Goal: Task Accomplishment & Management: Manage account settings

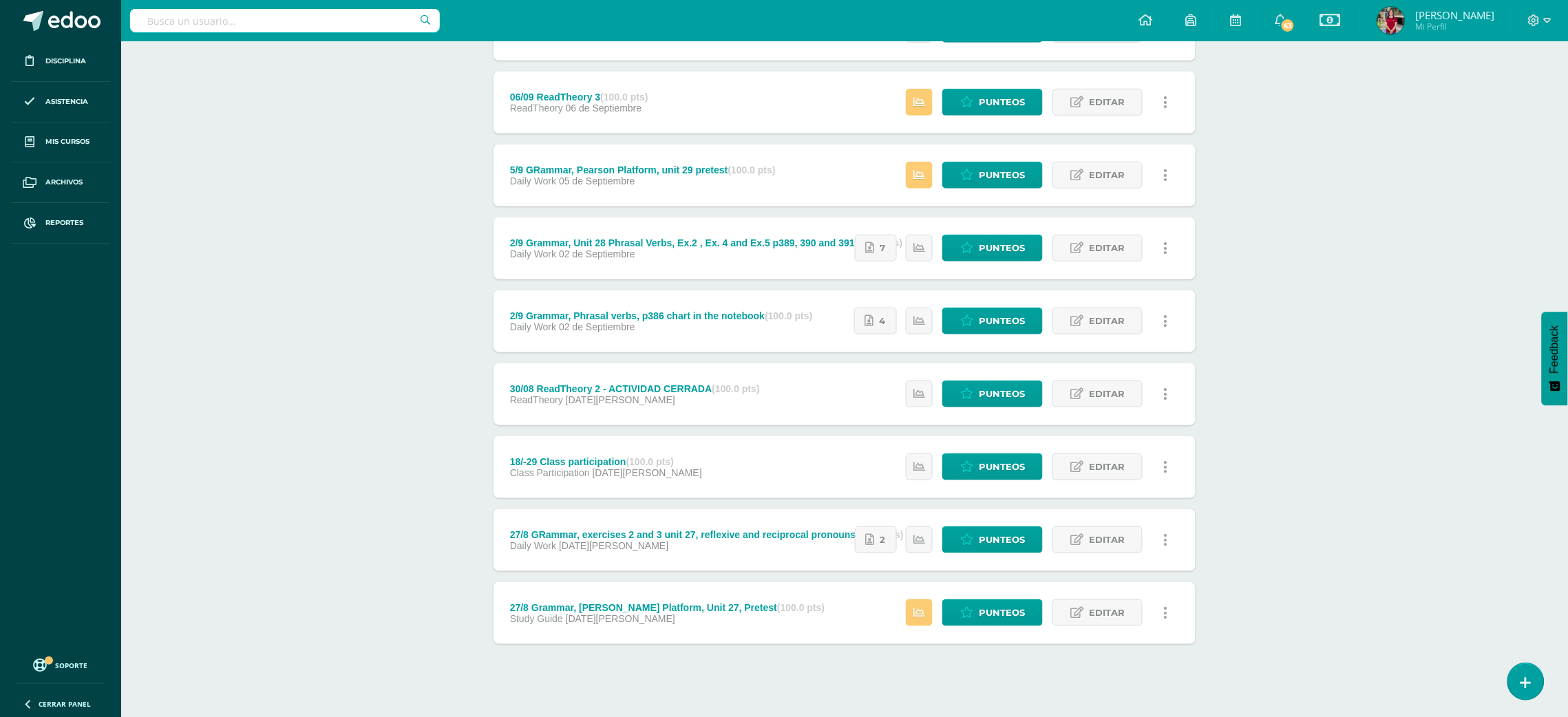
scroll to position [304, 0]
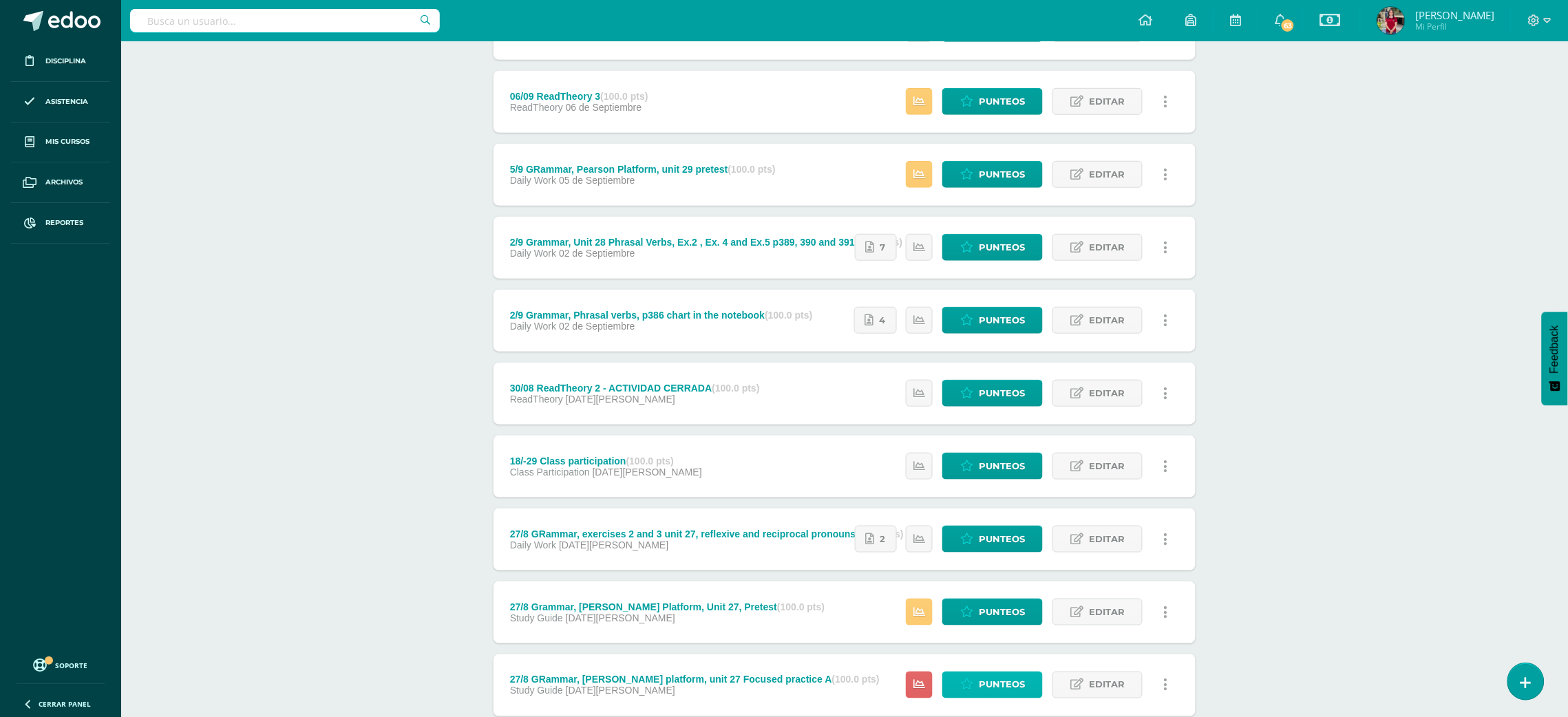
click at [981, 678] on span "Punteos" at bounding box center [1001, 685] width 46 height 25
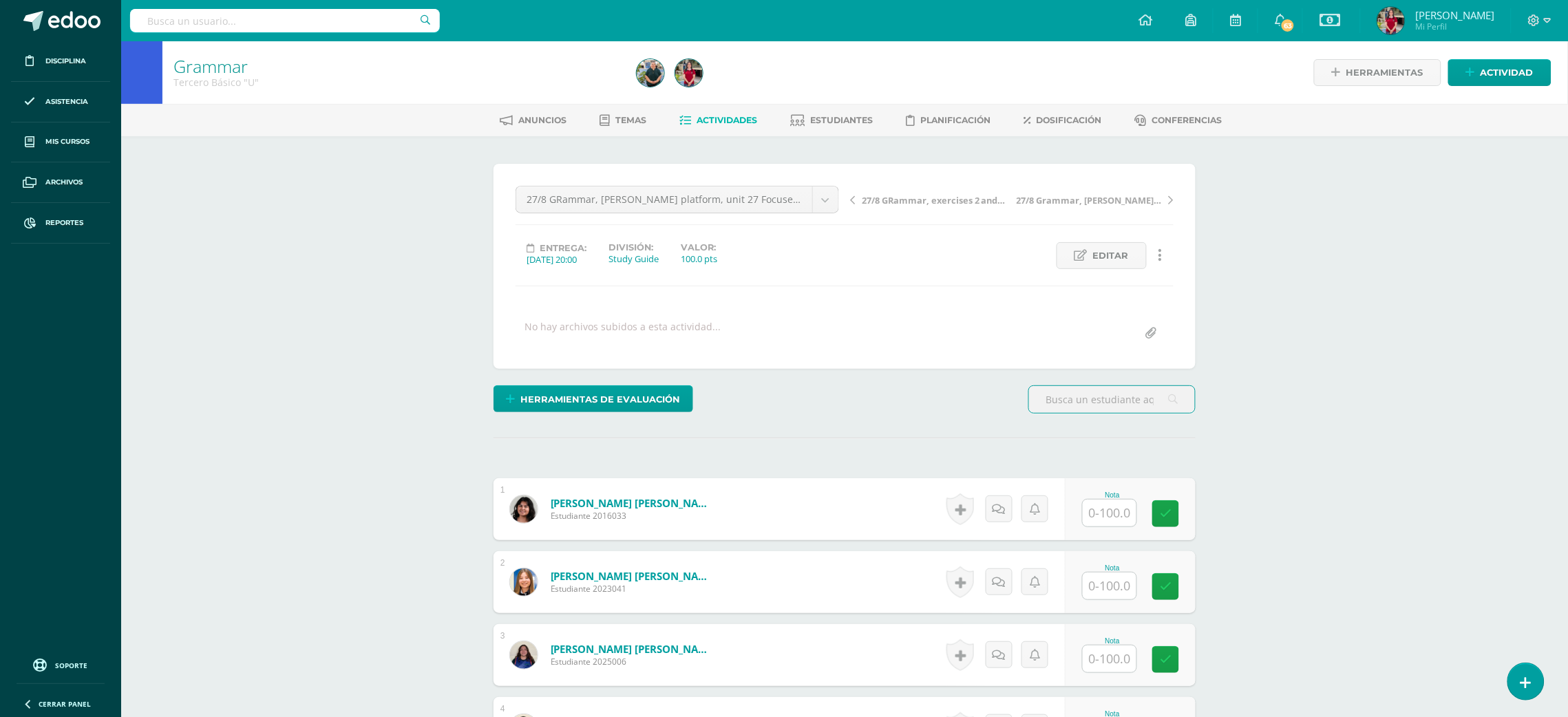
click at [1097, 507] on input "text" at bounding box center [1110, 513] width 54 height 27
type input "100"
type input "70"
type input "100"
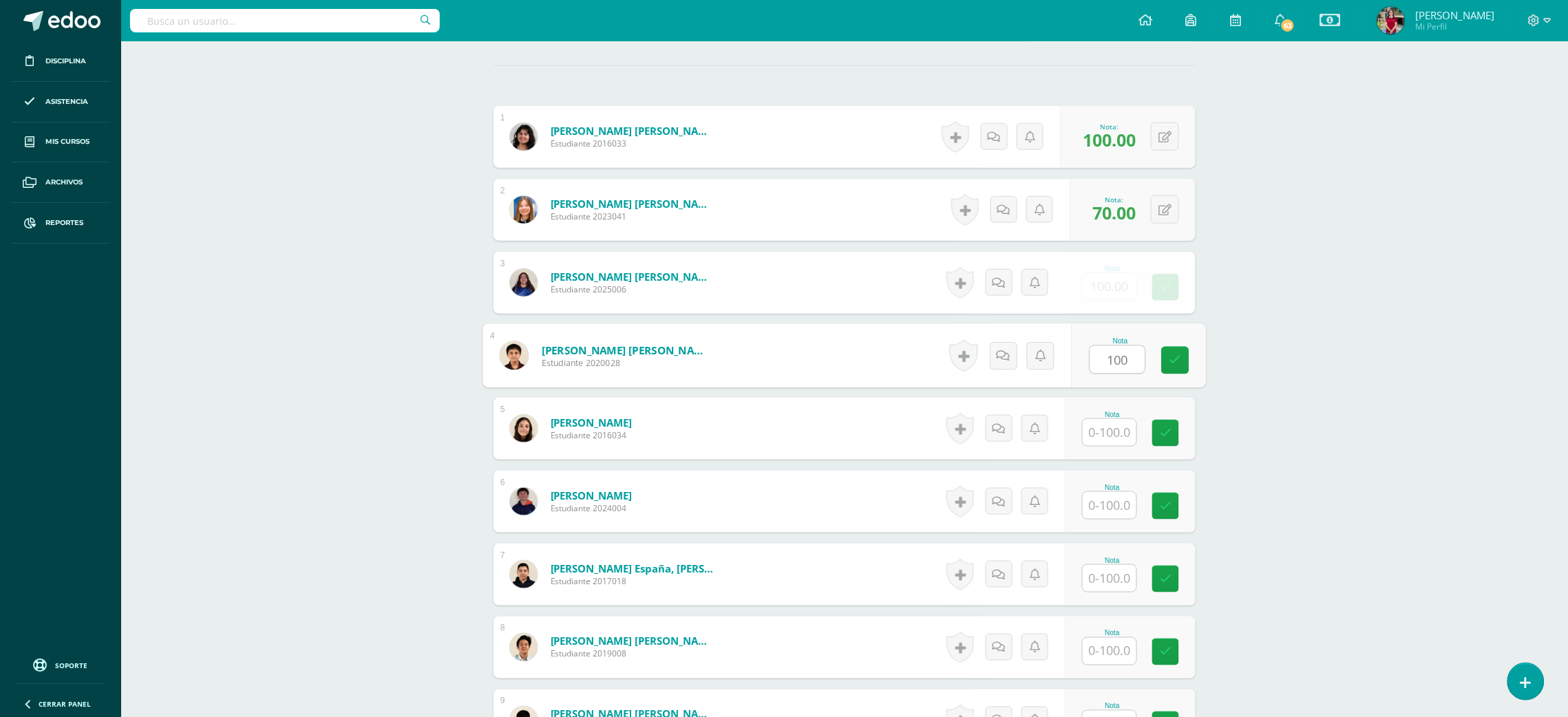
type input "100"
click at [1160, 346] on button at bounding box center [1174, 355] width 29 height 29
type input "90"
click at [1096, 502] on input "text" at bounding box center [1110, 505] width 54 height 27
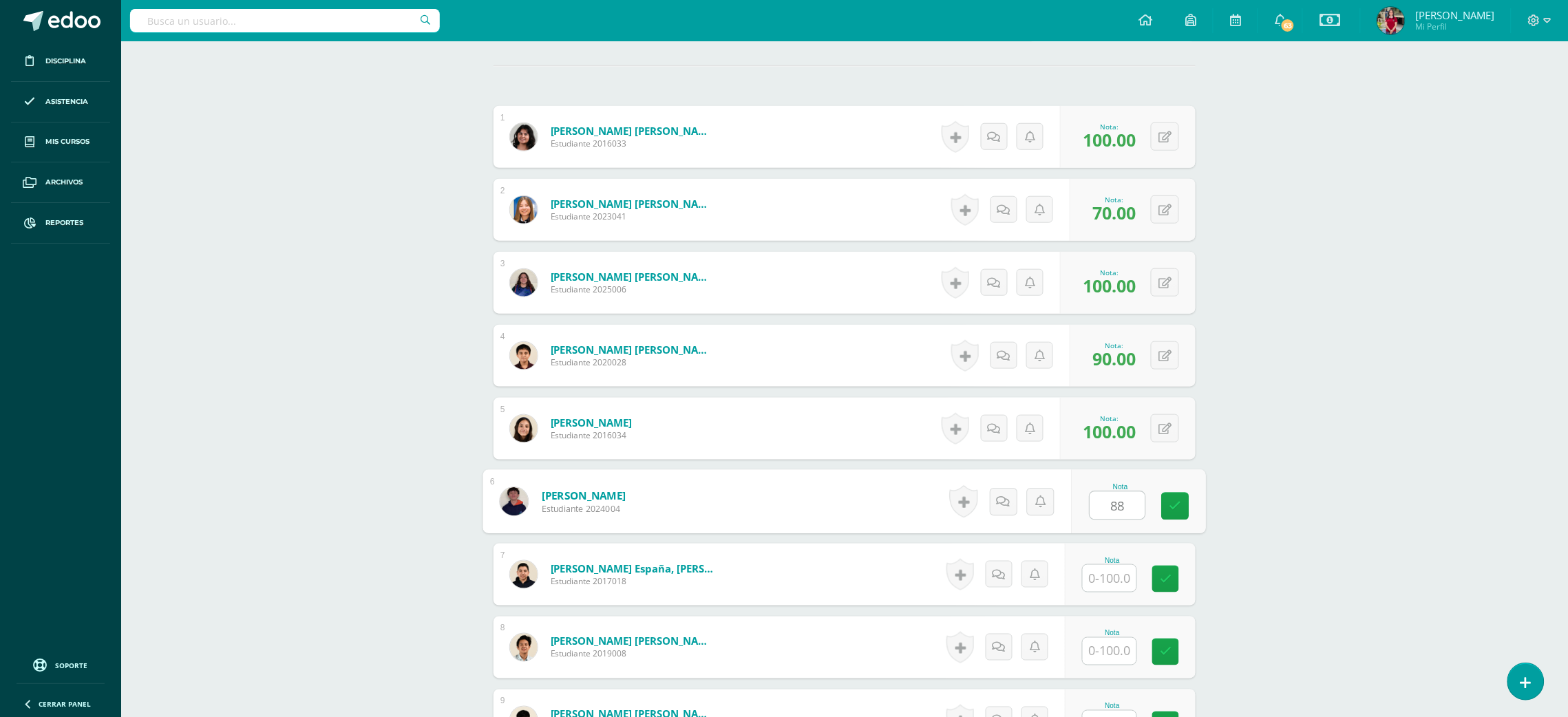
type input "88"
type input "7"
type input "88"
type input "1"
type input "88"
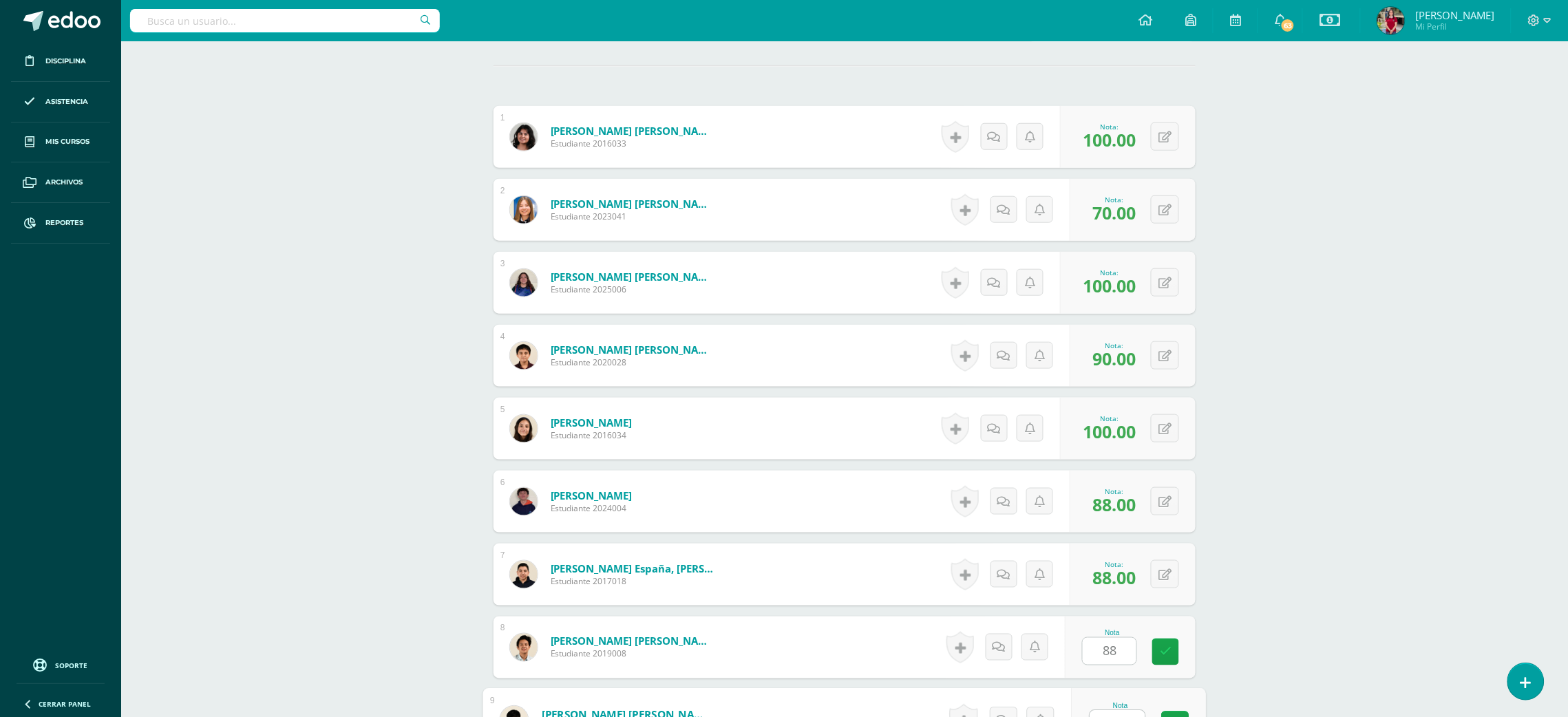
scroll to position [391, 0]
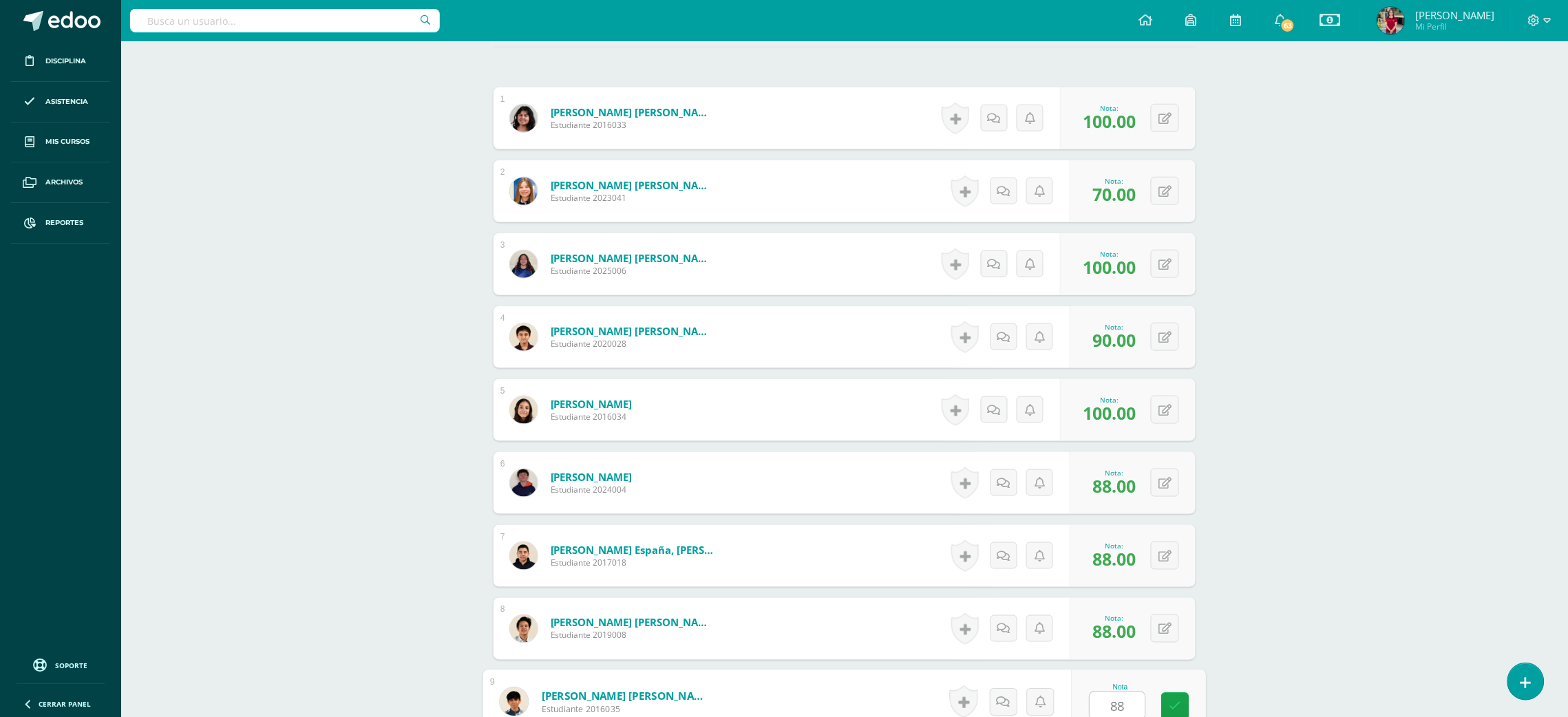
type input "88"
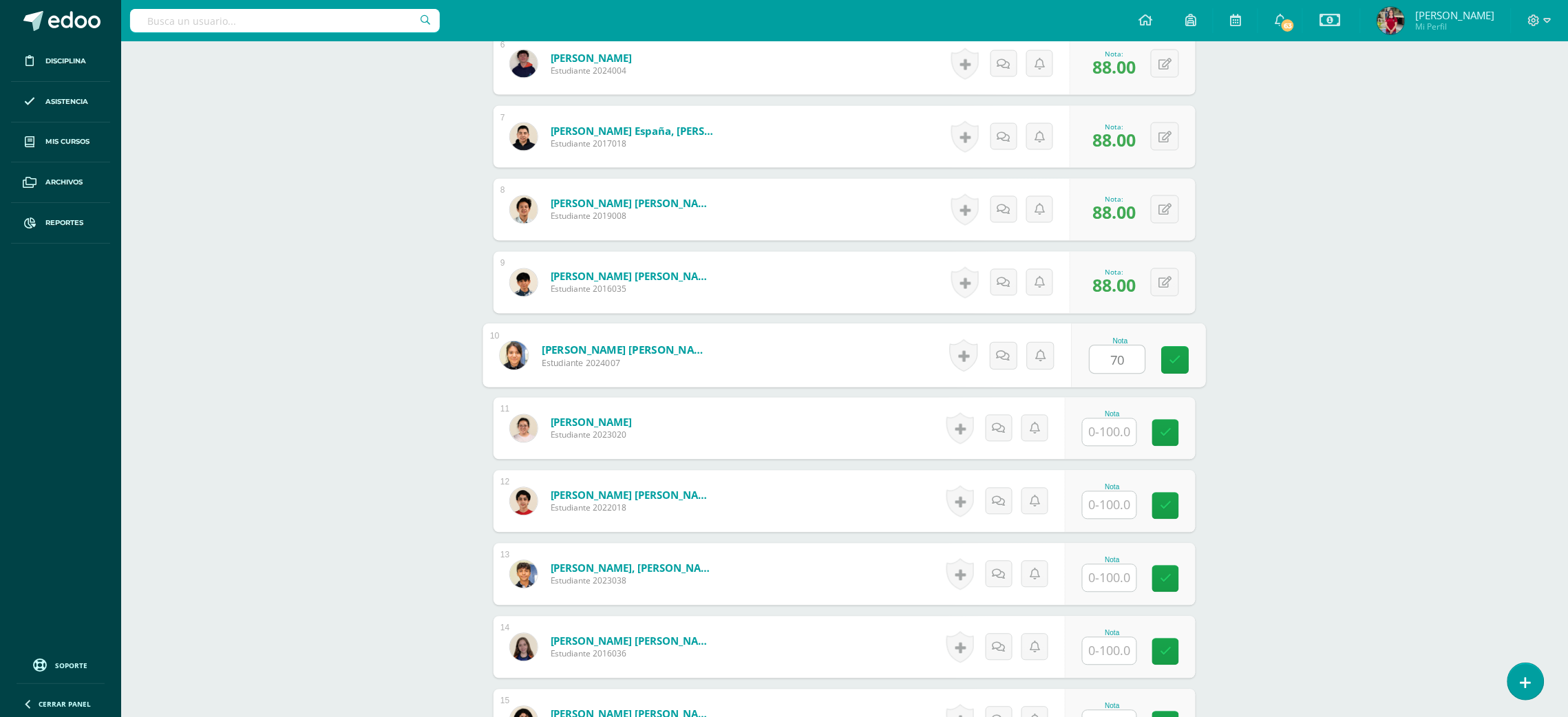
type input "70"
click at [1163, 431] on icon at bounding box center [1165, 429] width 13 height 12
type input "80"
type input "100"
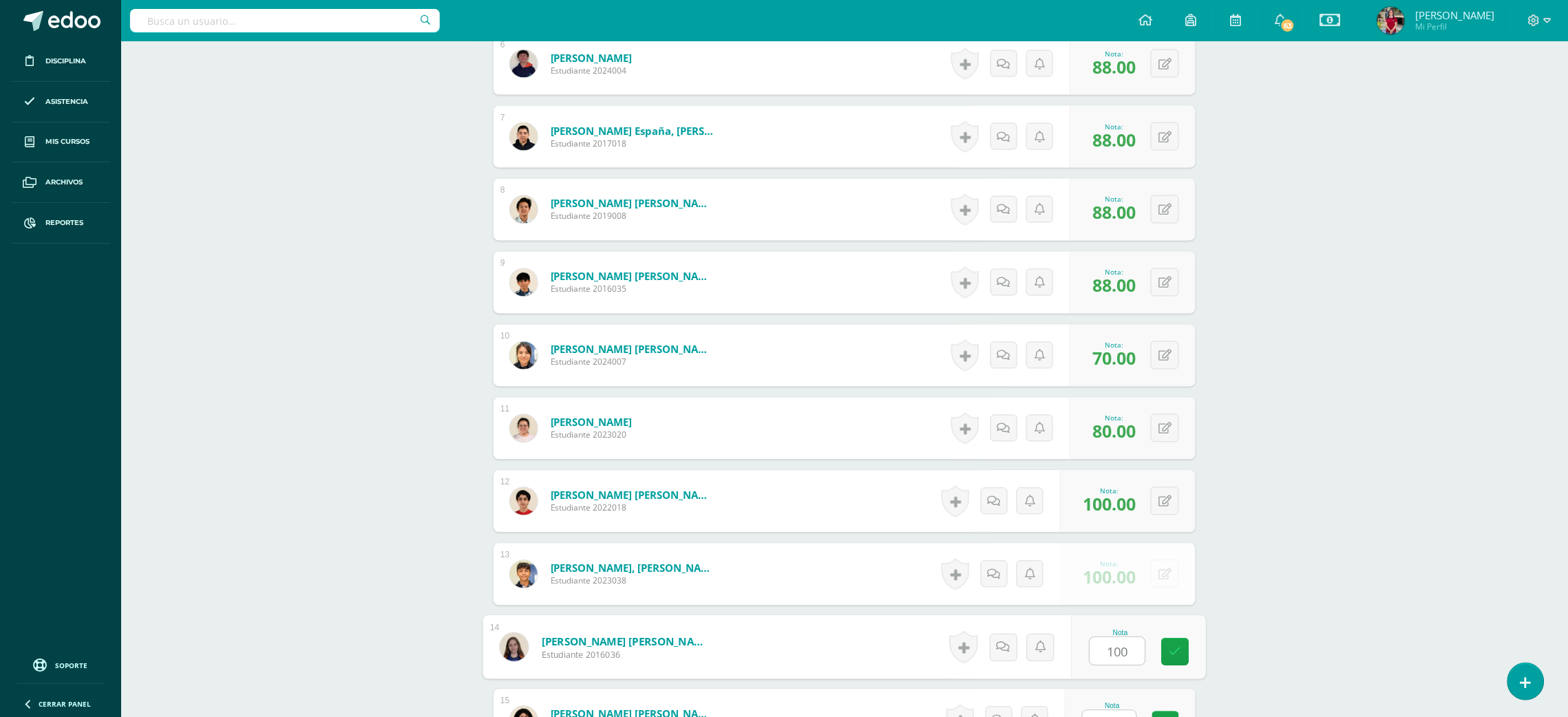
type input "100"
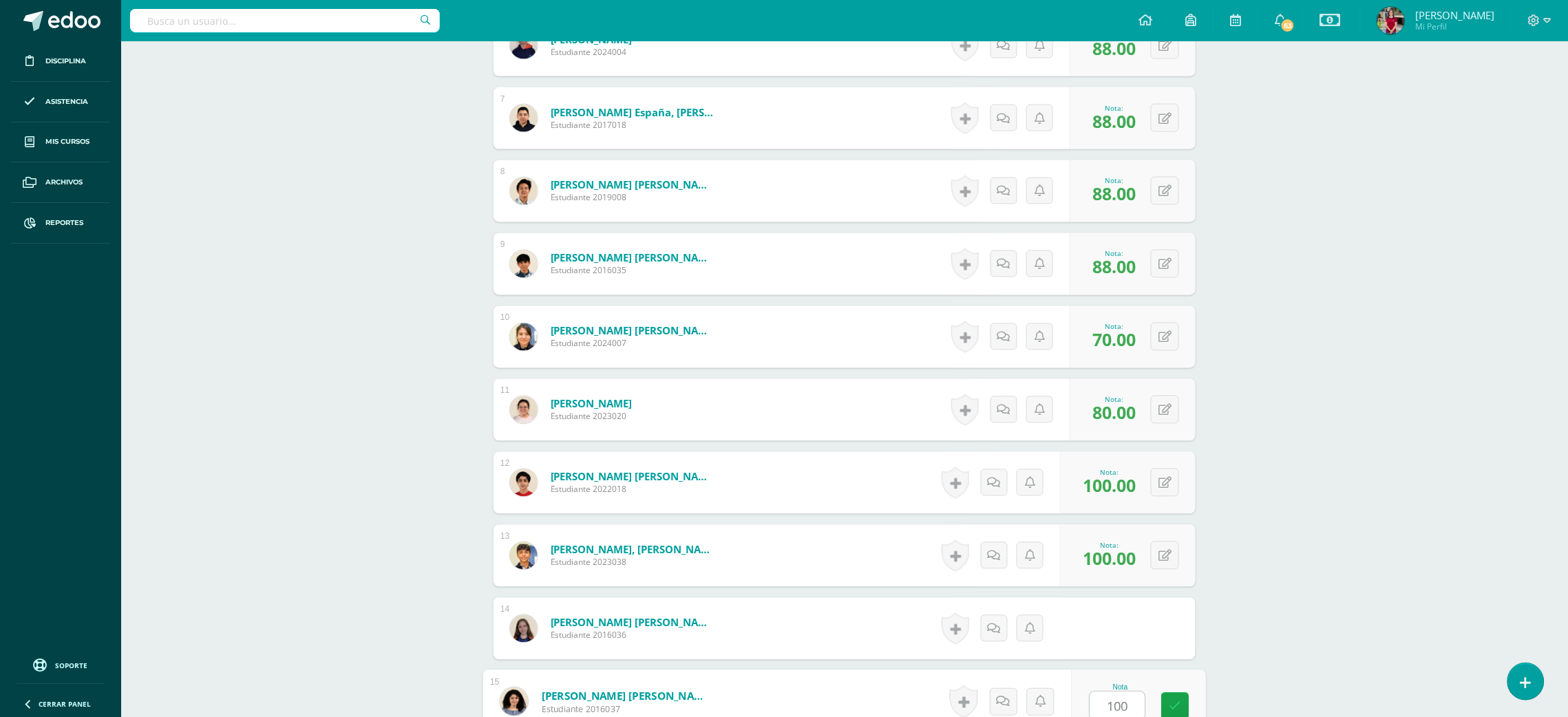
type input "100"
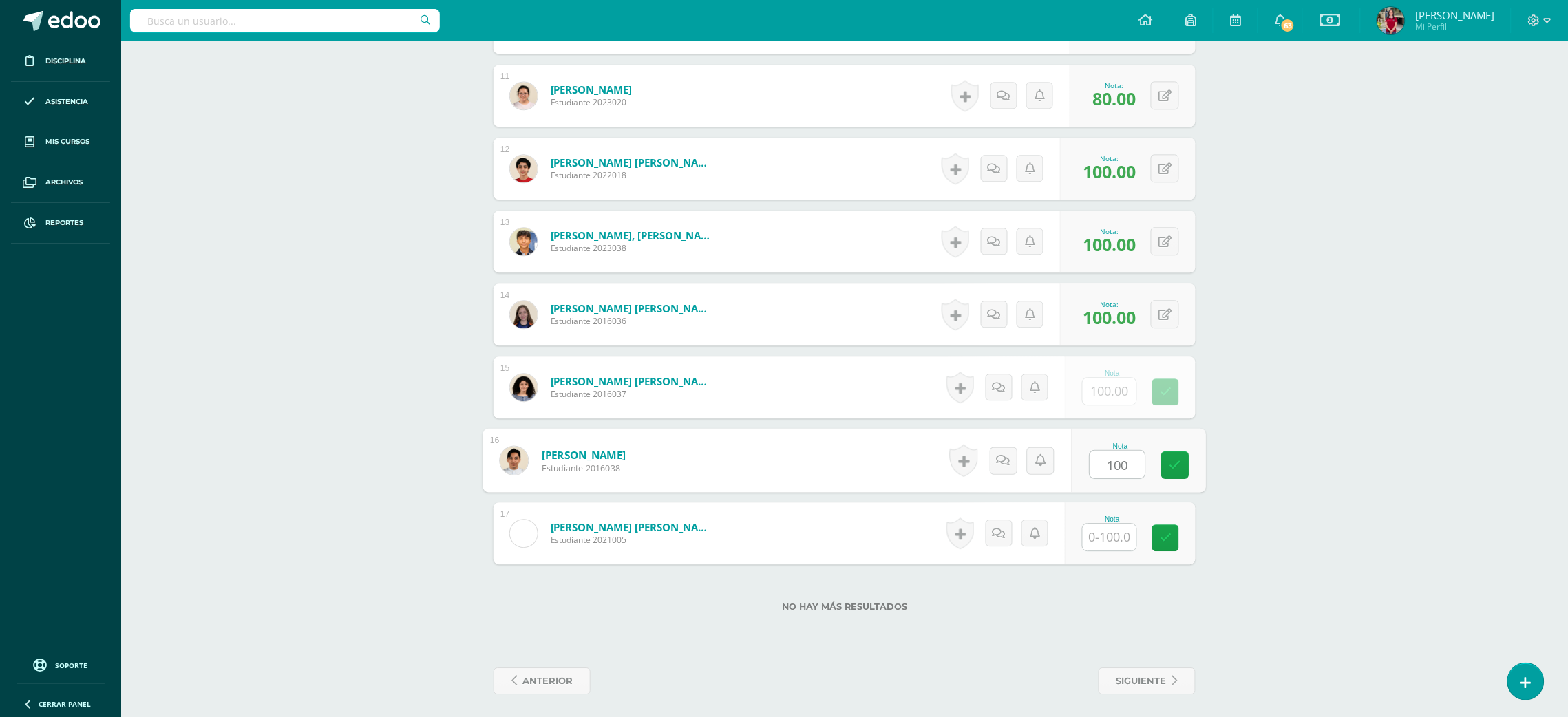
type input "100"
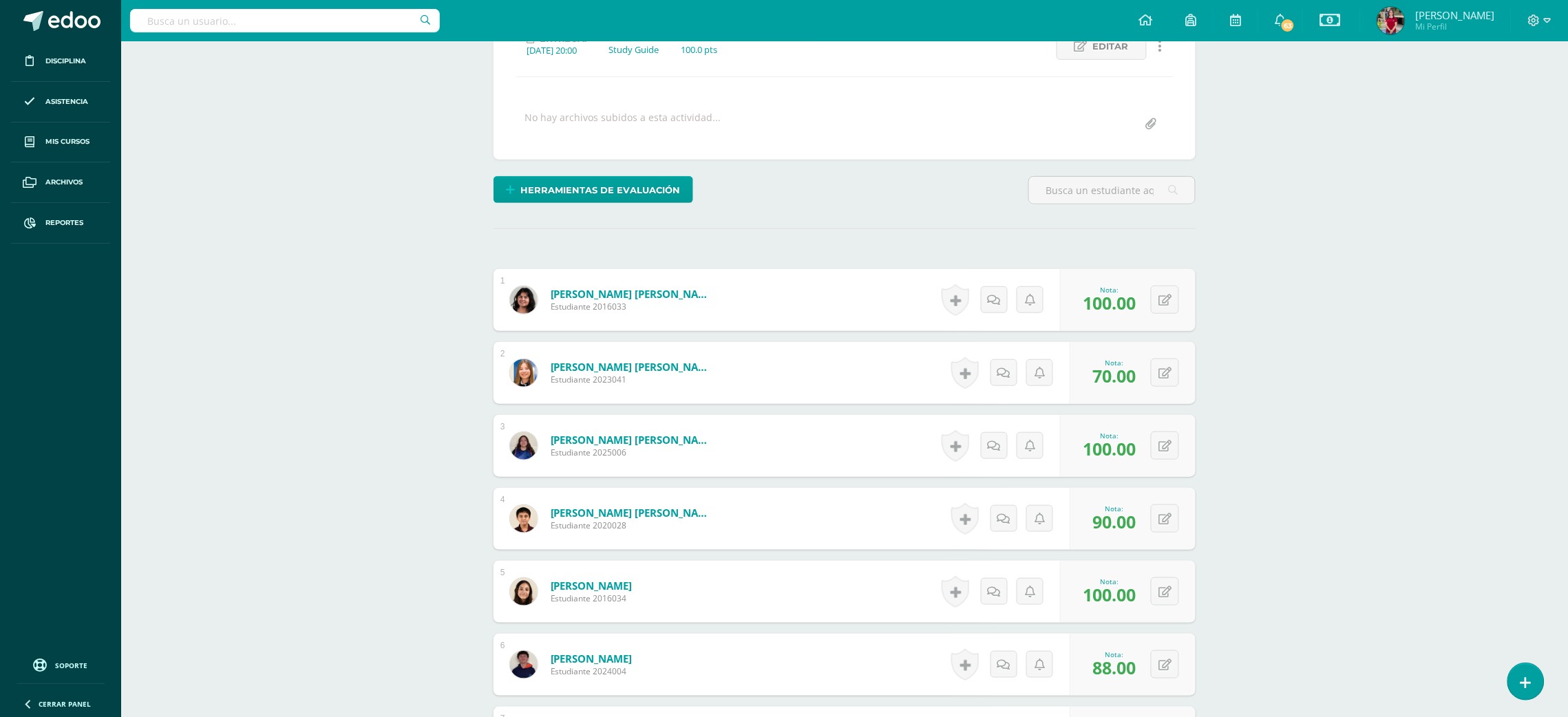
scroll to position [0, 0]
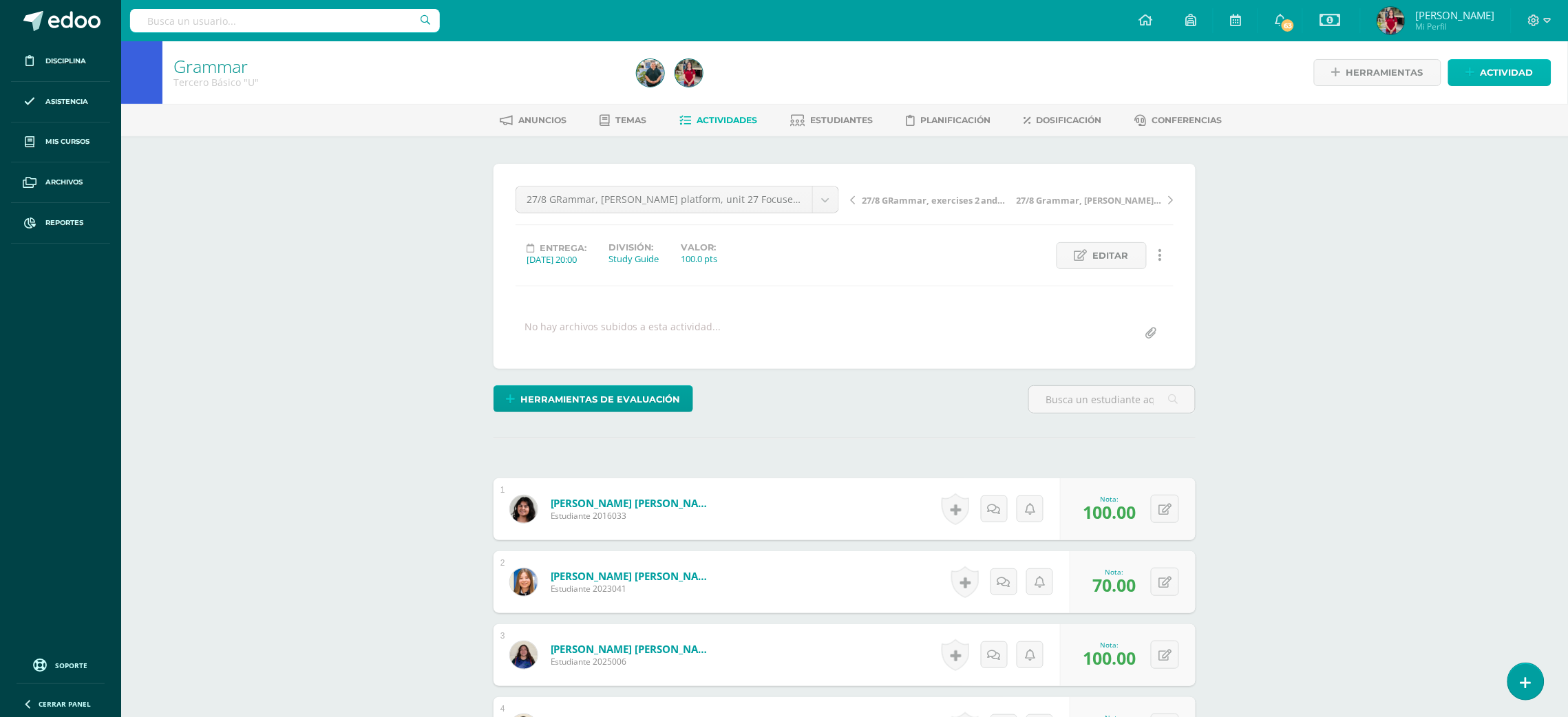
click at [1493, 65] on span "Actividad" at bounding box center [1507, 72] width 53 height 25
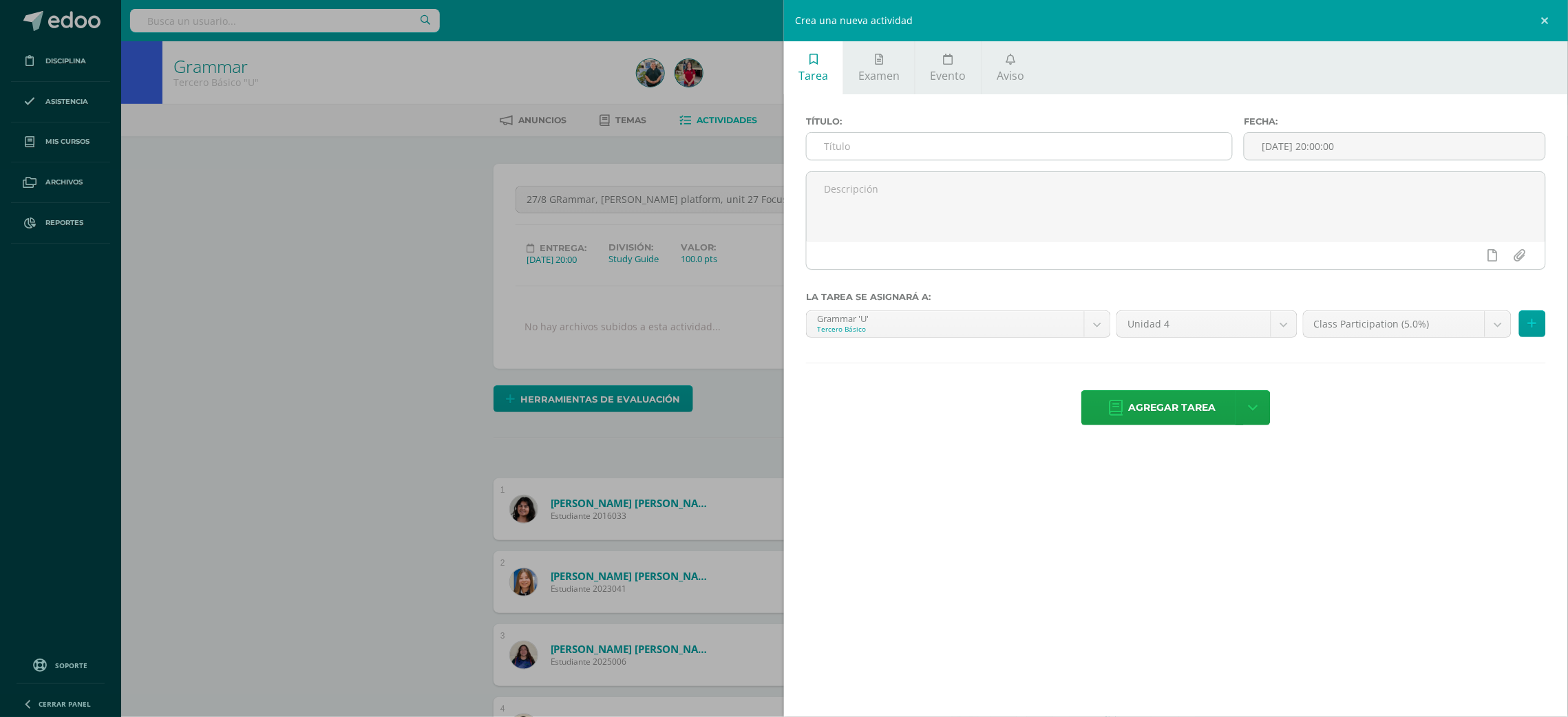
click at [1162, 141] on input "text" at bounding box center [1020, 146] width 425 height 27
paste input "27/8 GRammar, [PERSON_NAME] platform, unit 27 Focused practice A"
type input "27/8 GRammar, [PERSON_NAME] platform, unit 27 Focused practice B"
click at [1307, 146] on input "[DATE] 20:00:00" at bounding box center [1394, 146] width 301 height 27
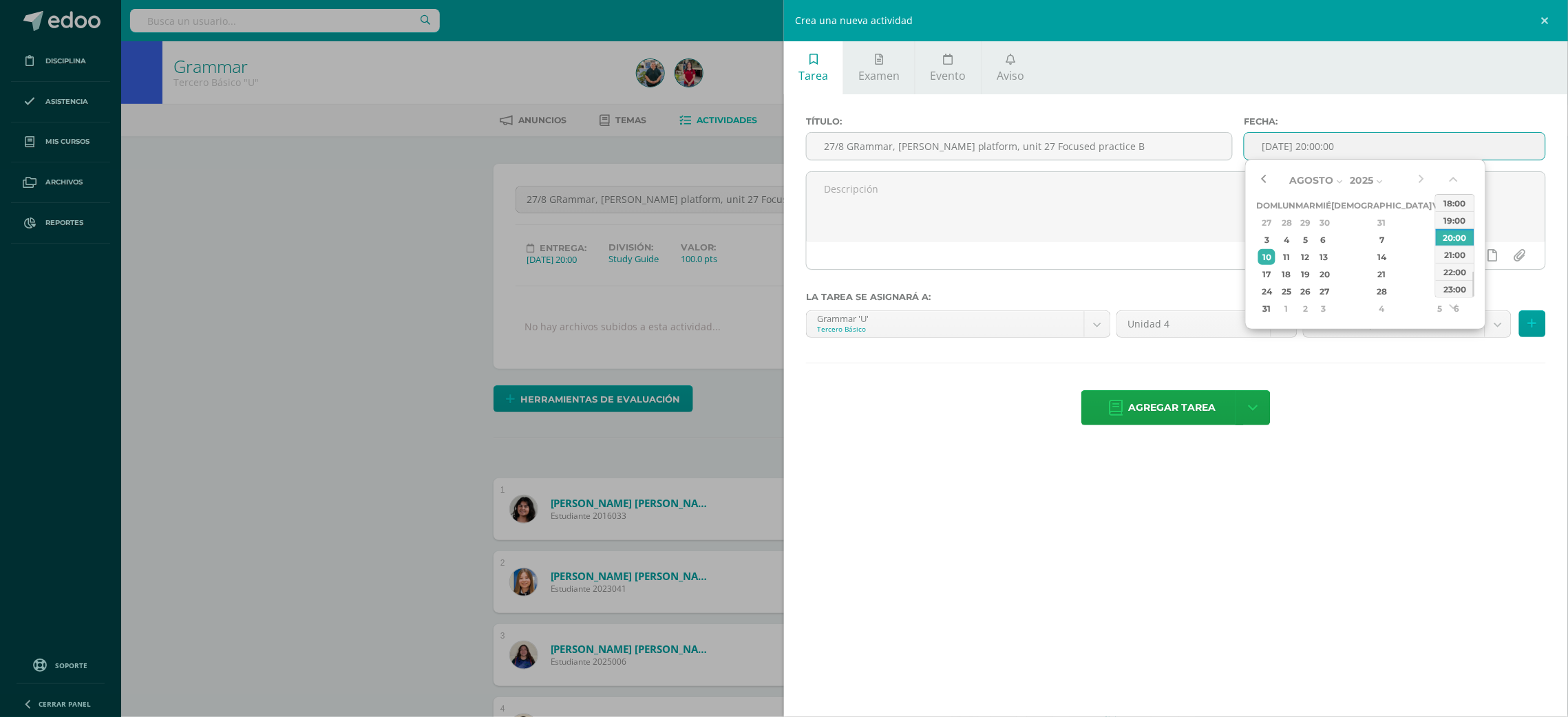
click at [1267, 170] on button "button" at bounding box center [1263, 179] width 14 height 20
click at [1330, 291] on div "27" at bounding box center [1324, 291] width 13 height 15
type input "2025-08-27 20:00"
click at [1331, 424] on div "Agregar tarea Agregar tarea y ocultar" at bounding box center [1176, 409] width 740 height 38
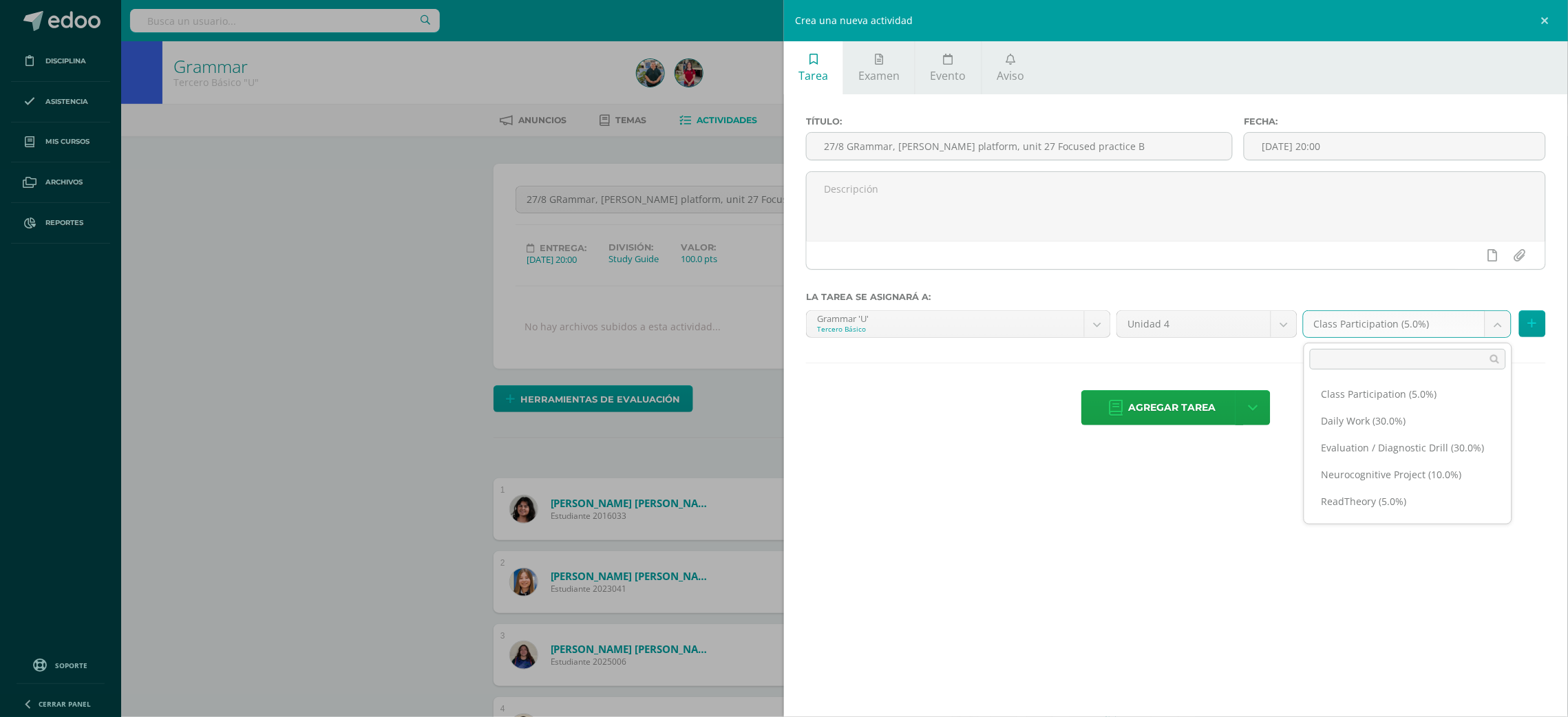
scroll to position [60, 0]
select select "202288"
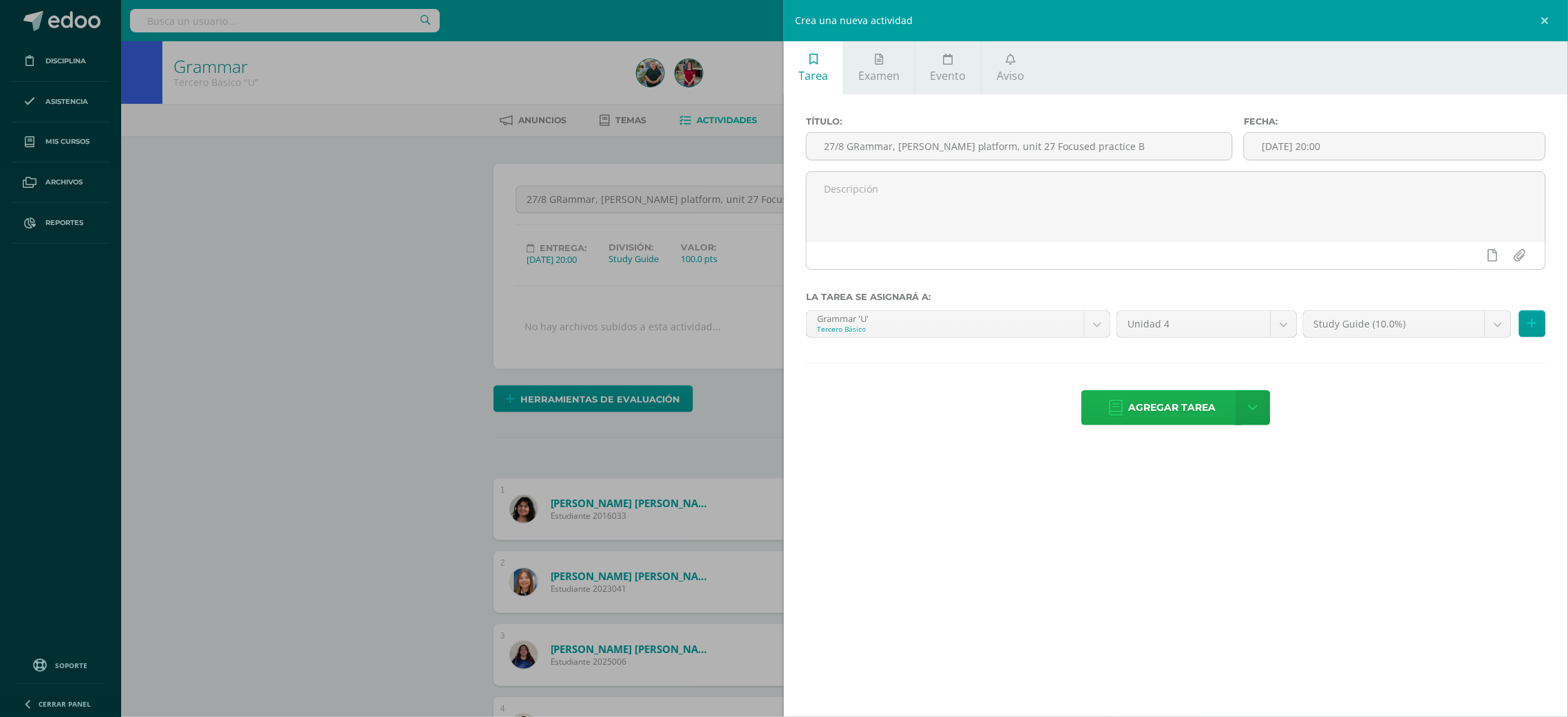
click at [1138, 414] on span "Agregar tarea" at bounding box center [1172, 407] width 87 height 34
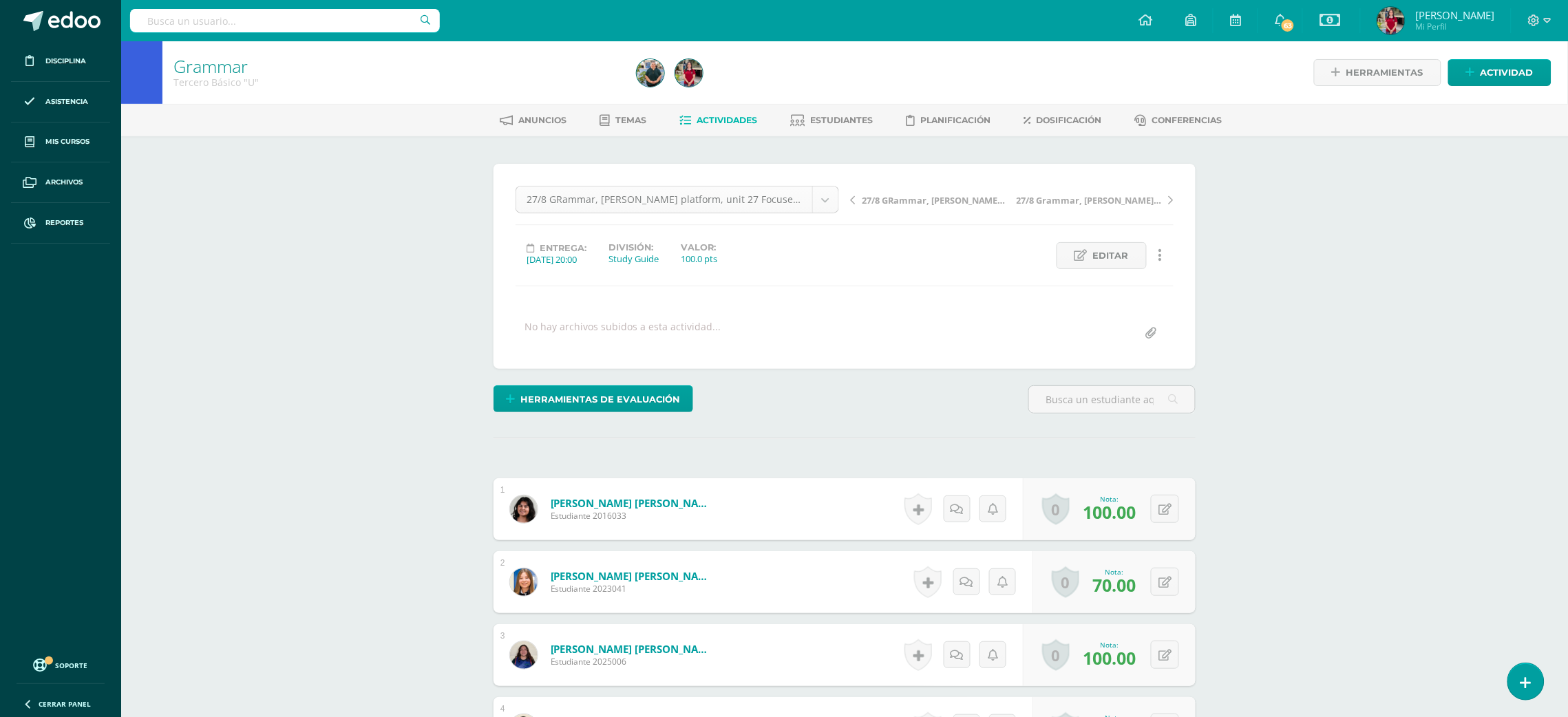
click at [815, 196] on body "Tarea asignada exitosamente Disciplina Asistencia Mis cursos Archivos Reportes …" at bounding box center [784, 674] width 1568 height 1349
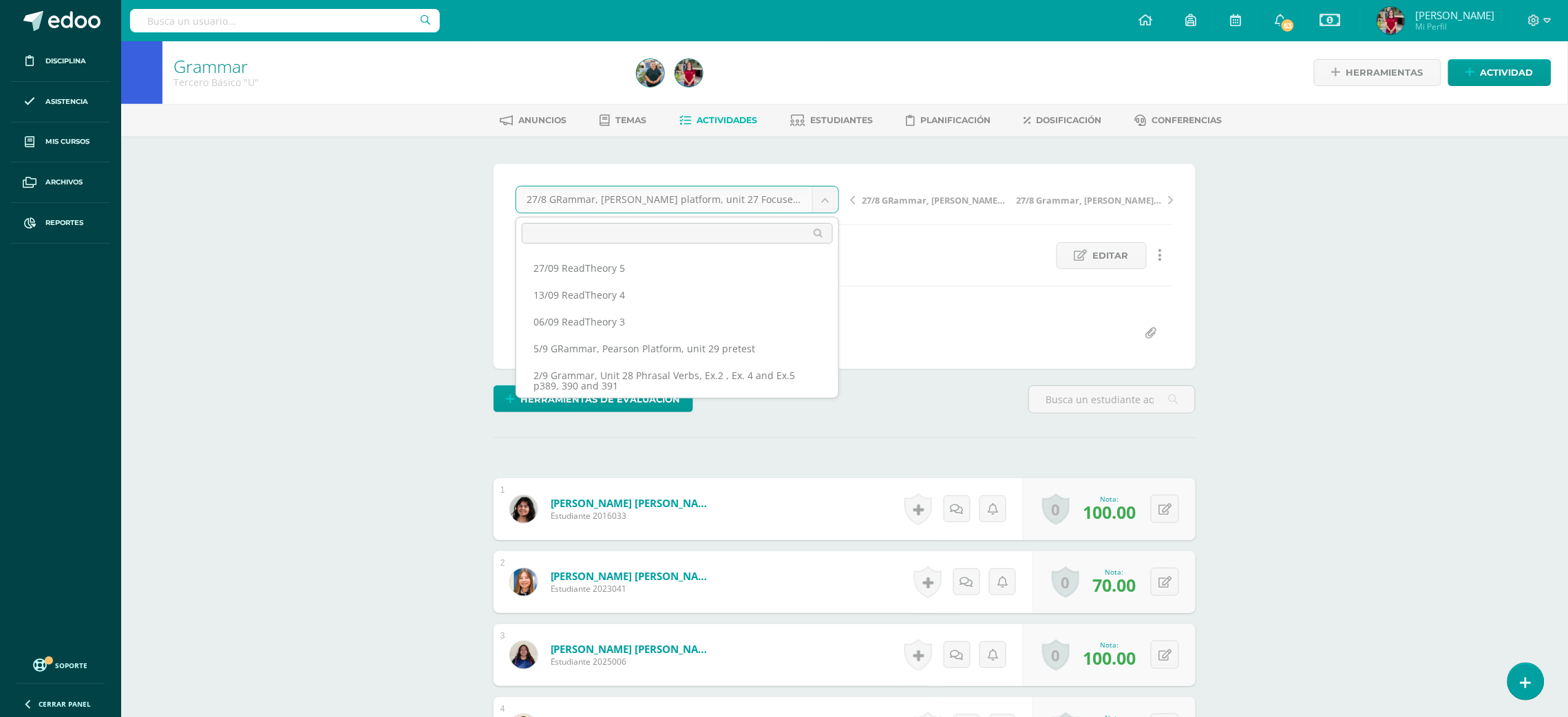
scroll to position [193, 0]
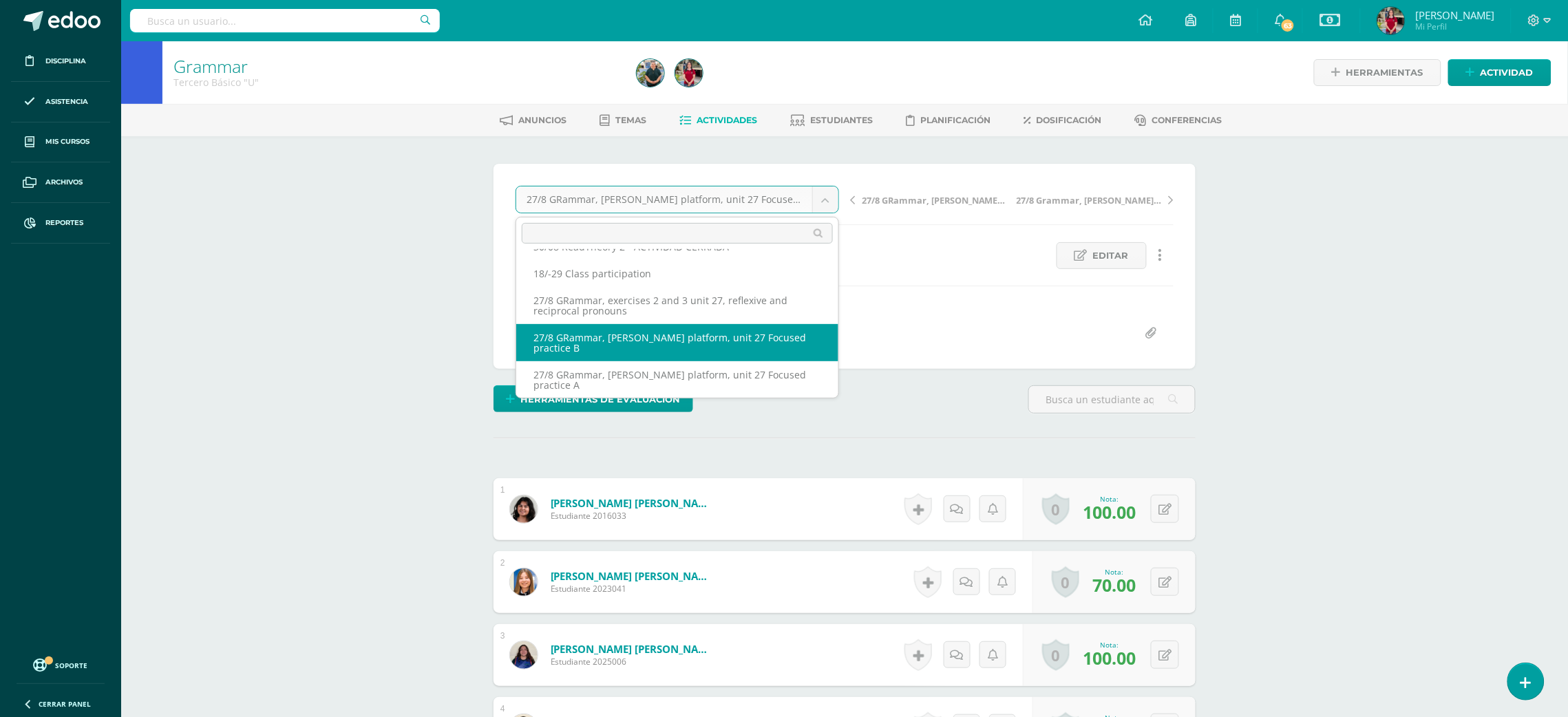
select select "/dashboard/teacher/grade-activity/220122/"
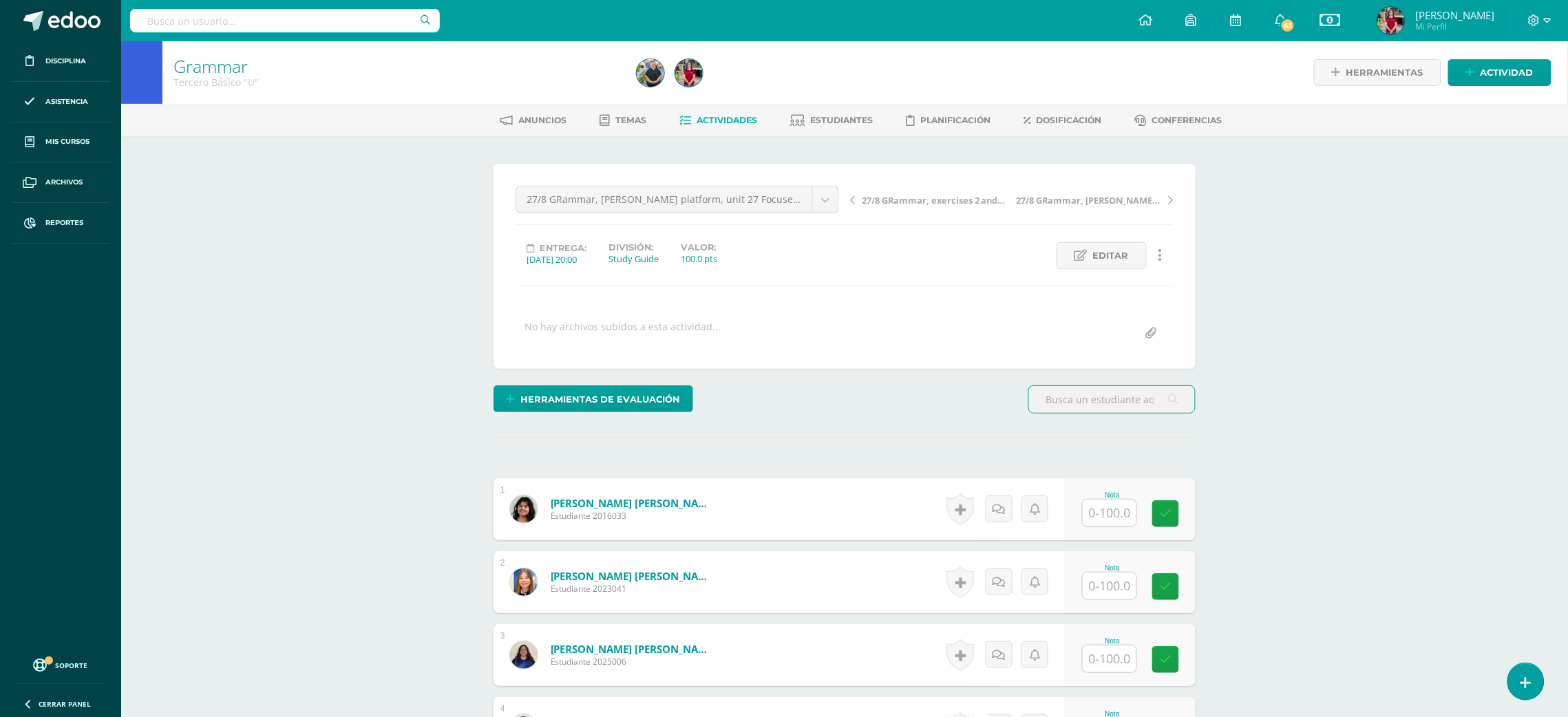
click at [1118, 518] on input "text" at bounding box center [1110, 513] width 54 height 27
type input "100"
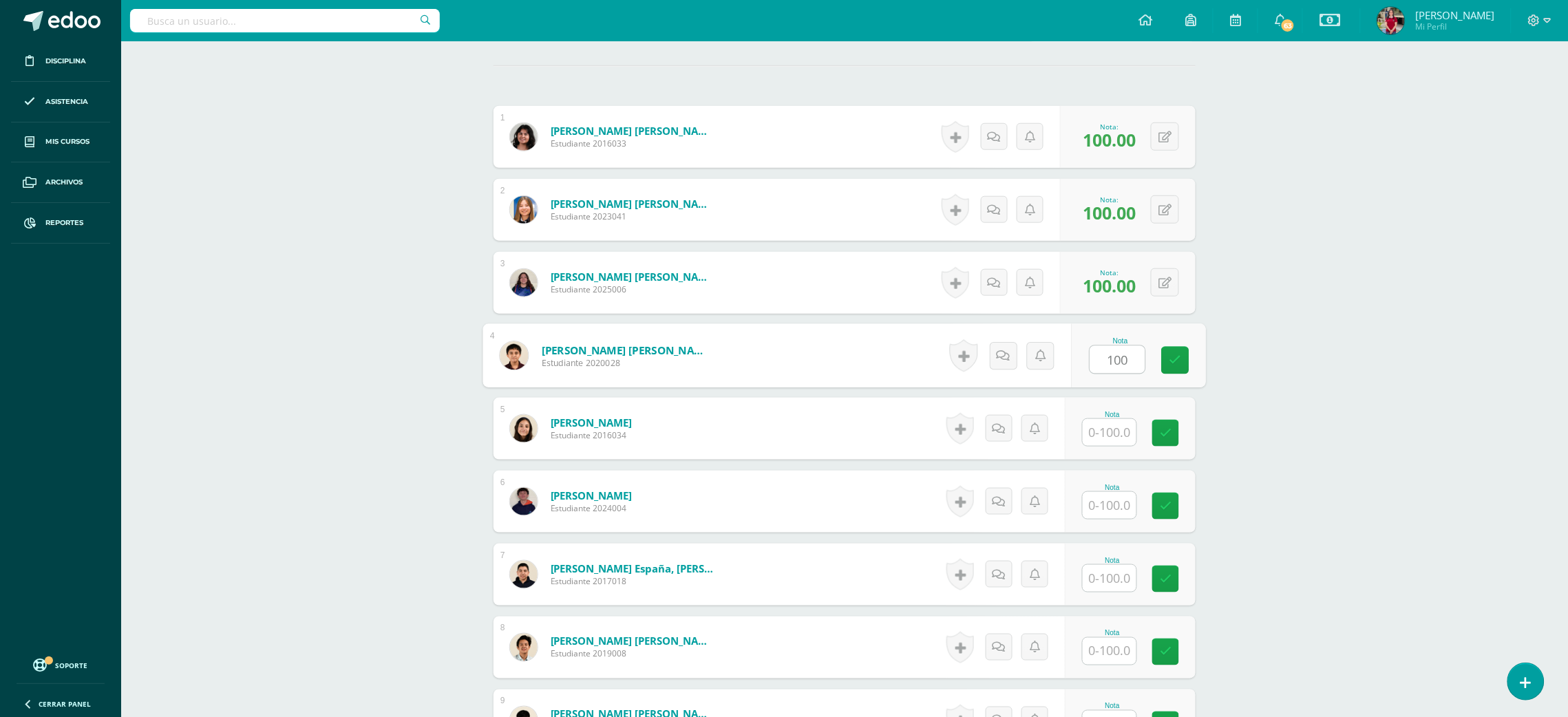
type input "100"
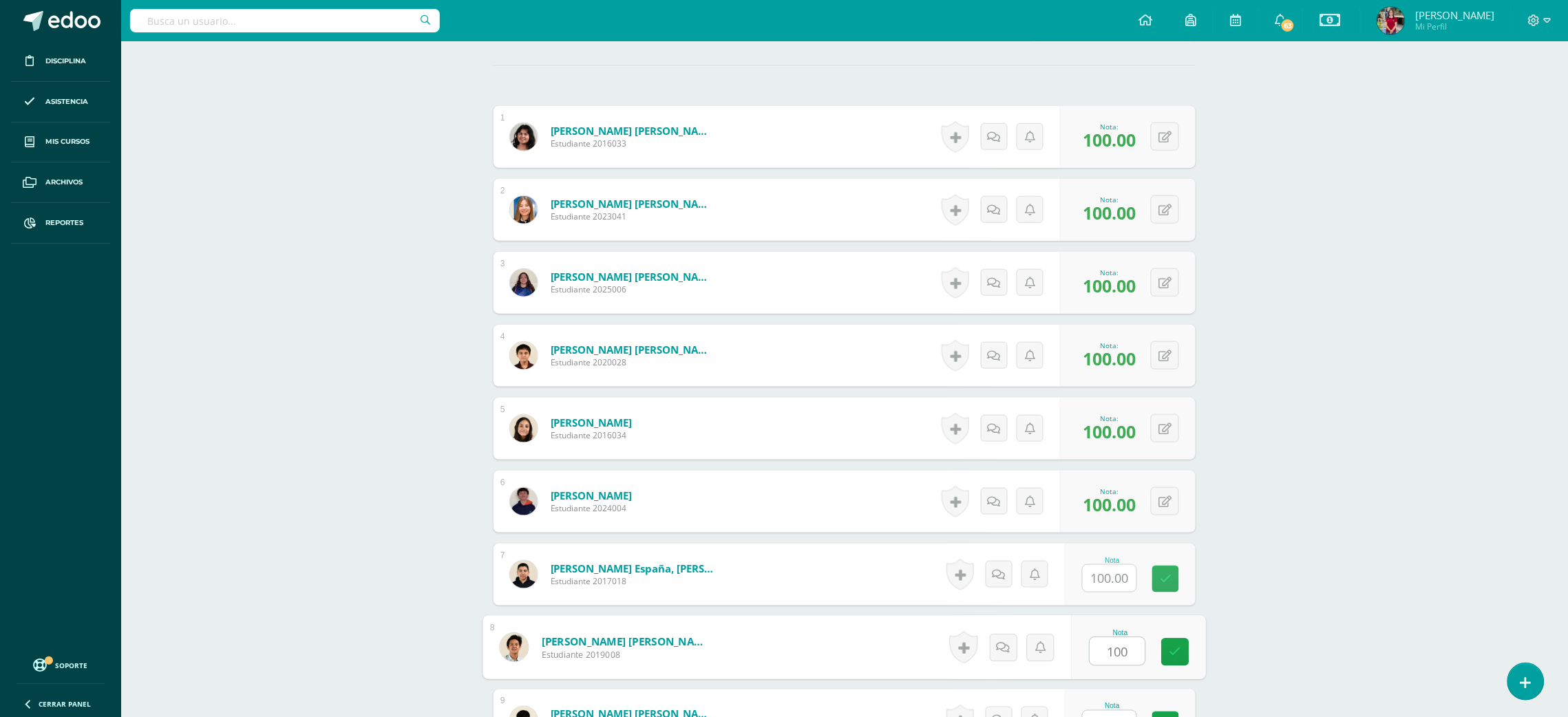
type input "100"
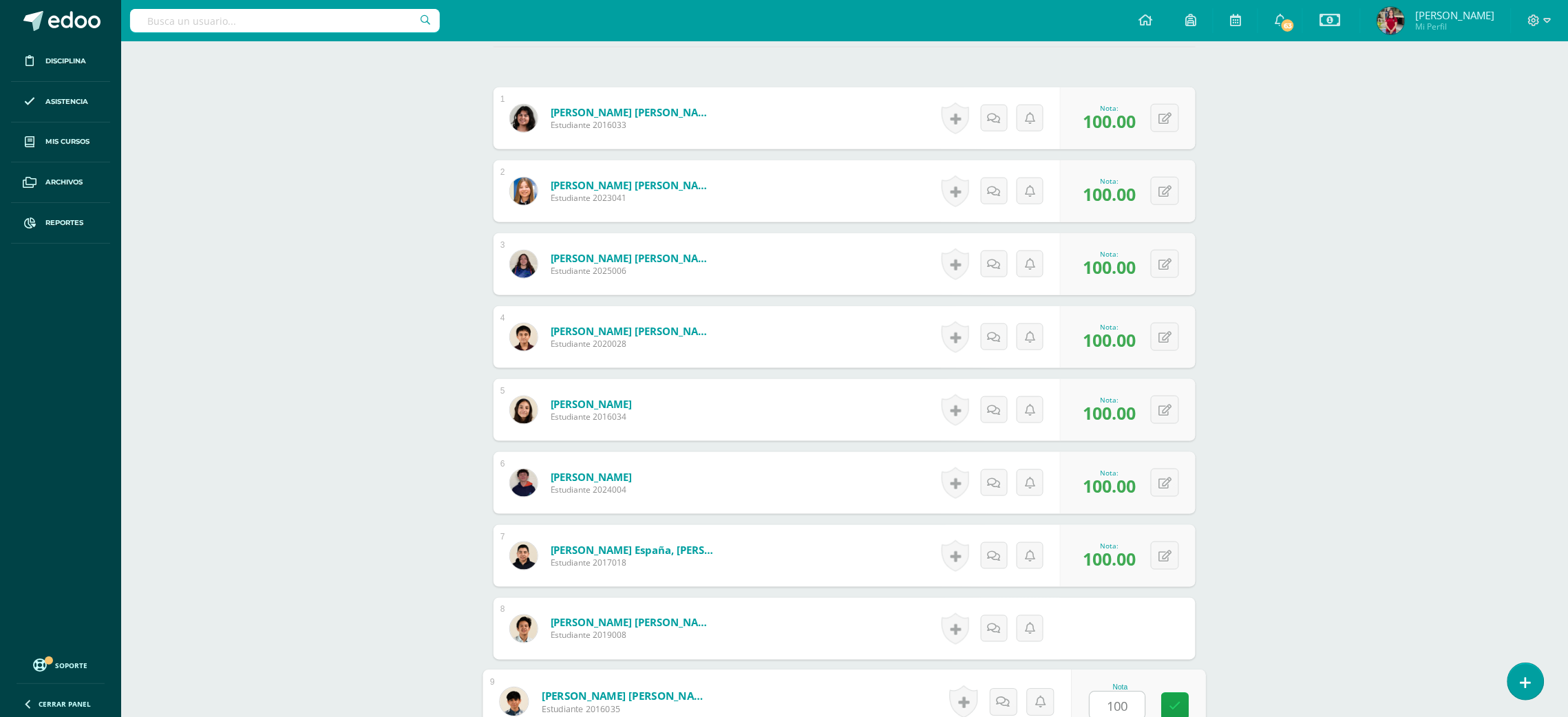
type input "100"
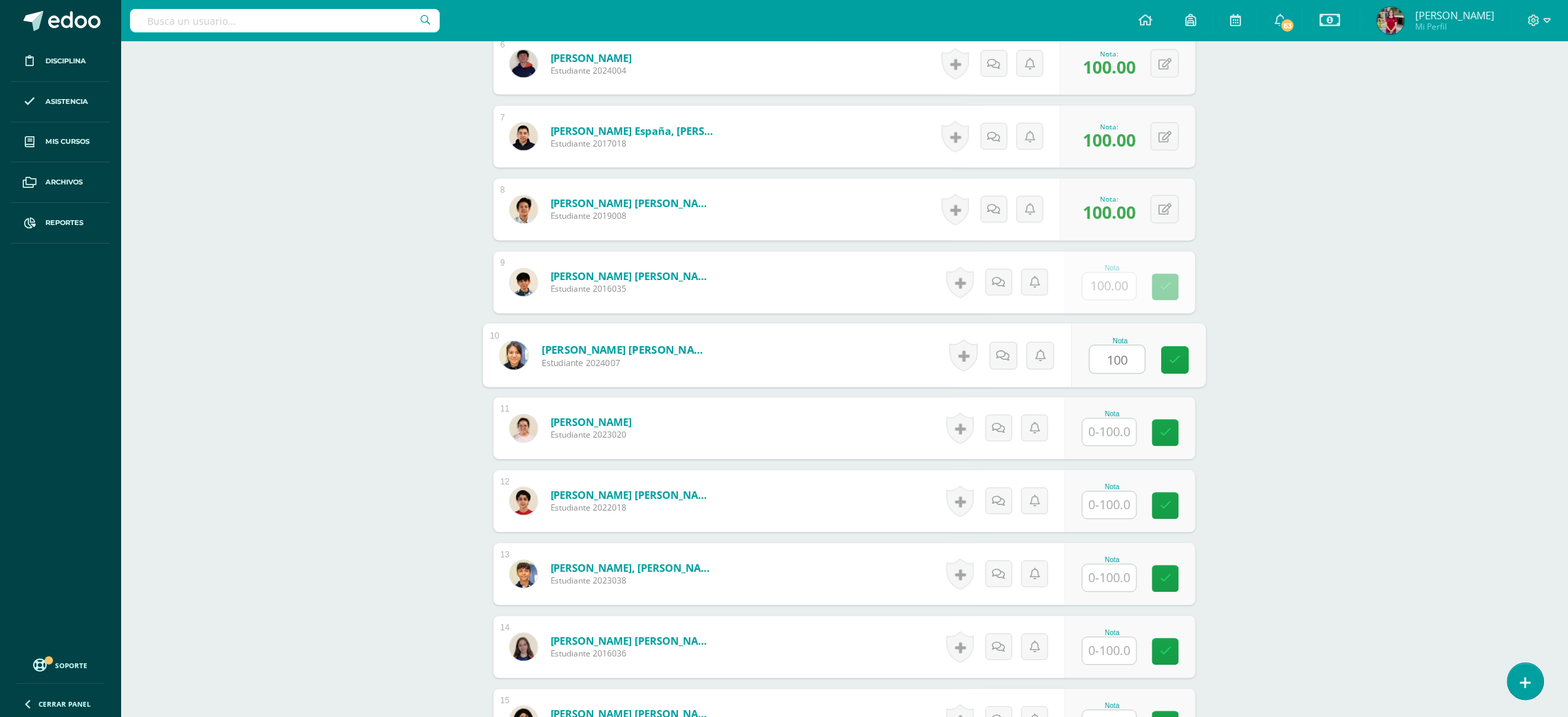
type input "100"
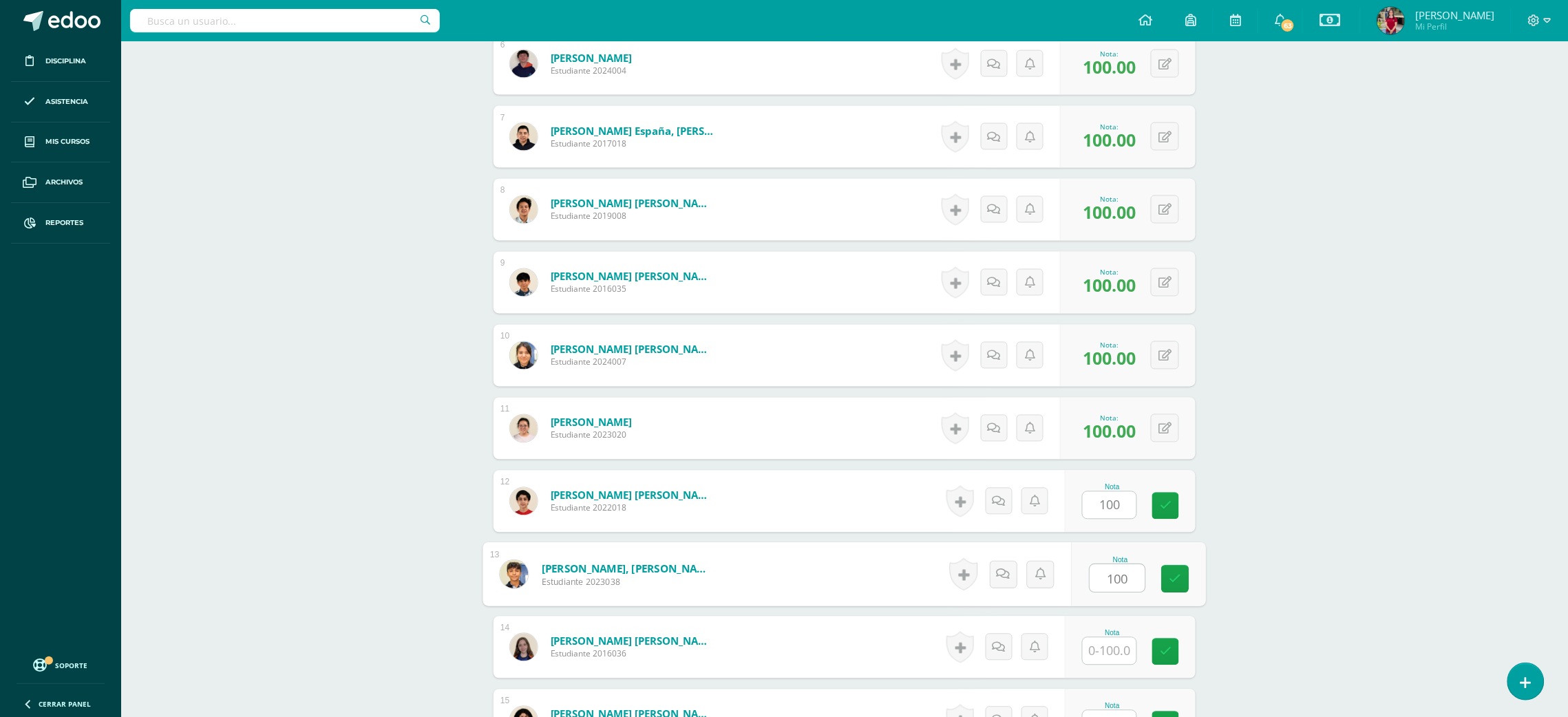
type input "100"
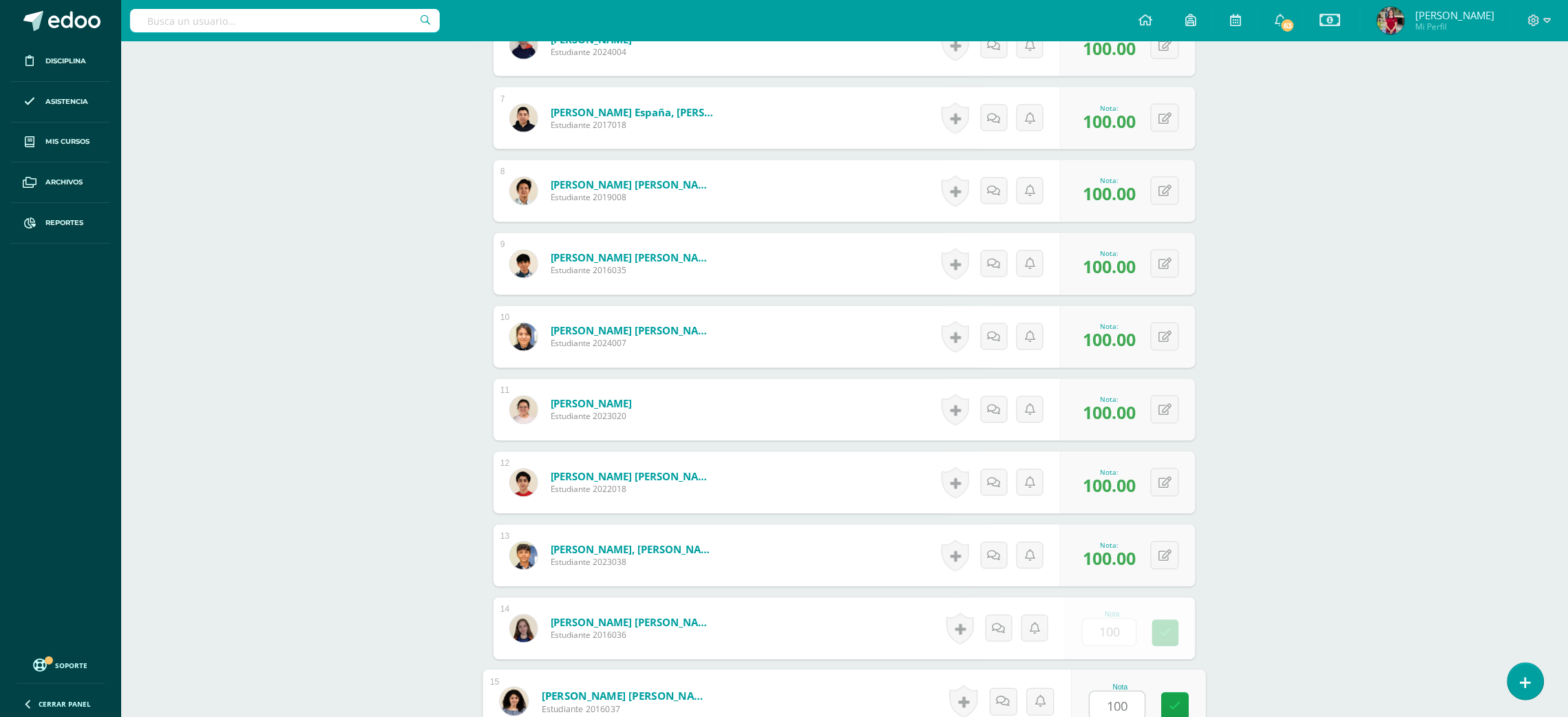
type input "100"
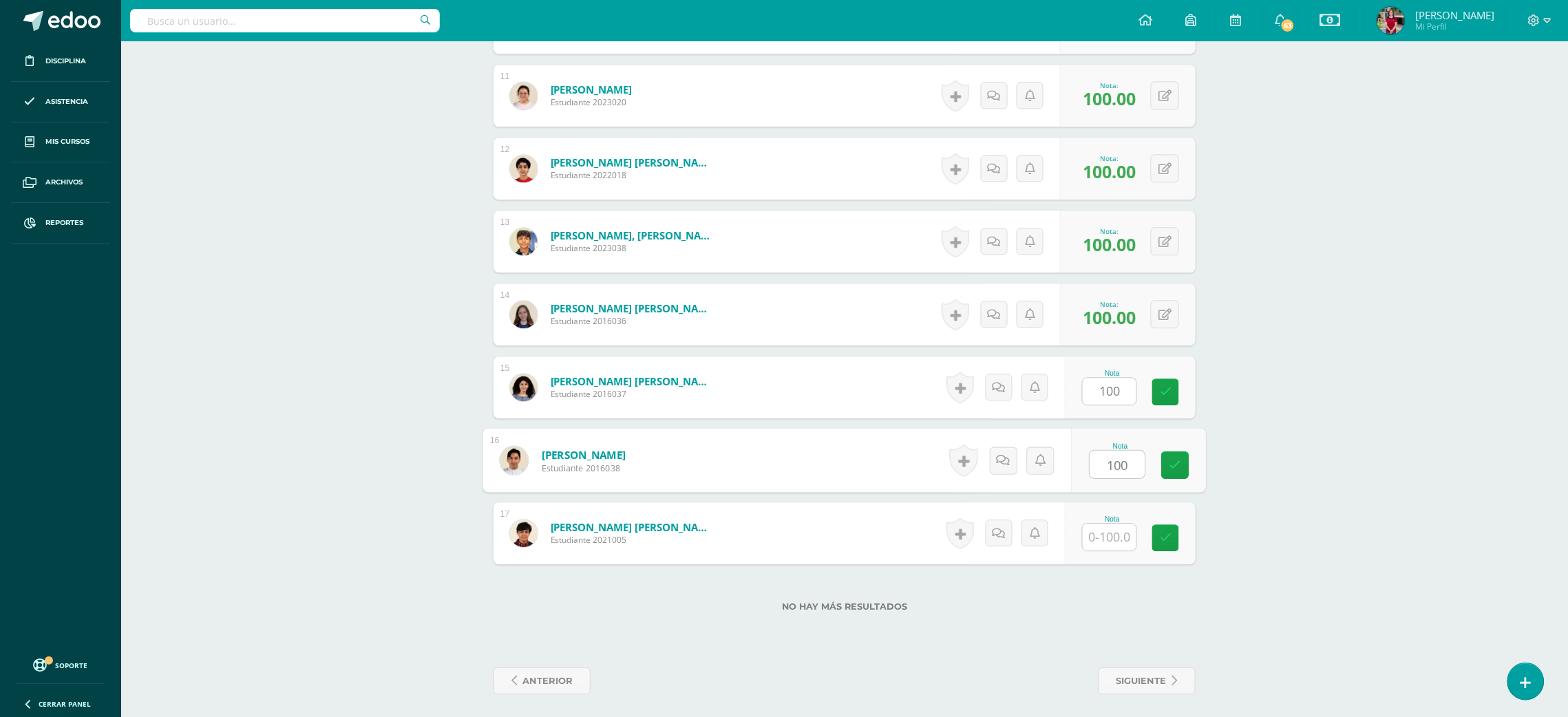
type input "100"
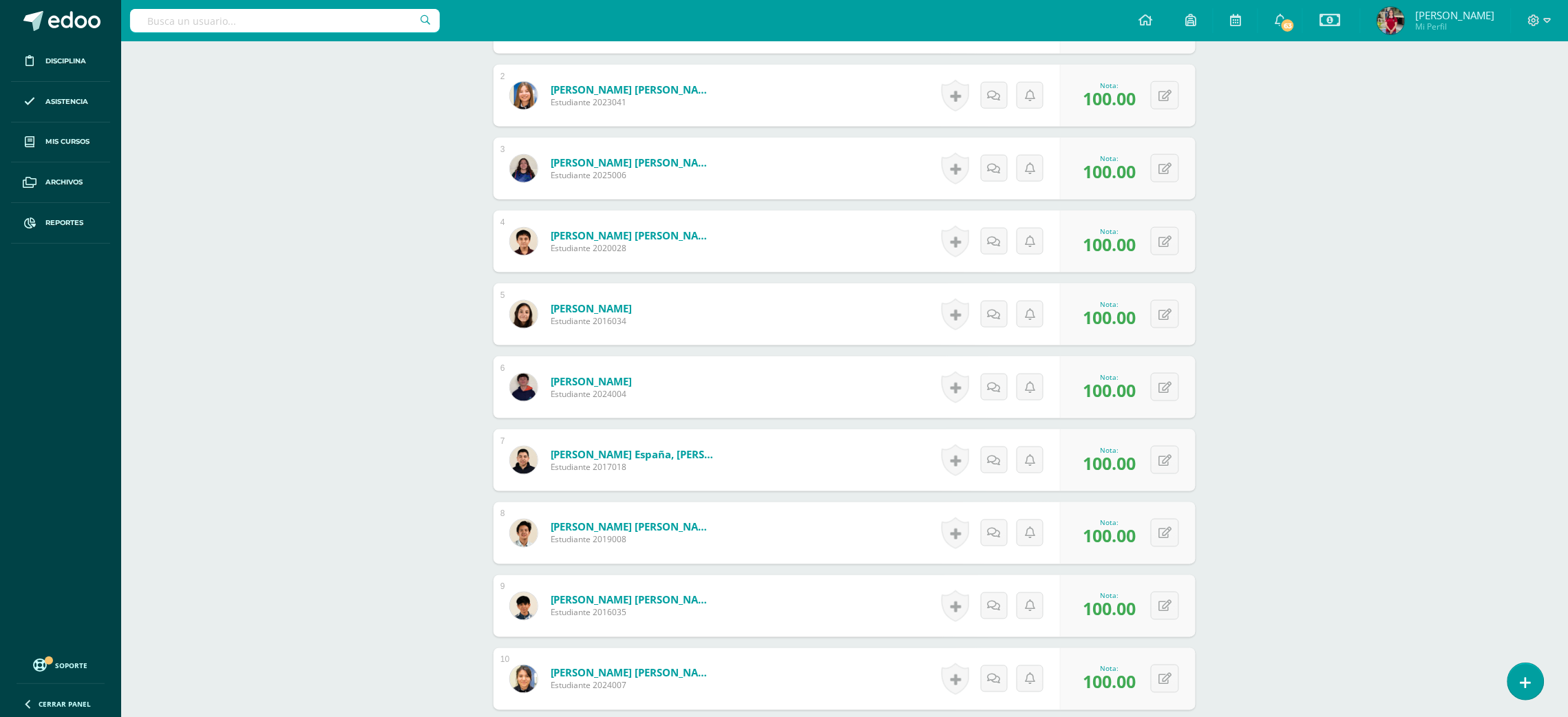
scroll to position [0, 0]
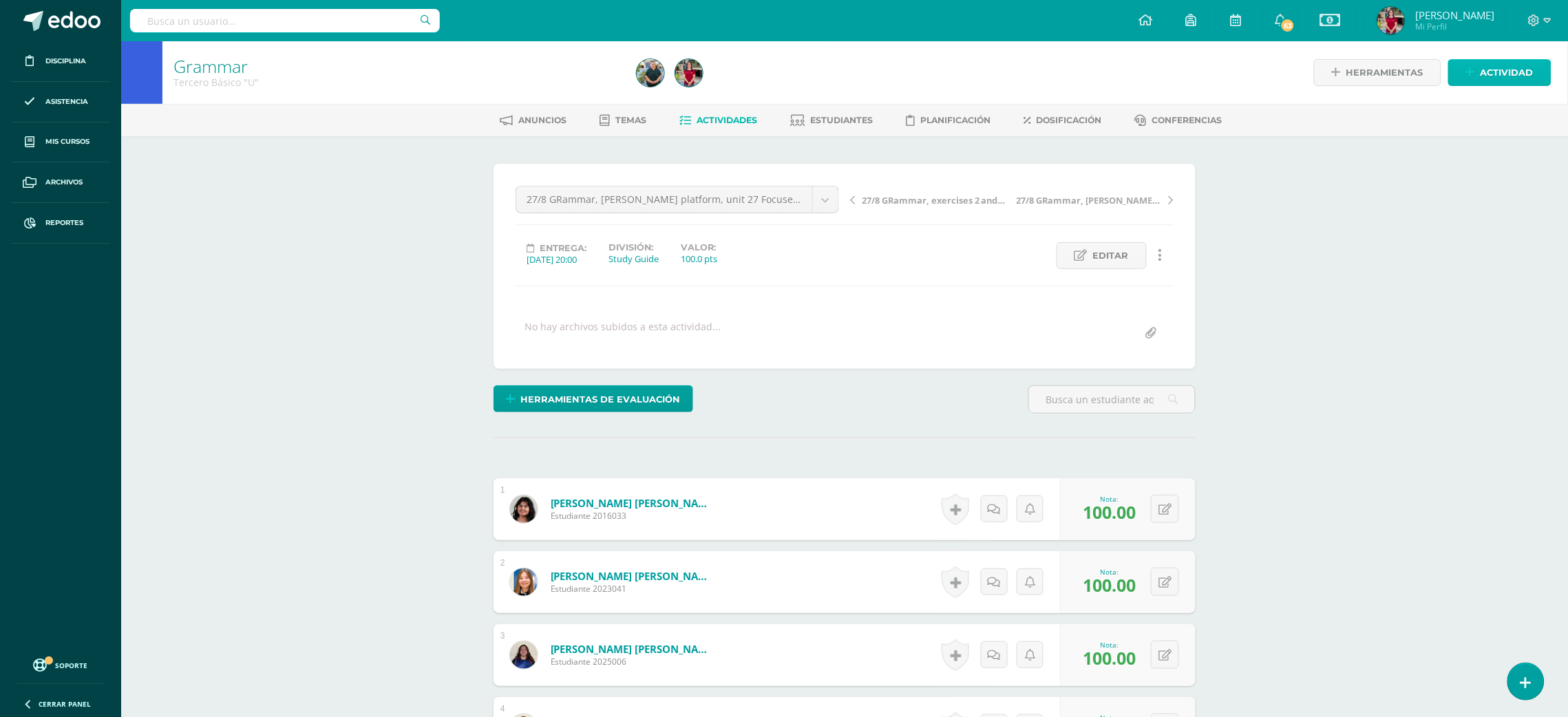
click at [1494, 62] on span "Actividad" at bounding box center [1507, 72] width 53 height 25
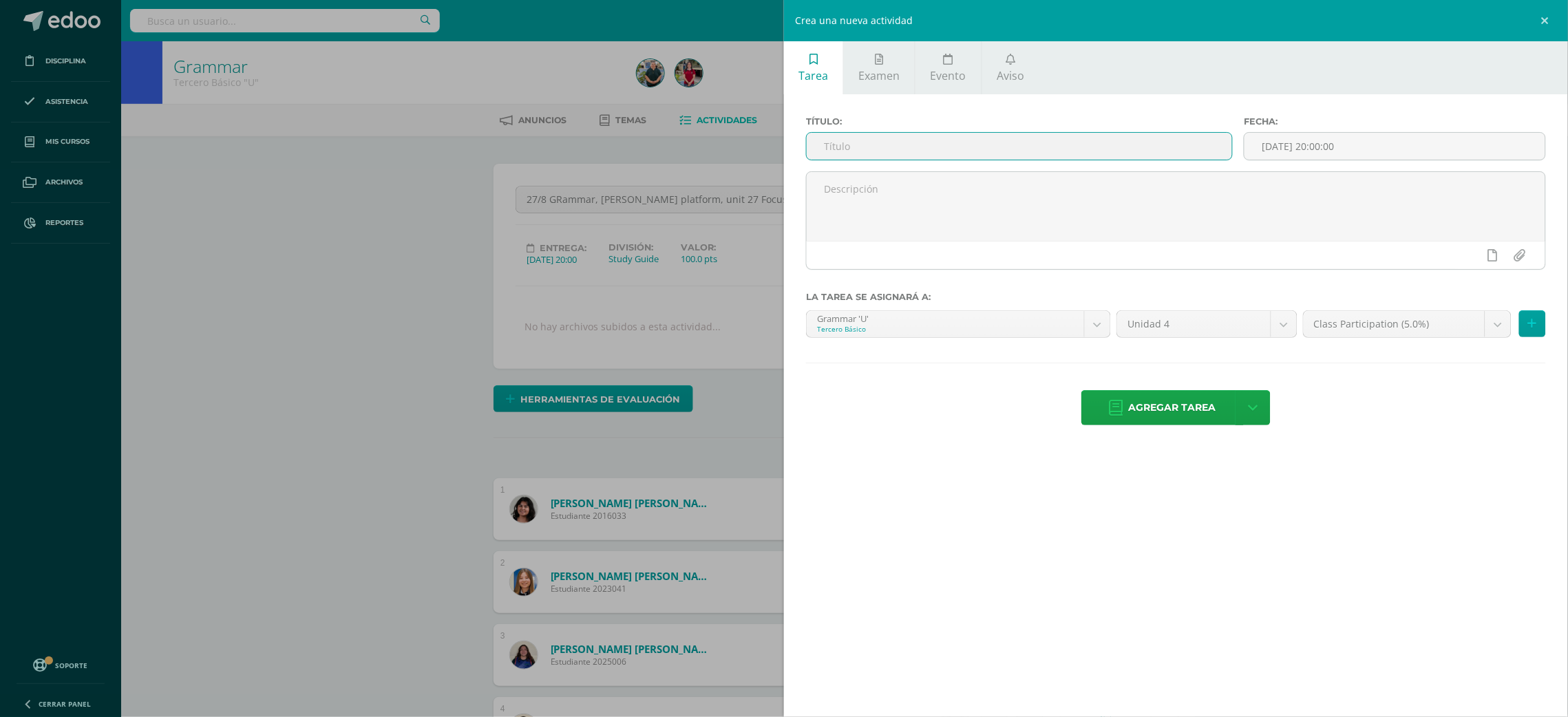
click at [1113, 148] on input "text" at bounding box center [1020, 146] width 425 height 27
paste input "27/8 GRammar, Pearson platform, unit 27 Focused practice A"
type input "27/8 GRammar, Pearson platform, unit 27 Focused practice C"
click at [1296, 144] on input "[DATE] 20:00:00" at bounding box center [1394, 146] width 301 height 27
click at [1272, 175] on div "Septiembre Enero Febrero Marzo Abril Mayo Junio Julio Agosto Septiembre Octubre…" at bounding box center [1342, 234] width 172 height 129
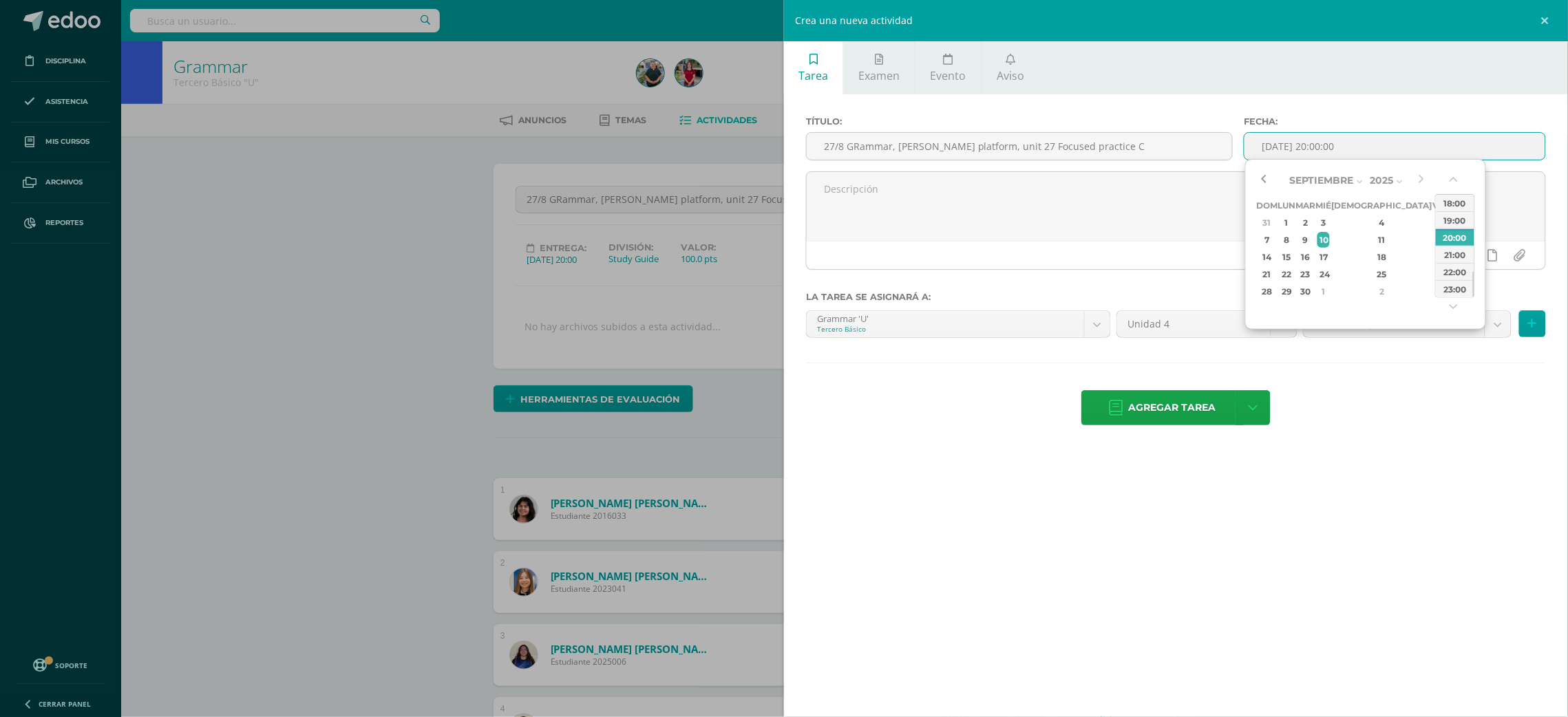
click at [1263, 175] on button "button" at bounding box center [1263, 179] width 14 height 20
click at [1330, 291] on div "27" at bounding box center [1324, 291] width 13 height 15
type input "2025-08-27 20:00"
click at [1380, 390] on div "Título: 27/8 GRammar, Pearson platform, unit 27 Focused practice C Fecha: 2025-…" at bounding box center [1175, 272] width 784 height 355
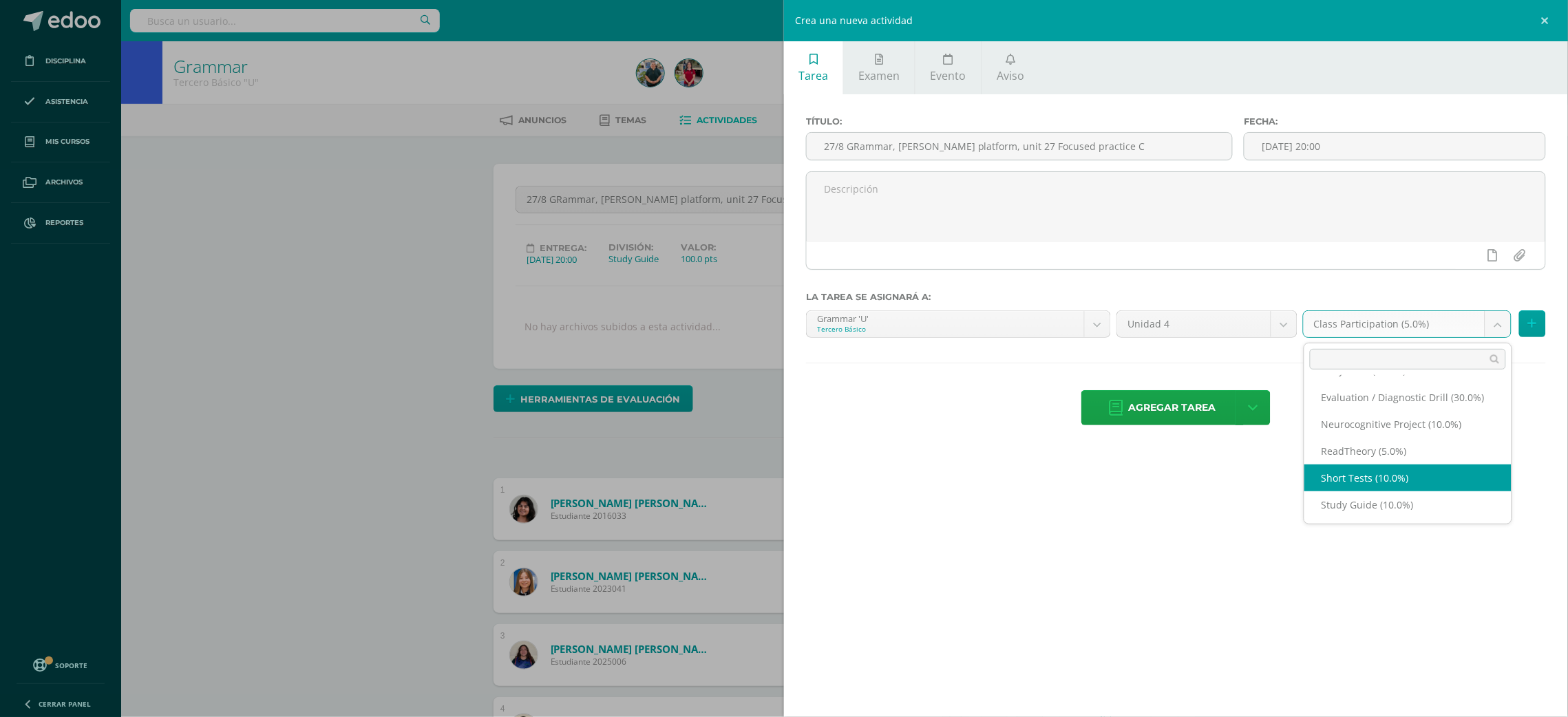
select select "202286"
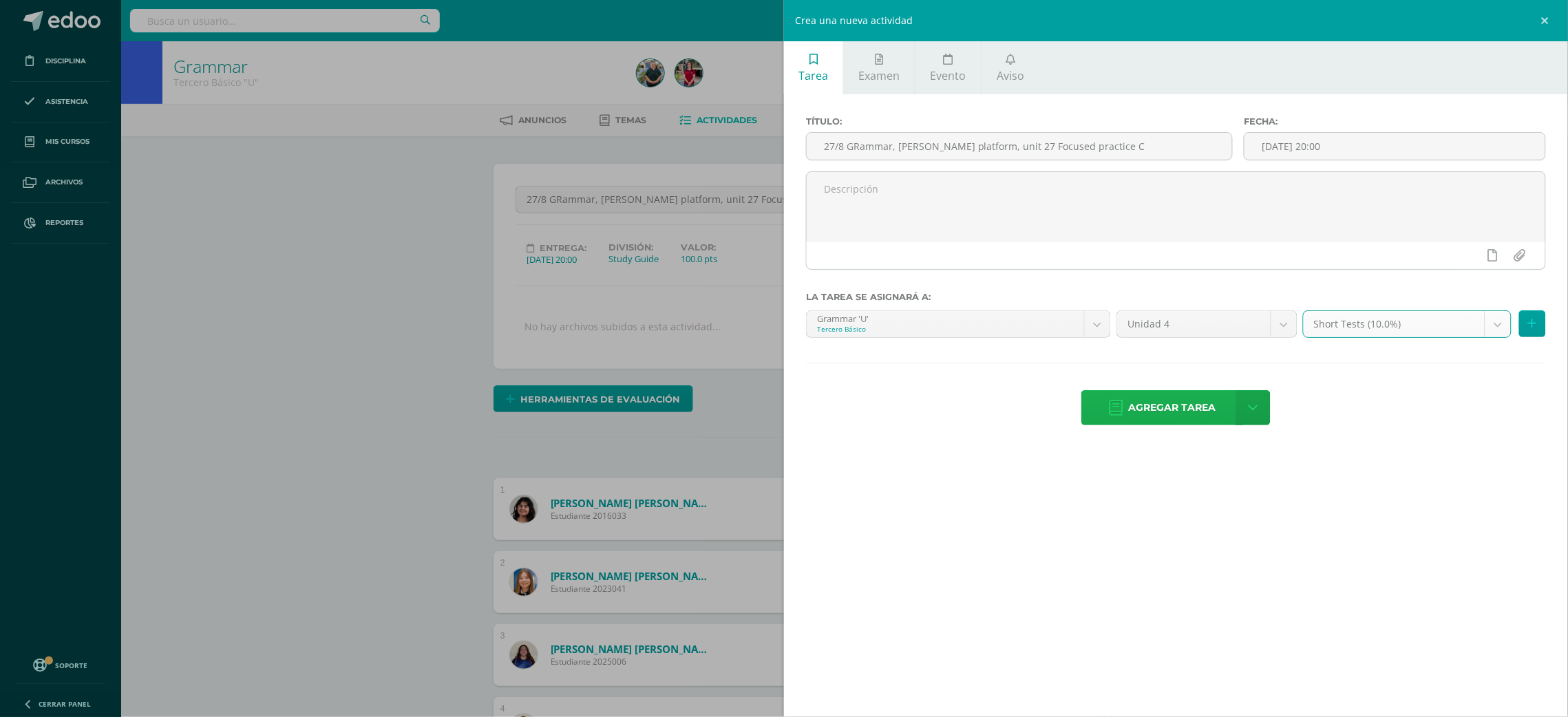
click at [1135, 409] on span "Agregar tarea" at bounding box center [1172, 407] width 87 height 34
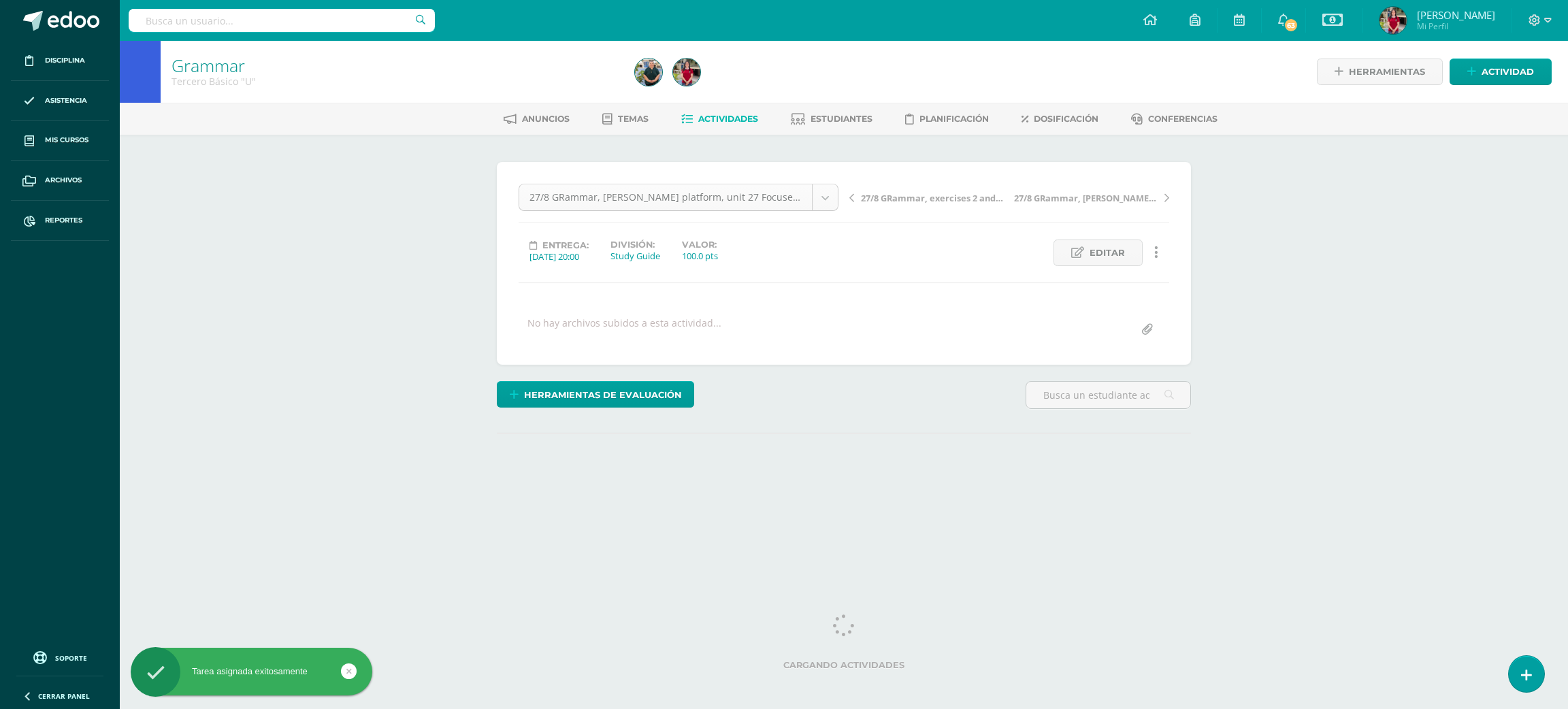
click at [832, 197] on body "Tarea asignada exitosamente Disciplina Asistencia Mis cursos Archivos Reportes …" at bounding box center [784, 269] width 1568 height 539
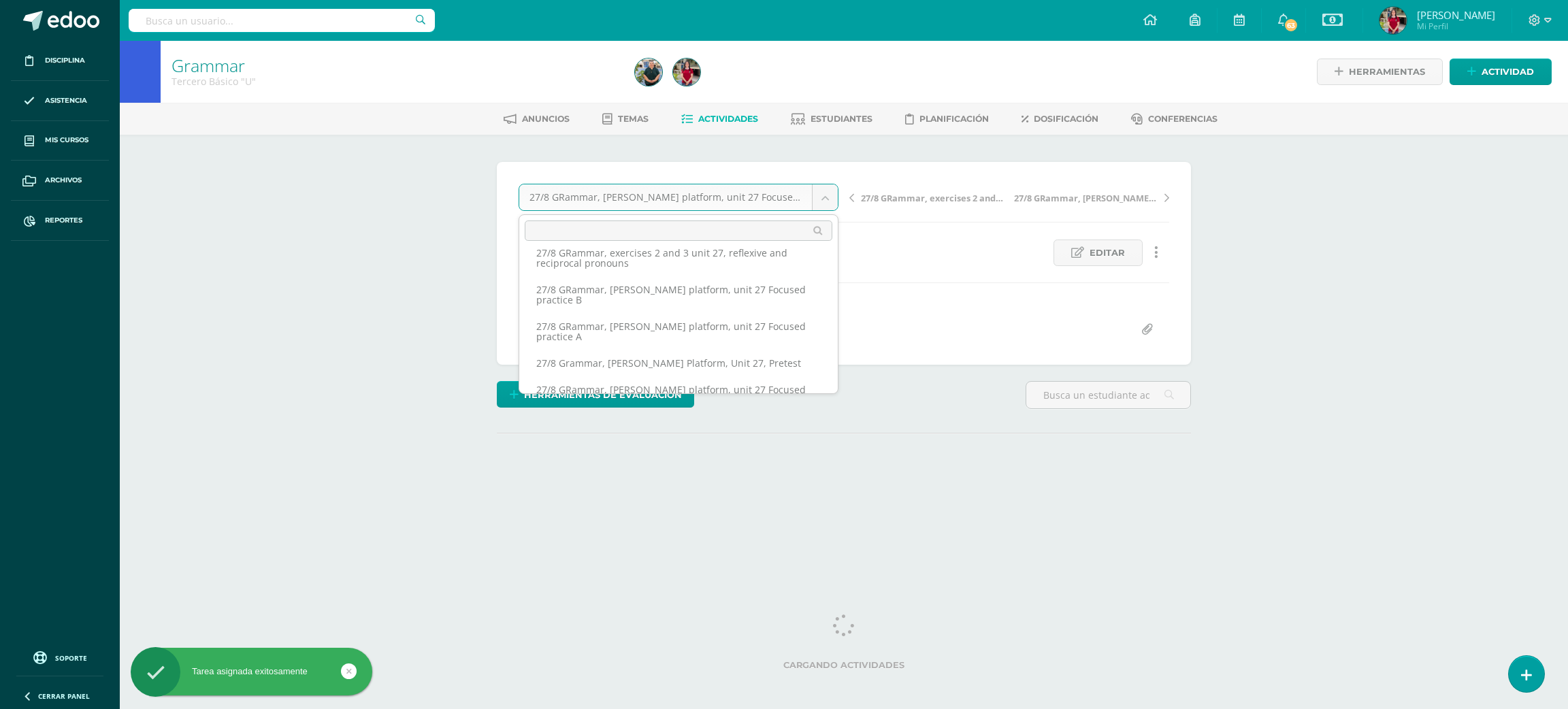
scroll to position [264, 0]
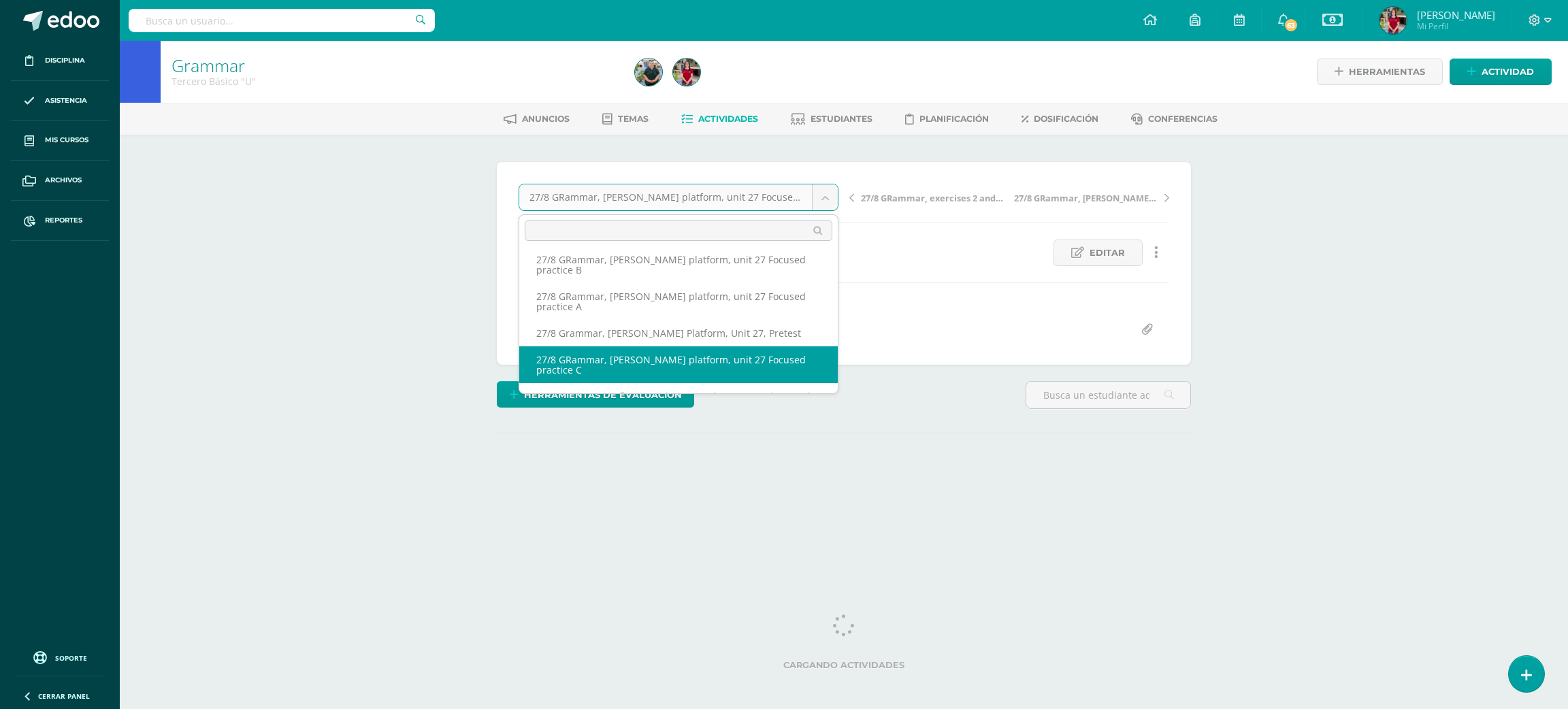
select select "/dashboard/teacher/grade-activity/220123/"
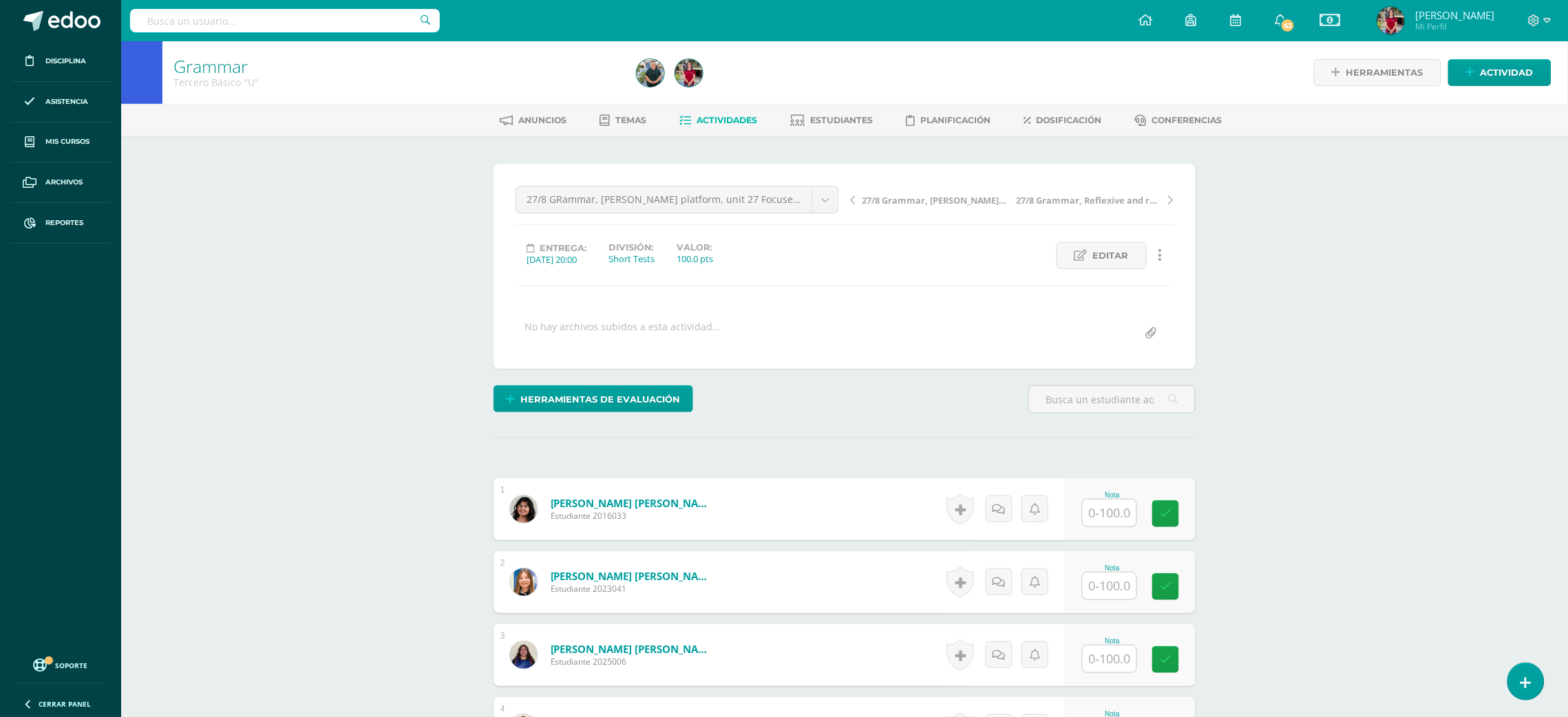
click at [1103, 511] on input "text" at bounding box center [1110, 513] width 54 height 27
type input "100"
type input "1"
type input "7"
type input "86"
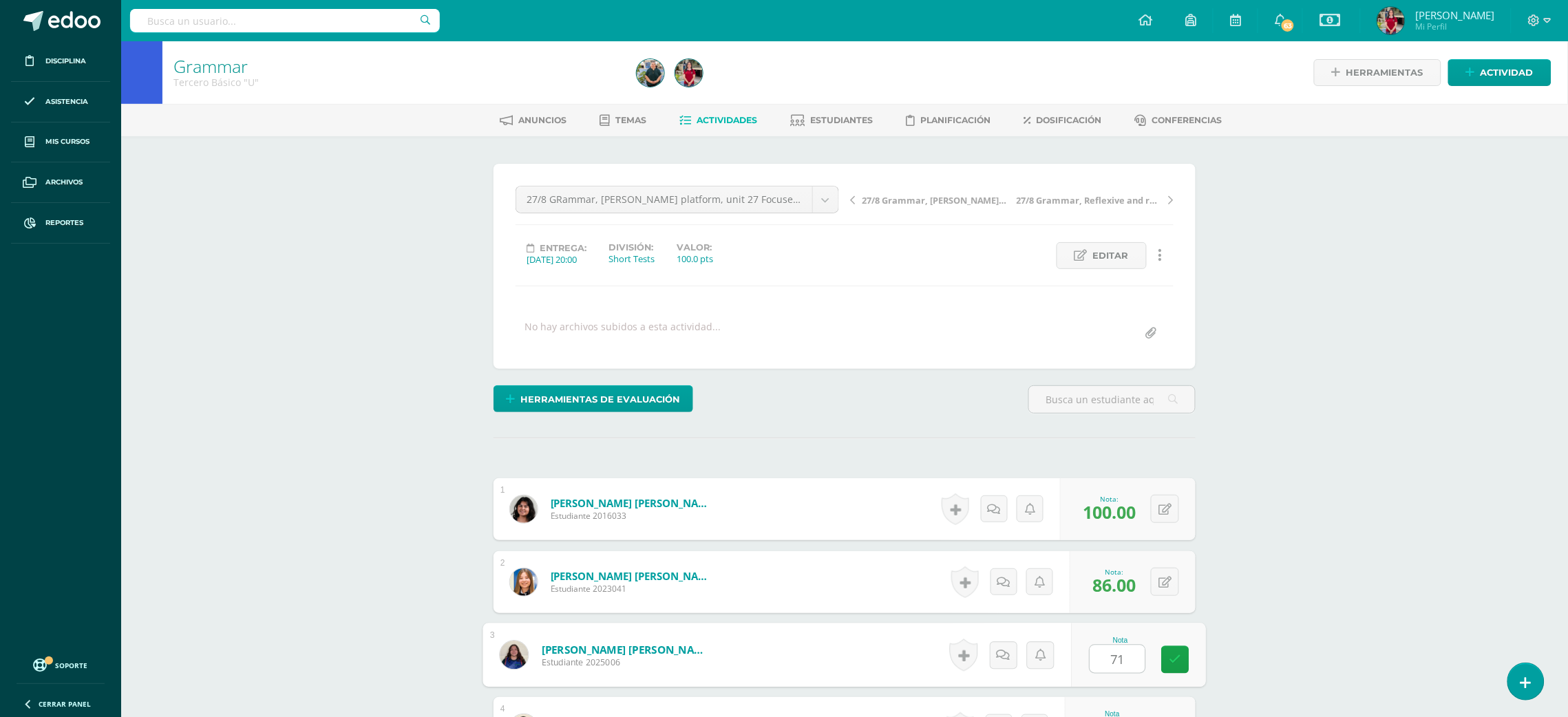
type input "71"
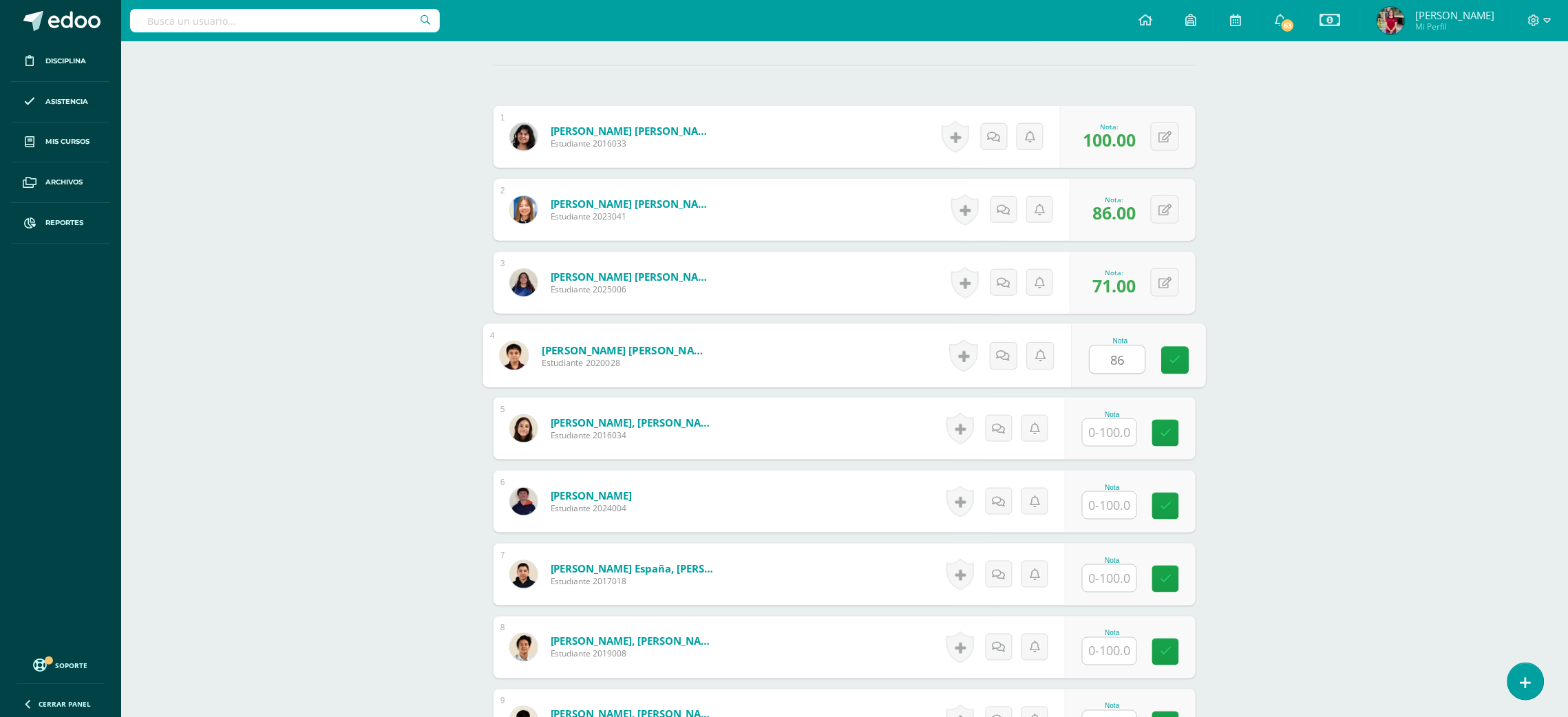
type input "86"
type input "71"
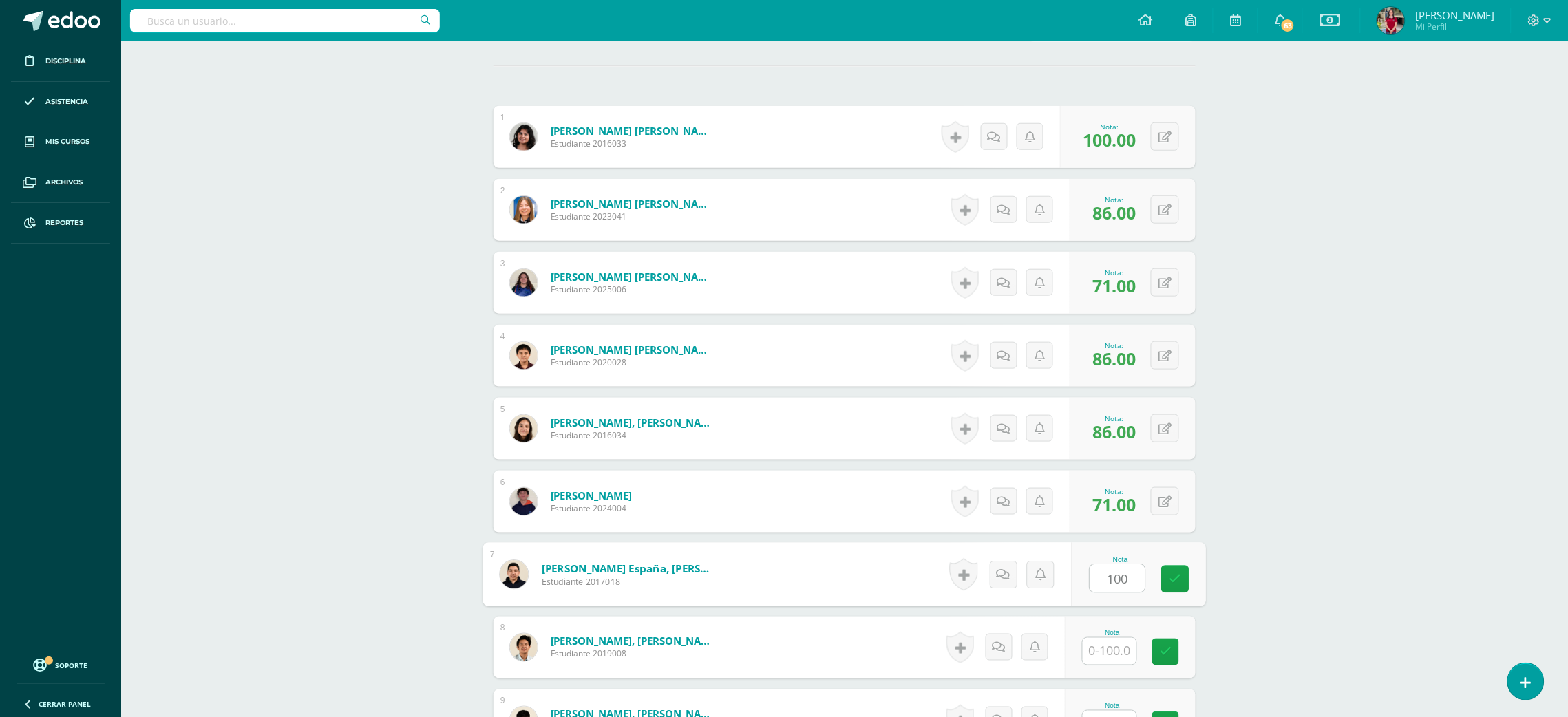
type input "100"
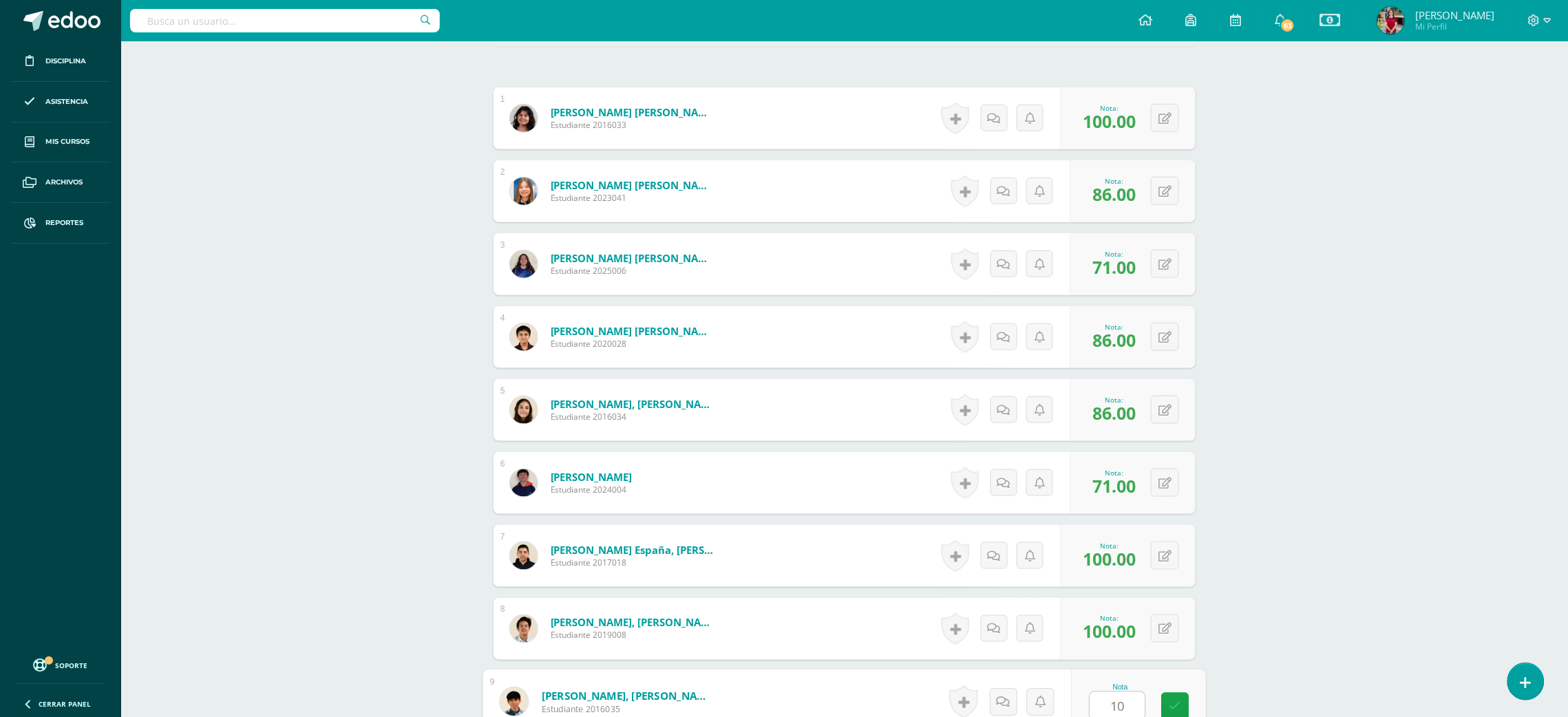
type input "1"
type input "86"
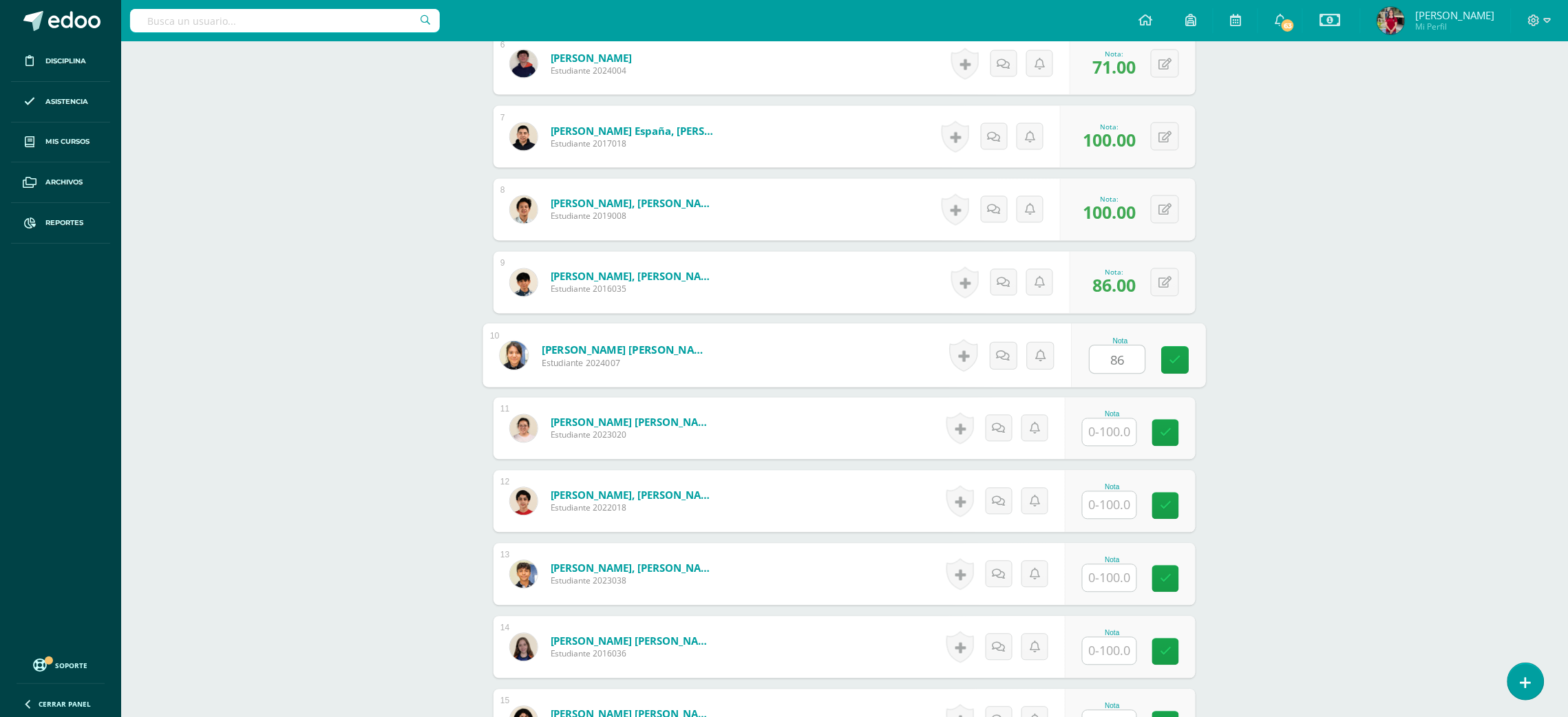
type input "86"
type input "100"
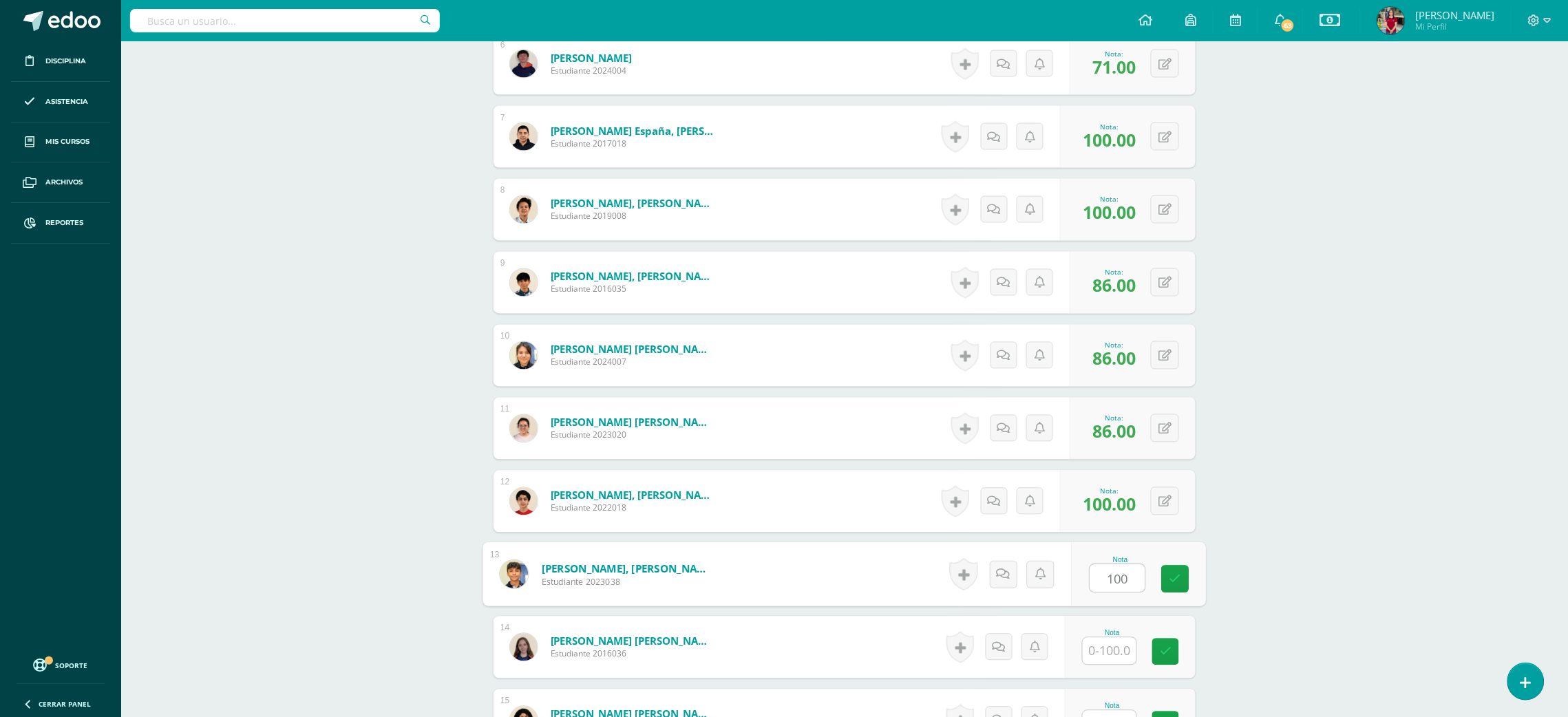
type input "100"
type input "86"
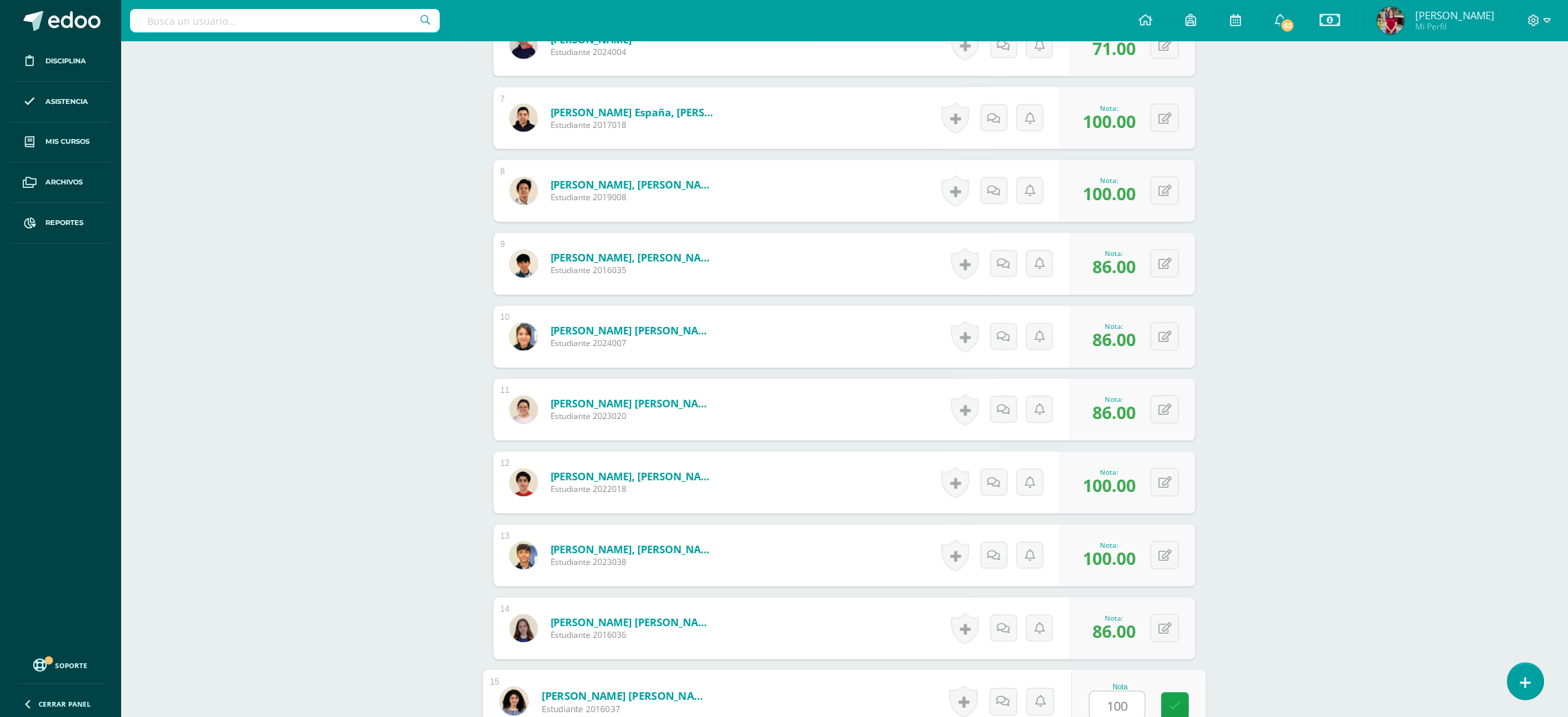
type input "100"
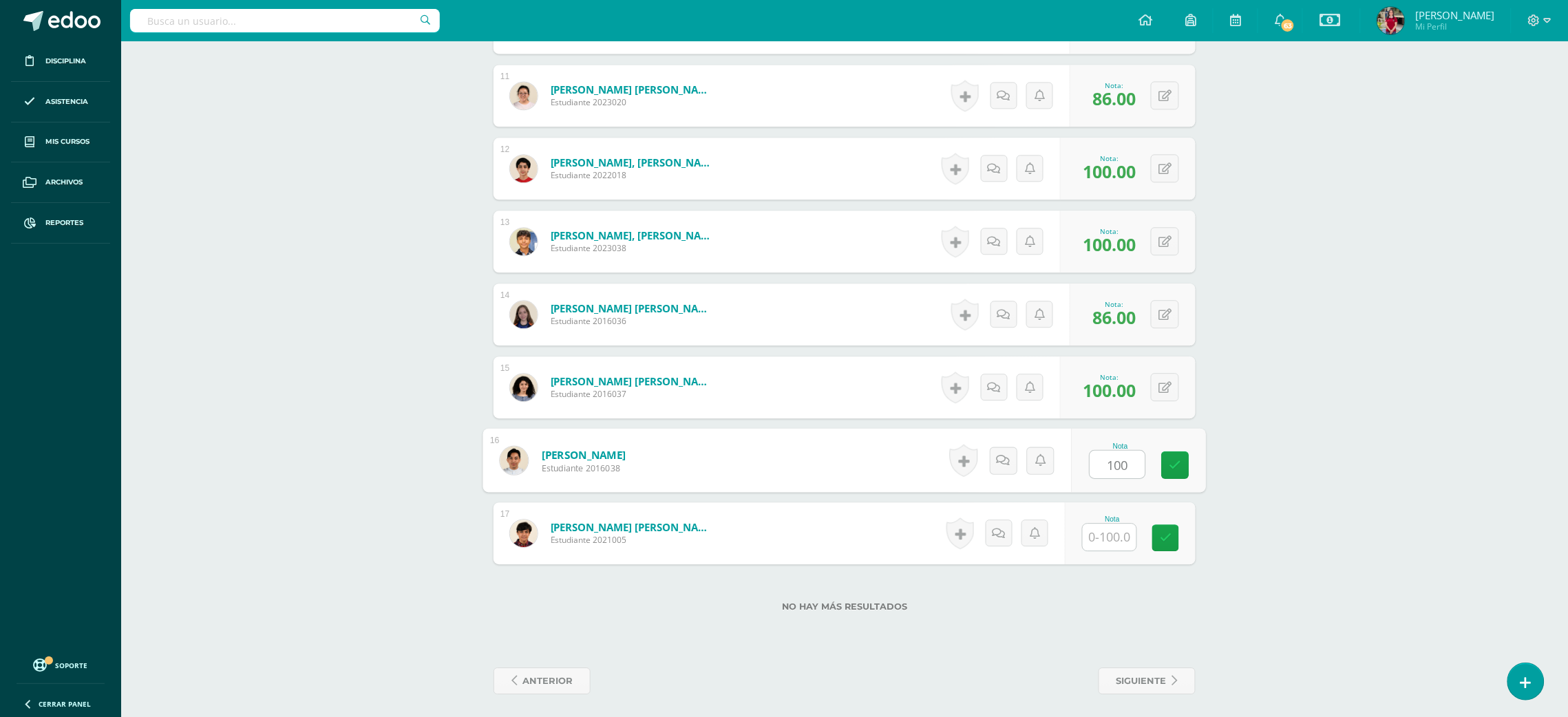
type input "100"
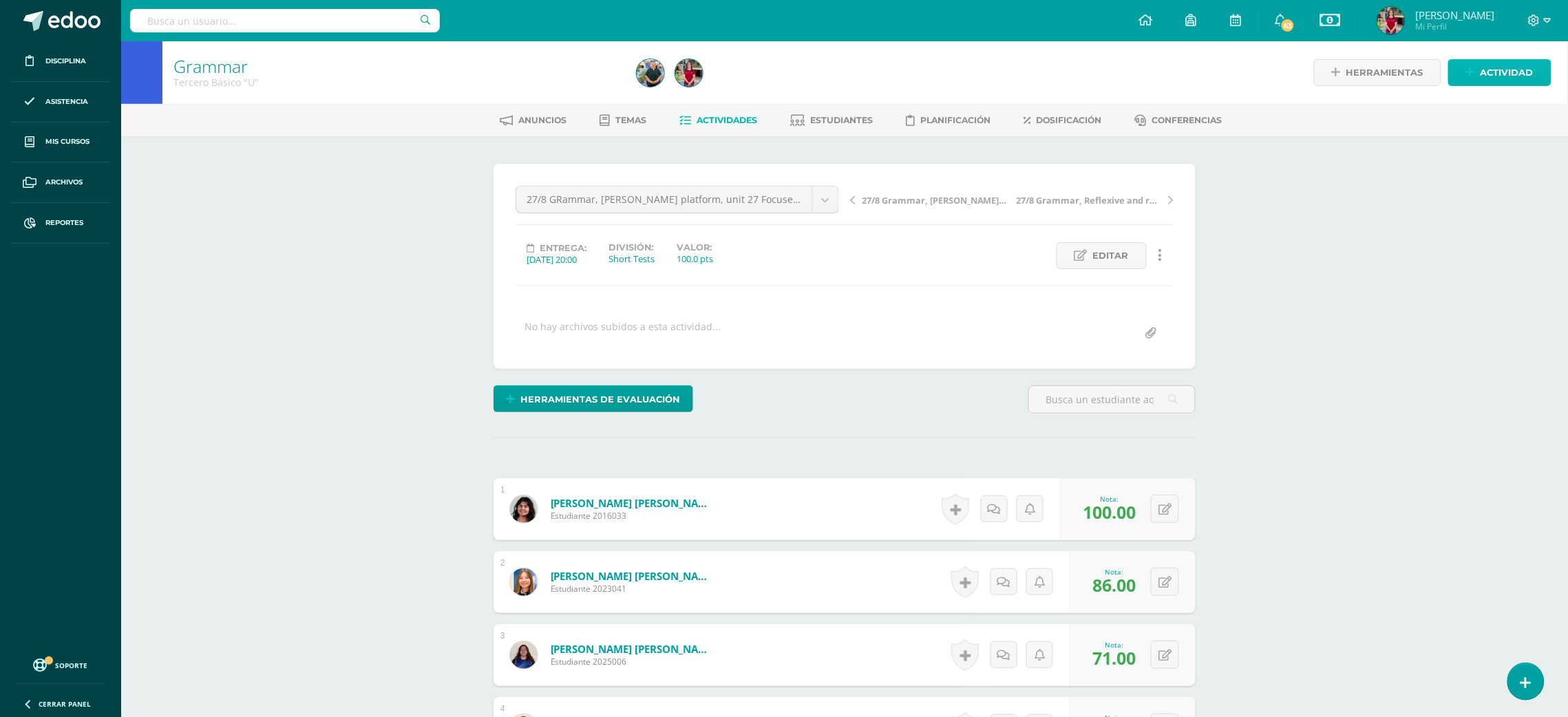
click at [1510, 69] on span "Actividad" at bounding box center [1507, 72] width 53 height 25
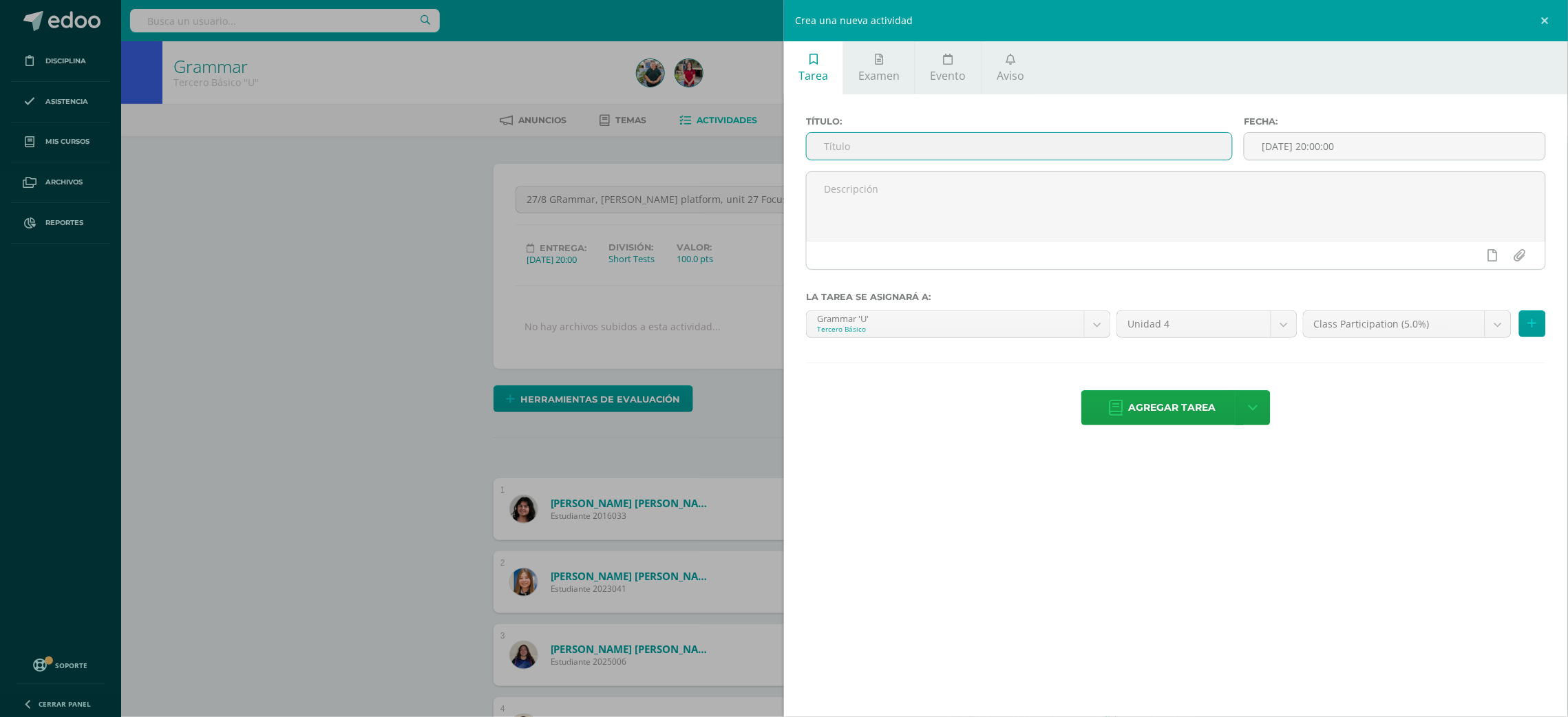
click at [1166, 148] on input "text" at bounding box center [1020, 146] width 425 height 27
type input "7"
type input "10/9 Grammar, [PERSON_NAME] platform, Unit 30 pretest"
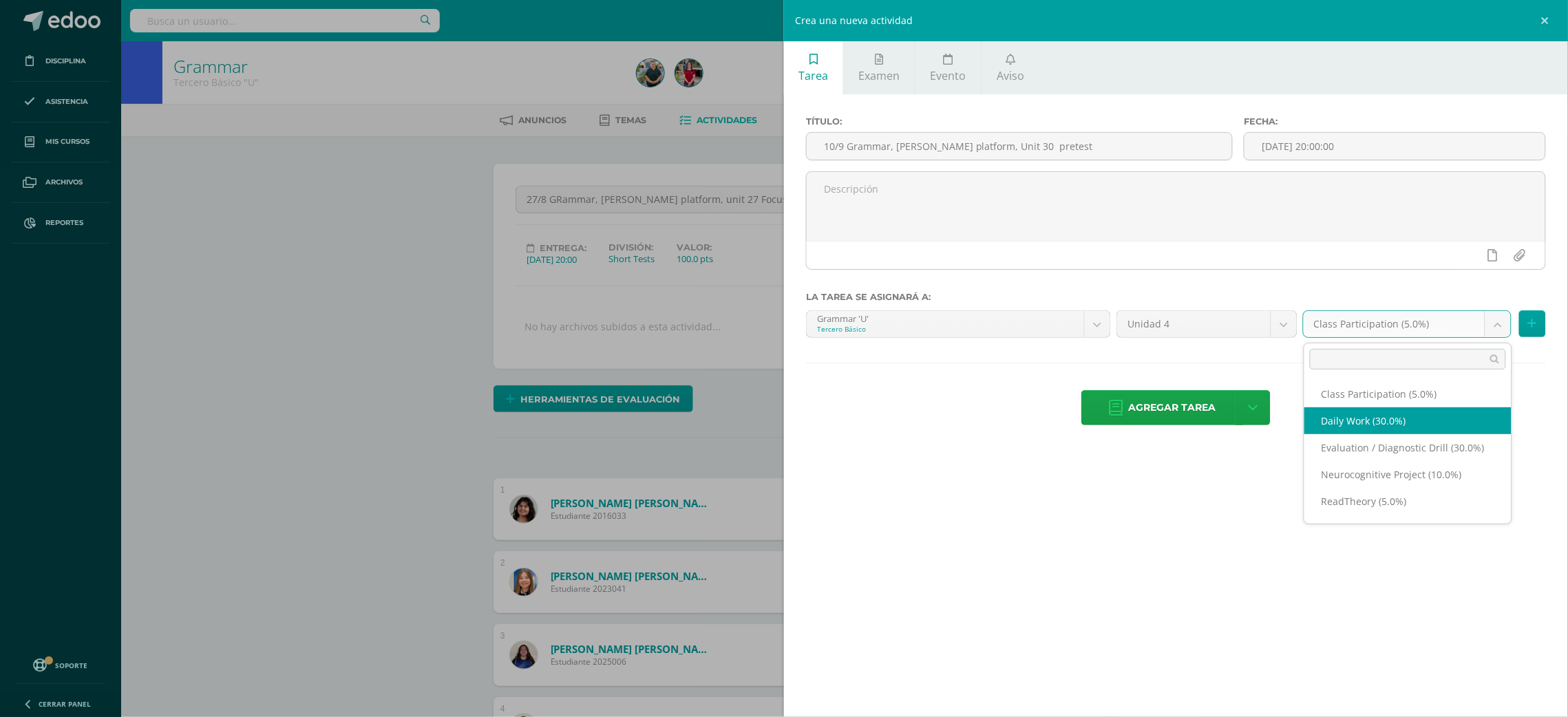
select select "202284"
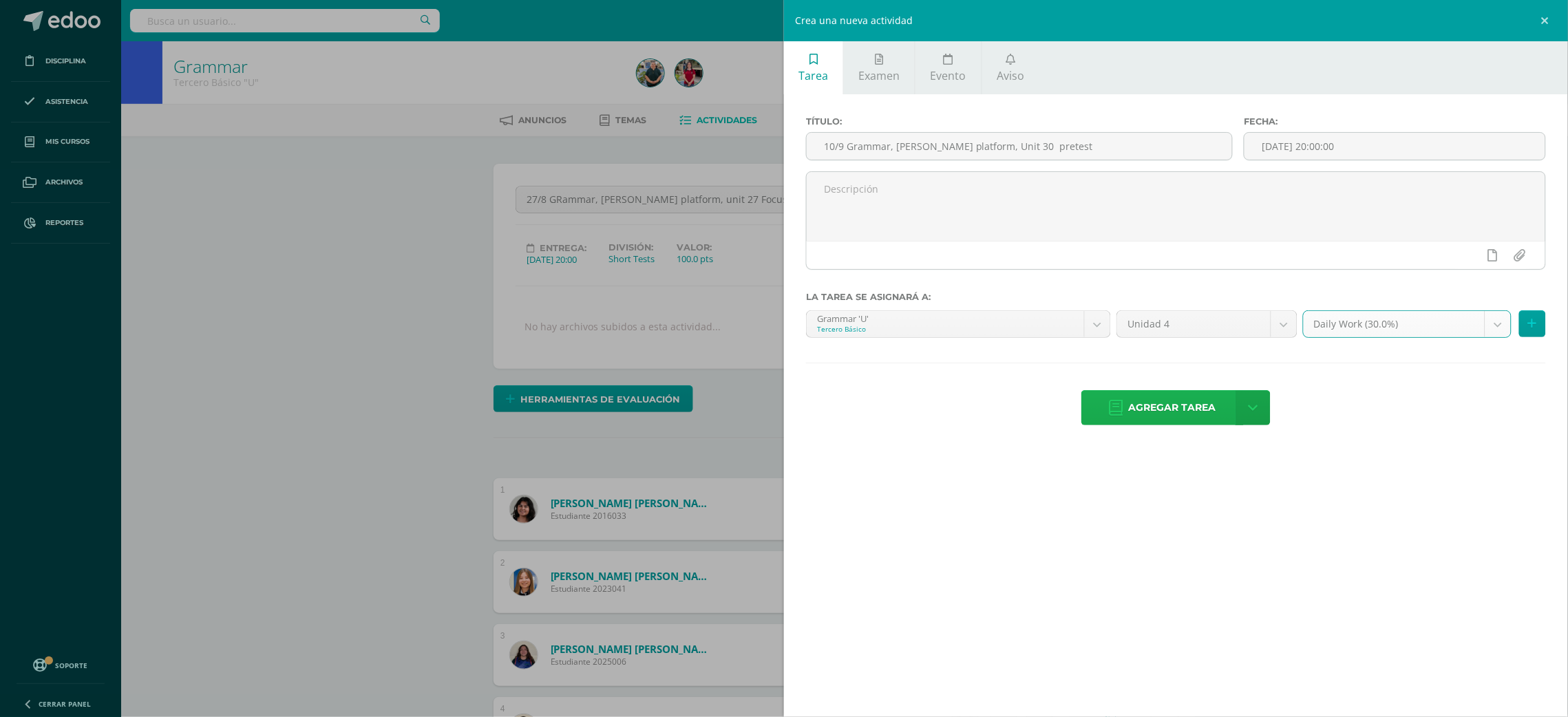
click at [1161, 408] on span "Agregar tarea" at bounding box center [1172, 407] width 87 height 34
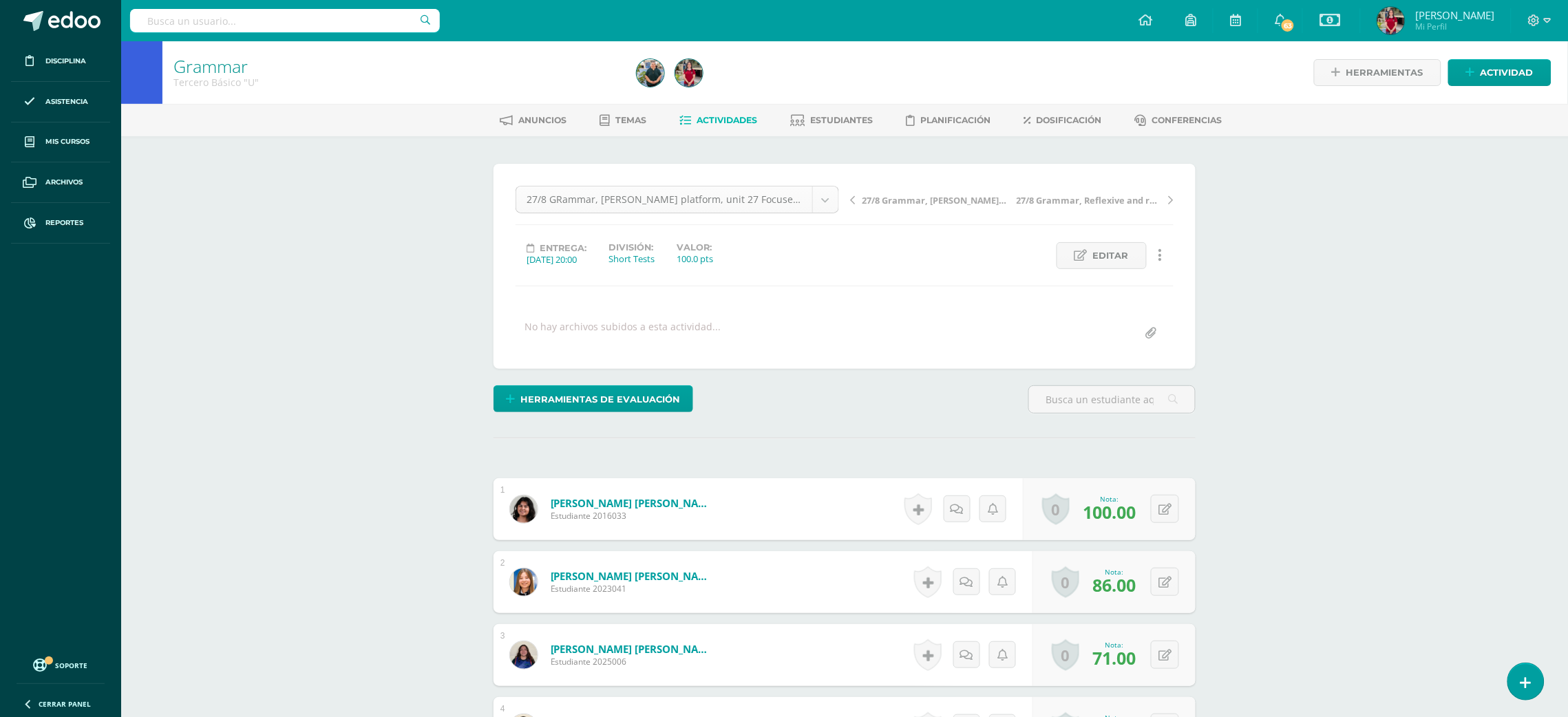
click at [822, 202] on body "Tarea asignada exitosamente Disciplina Asistencia Mis cursos Archivos Reportes …" at bounding box center [784, 674] width 1568 height 1349
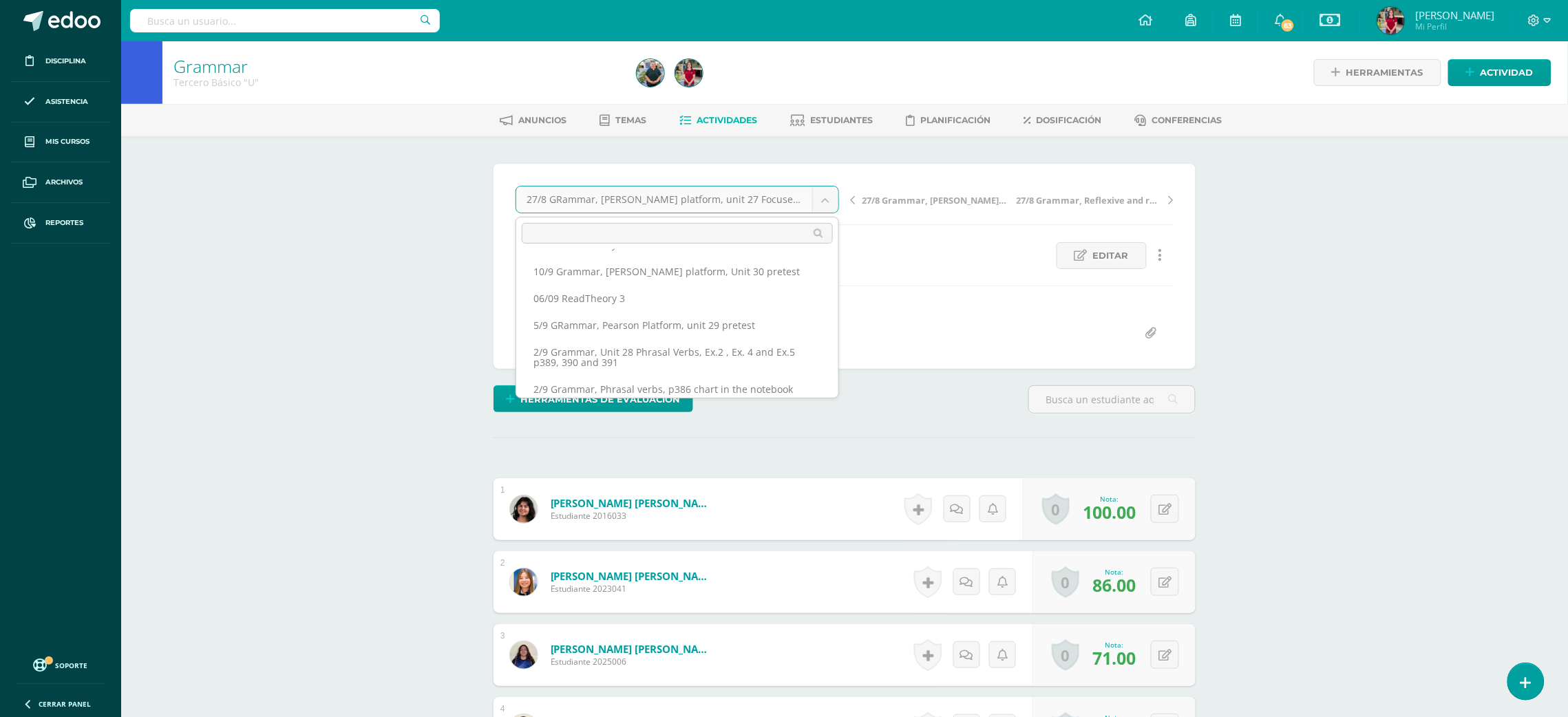
scroll to position [32, 0]
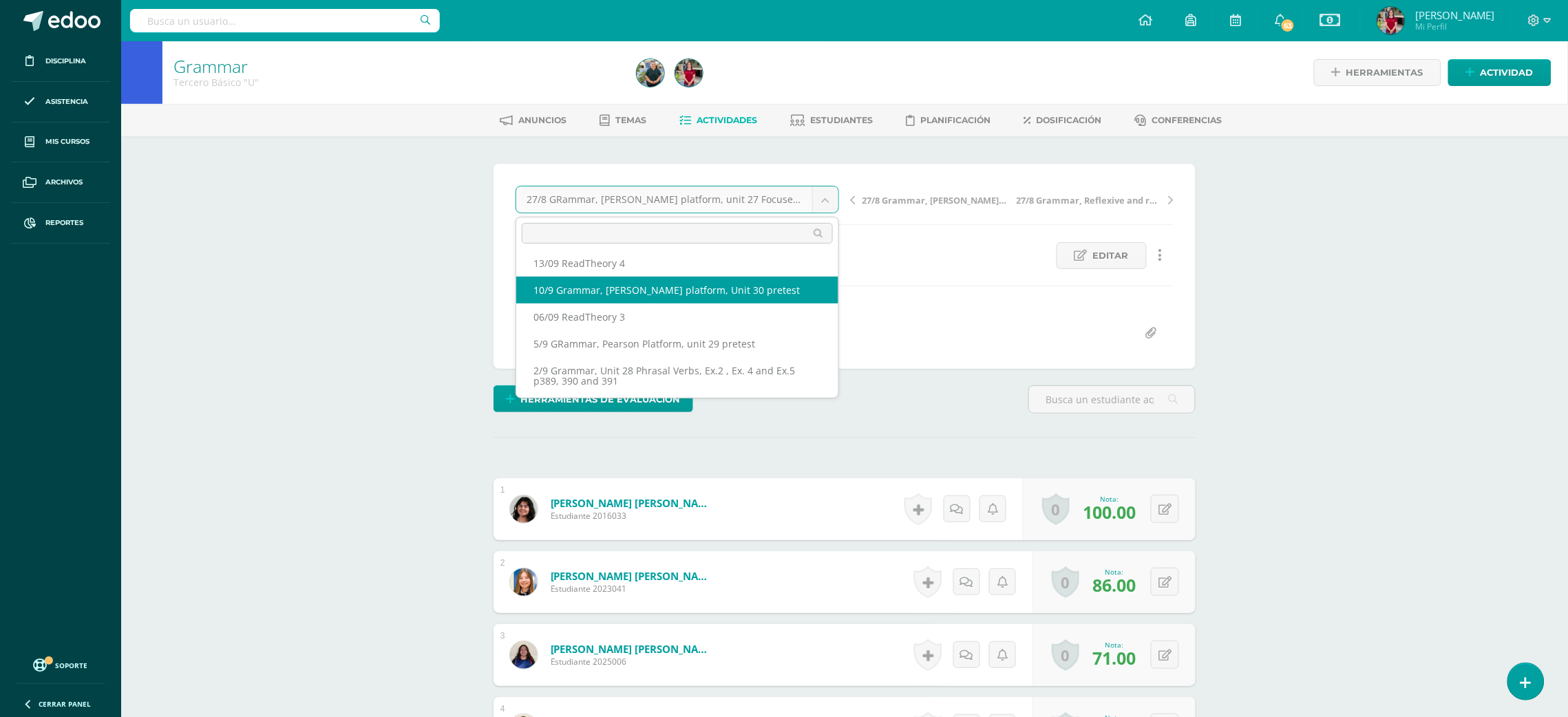
select select "/dashboard/teacher/grade-activity/220125/"
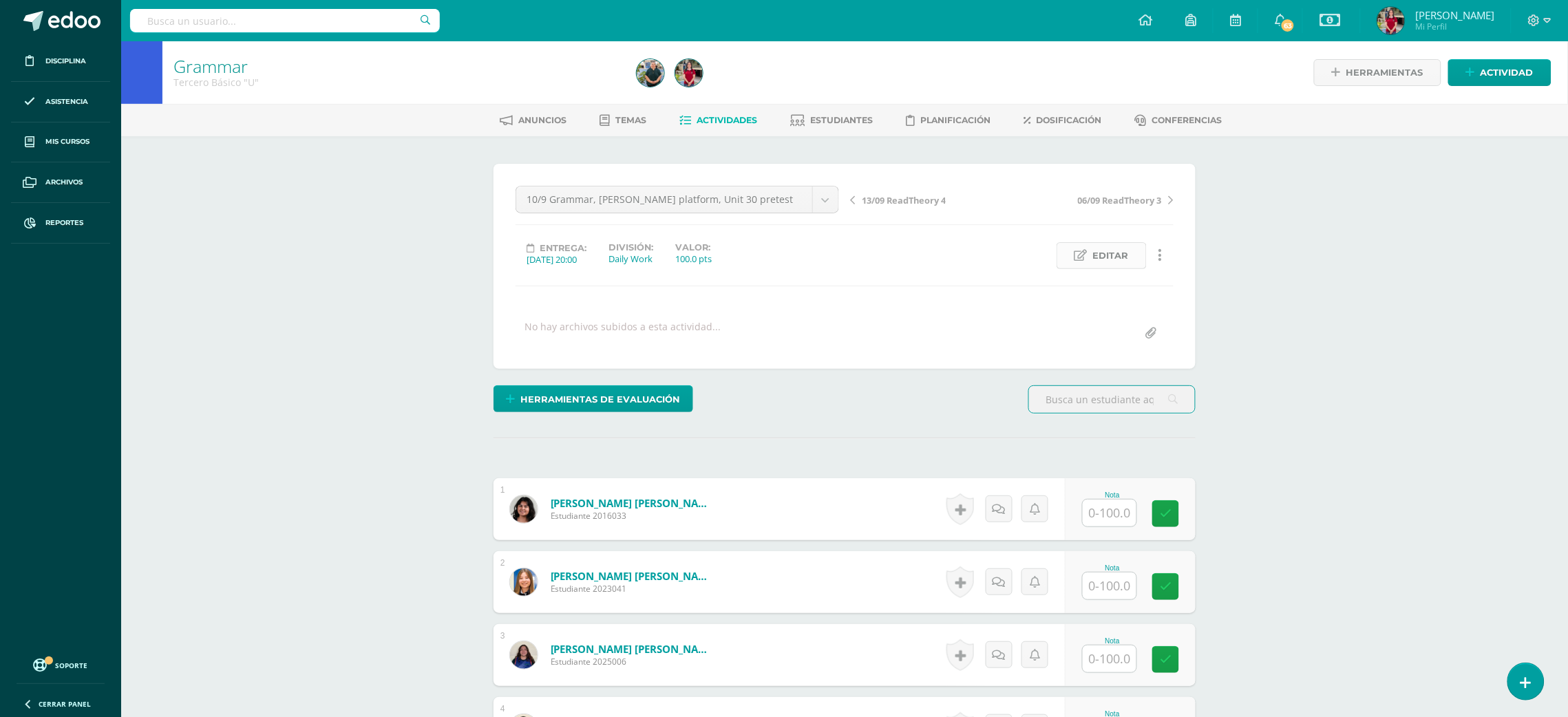
click at [1084, 255] on icon at bounding box center [1081, 255] width 13 height 12
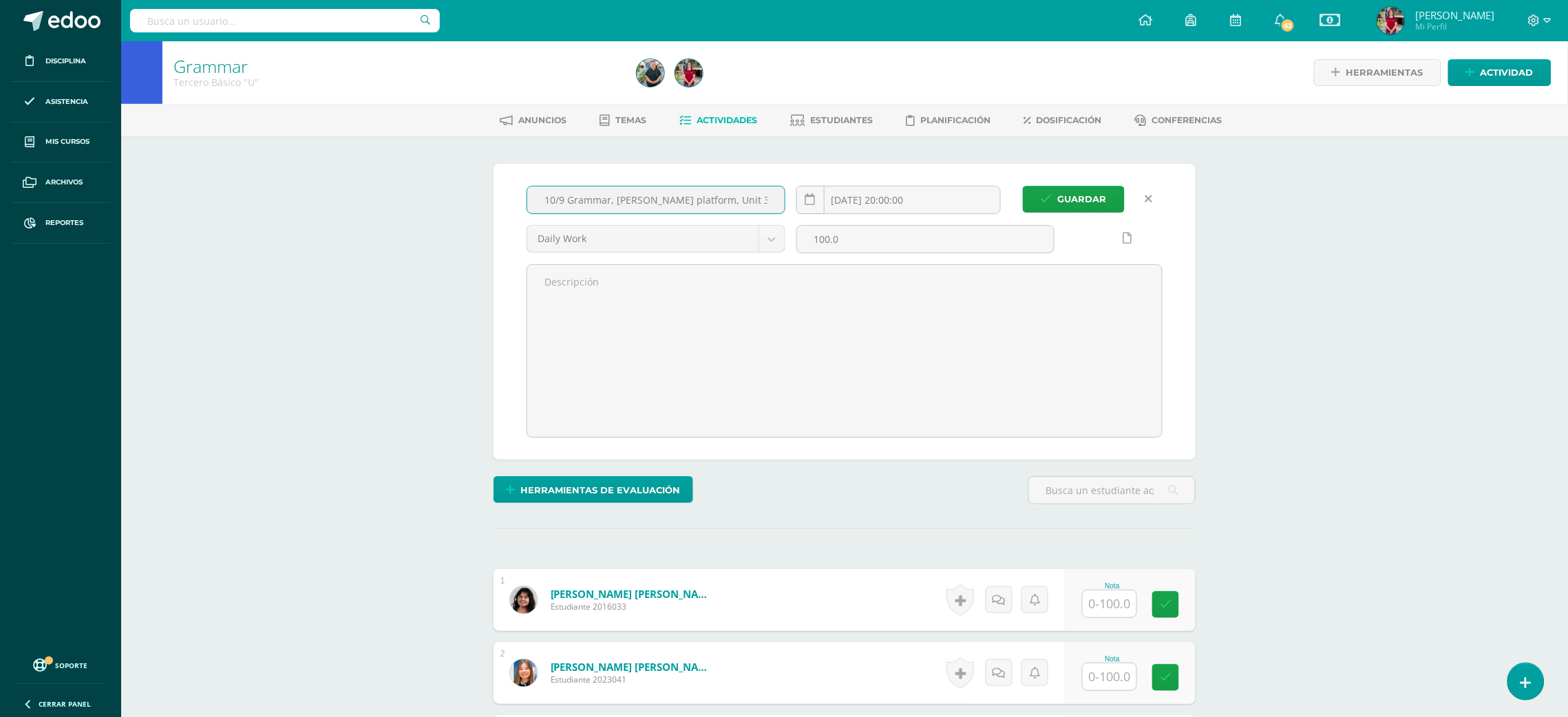
click at [729, 202] on input "10/9 Grammar, [PERSON_NAME] platform, Unit 30 pretest" at bounding box center [656, 200] width 258 height 27
type input "10/9 Grammar, Pëarson platform, Unit 29 pretest"
click at [1060, 196] on span "Guardar" at bounding box center [1081, 199] width 49 height 25
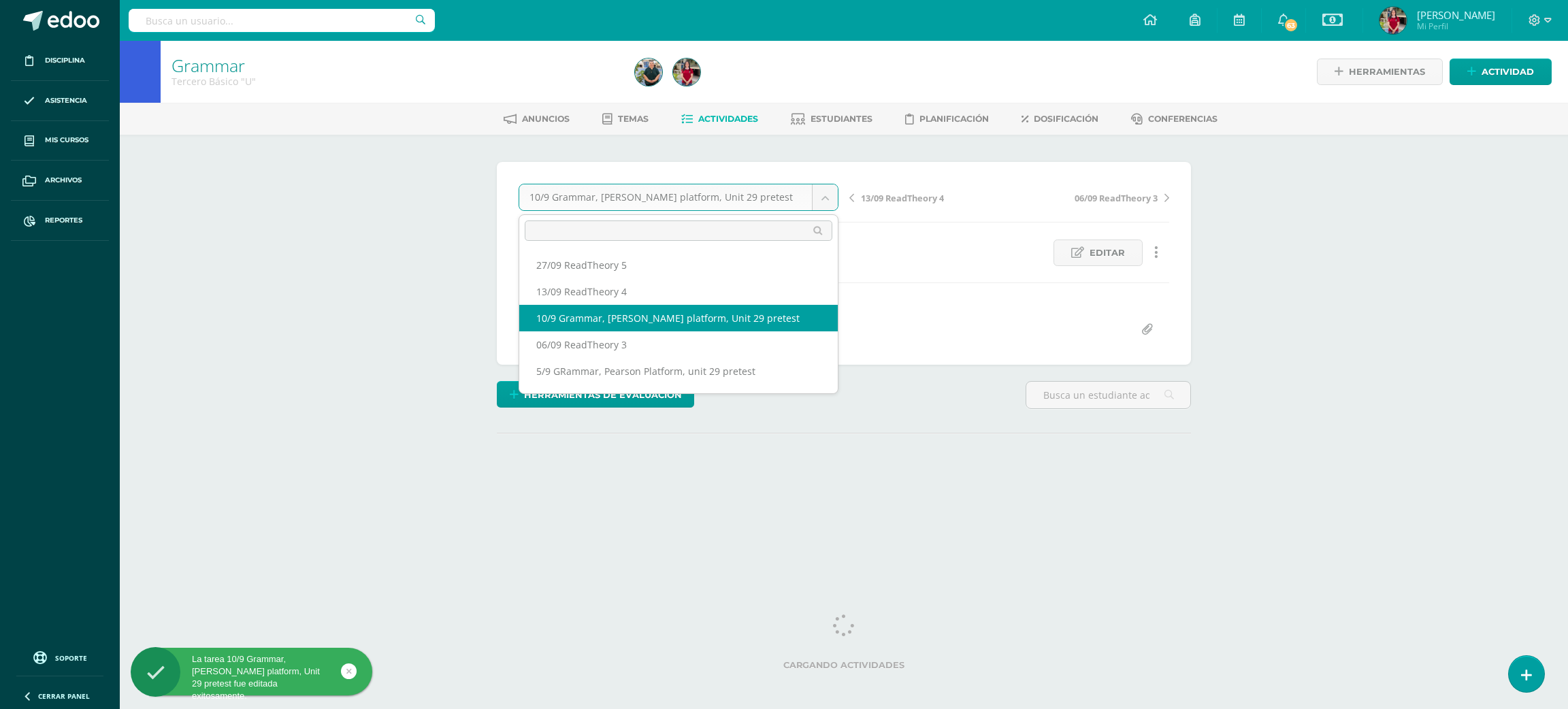
click at [824, 188] on body "La tarea 10/9 Grammar, Pëarson platform, Unit 29 pretest fue editada exitosamen…" at bounding box center [784, 269] width 1568 height 539
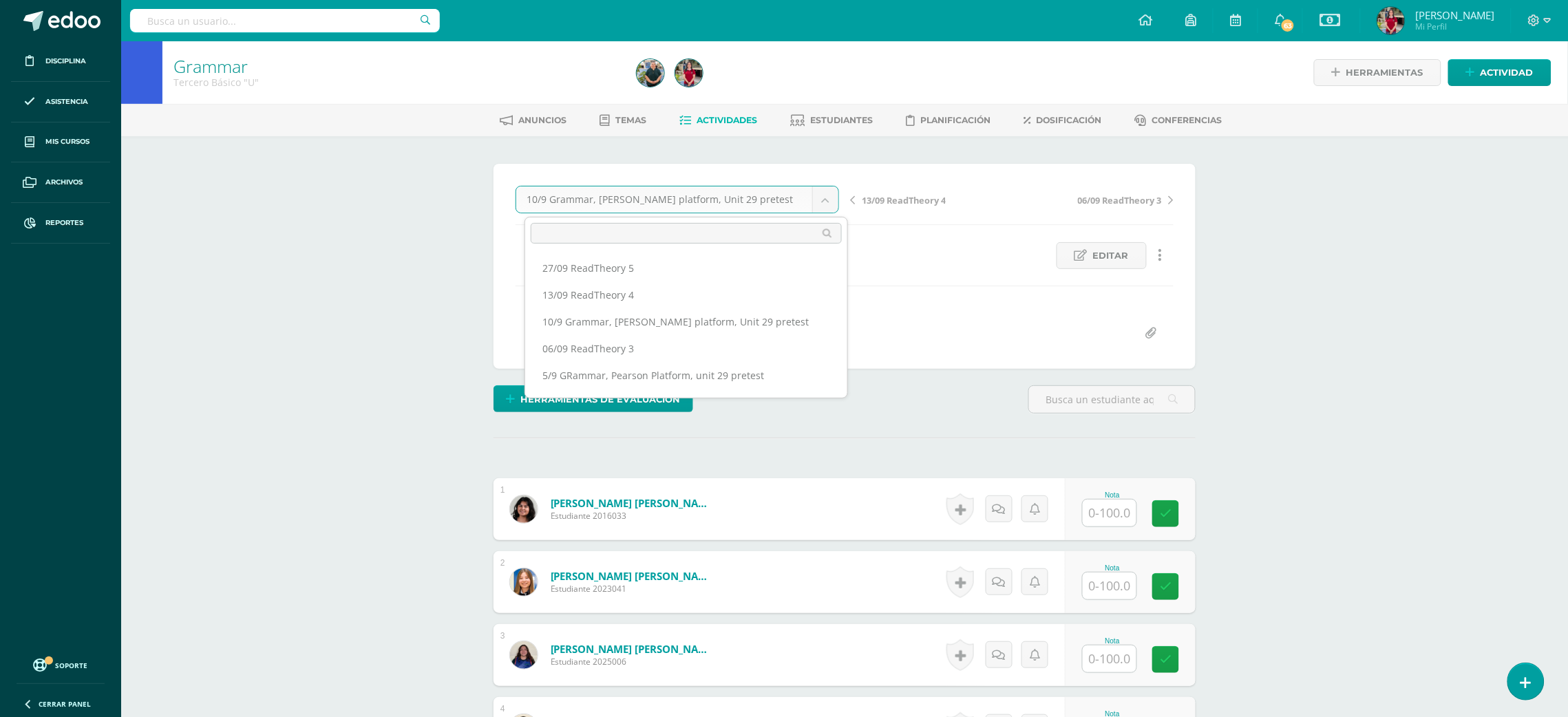
click at [995, 305] on body "La tarea 10/9 Grammar, Pëarson platform, Unit 29 pretest fue editada exitosamen…" at bounding box center [784, 674] width 1568 height 1349
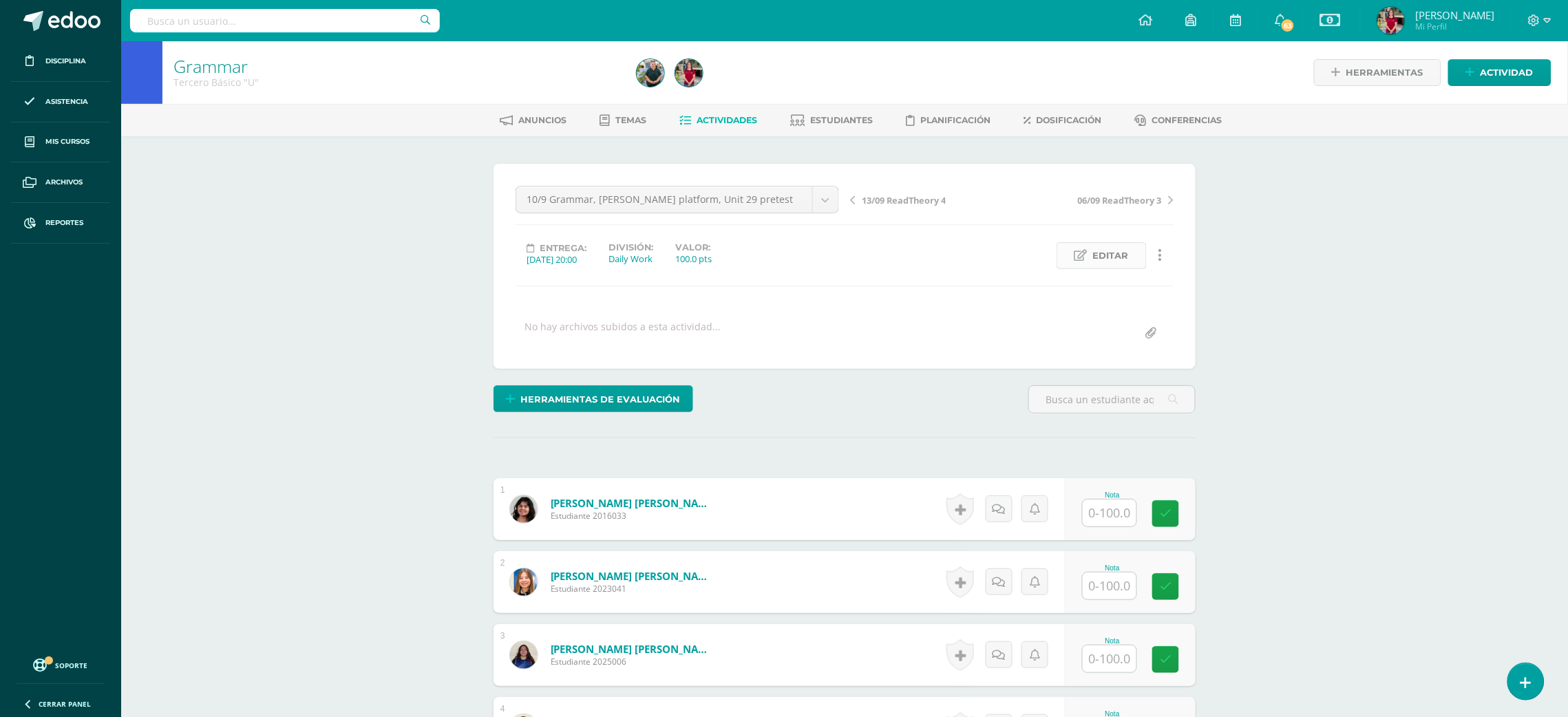
click at [1089, 260] on link "Editar" at bounding box center [1102, 255] width 90 height 27
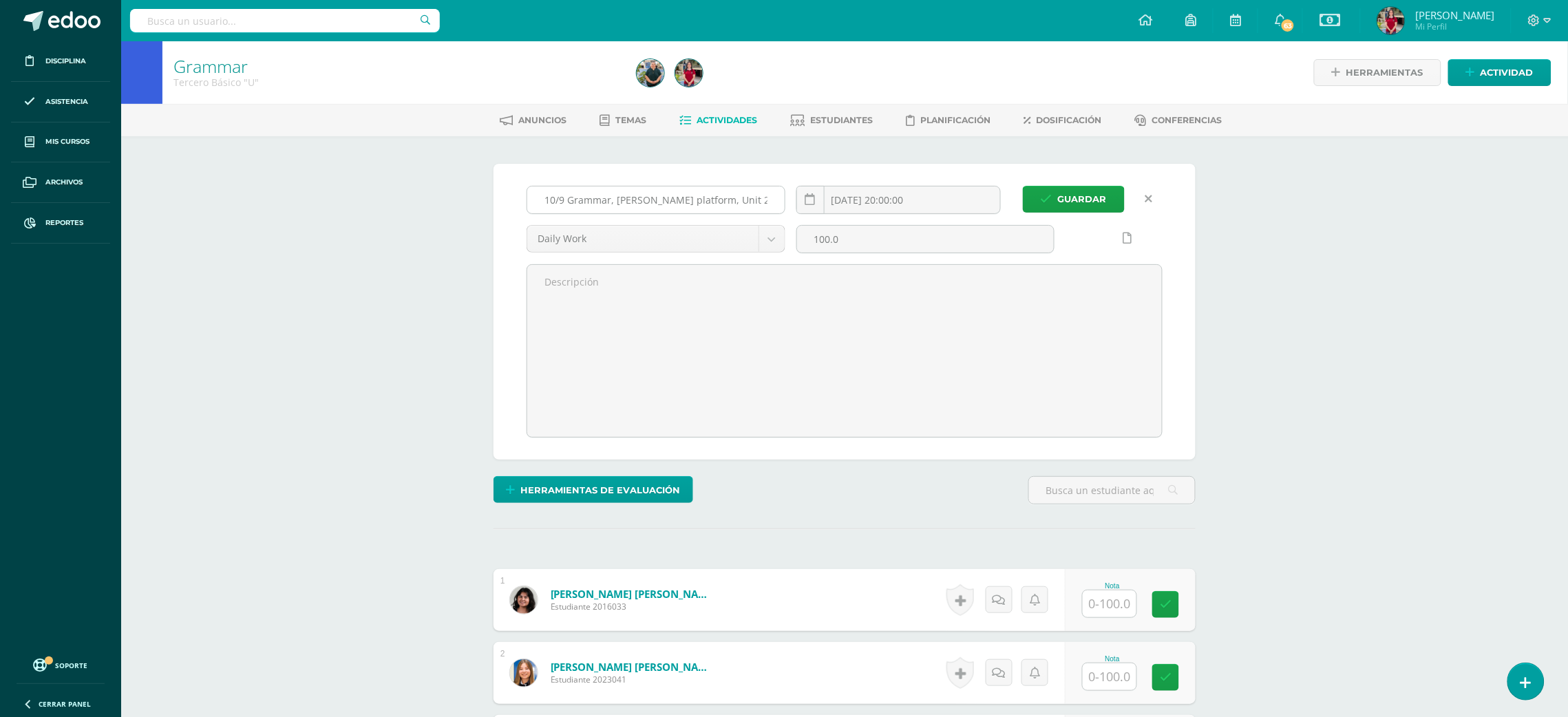
click at [732, 201] on input "10/9 Grammar, [PERSON_NAME] platform, Unit 29 pretest" at bounding box center [656, 200] width 258 height 27
type input "10/9 Grammar, [PERSON_NAME] platform, Unit 30 pretest"
click at [1089, 198] on span "Guardar" at bounding box center [1081, 199] width 49 height 25
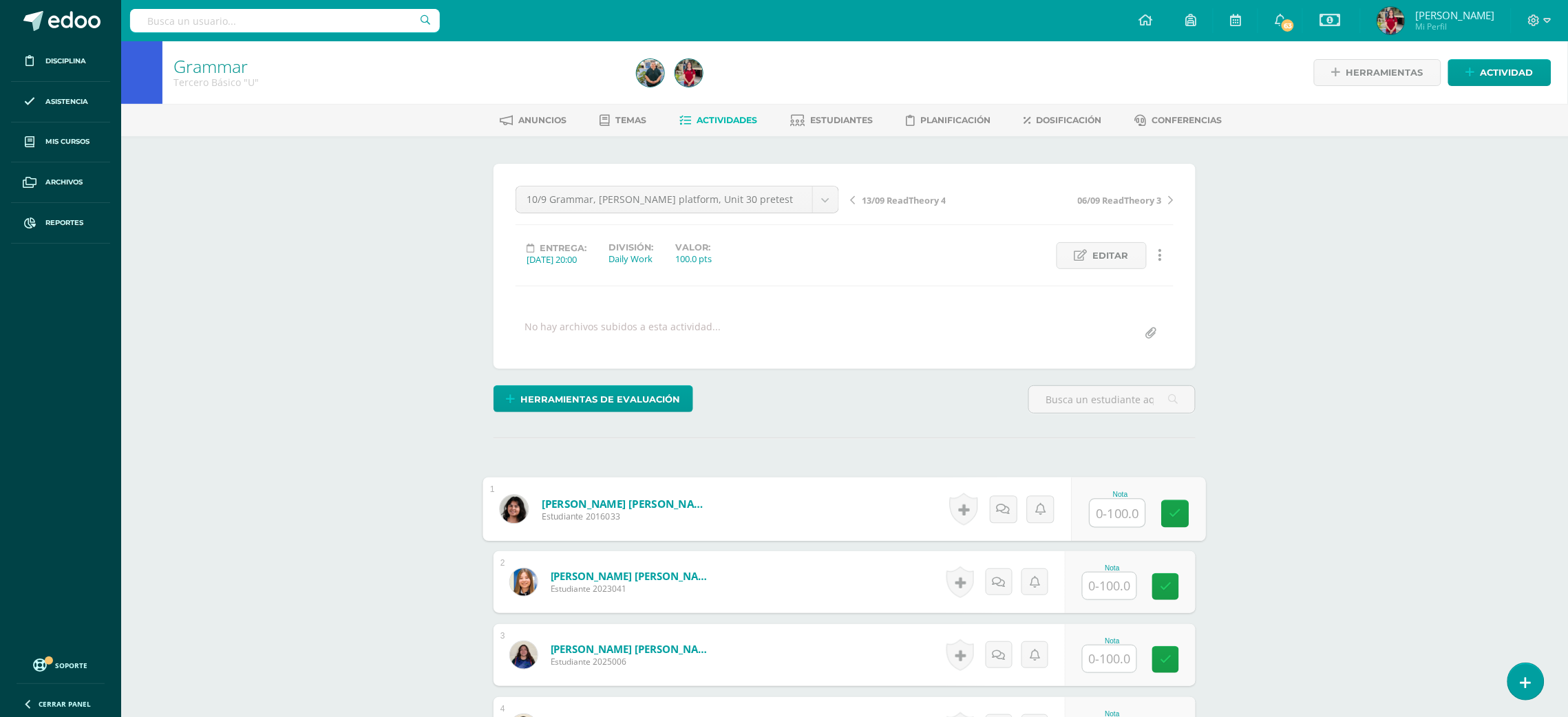
click at [1124, 512] on input "text" at bounding box center [1117, 513] width 55 height 27
type input "100"
type input "53"
type input "0"
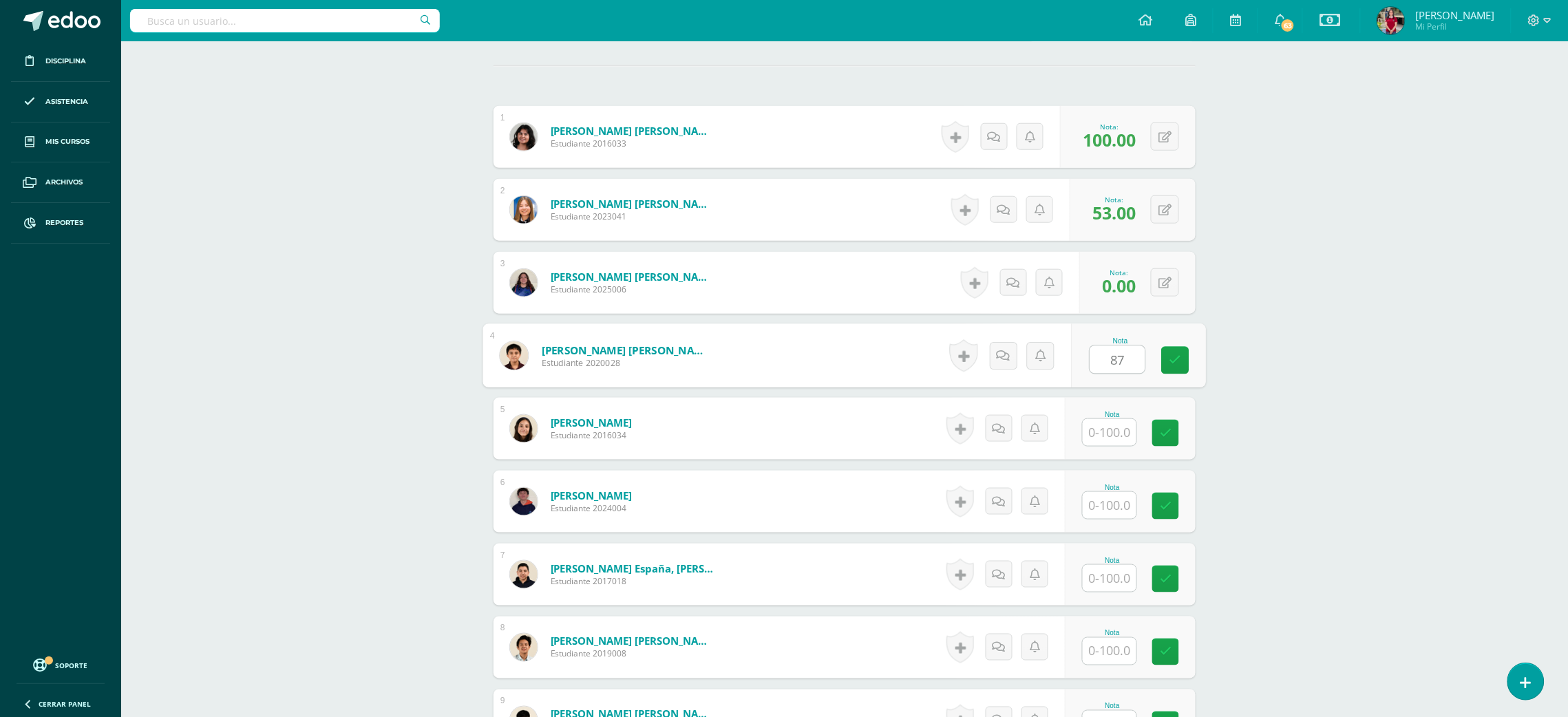
type input "87"
type input "93"
type input "0"
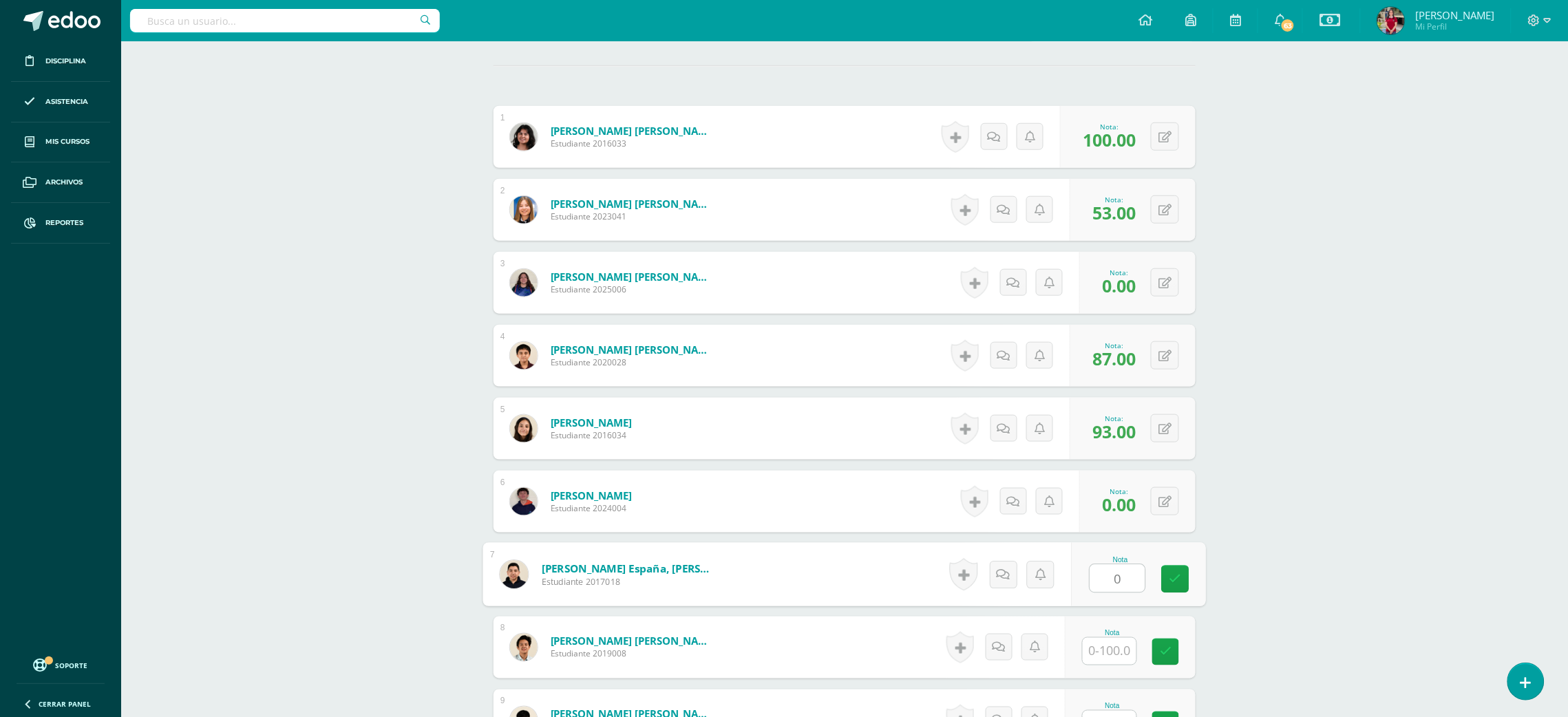
type input "0"
type input "93"
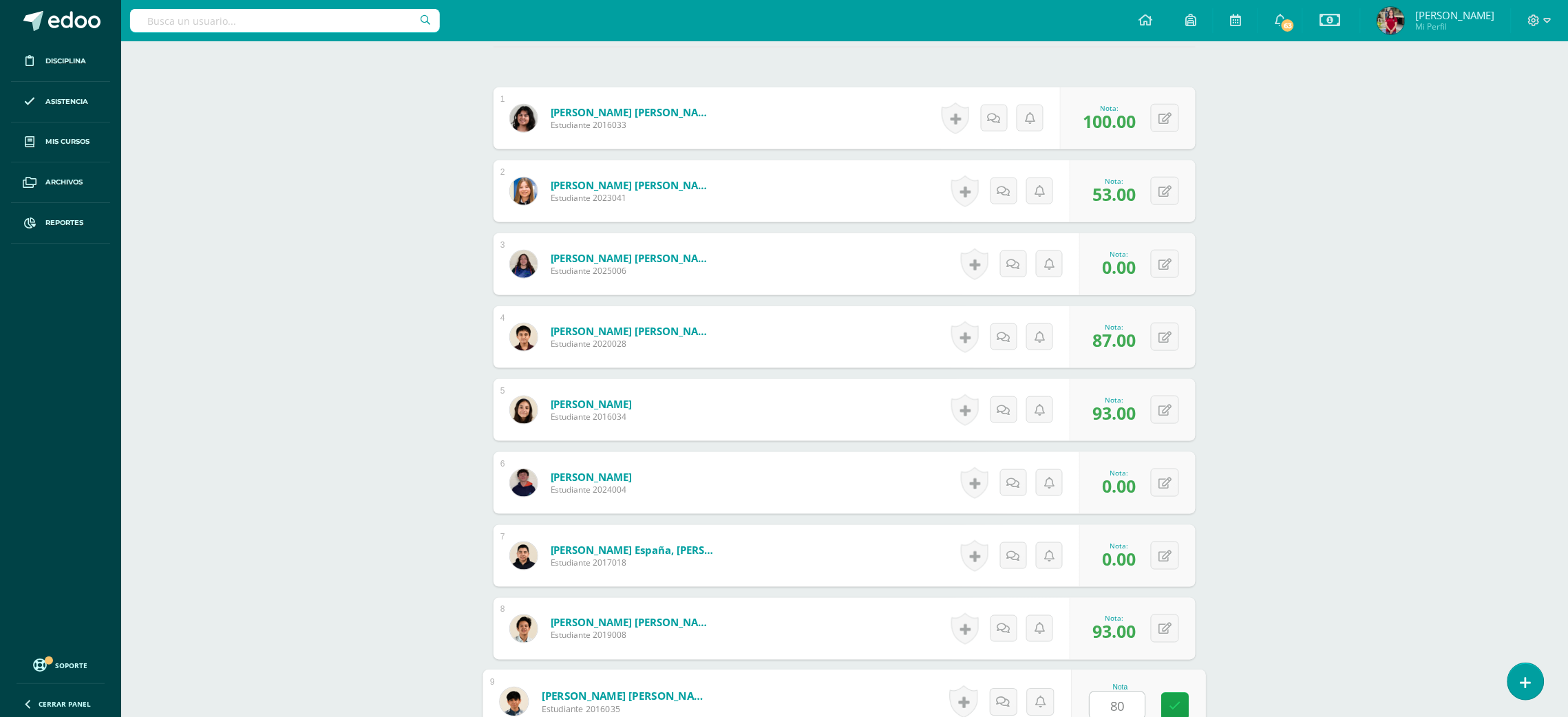
type input "80"
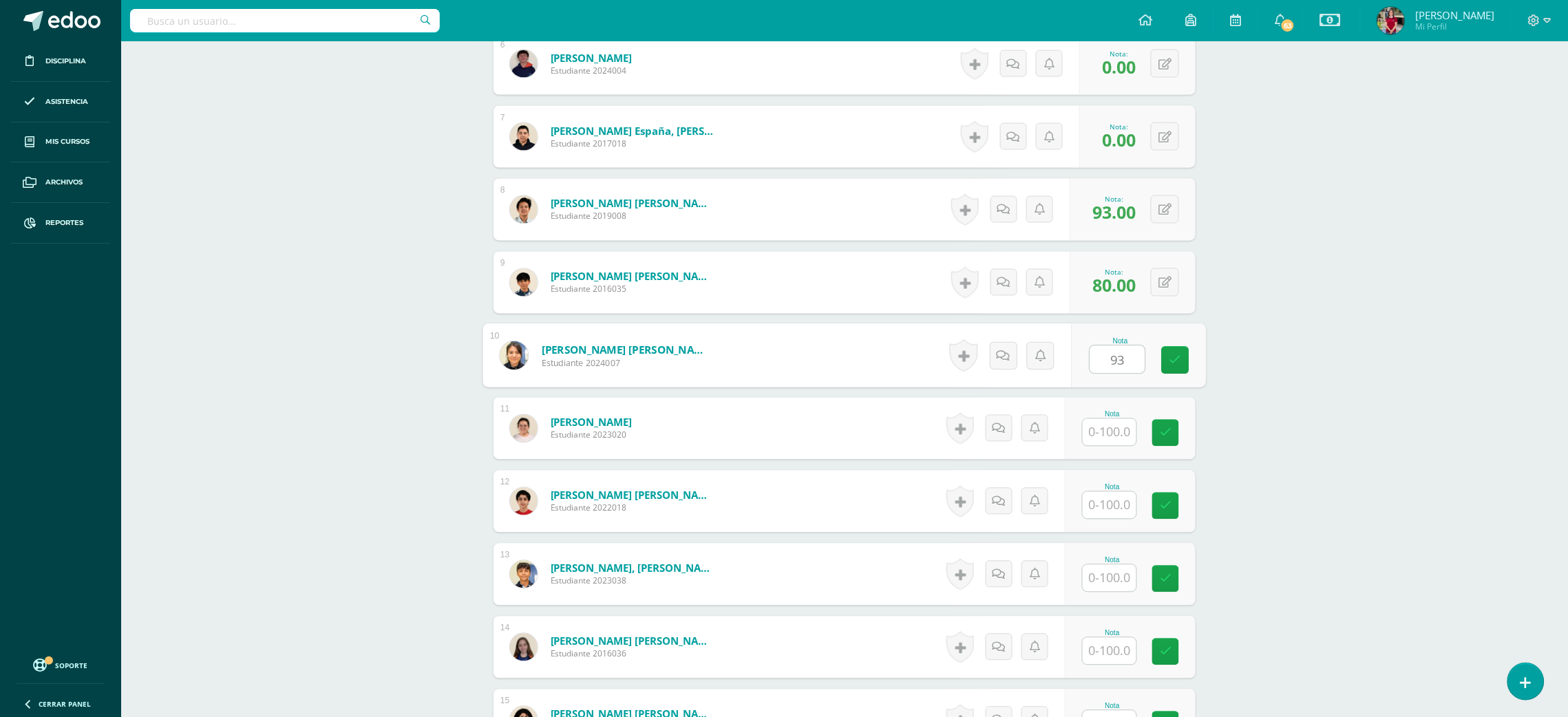
type input "93"
type input "40"
type input "93"
type input "80"
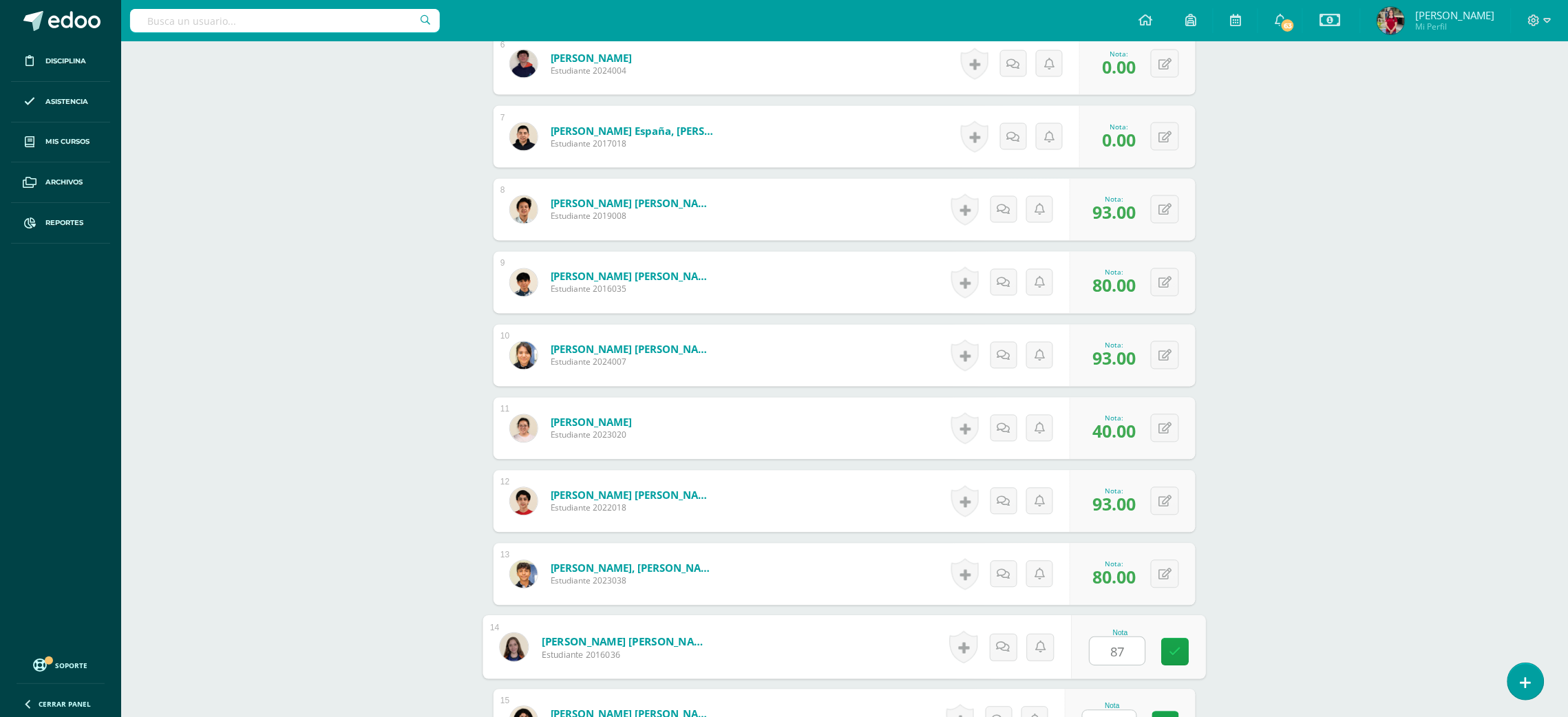
type input "87"
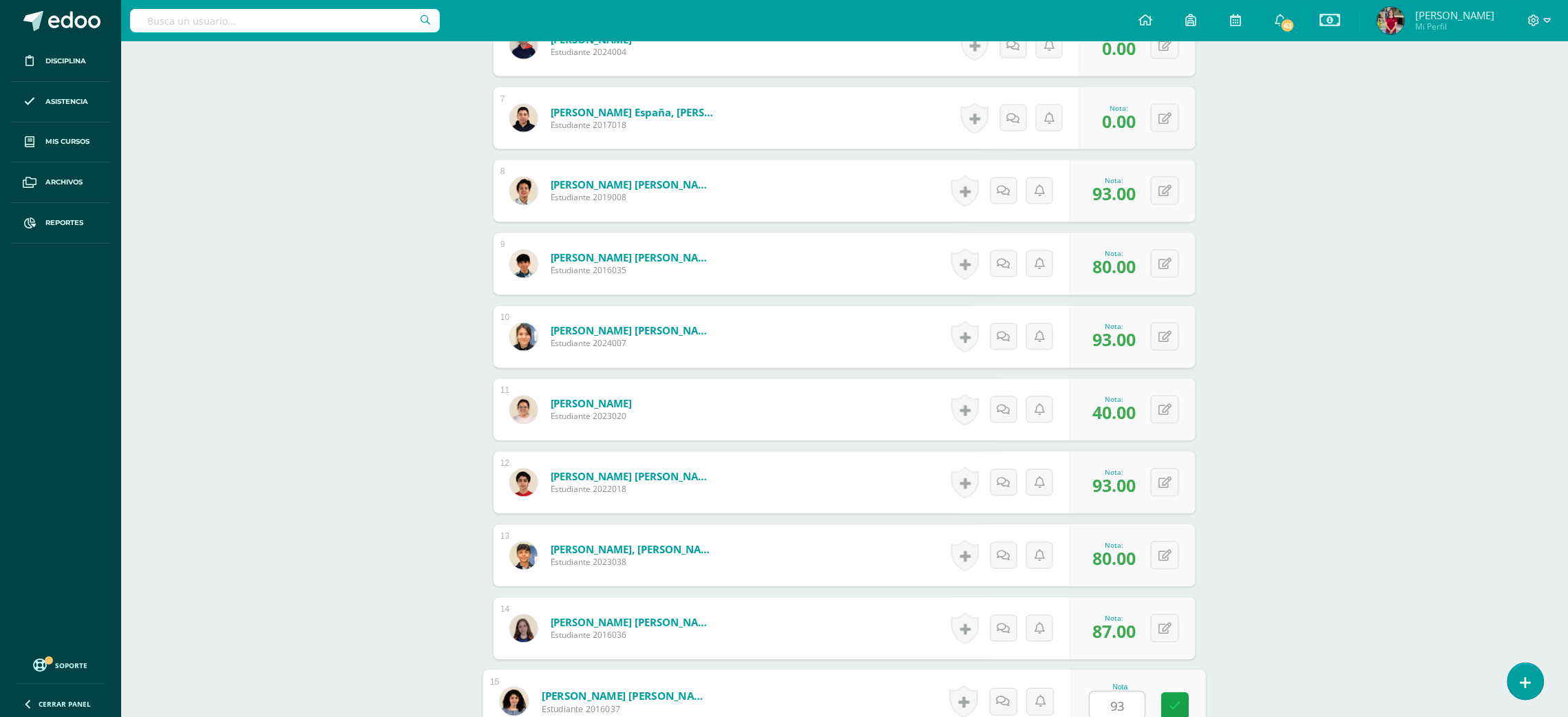
type input "93"
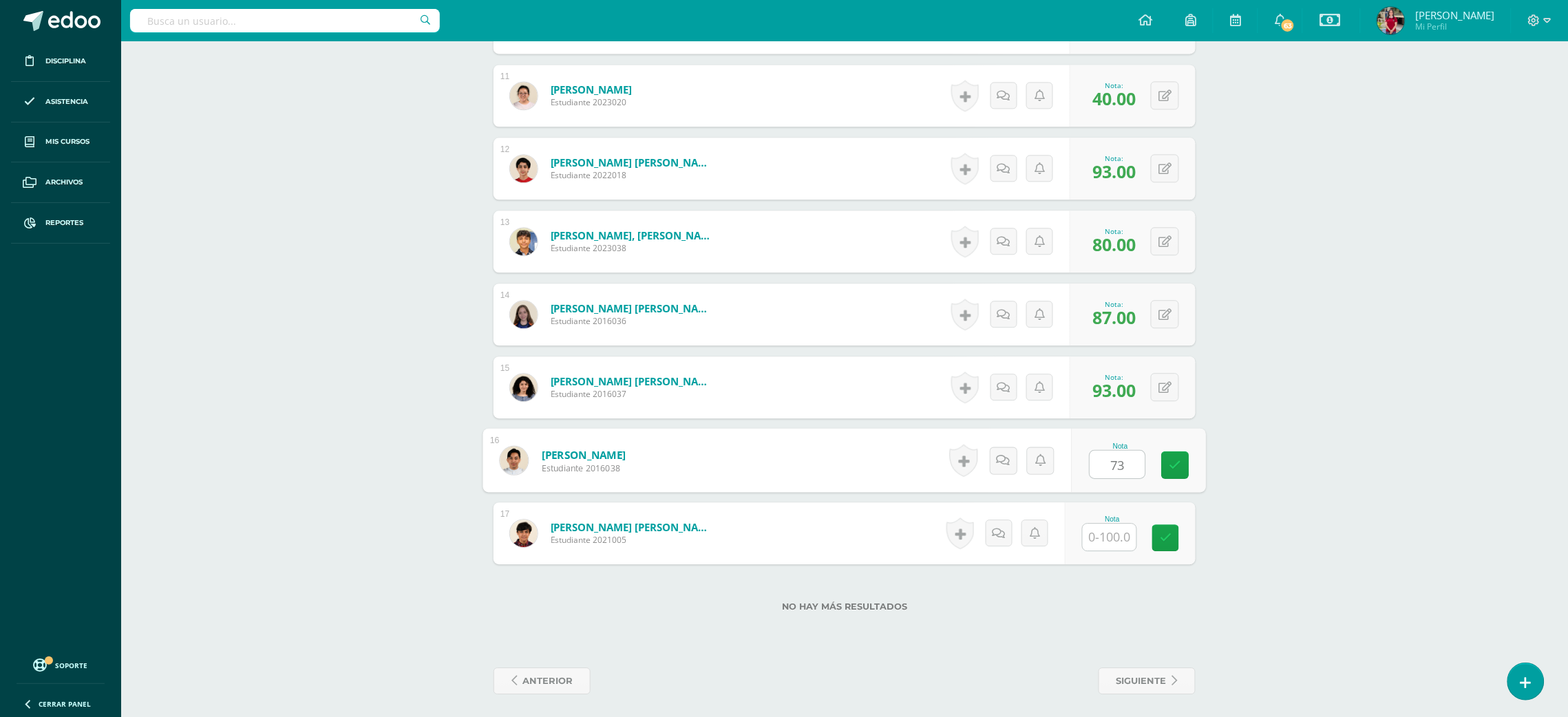
type input "73"
type input "80"
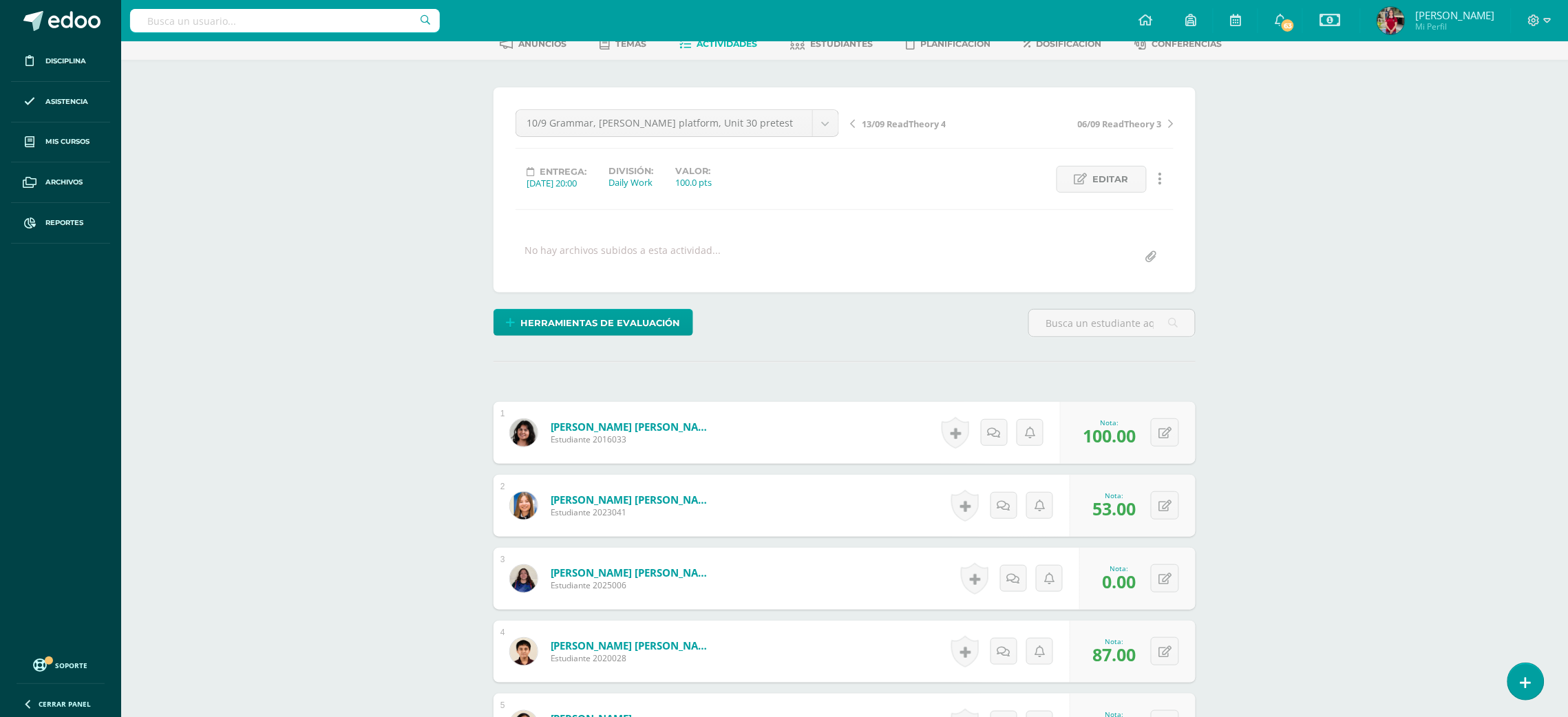
scroll to position [0, 0]
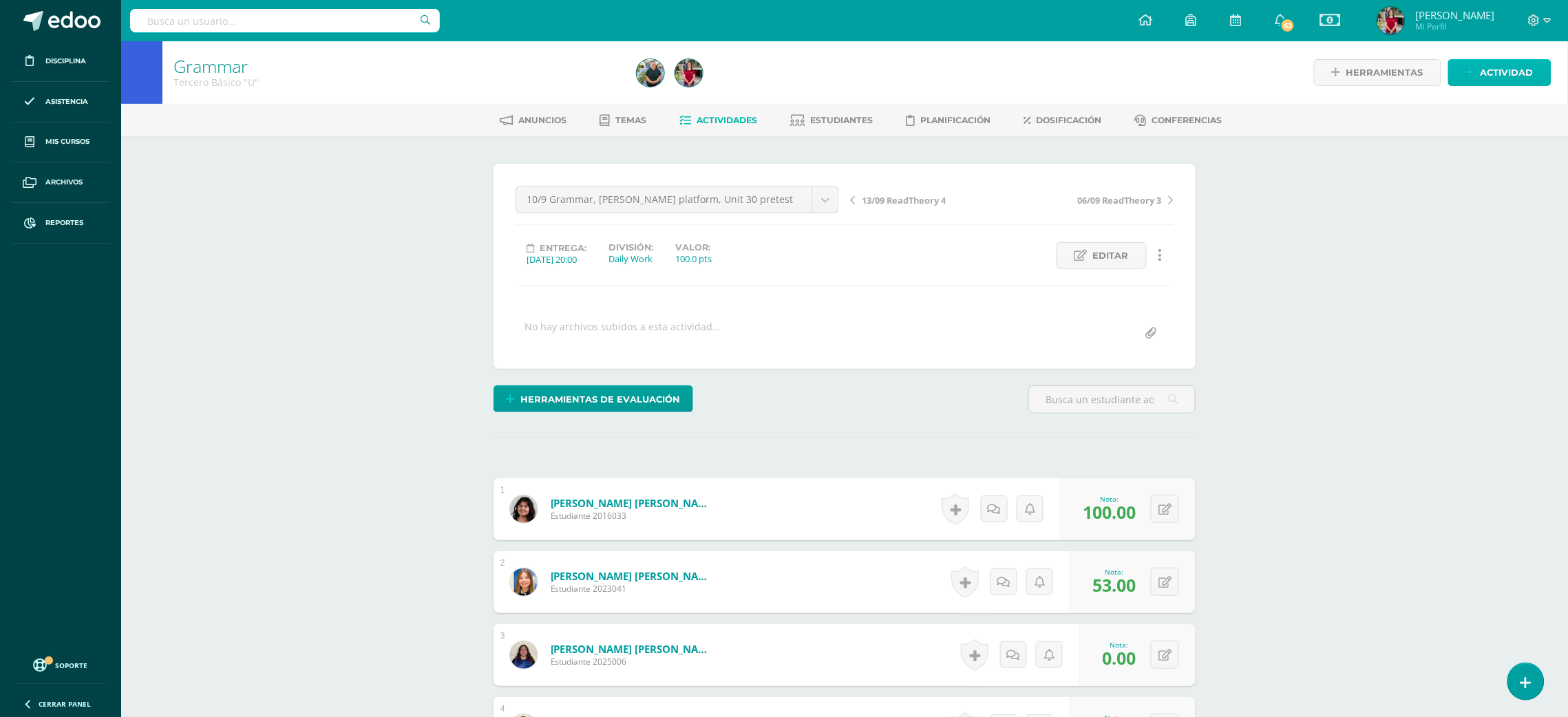
click at [1500, 72] on span "Actividad" at bounding box center [1507, 72] width 53 height 25
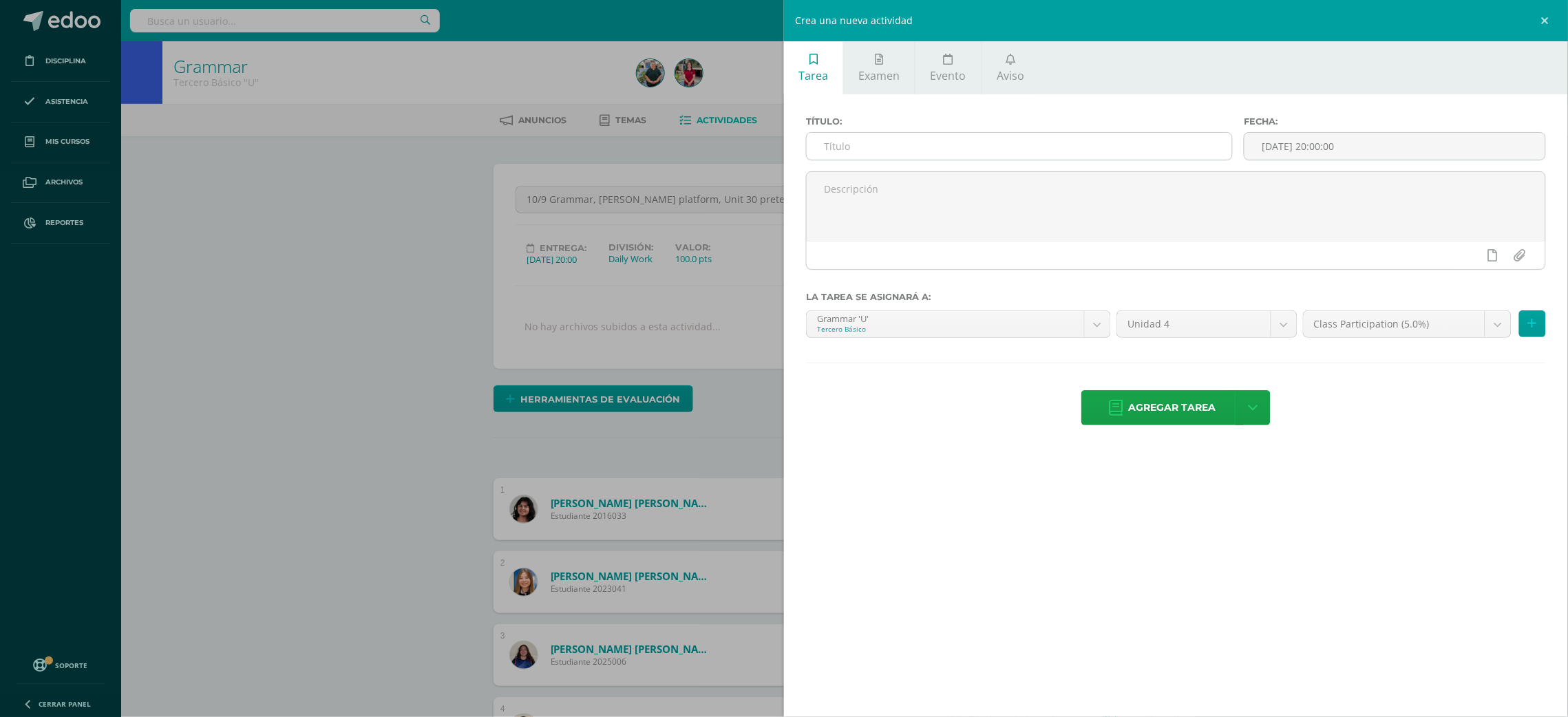
click at [1112, 139] on input "text" at bounding box center [1020, 146] width 425 height 27
type input "10/9 Grammar, [PERSON_NAME] Platform, Unit 30 Grammar in context reading compre…"
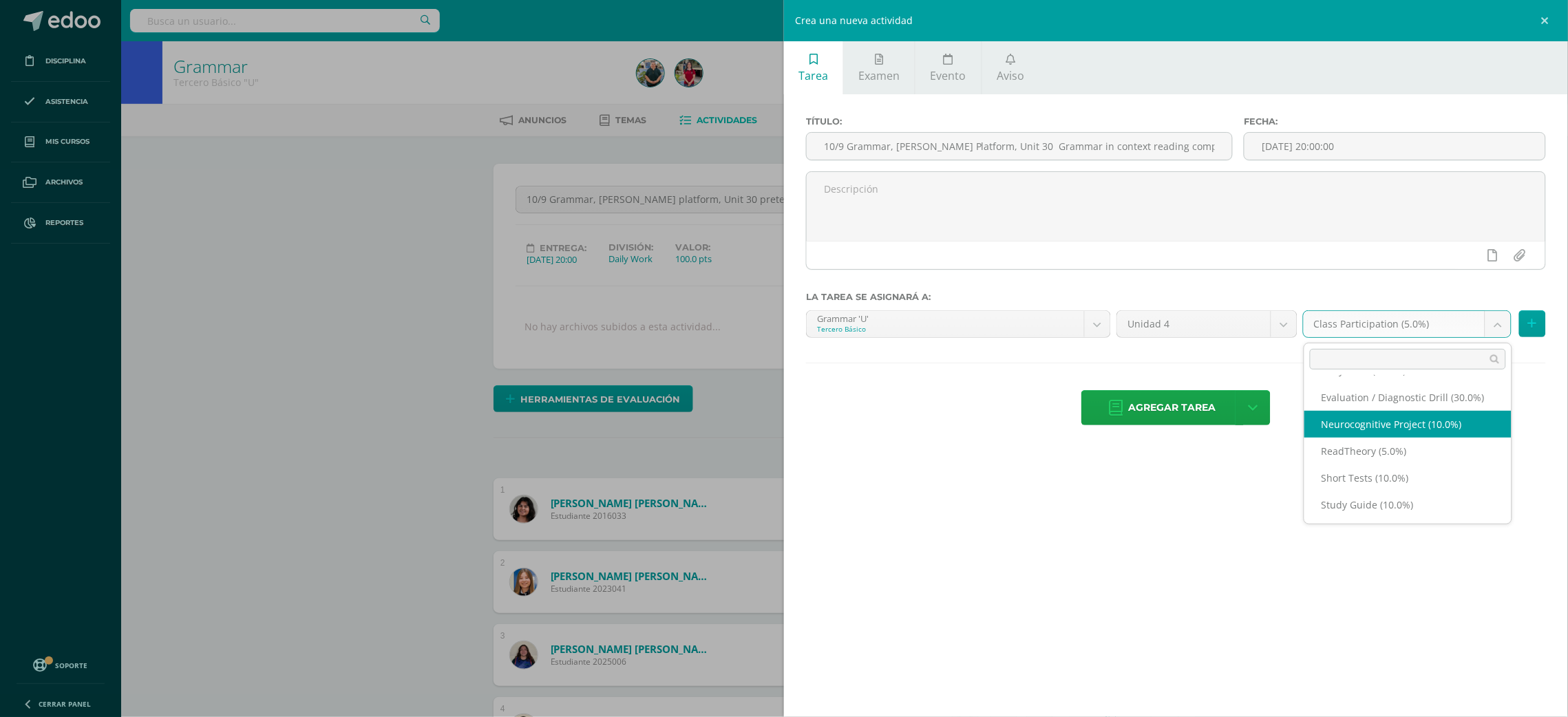
select select "202285"
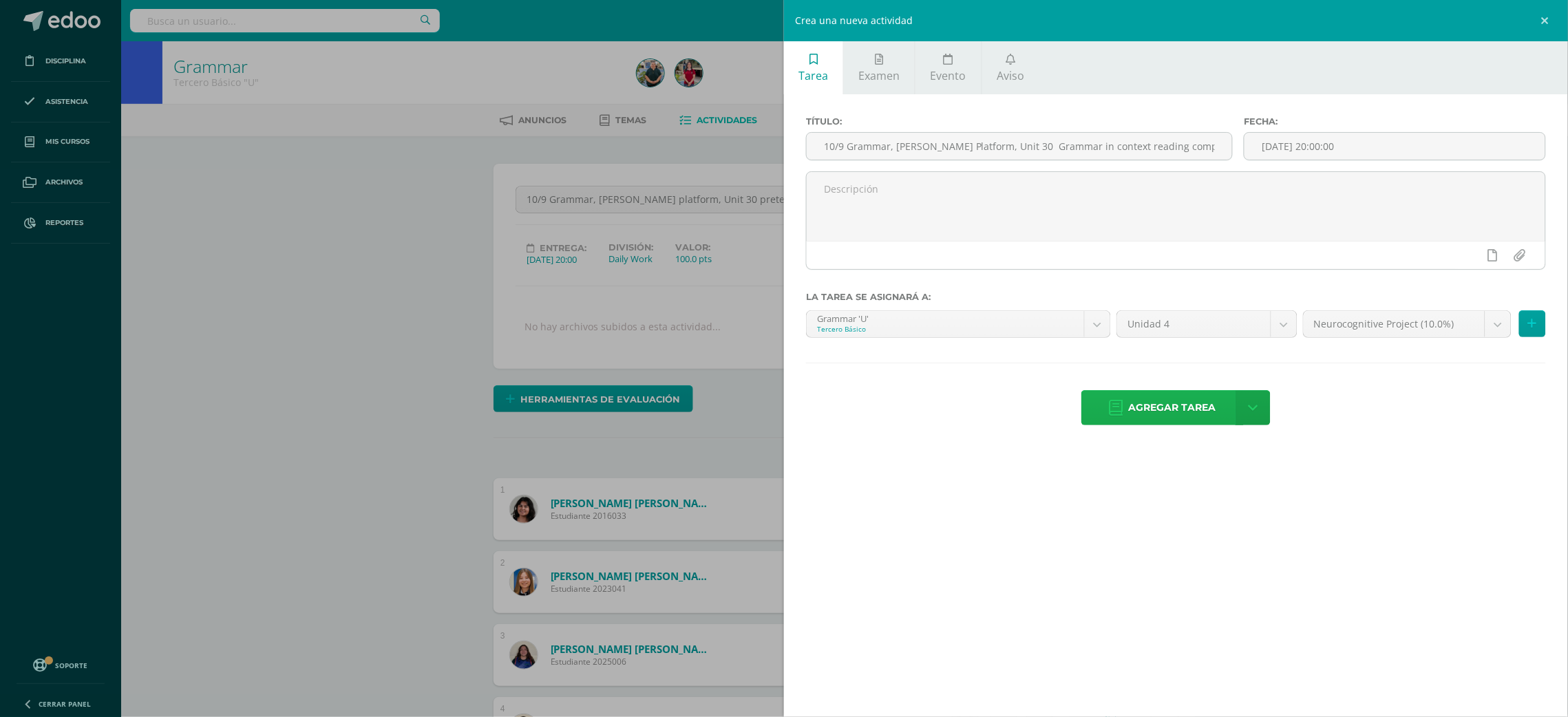
click at [1168, 400] on span "Agregar tarea" at bounding box center [1172, 407] width 87 height 34
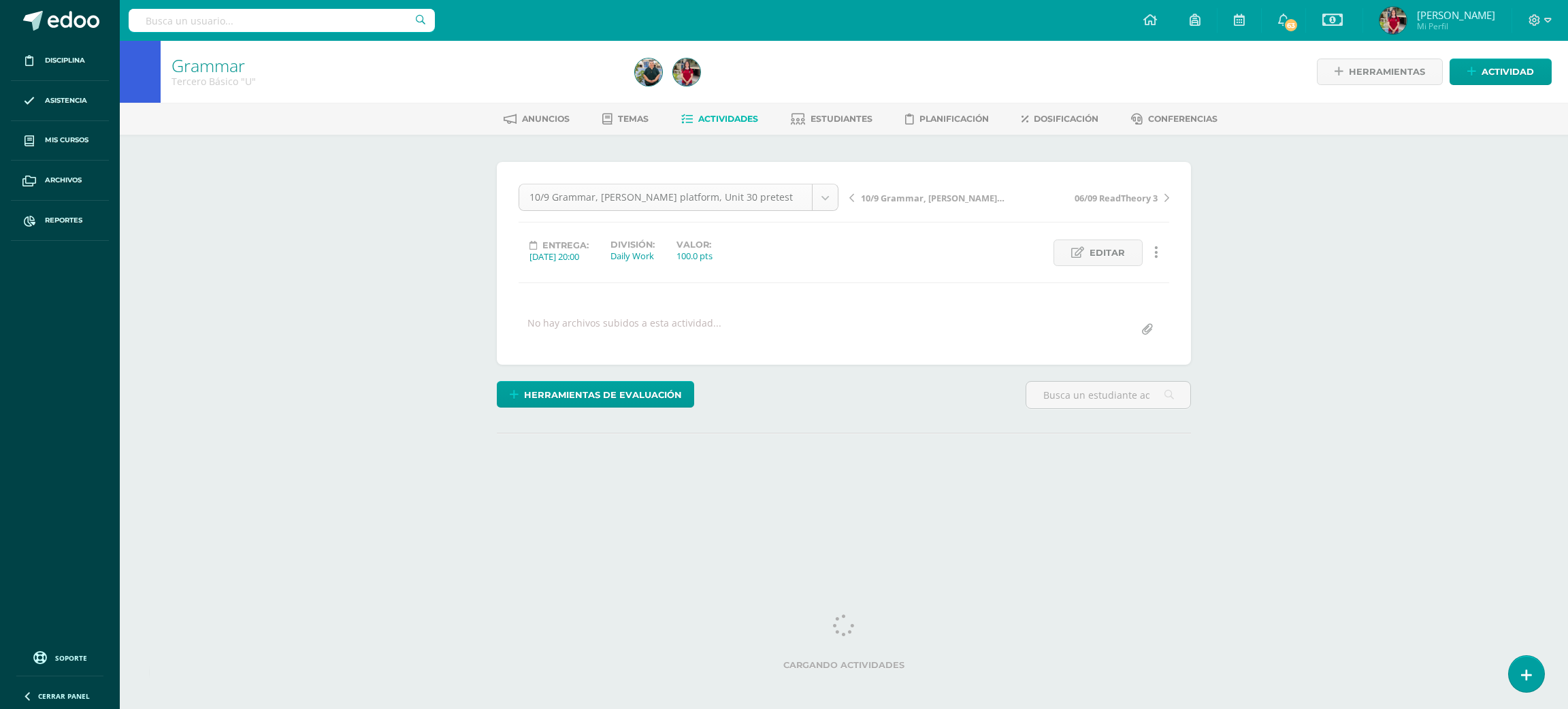
click at [820, 200] on body "Tarea asignada exitosamente Disciplina Asistencia Mis cursos Archivos Reportes …" at bounding box center [784, 269] width 1568 height 539
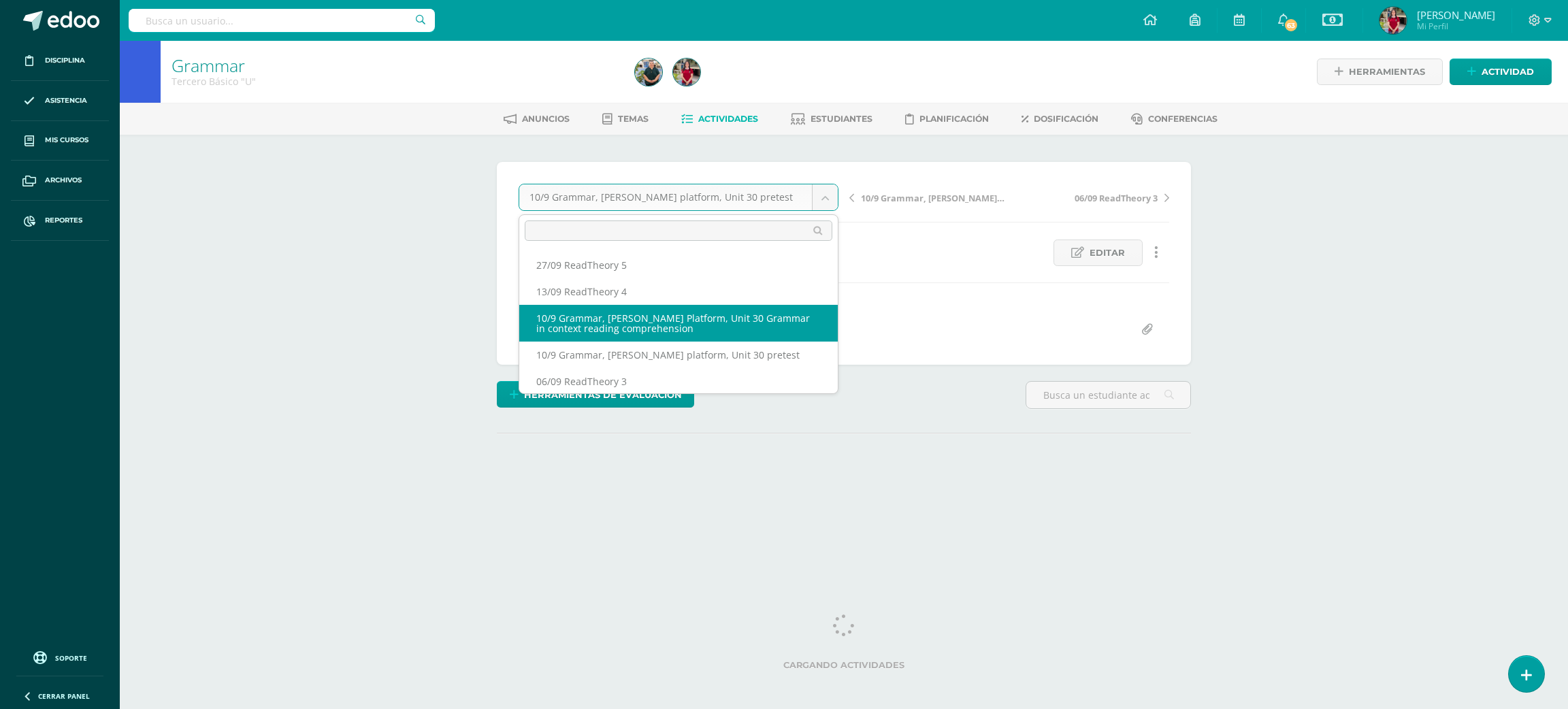
select select "/dashboard/teacher/grade-activity/220129/"
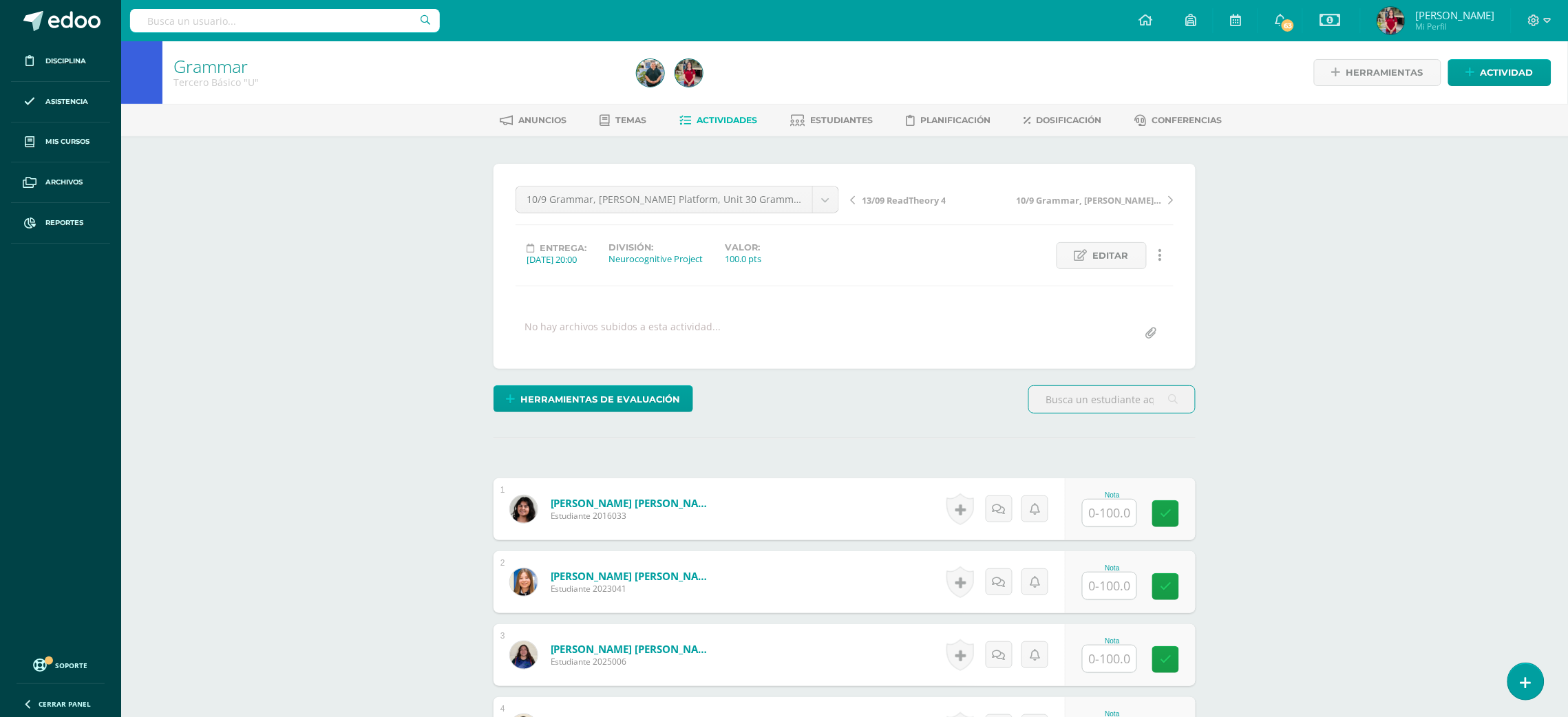
click at [1125, 507] on input "text" at bounding box center [1110, 513] width 54 height 27
type input "100"
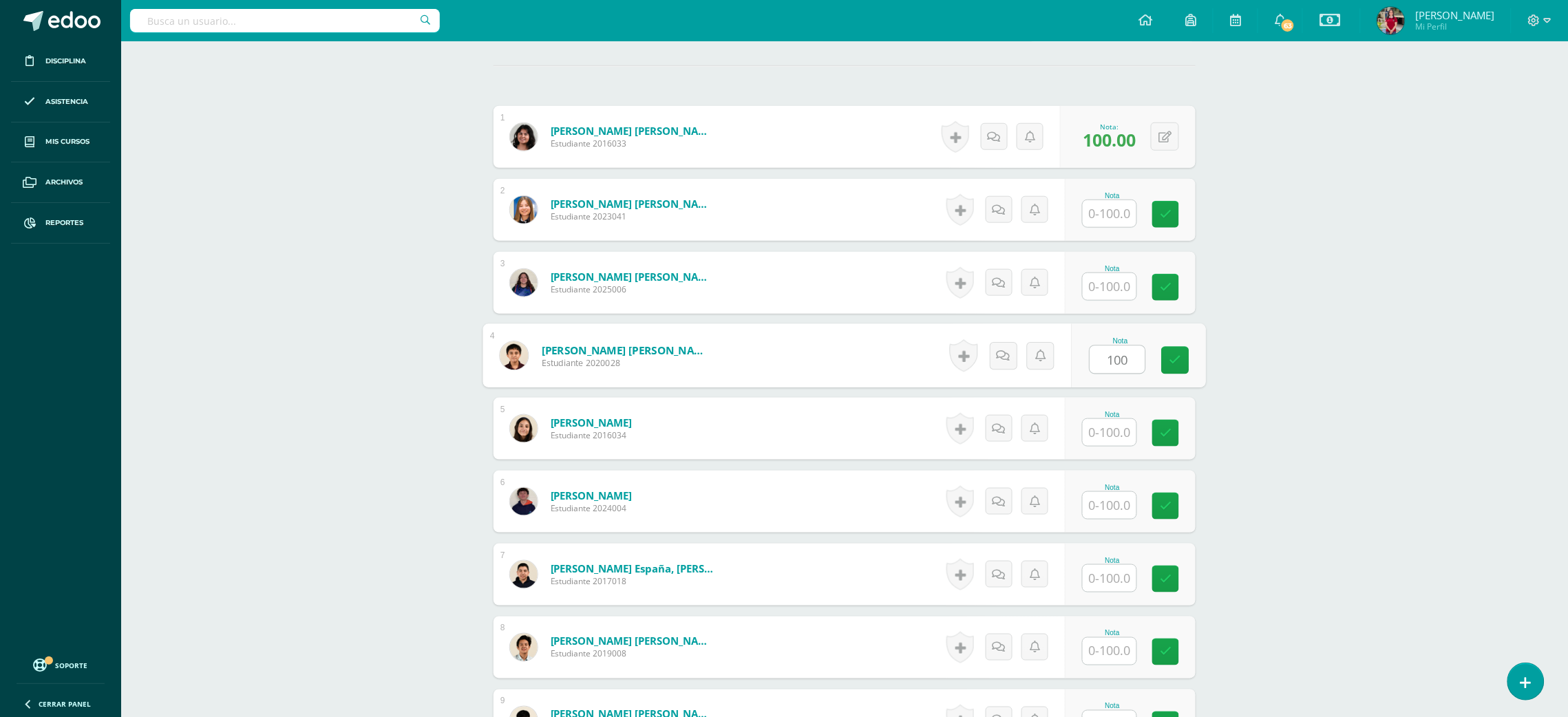
type input "100"
click at [1095, 649] on input "text" at bounding box center [1117, 651] width 55 height 27
type input "100"
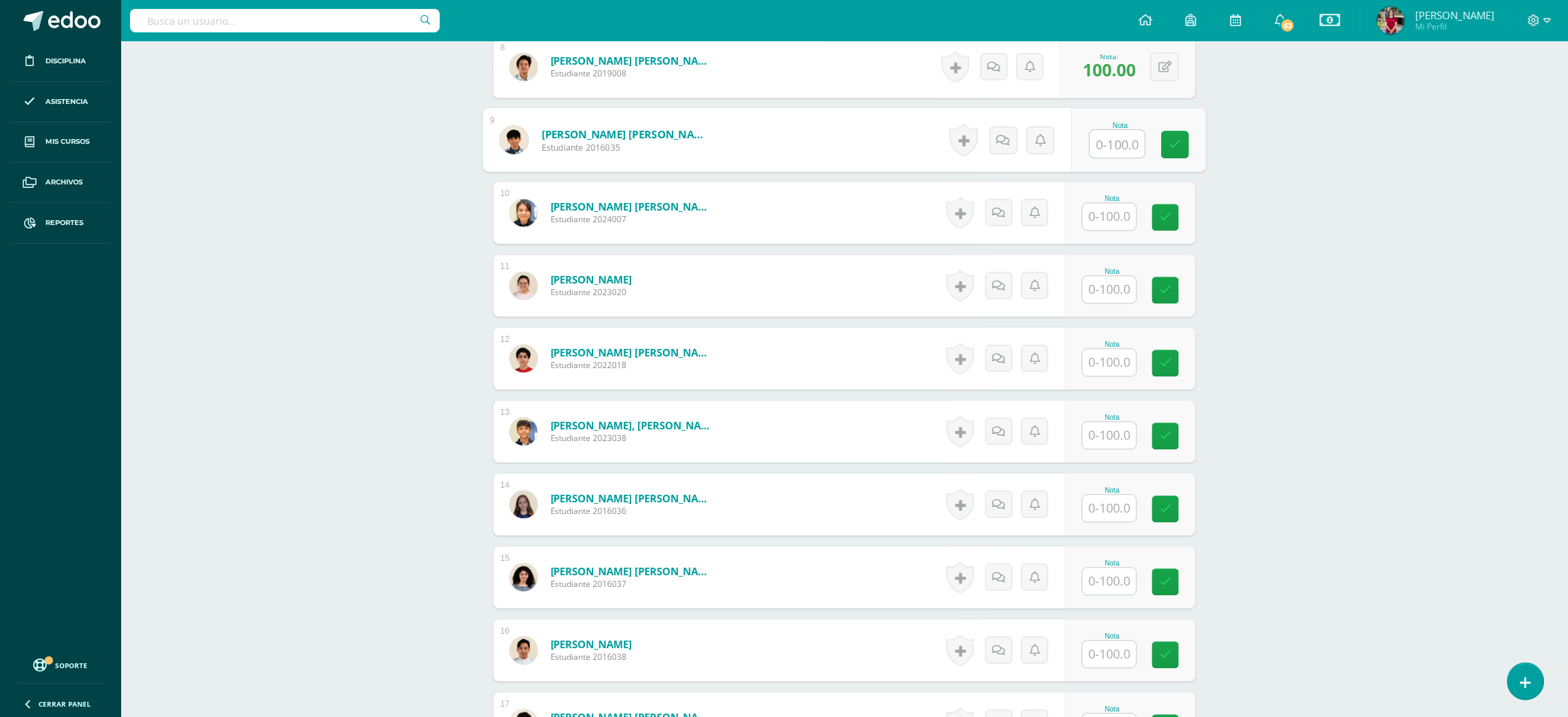
scroll to position [954, 0]
click at [1110, 294] on input "text" at bounding box center [1110, 288] width 54 height 27
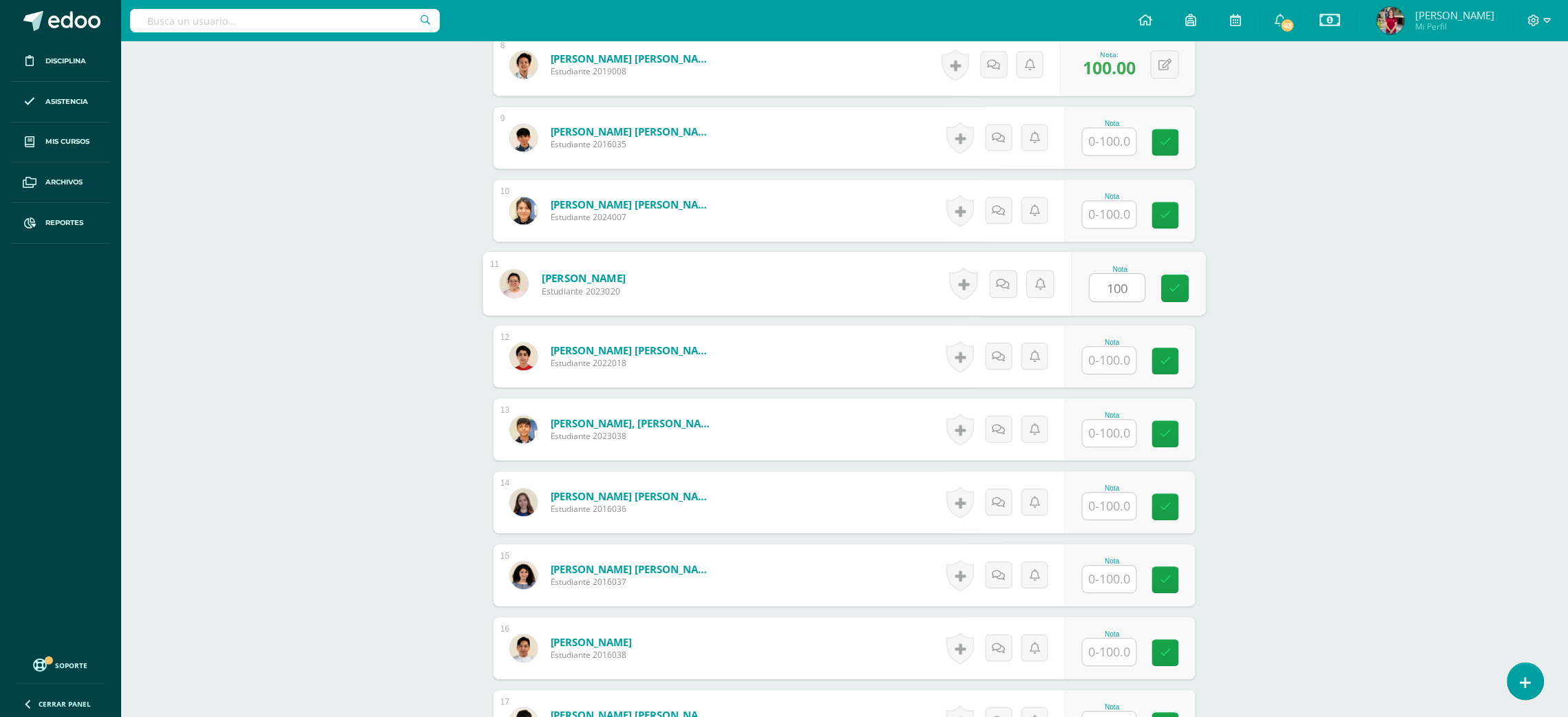
type input "100"
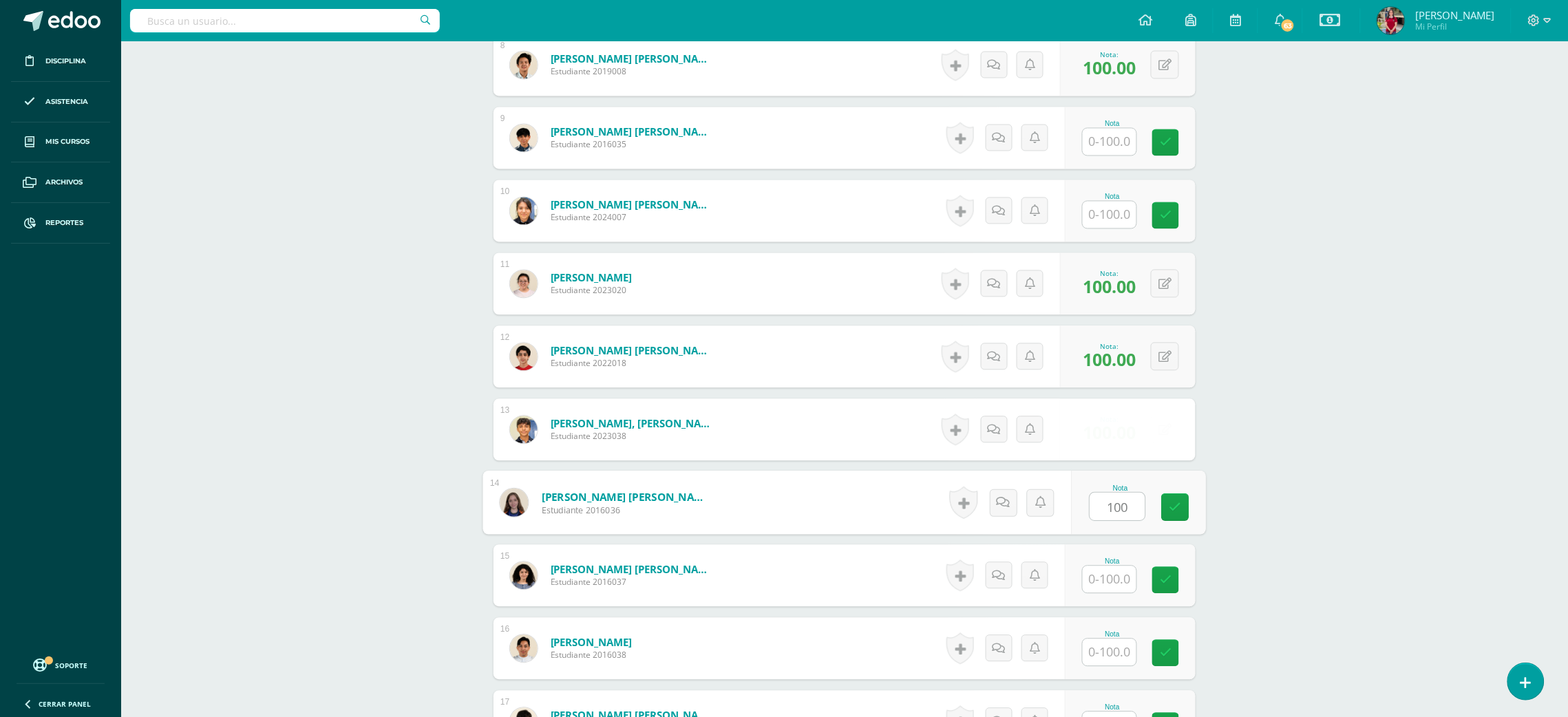
type input "100"
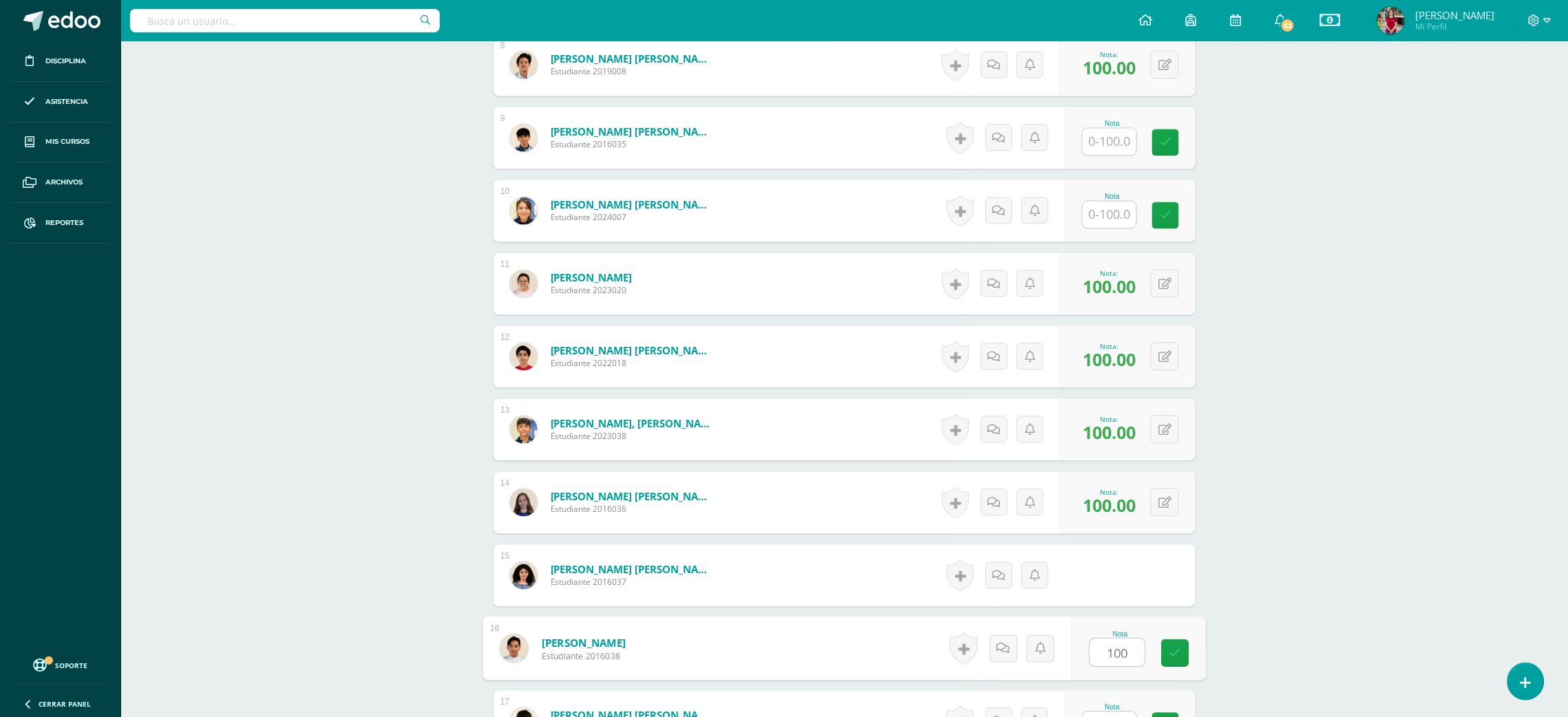
type input "100"
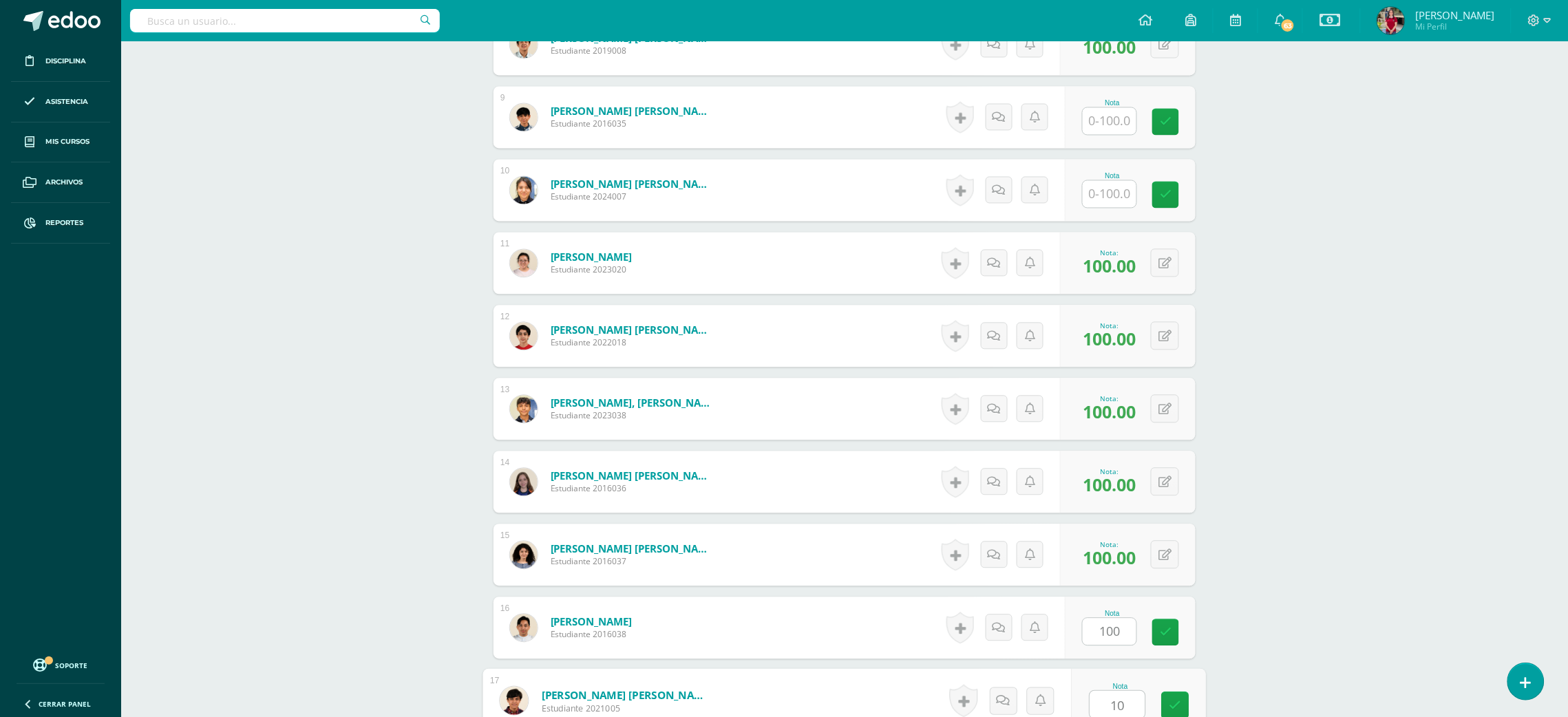
type input "100"
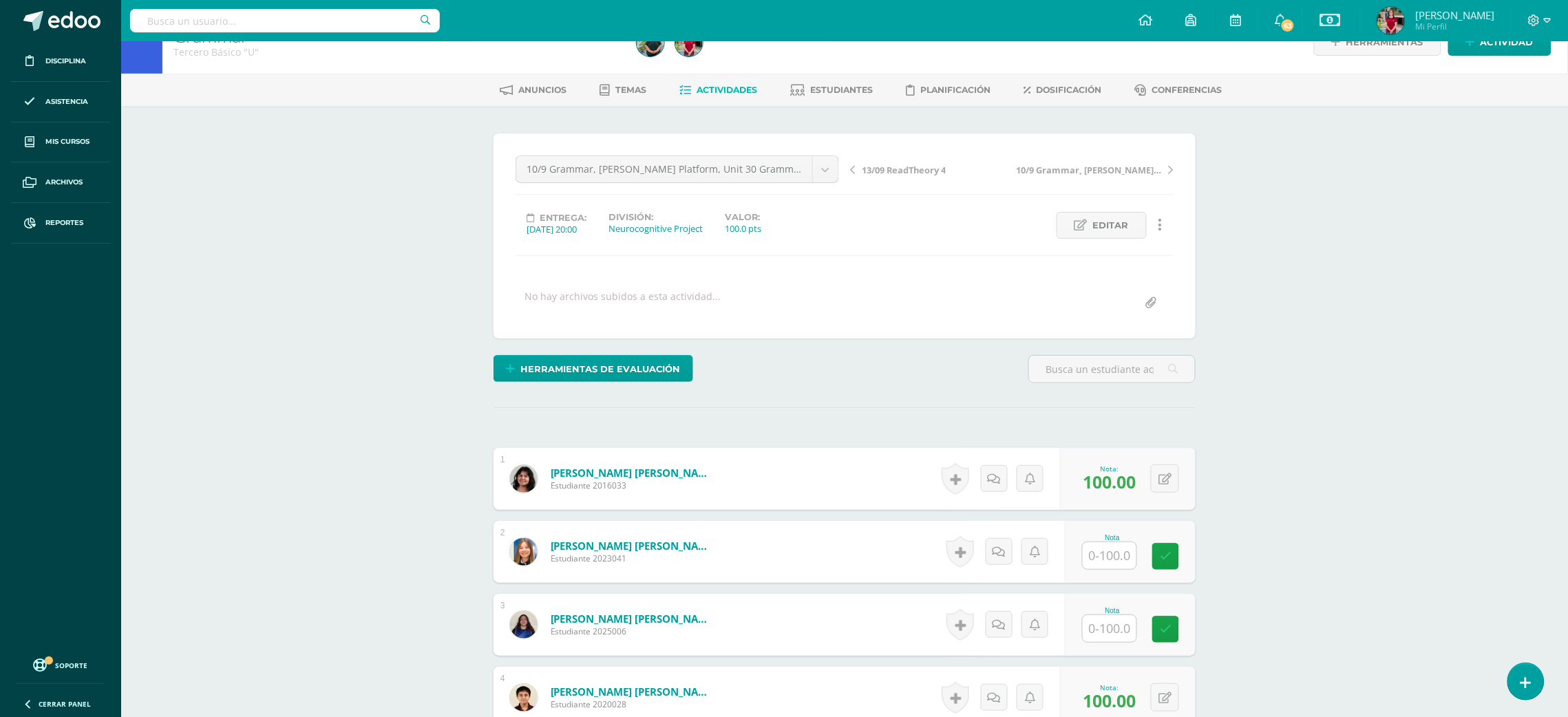
scroll to position [0, 0]
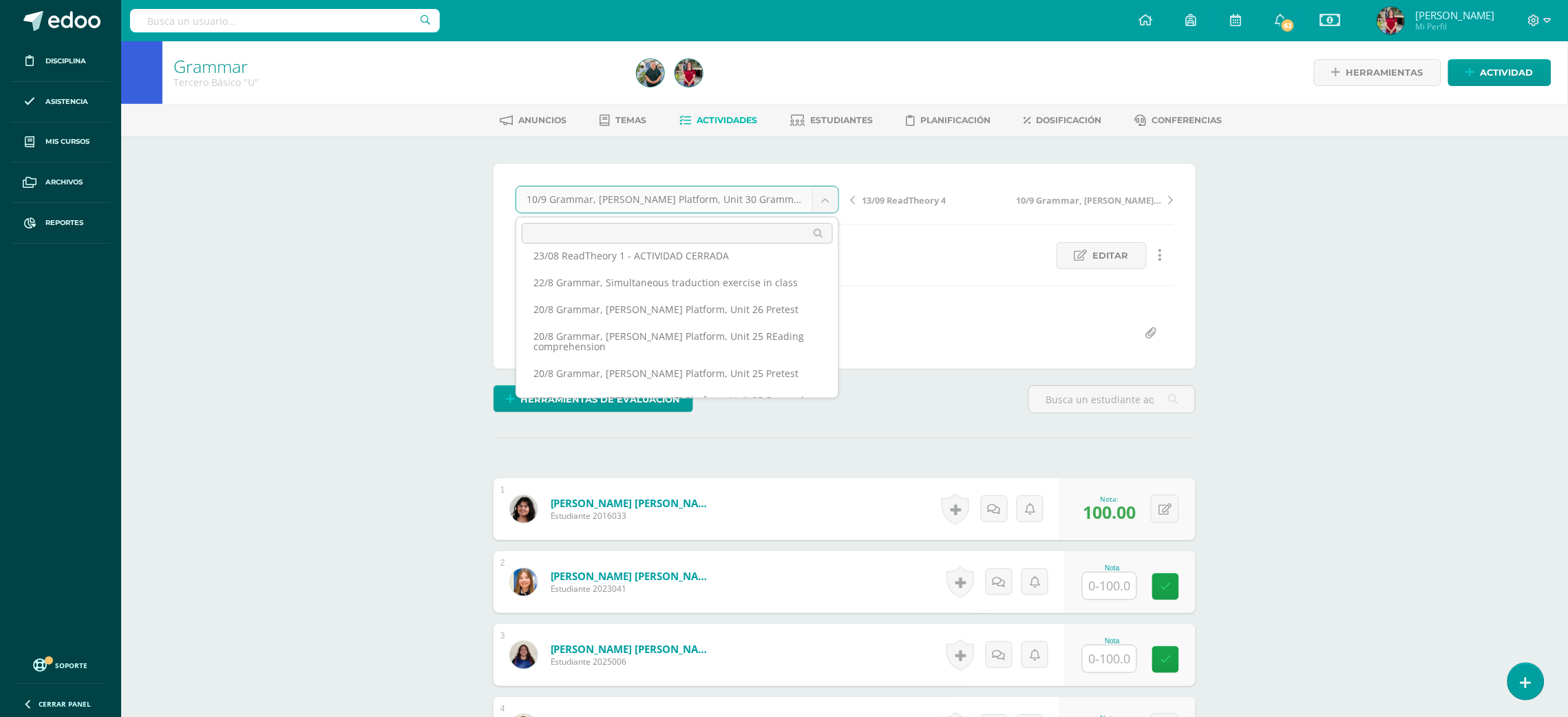
scroll to position [521, 0]
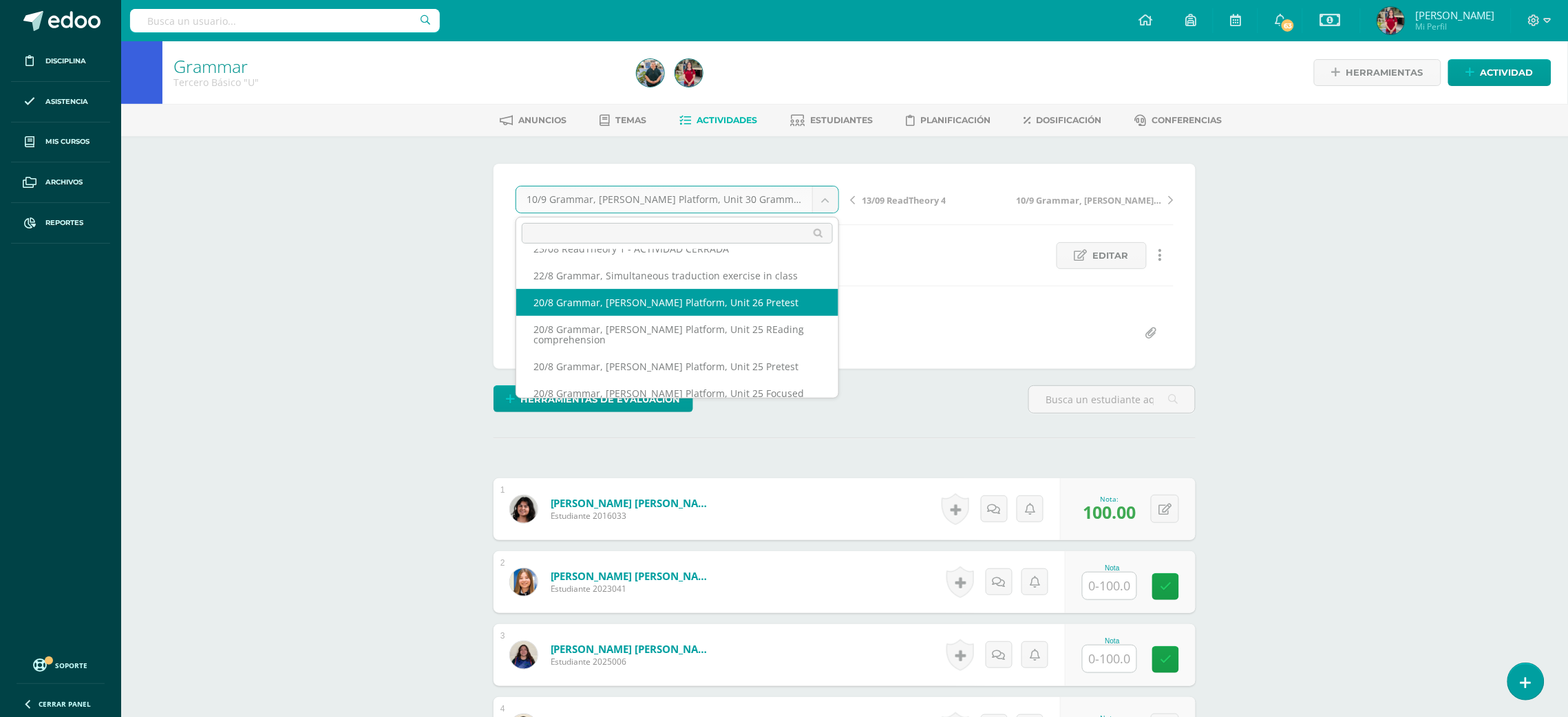
select select "/dashboard/teacher/grade-activity/218766/"
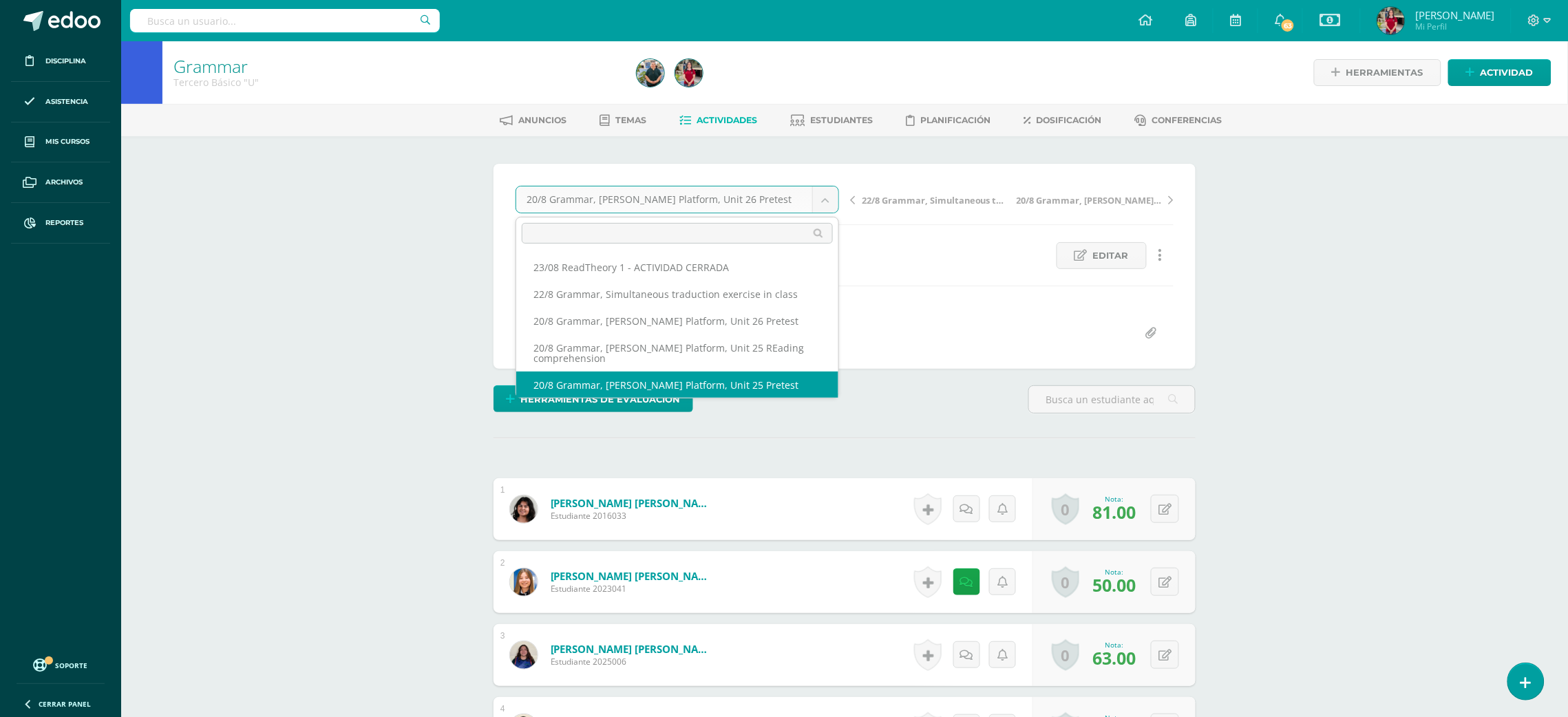
scroll to position [539, 0]
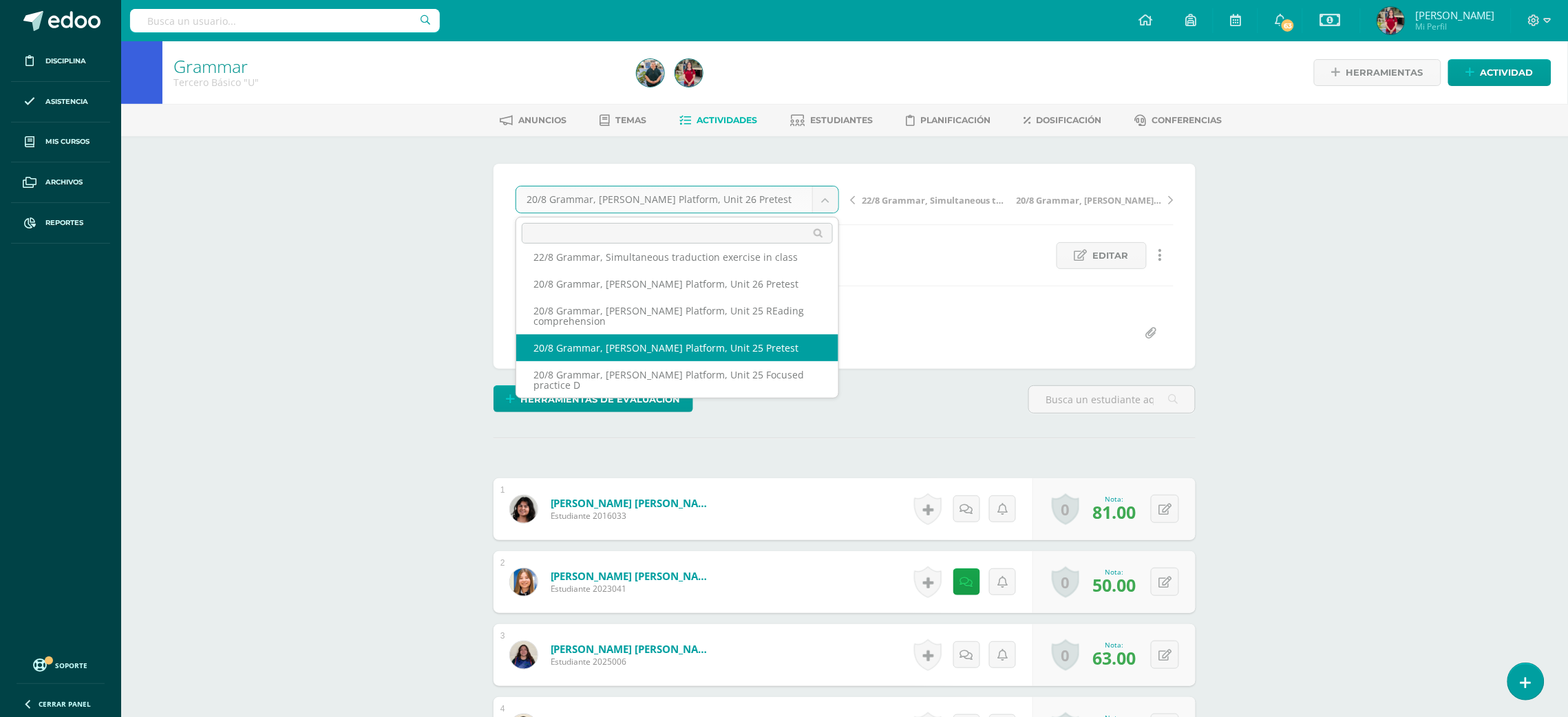
drag, startPoint x: 779, startPoint y: 350, endPoint x: 767, endPoint y: 355, distance: 13.0
select select "/dashboard/teacher/grade-activity/218764/"
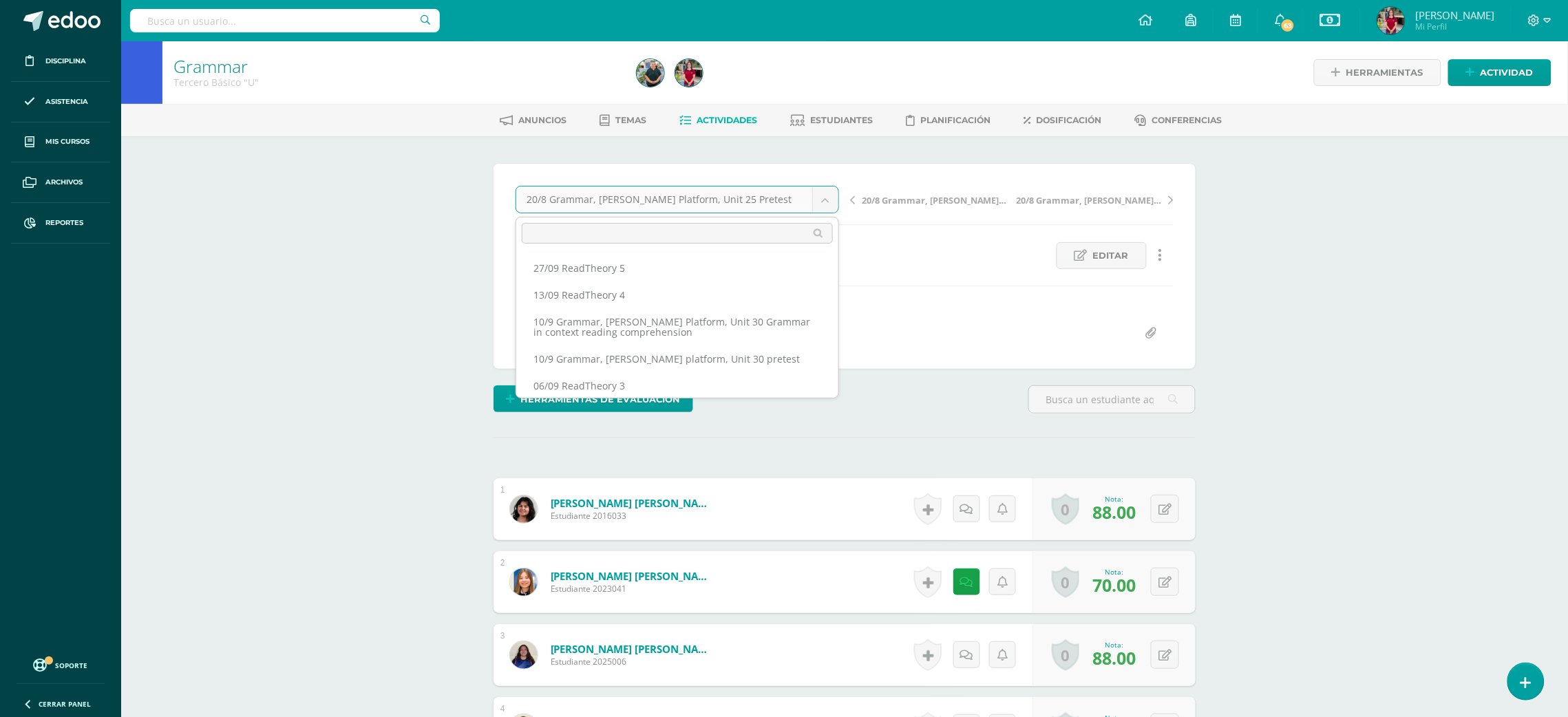
scroll to position [502, 0]
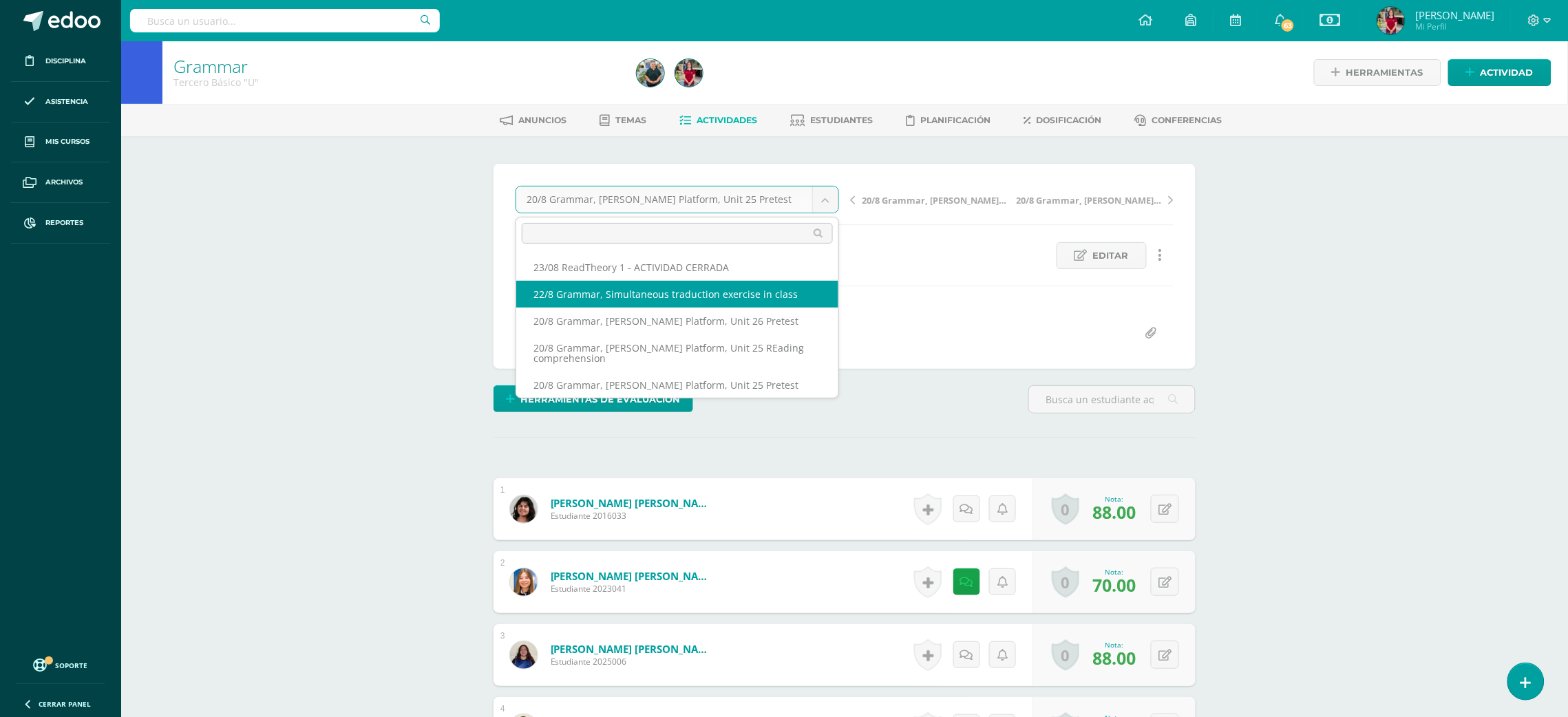
select select "/dashboard/teacher/grade-activity/219032/"
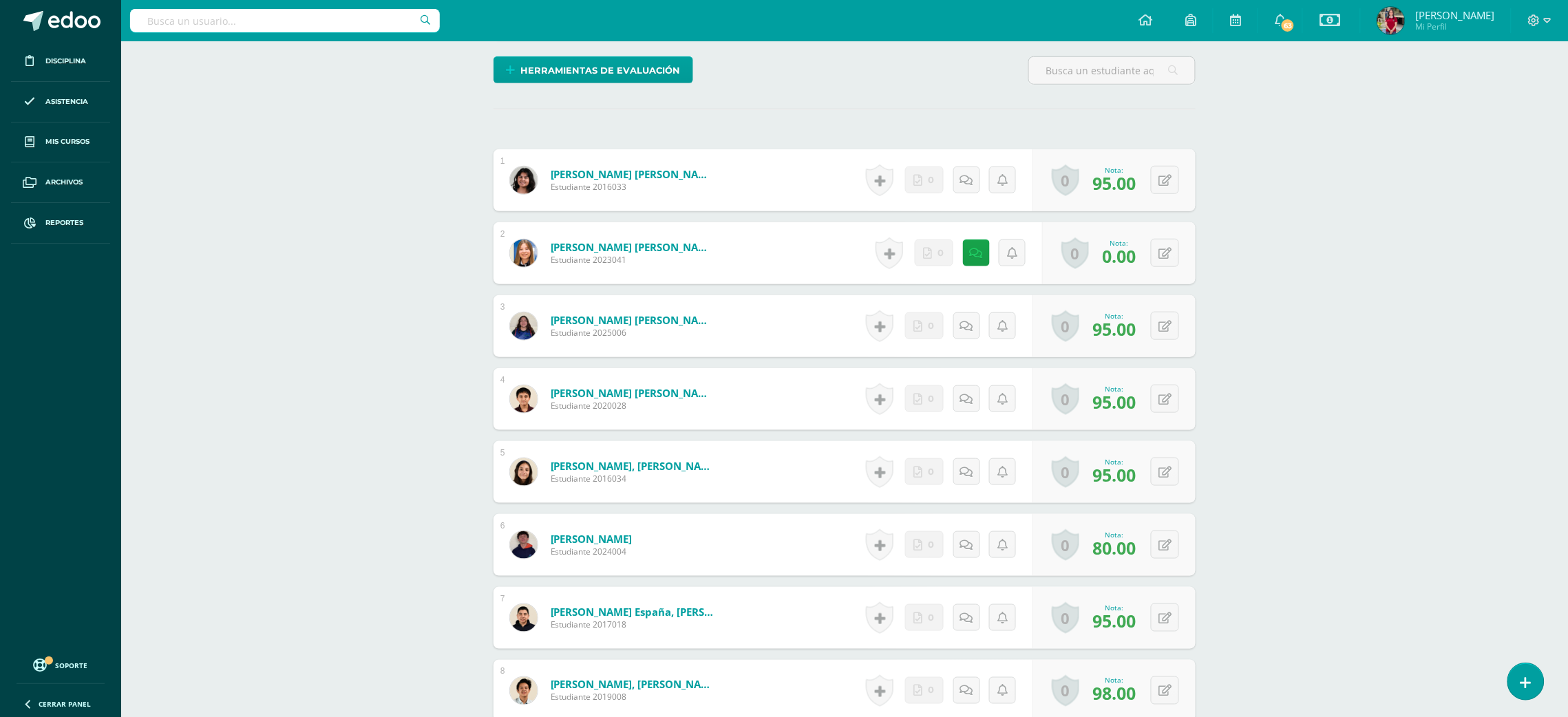
scroll to position [628, 0]
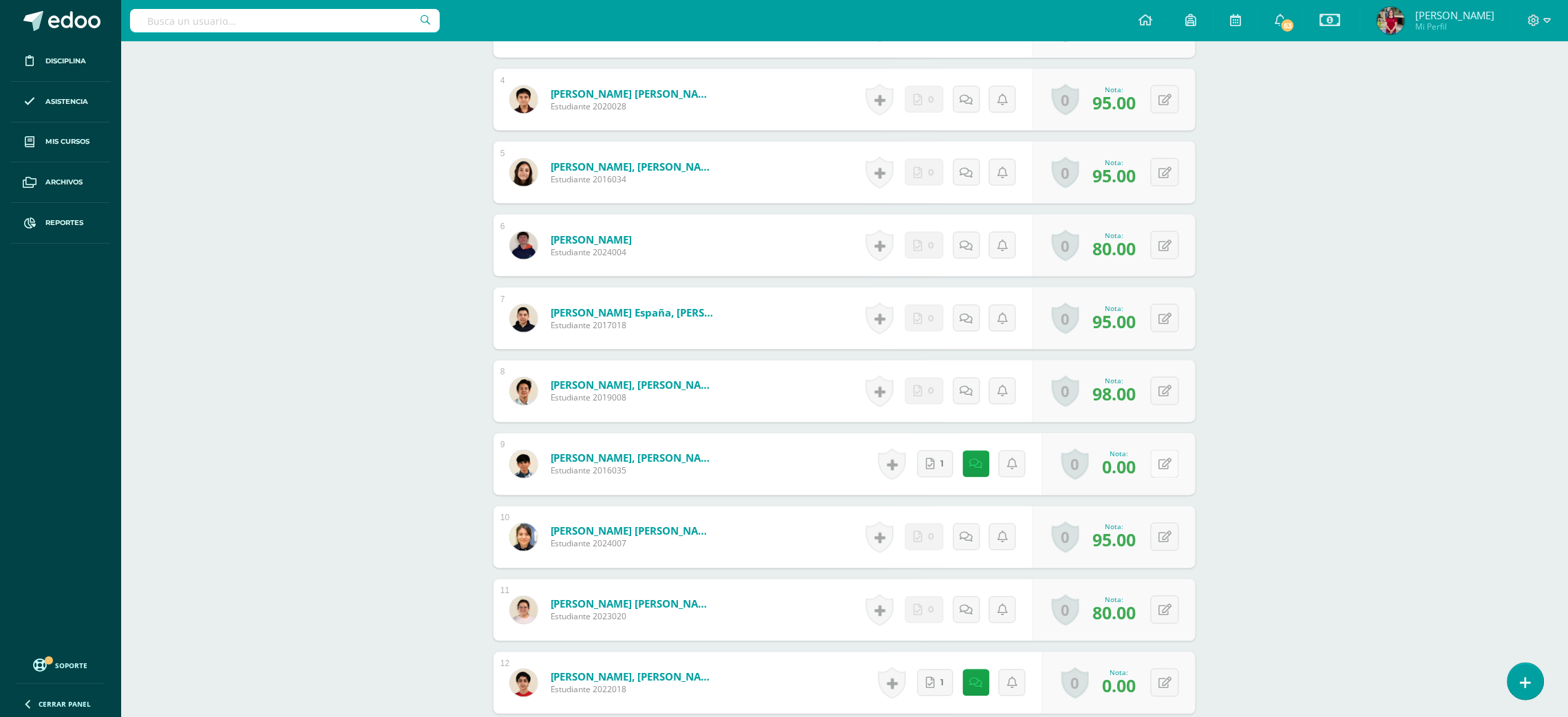
click at [1154, 470] on div "0 [GEOGRAPHIC_DATA] Logros obtenidos Aún no hay logros agregados Nota: 0.00" at bounding box center [1119, 464] width 153 height 62
click at [1170, 466] on icon at bounding box center [1175, 464] width 14 height 12
type input "70"
click at [1162, 687] on button at bounding box center [1165, 683] width 28 height 28
type input "100"
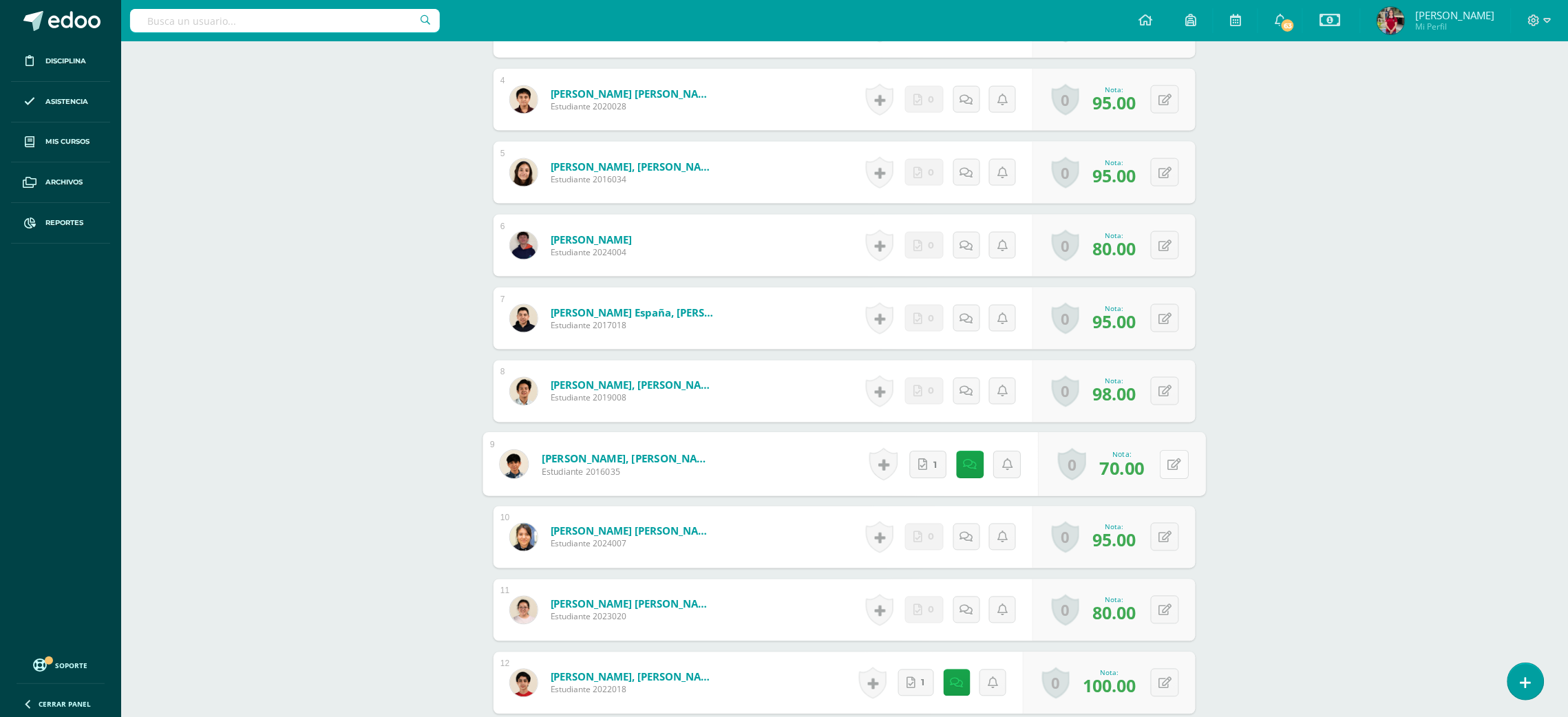
click at [1162, 472] on button at bounding box center [1174, 464] width 29 height 29
type input "90"
click at [1167, 678] on icon at bounding box center [1165, 683] width 13 height 12
type input "90"
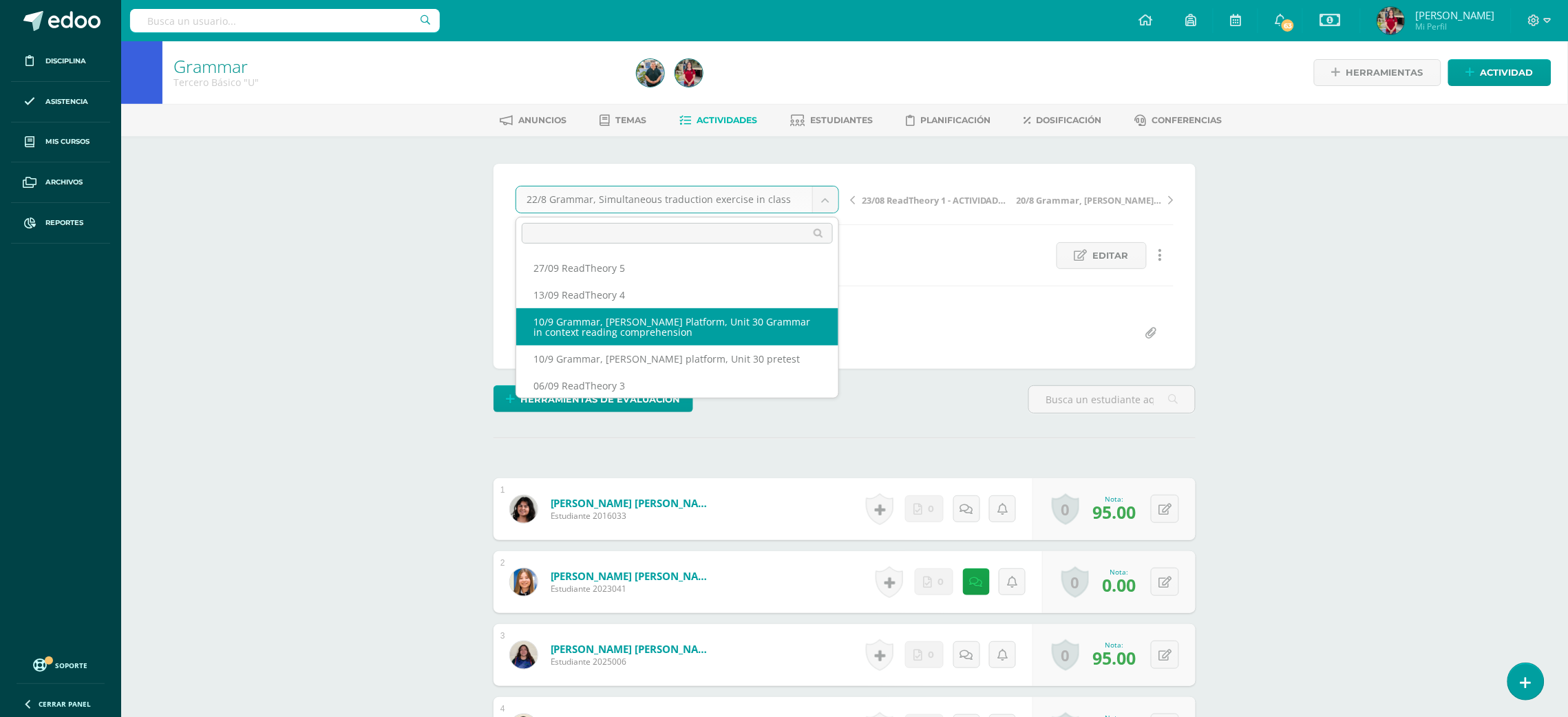
select select "/dashboard/teacher/grade-activity/220129/"
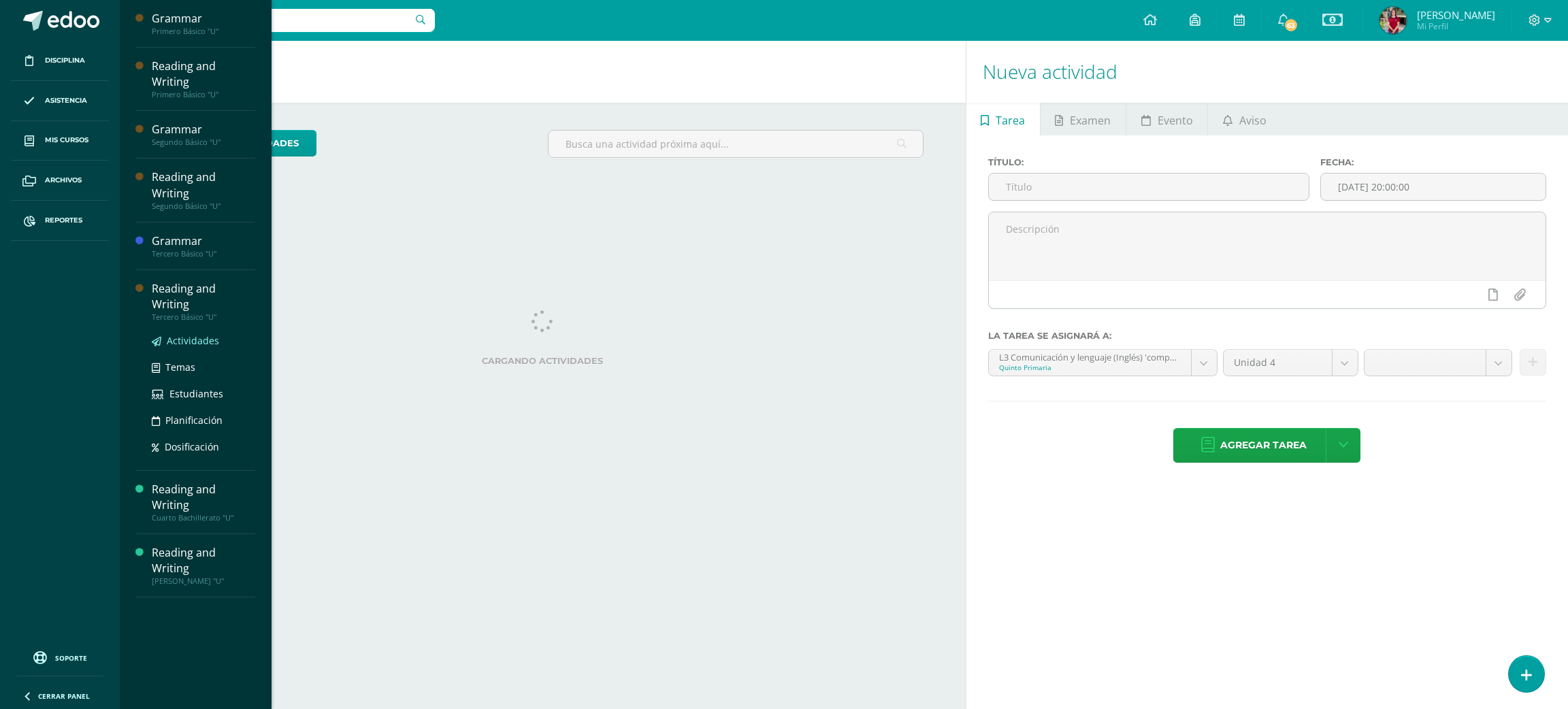
click at [193, 334] on span "Actividades" at bounding box center [192, 340] width 52 height 13
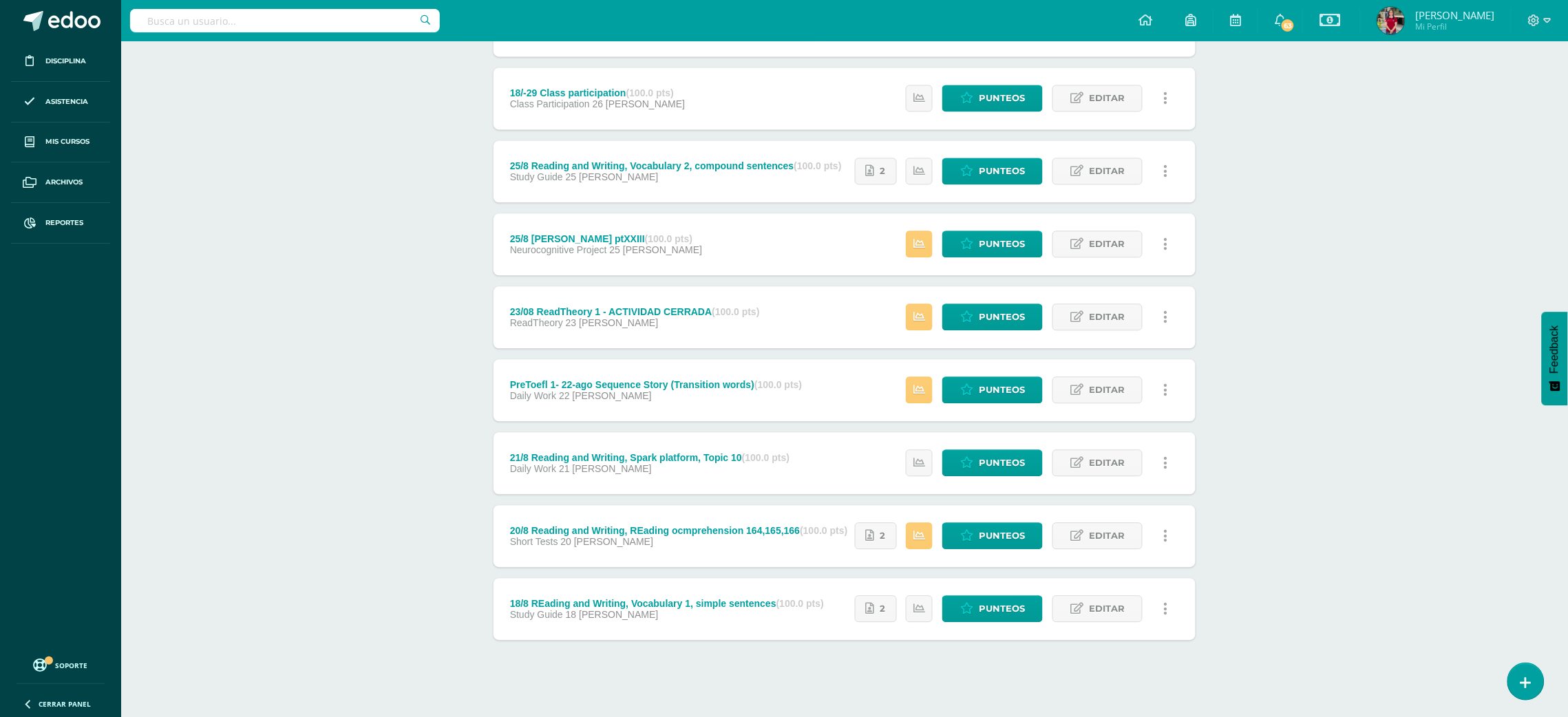
scroll to position [1029, 0]
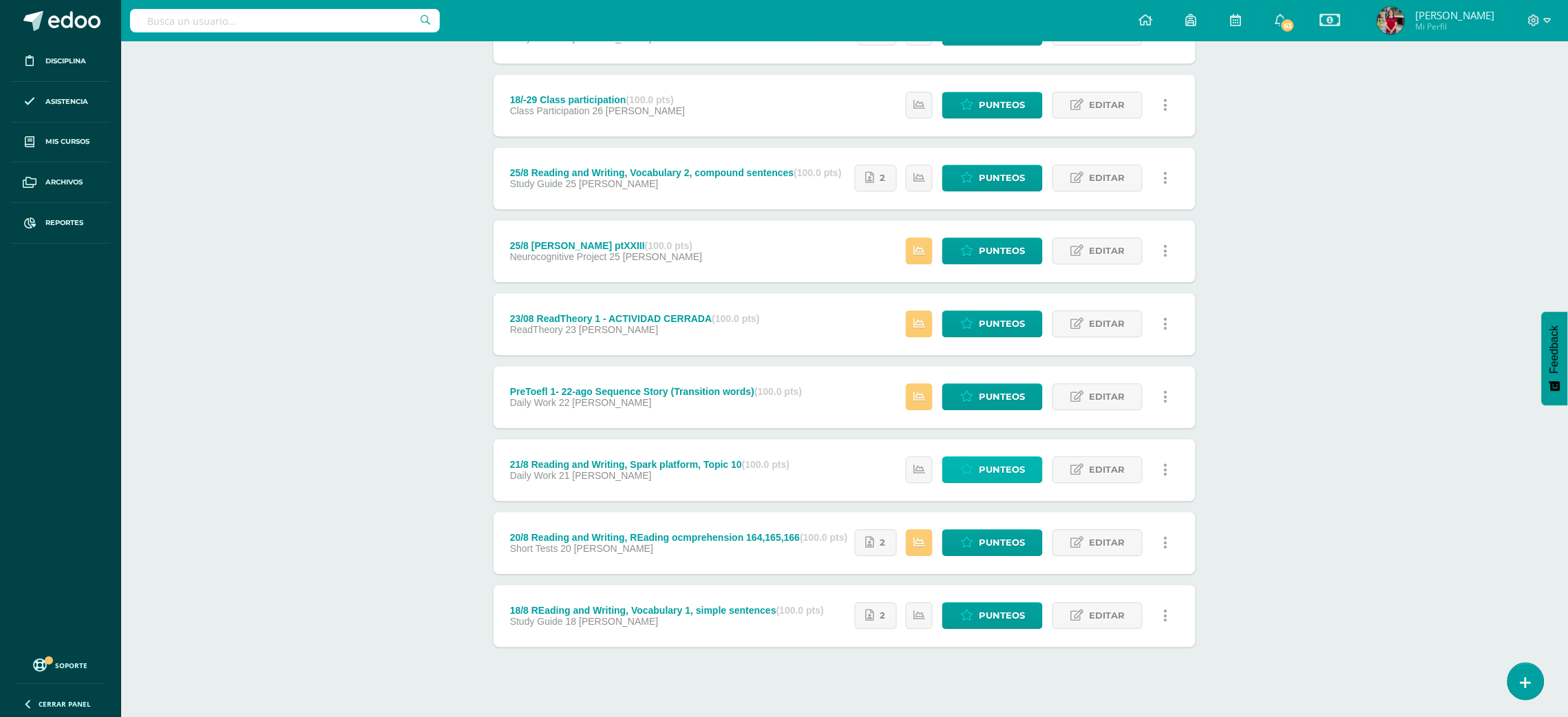
click at [986, 469] on span "Punteos" at bounding box center [1001, 469] width 46 height 25
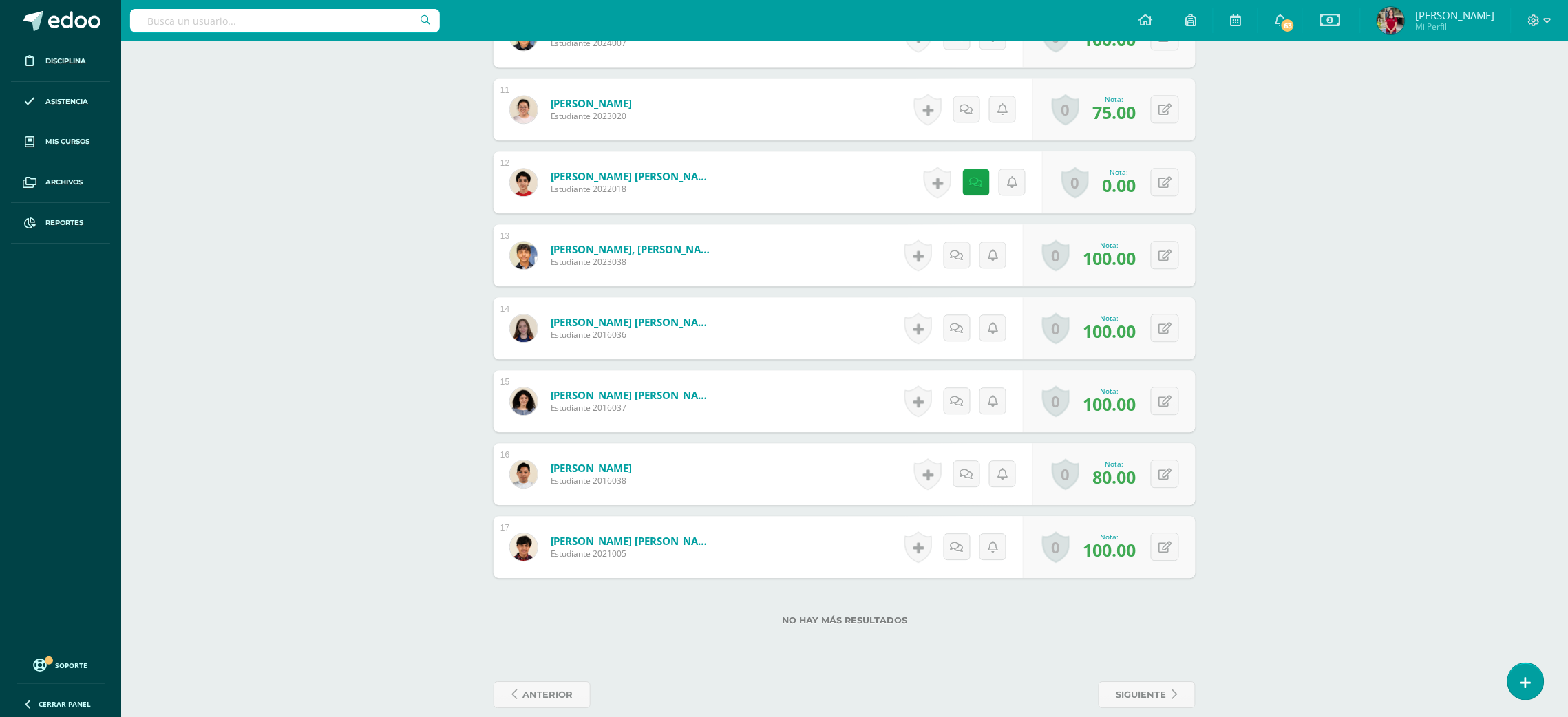
scroll to position [1052, 0]
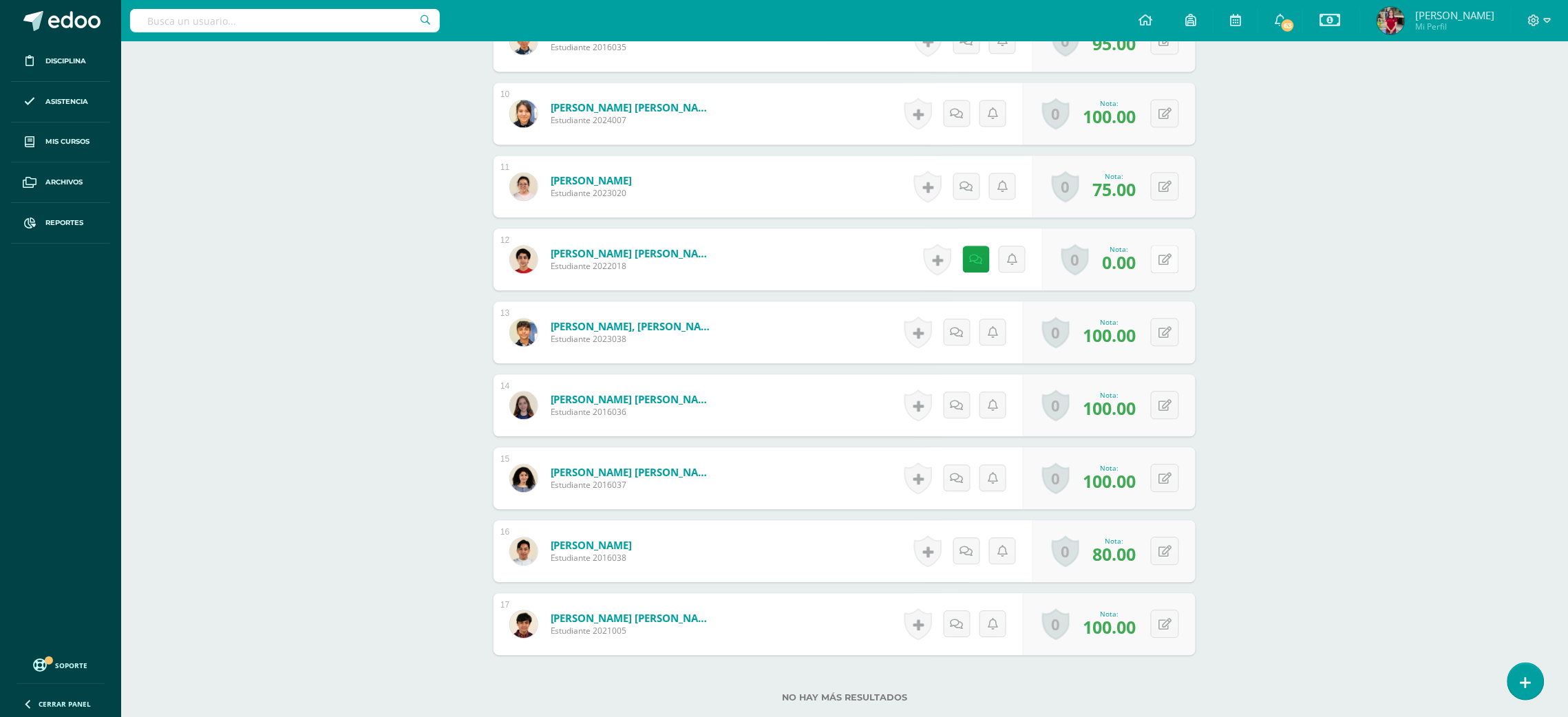
click at [1168, 258] on icon at bounding box center [1165, 260] width 13 height 12
type input "100"
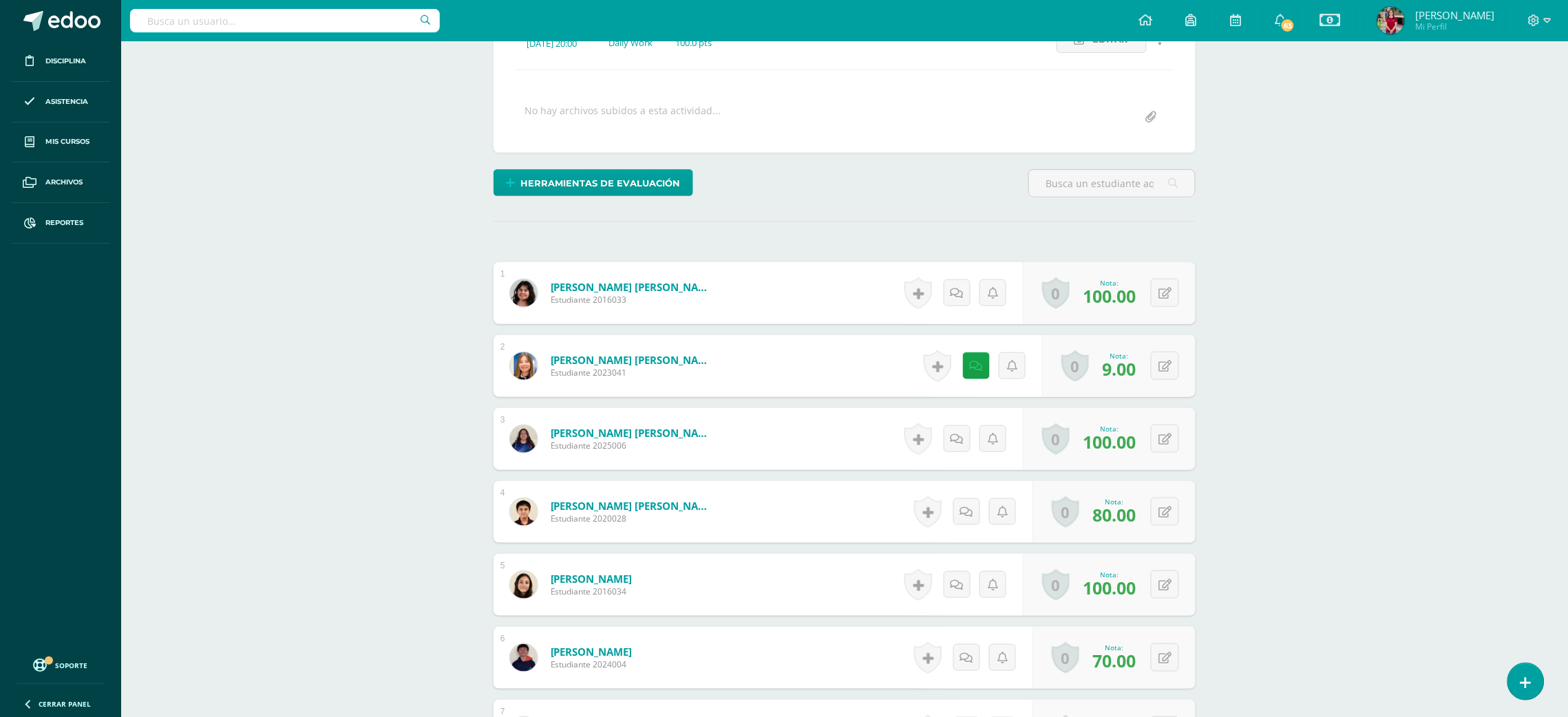
scroll to position [0, 0]
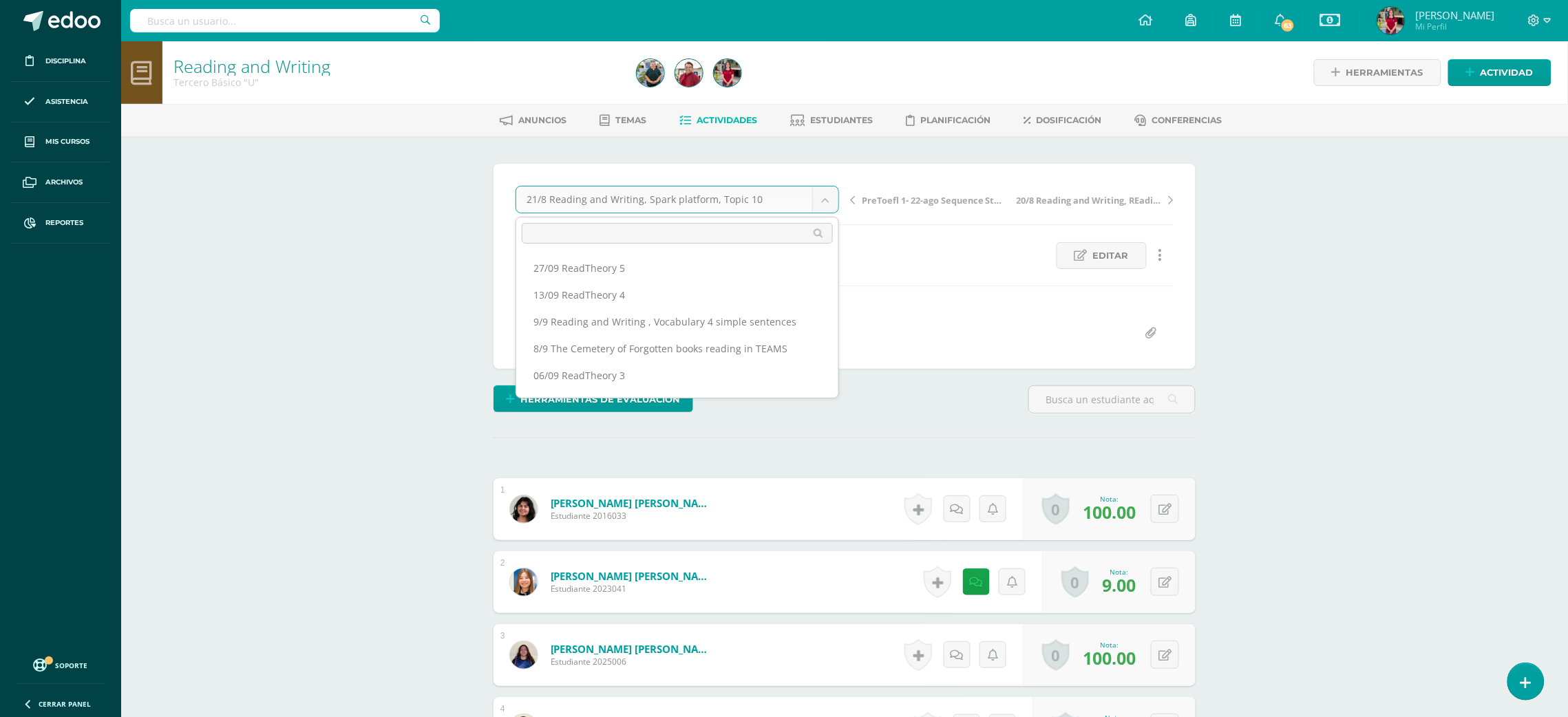
scroll to position [360, 0]
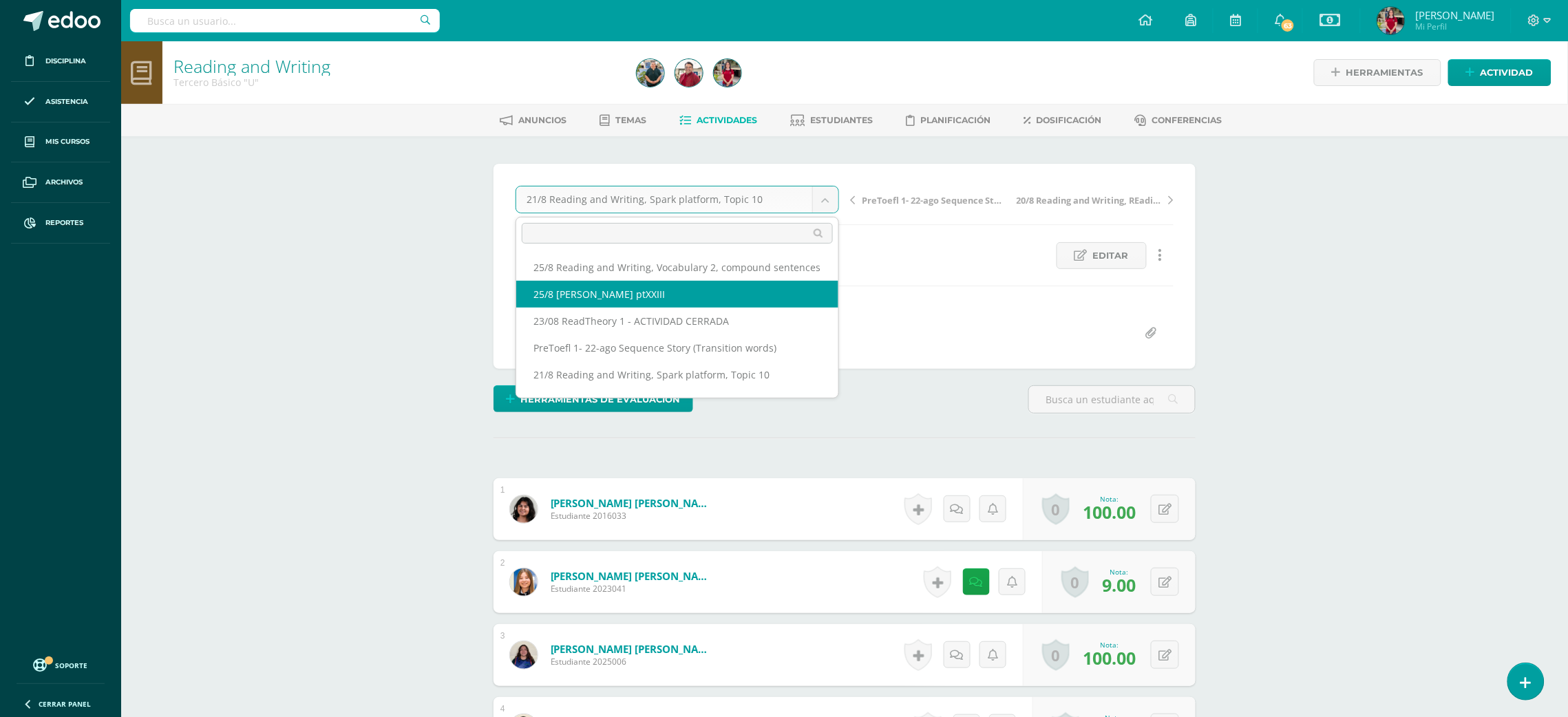
drag, startPoint x: 698, startPoint y: 288, endPoint x: 708, endPoint y: 307, distance: 21.5
select select "/dashboard/teacher/grade-activity/219242/"
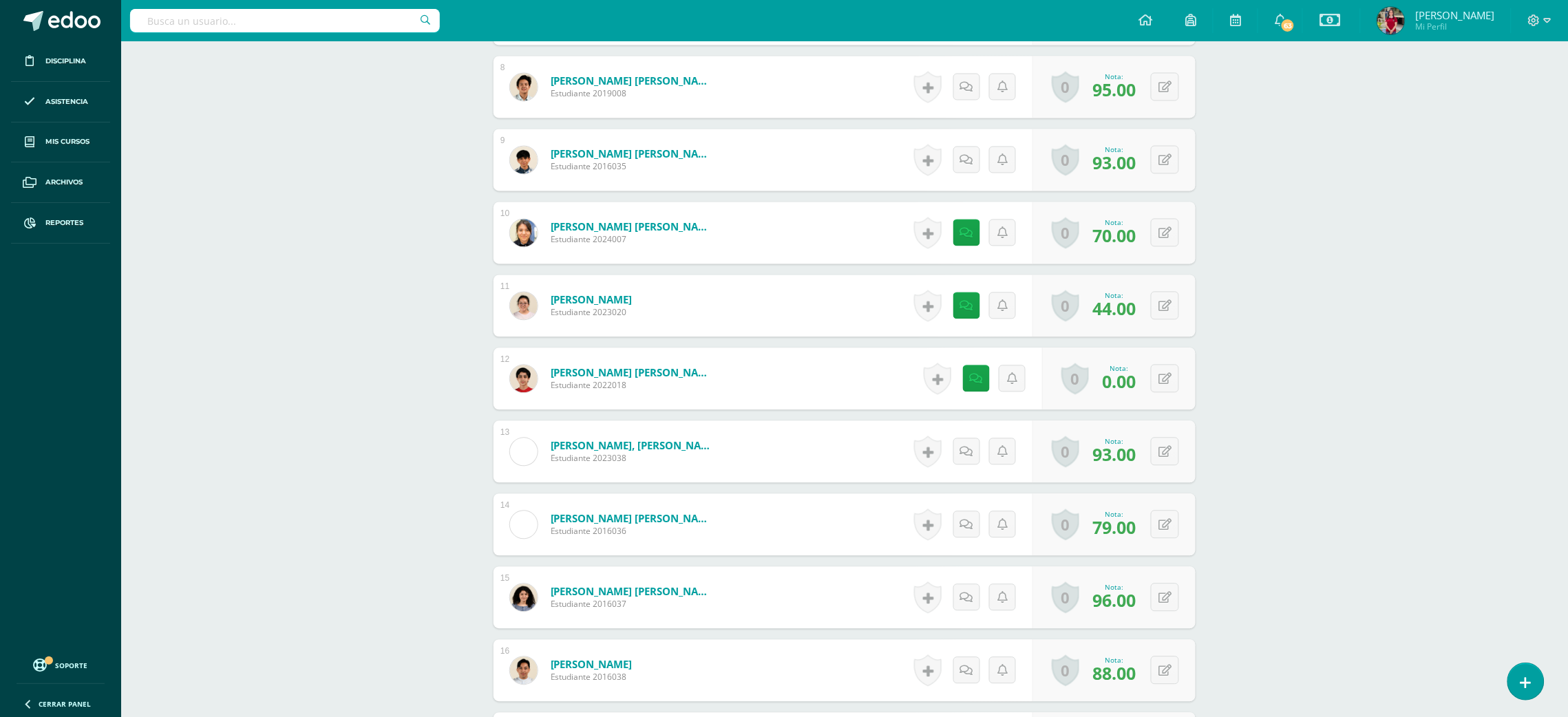
scroll to position [934, 0]
click at [1167, 380] on icon at bounding box center [1165, 377] width 13 height 12
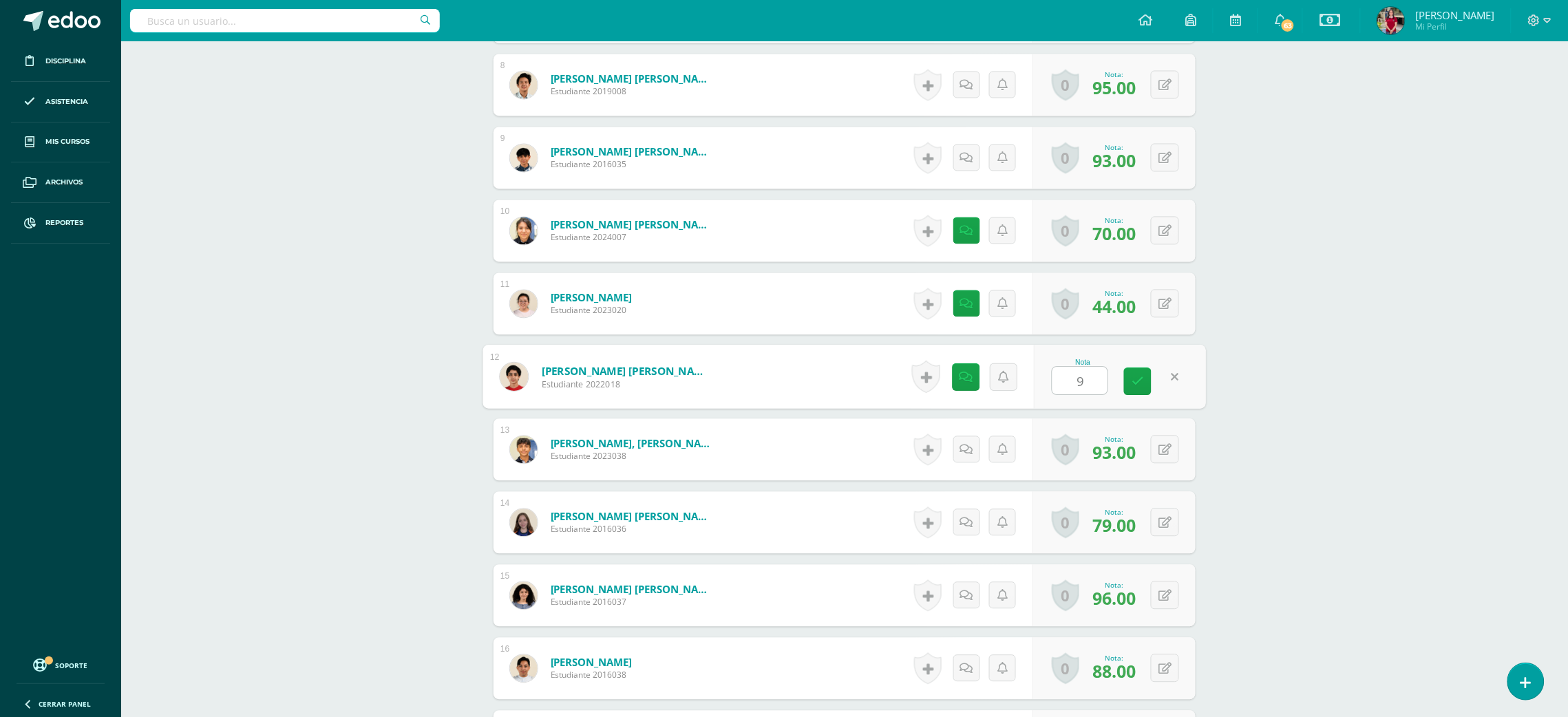
type input "96"
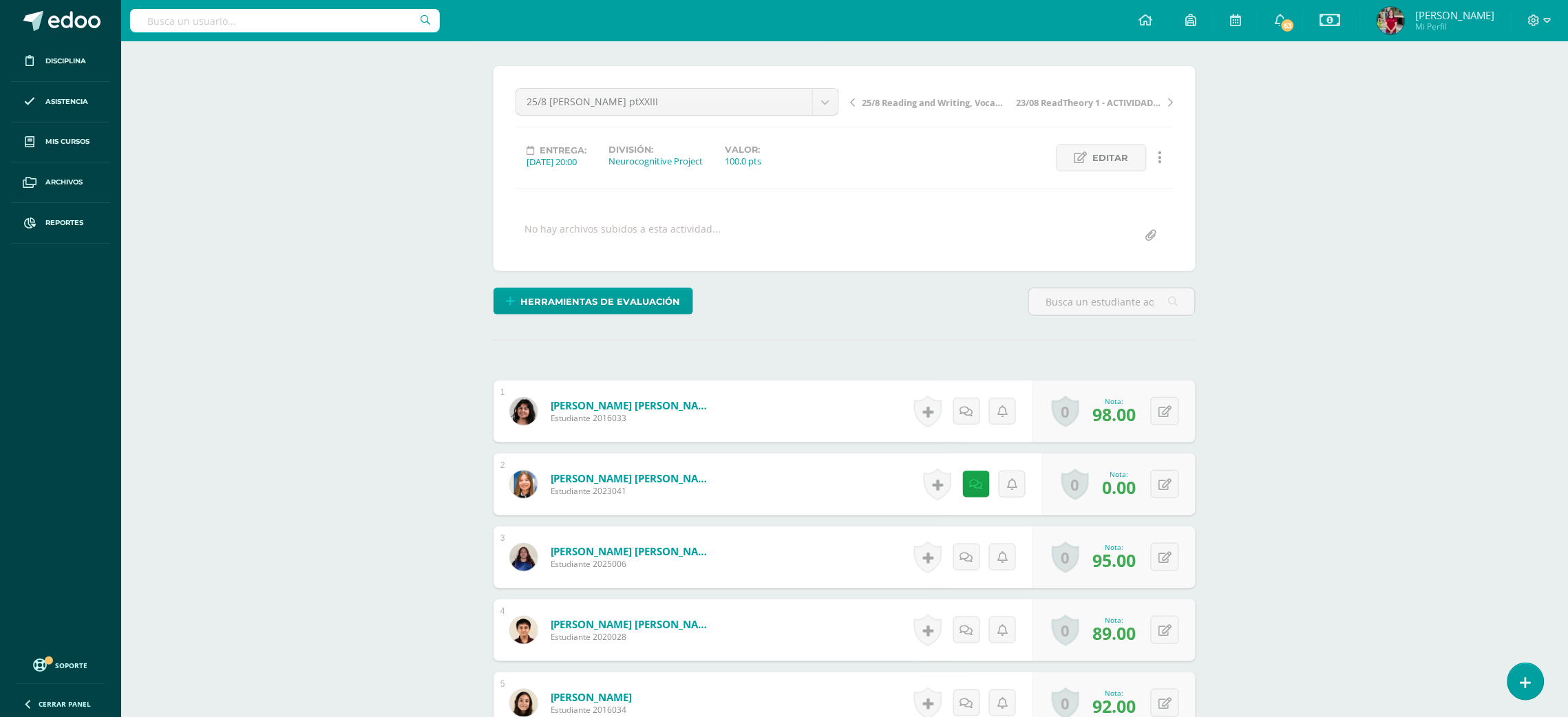
scroll to position [91, 0]
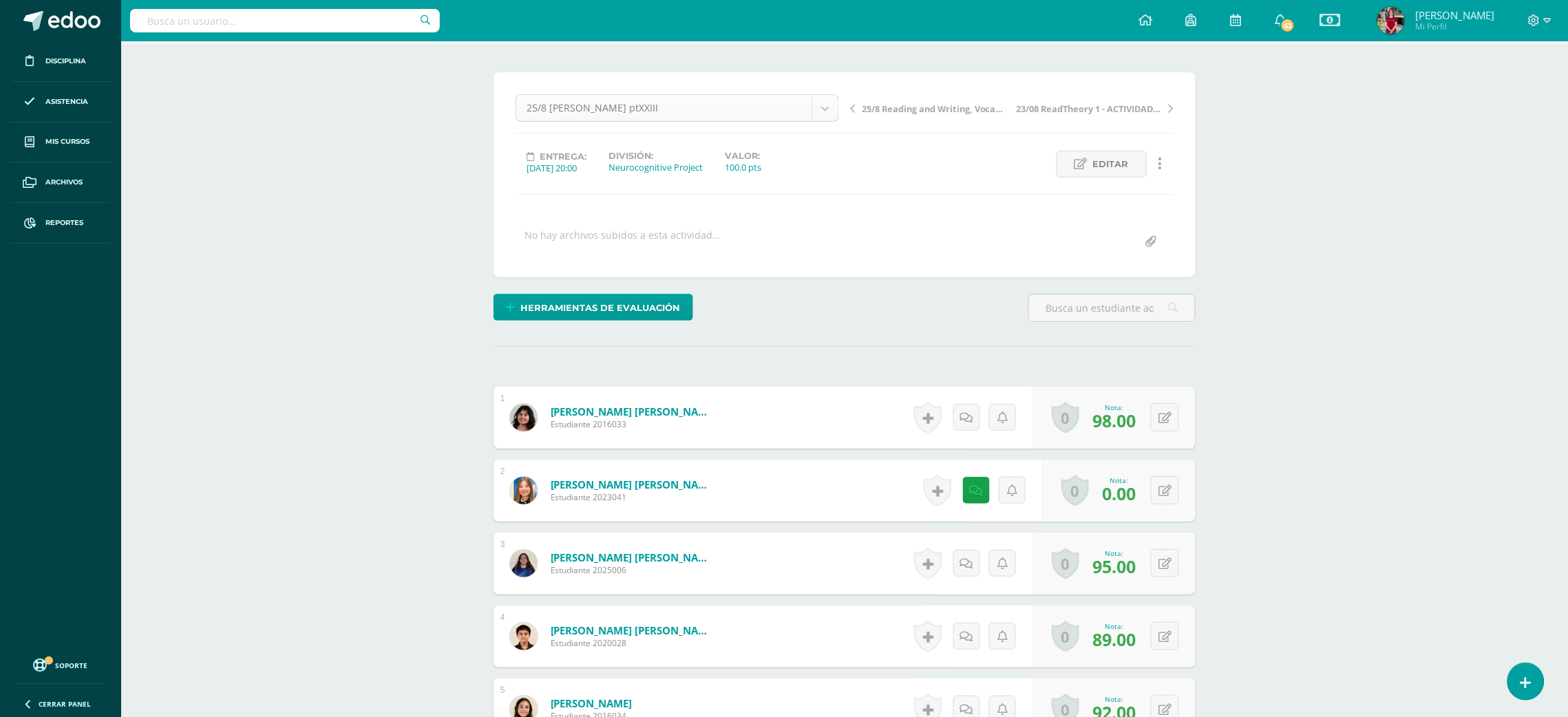
click at [831, 94] on div "25/8 Anna Frank ptXXIII" at bounding box center [677, 108] width 323 height 27
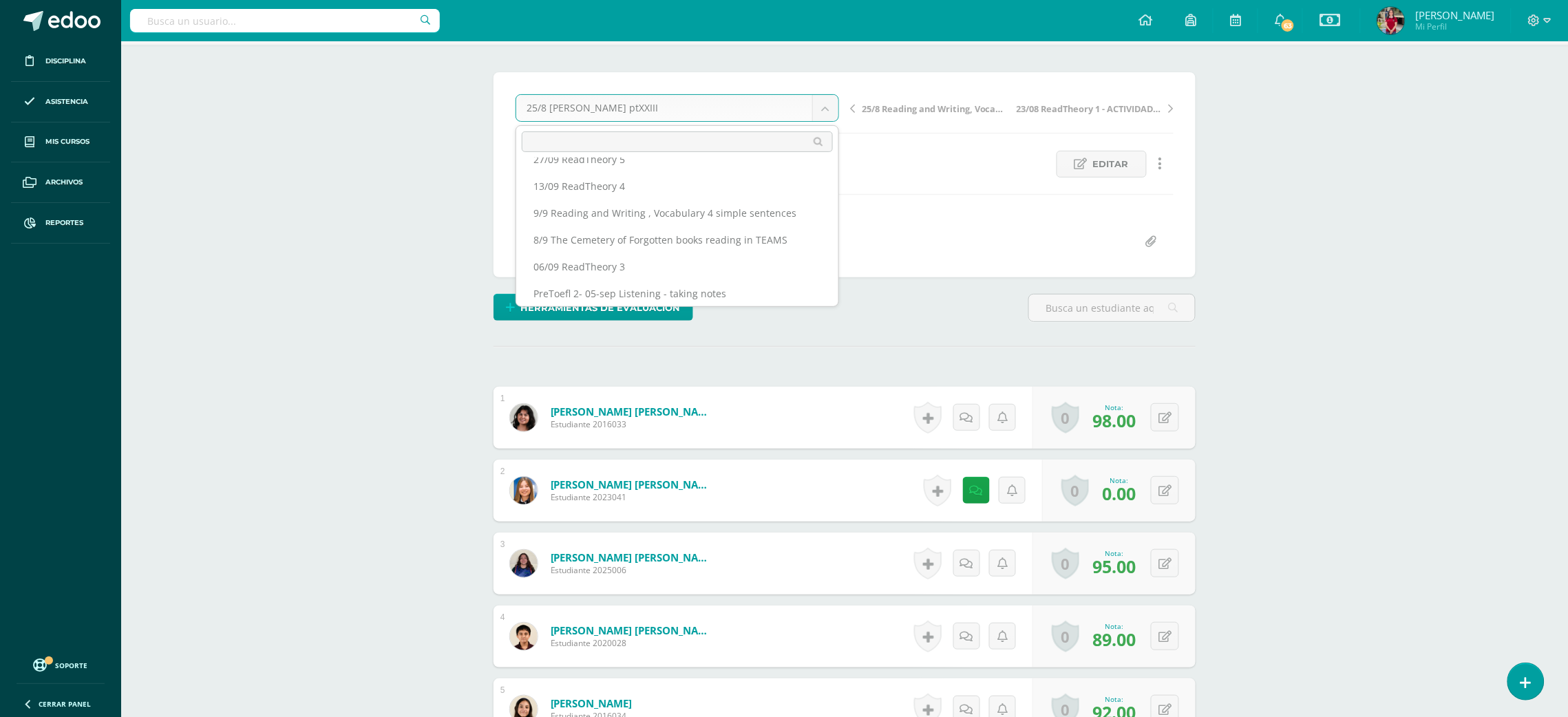
scroll to position [4, 0]
select select "/dashboard/teacher/grade-activity/219995/"
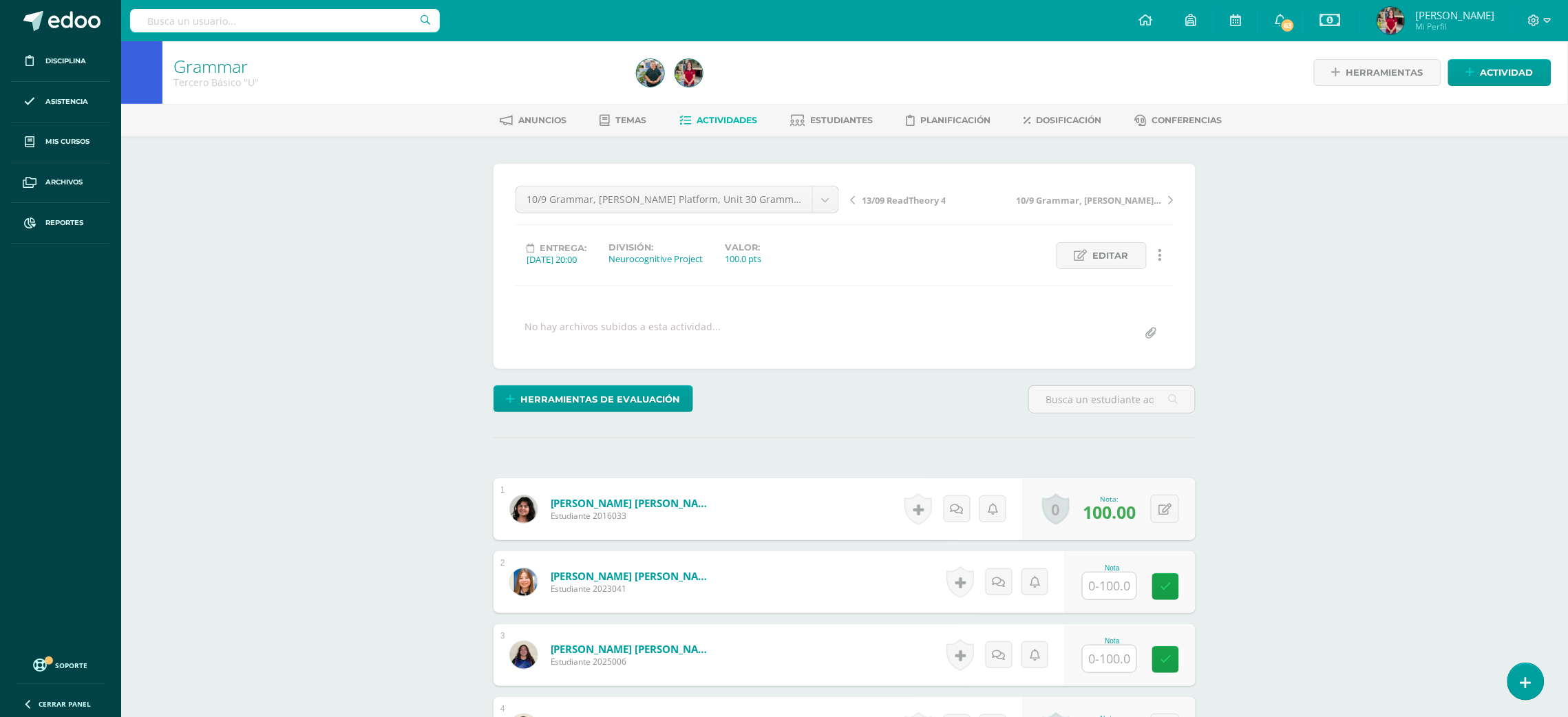
click at [1105, 576] on input "text" at bounding box center [1110, 585] width 54 height 27
type input "100"
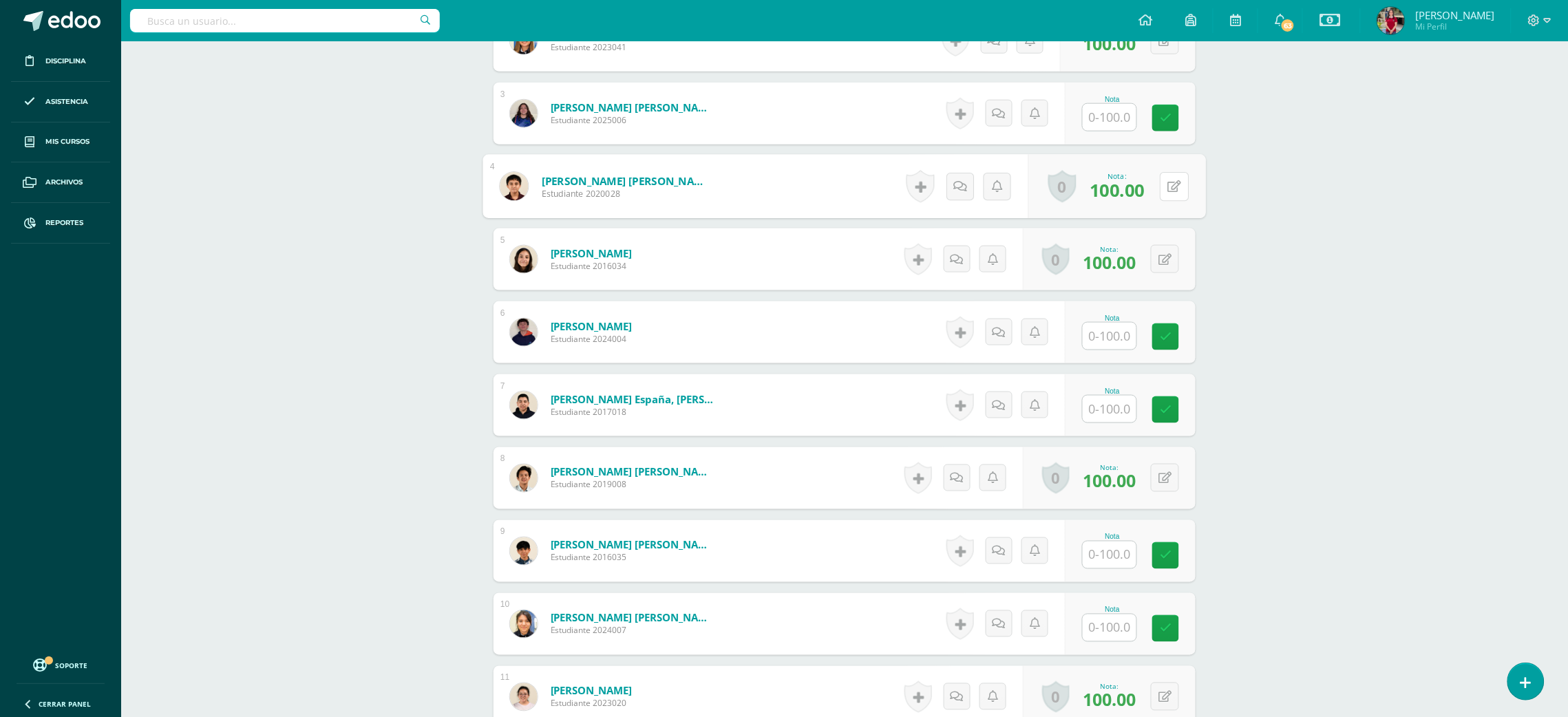
scroll to position [568, 0]
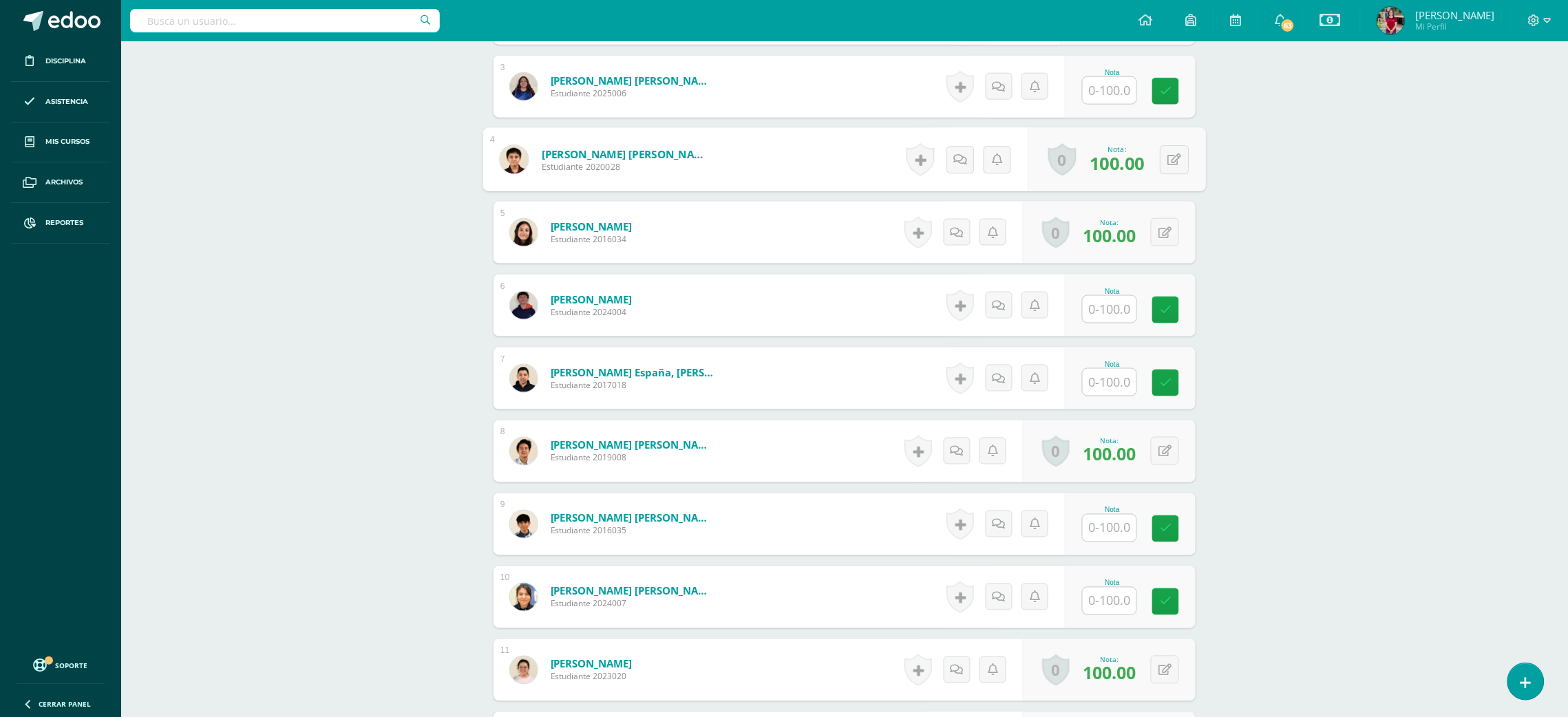
click at [1098, 535] on input "text" at bounding box center [1110, 528] width 54 height 27
type input "100"
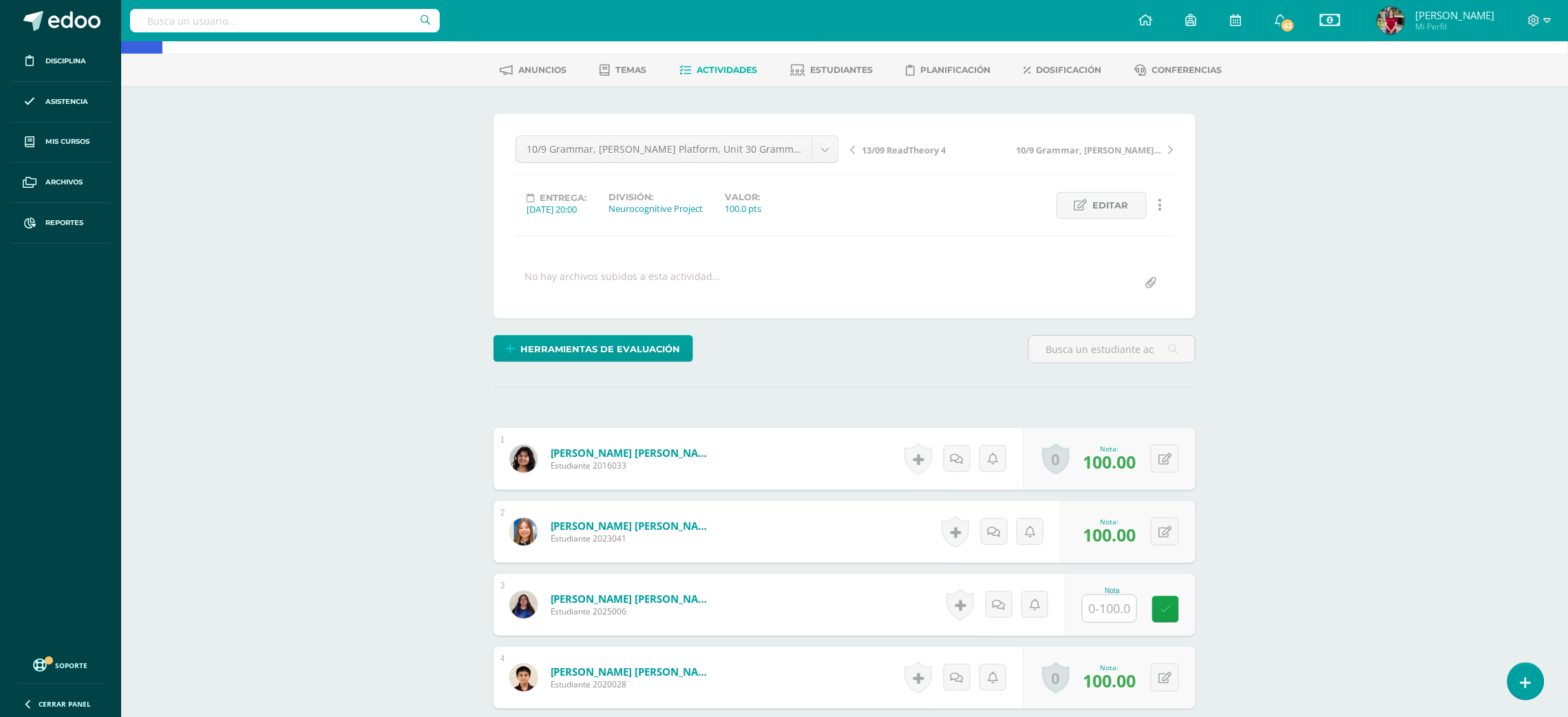
scroll to position [21, 0]
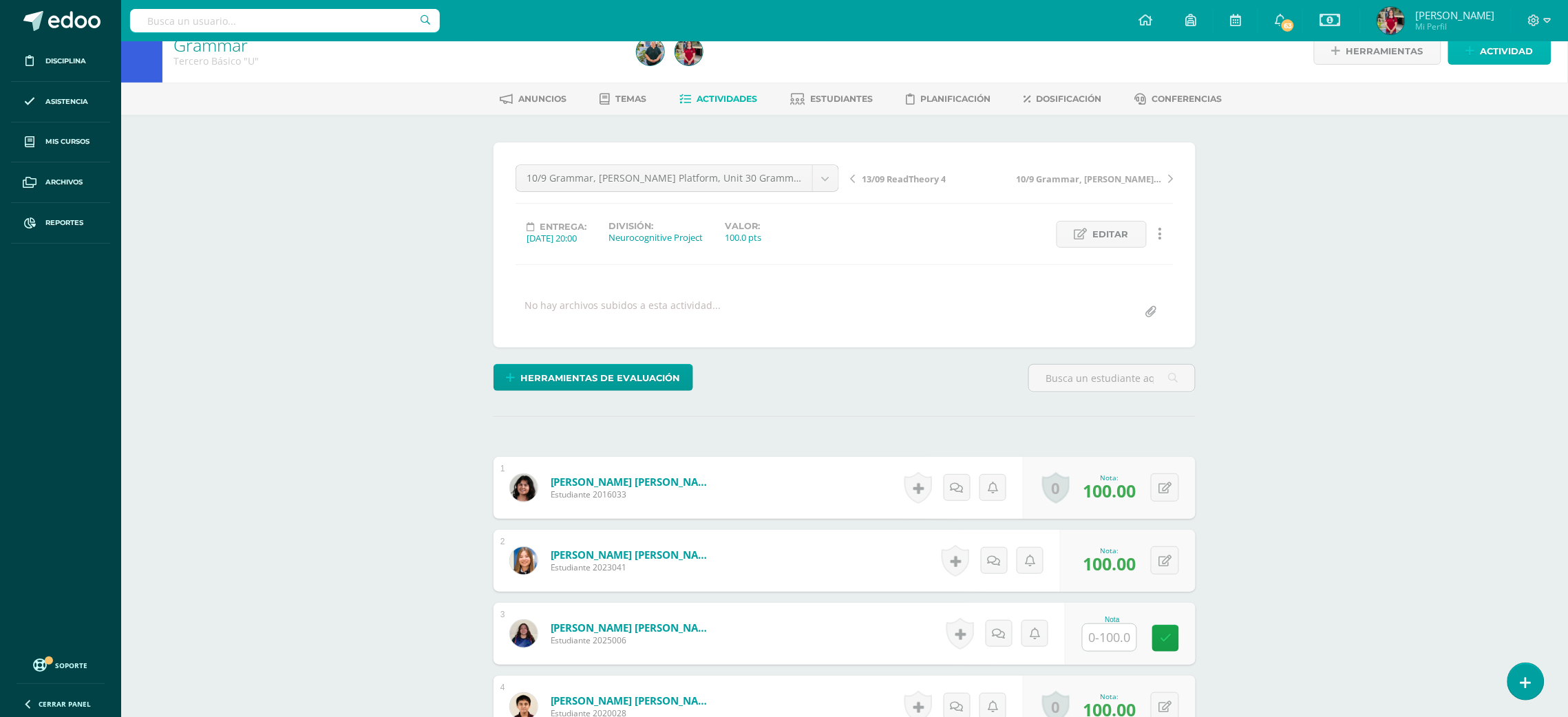
click at [1478, 44] on link "Actividad" at bounding box center [1500, 51] width 104 height 27
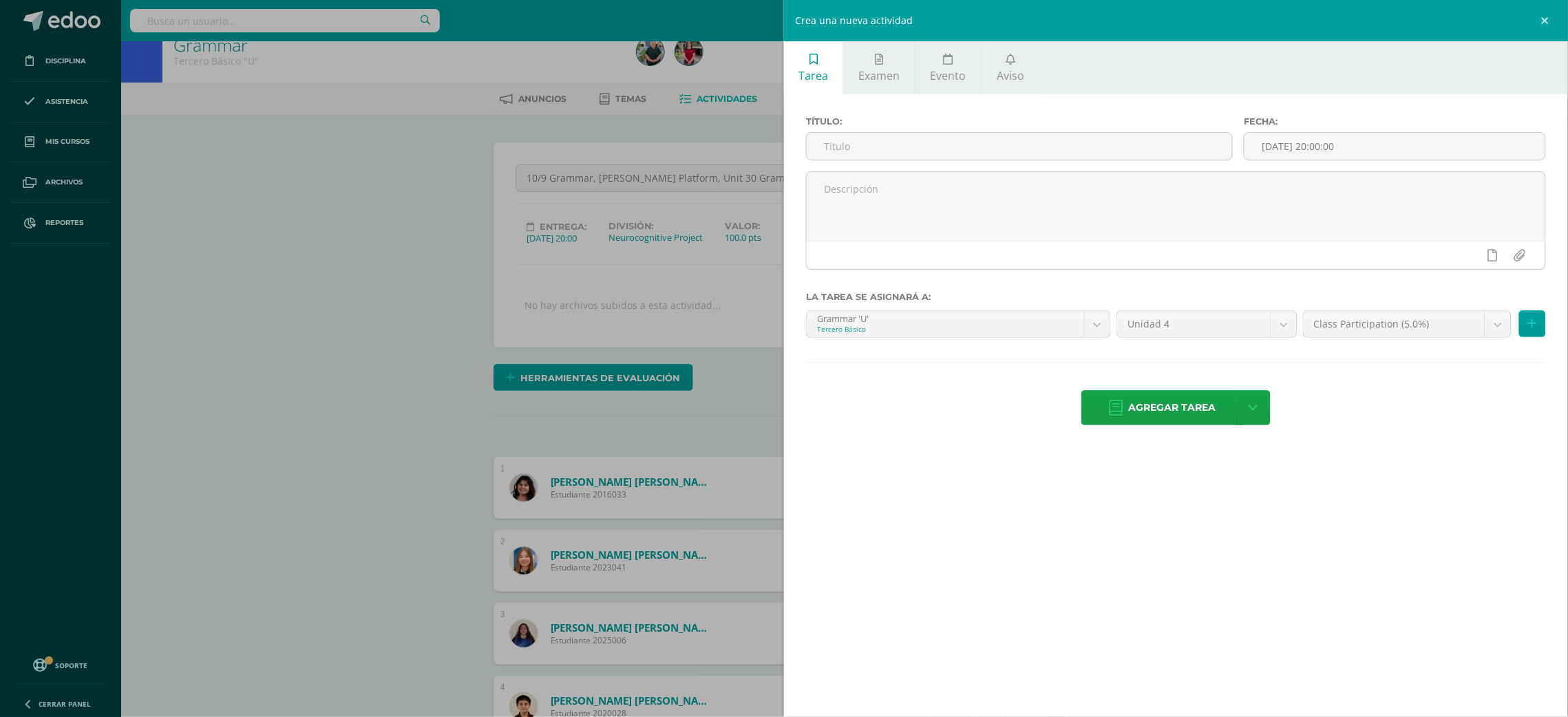
click at [686, 412] on div "Crea una nueva actividad Tarea Examen Evento Aviso Título: Fecha: [DATE] 20:00:…" at bounding box center [784, 358] width 1568 height 717
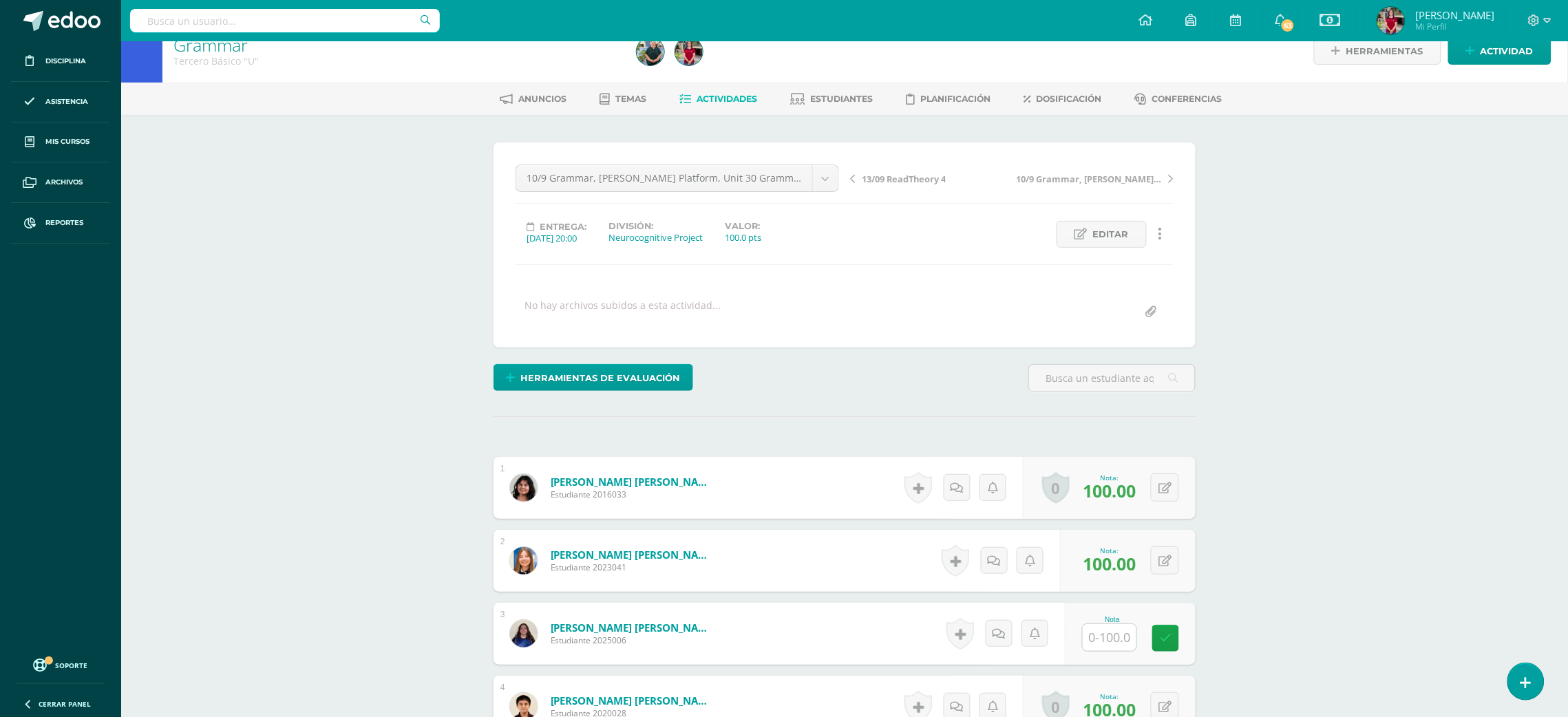
click at [1119, 637] on input "text" at bounding box center [1110, 637] width 54 height 27
type input "100"
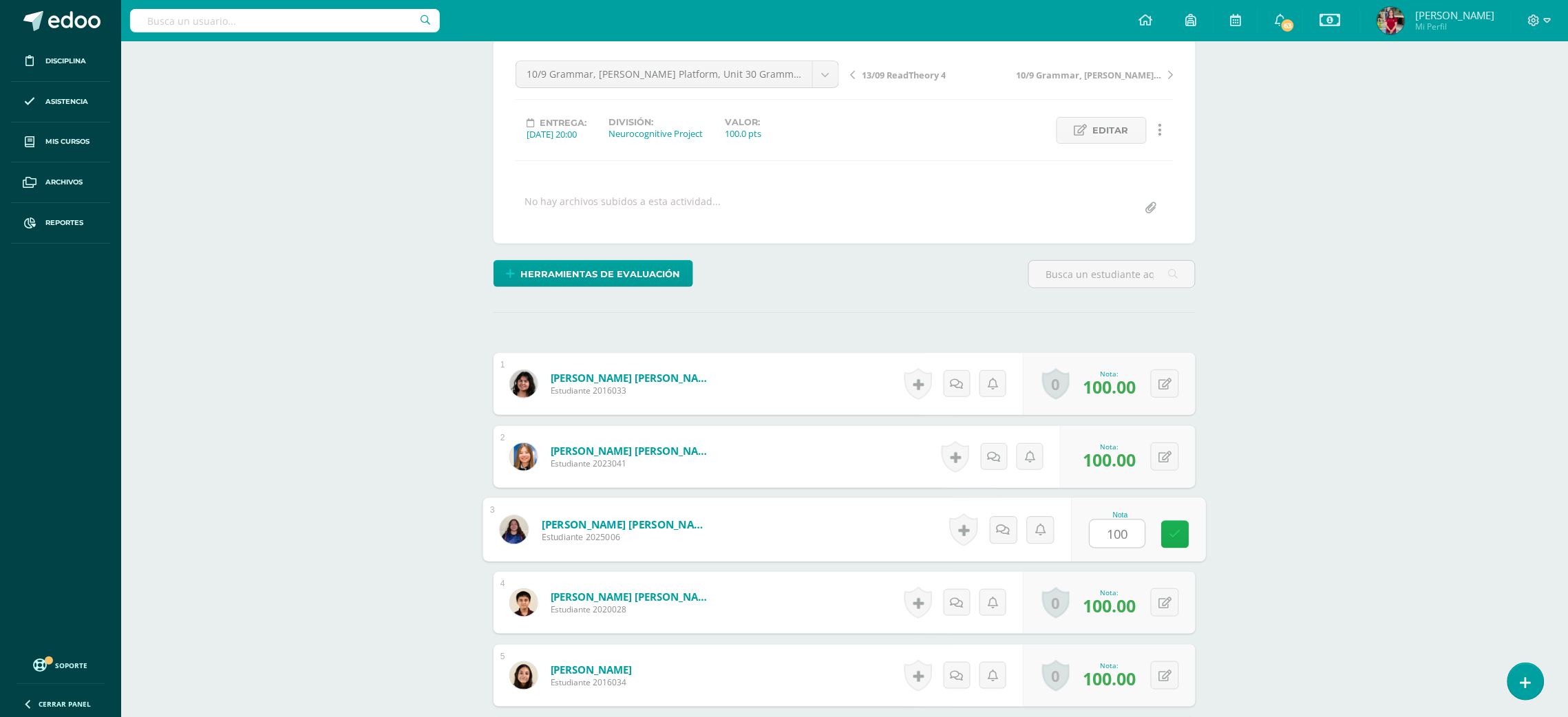
click at [1175, 533] on icon at bounding box center [1176, 534] width 13 height 12
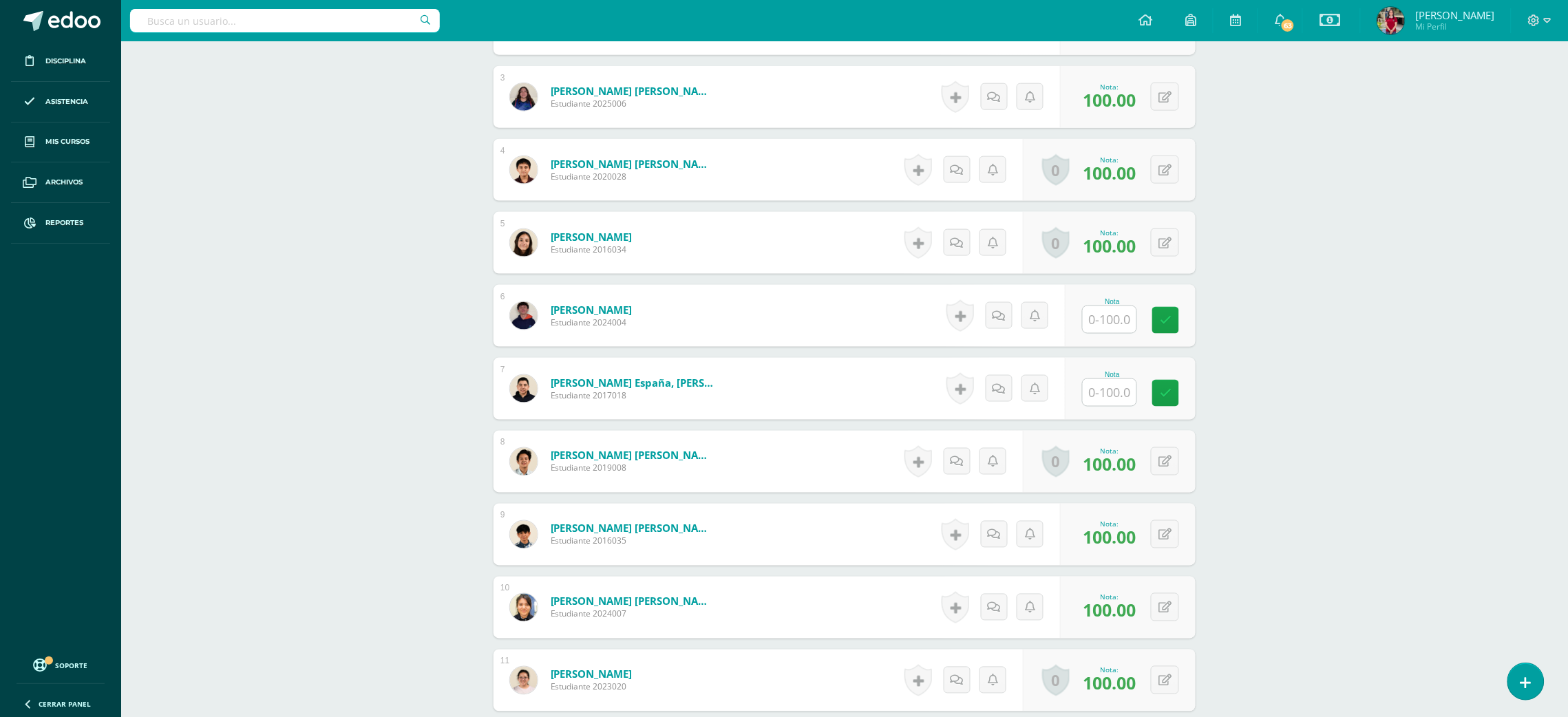
scroll to position [580, 0]
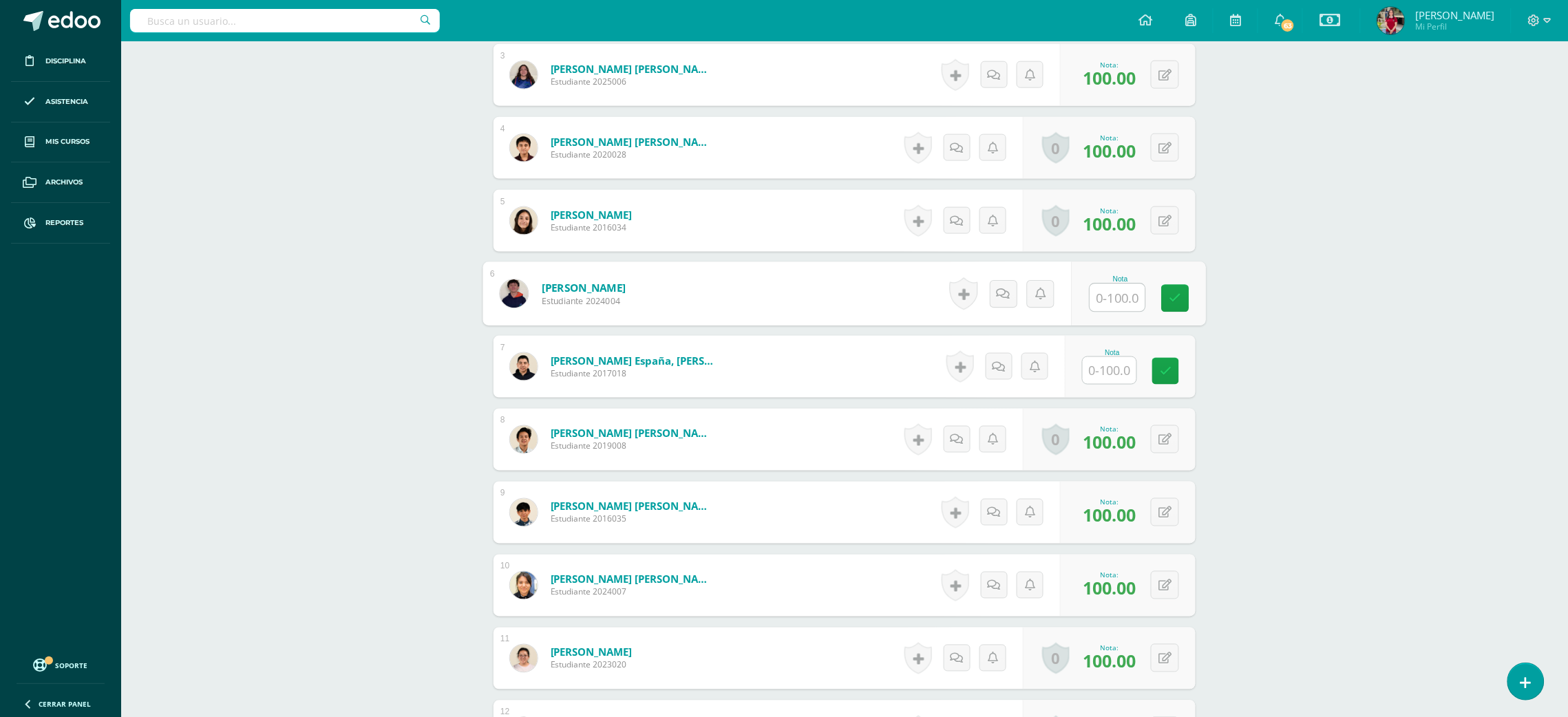
click at [1110, 292] on input "text" at bounding box center [1117, 298] width 55 height 27
type input "100"
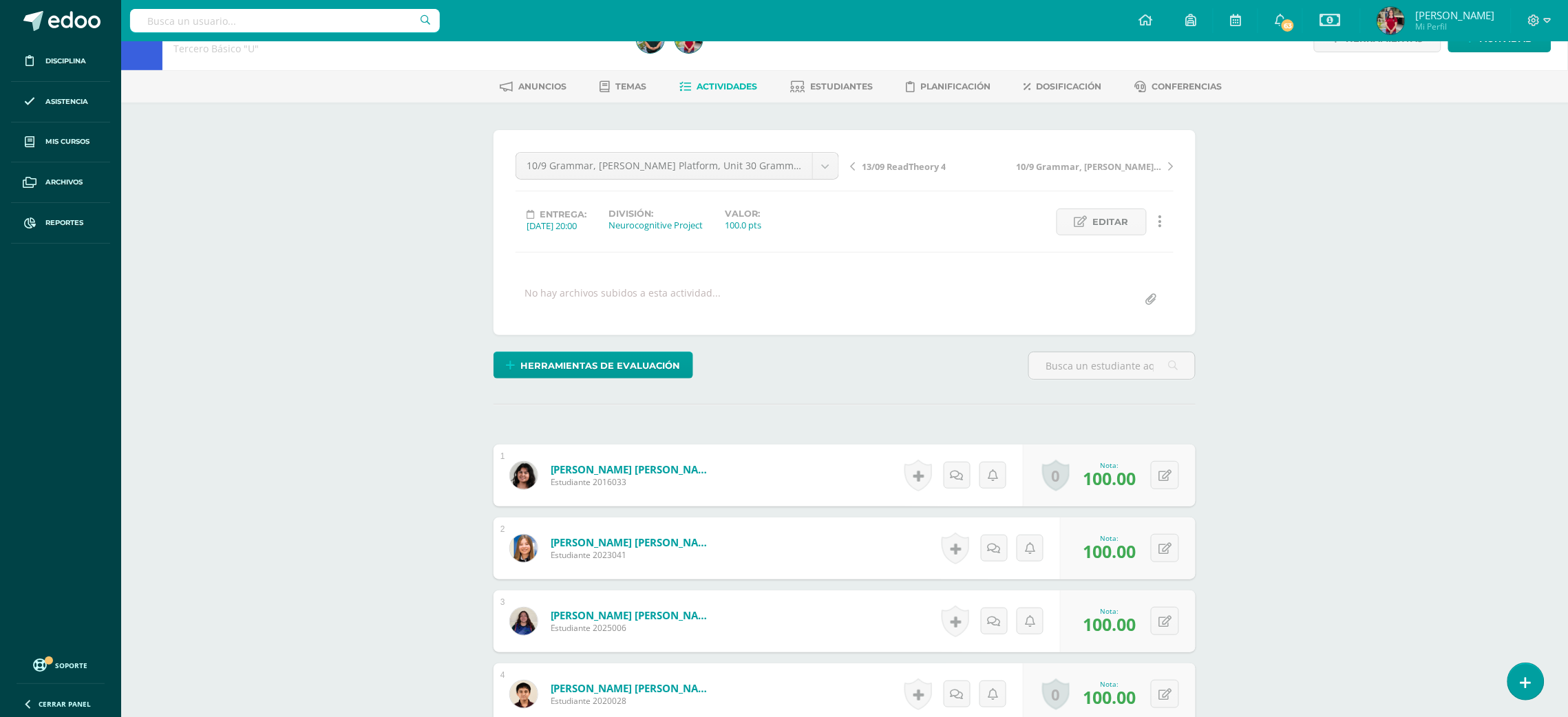
scroll to position [0, 0]
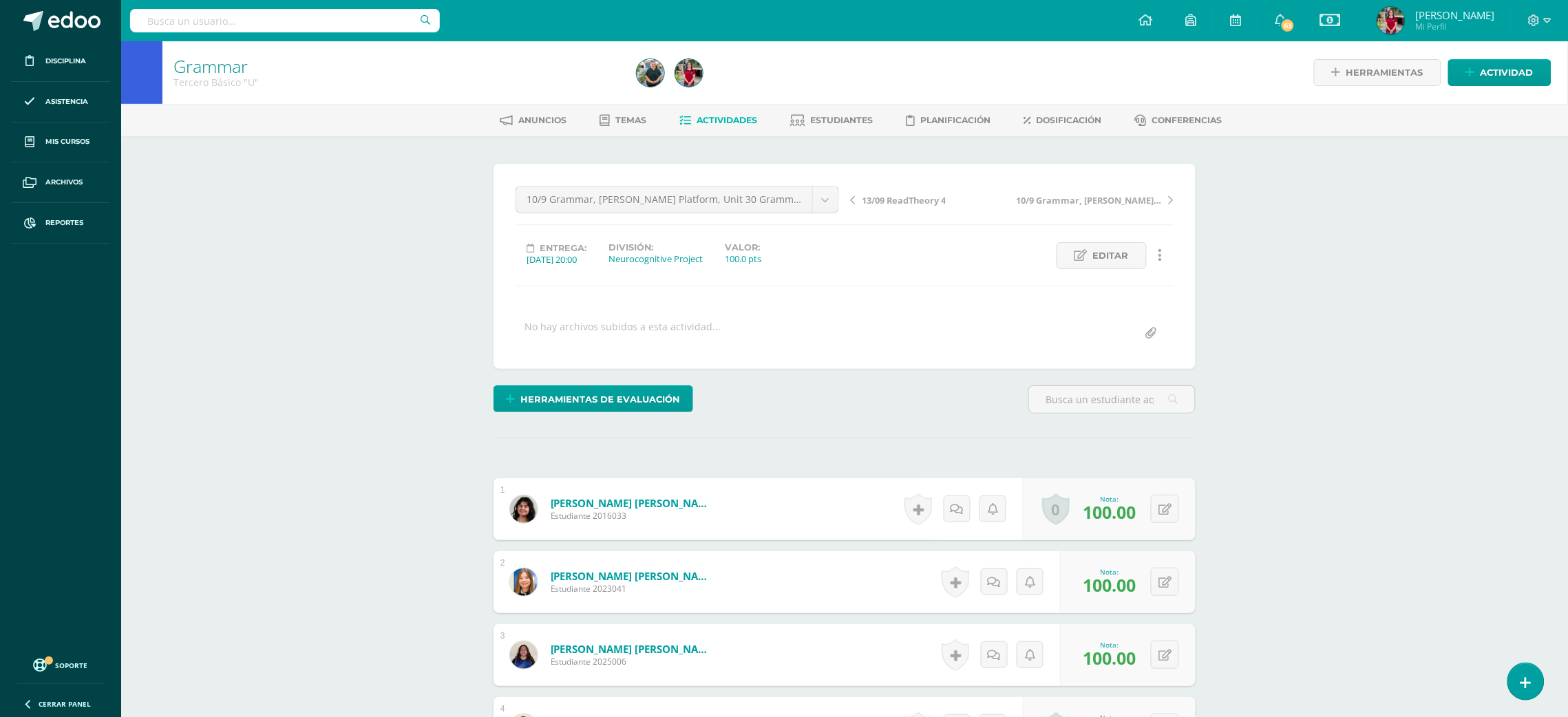
click at [1498, 51] on div "Herramientas Detalle de asistencias Actividad" at bounding box center [1325, 72] width 452 height 63
click at [1492, 68] on span "Actividad" at bounding box center [1507, 72] width 53 height 25
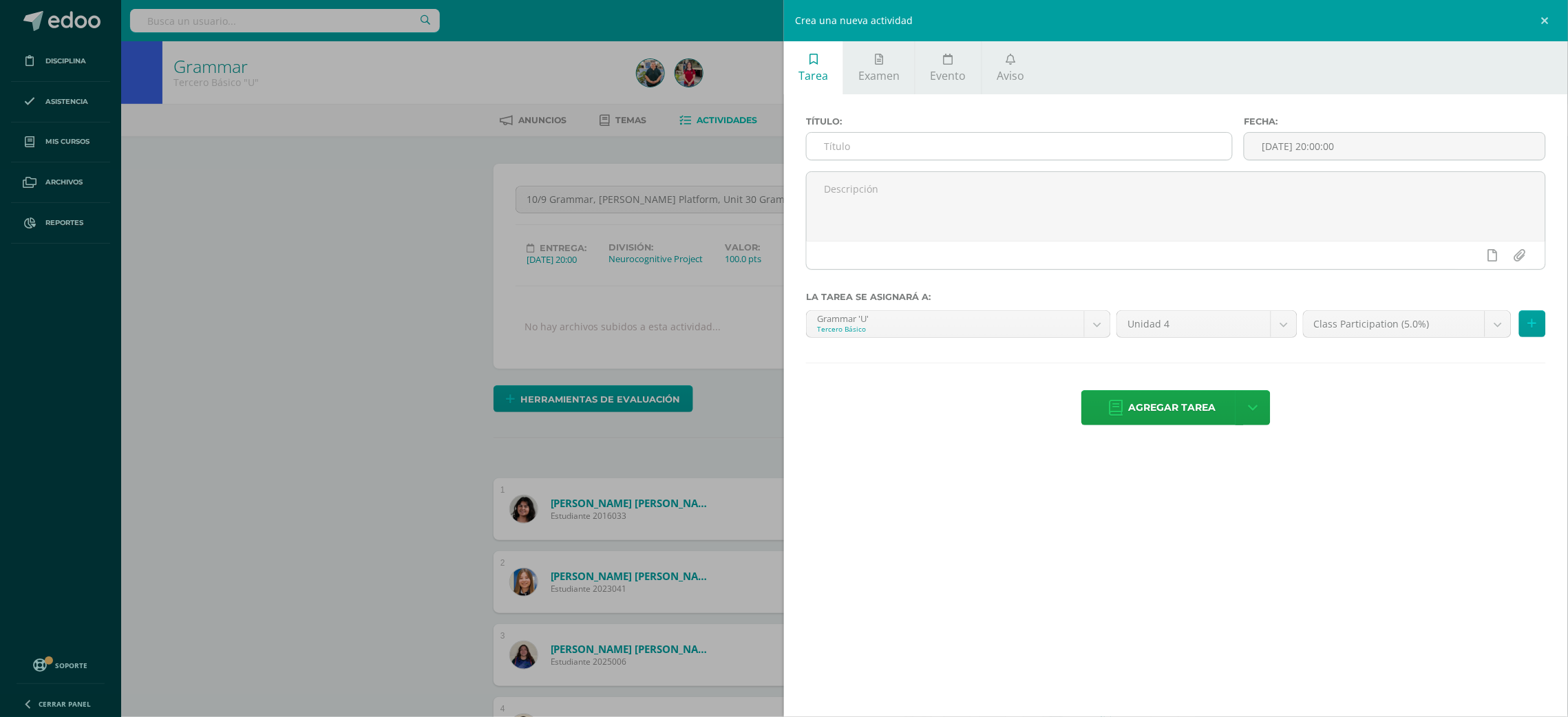
click at [1147, 151] on input "text" at bounding box center [1020, 146] width 425 height 27
click at [969, 144] on input "10/9 Grammar, Pearson Platform, Focused practice A" at bounding box center [1020, 146] width 425 height 27
click at [979, 146] on input "10/9 Grammar, Pearson Platform, Focused practice A" at bounding box center [1020, 146] width 425 height 27
type input "10/9 Grammar, [PERSON_NAME] Platform, Unit 30 Focused practice A"
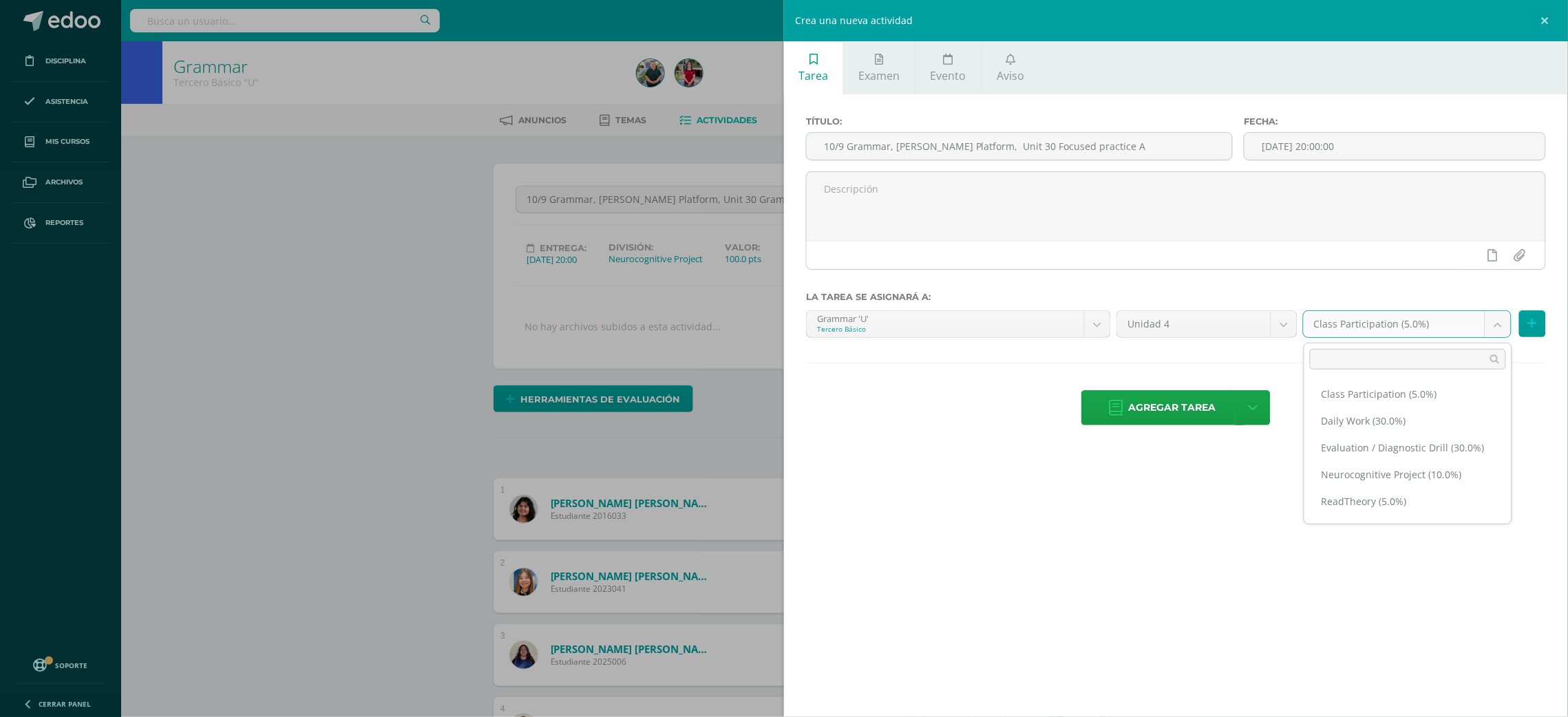
scroll to position [60, 0]
select select "202288"
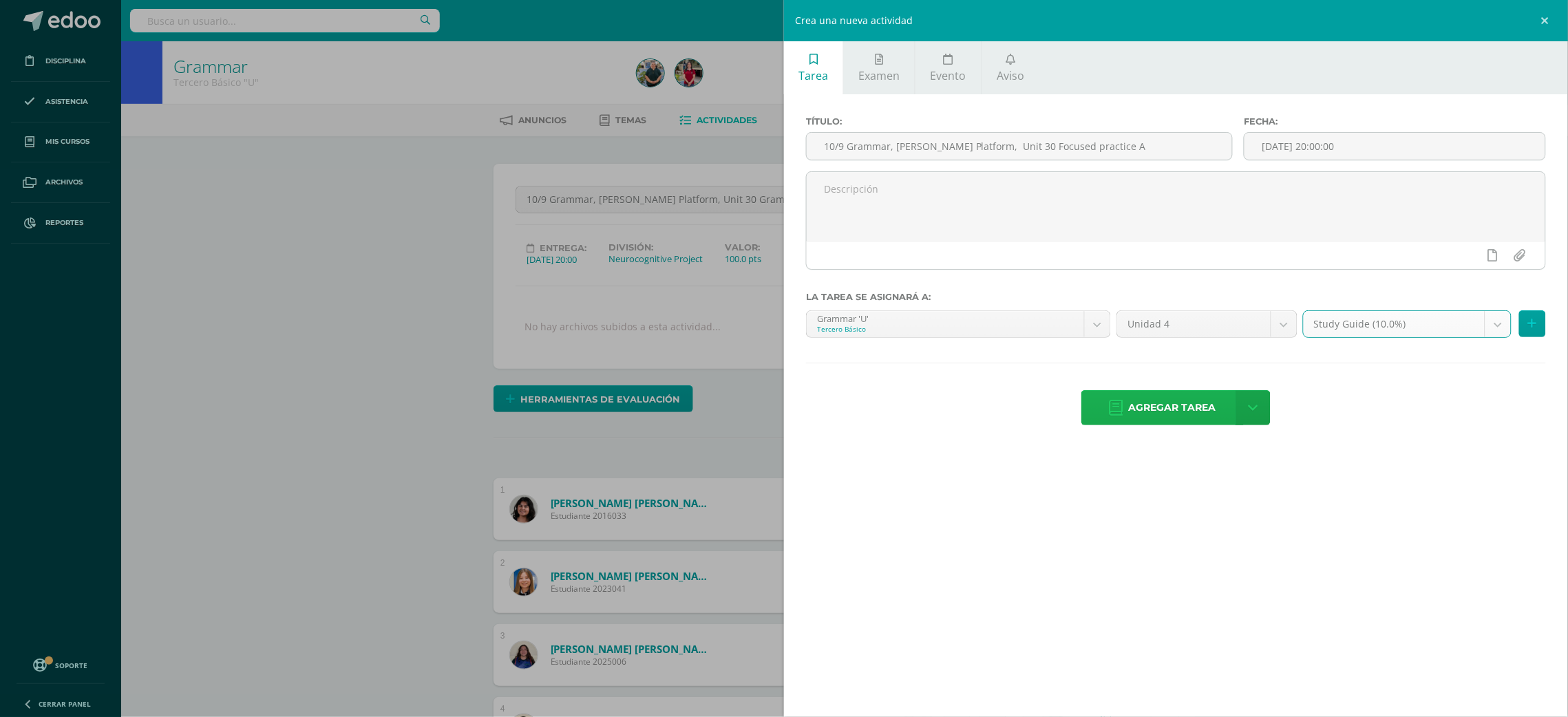
click at [1127, 400] on link "Agregar tarea" at bounding box center [1162, 407] width 163 height 35
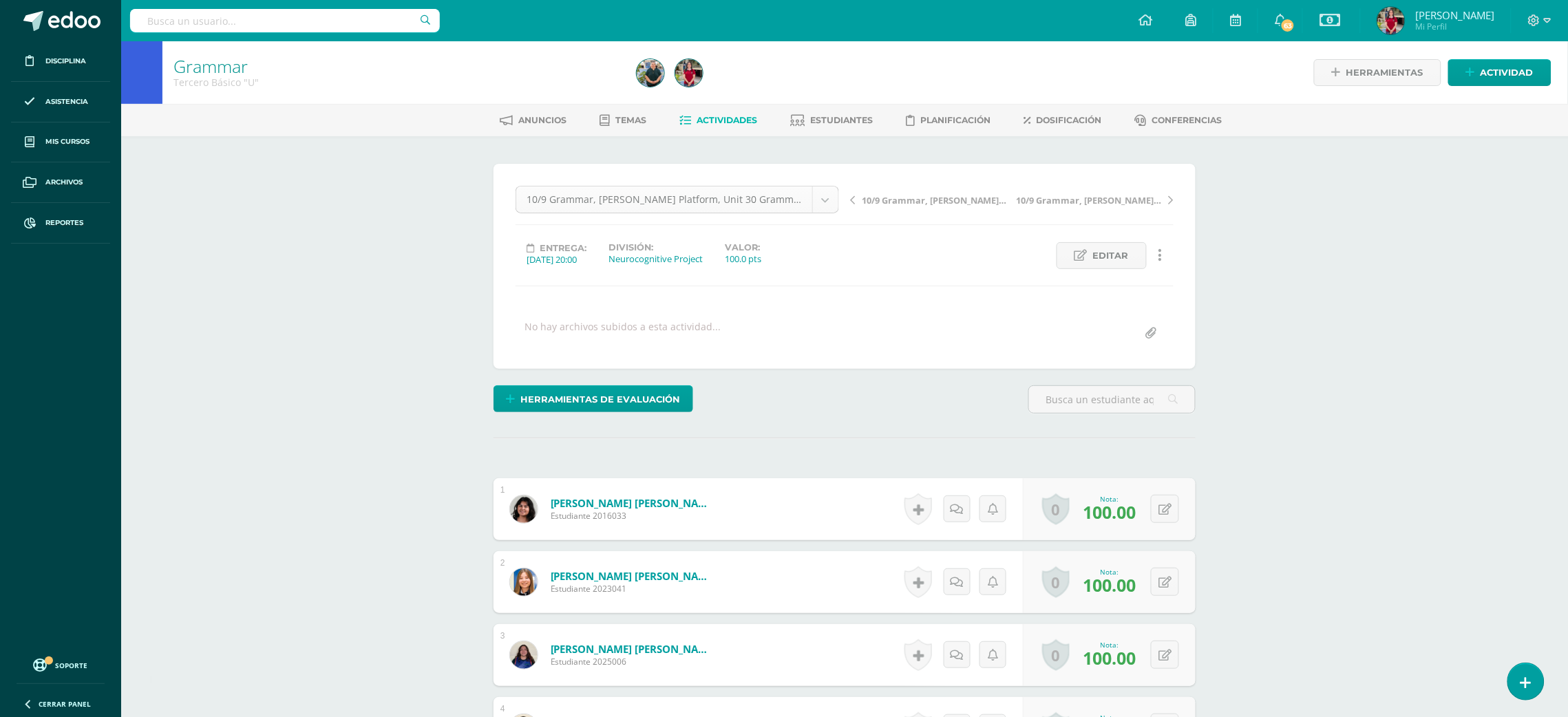
click at [823, 196] on body "Tarea asignada exitosamente Disciplina Asistencia Mis cursos Archivos Reportes …" at bounding box center [784, 674] width 1568 height 1349
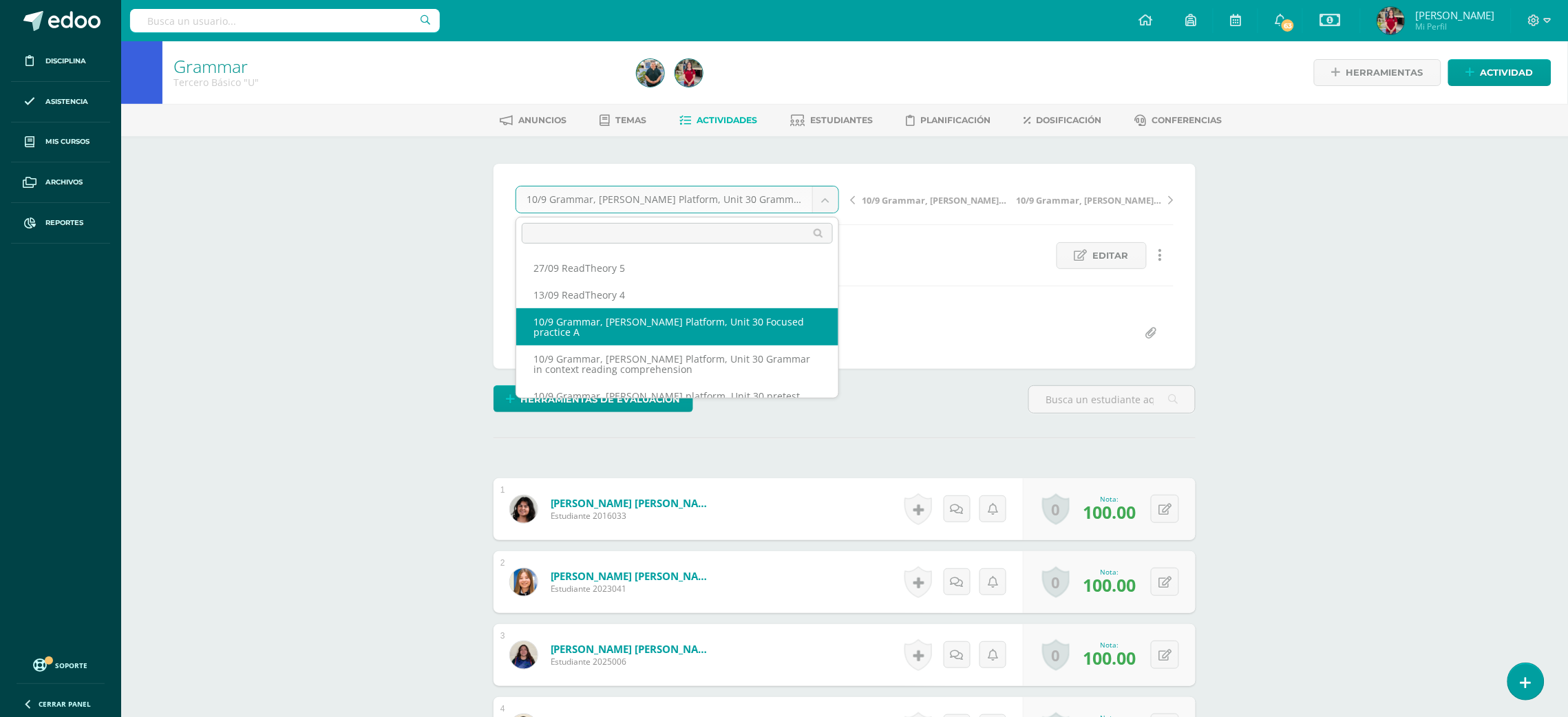
select select "/dashboard/teacher/grade-activity/220140/"
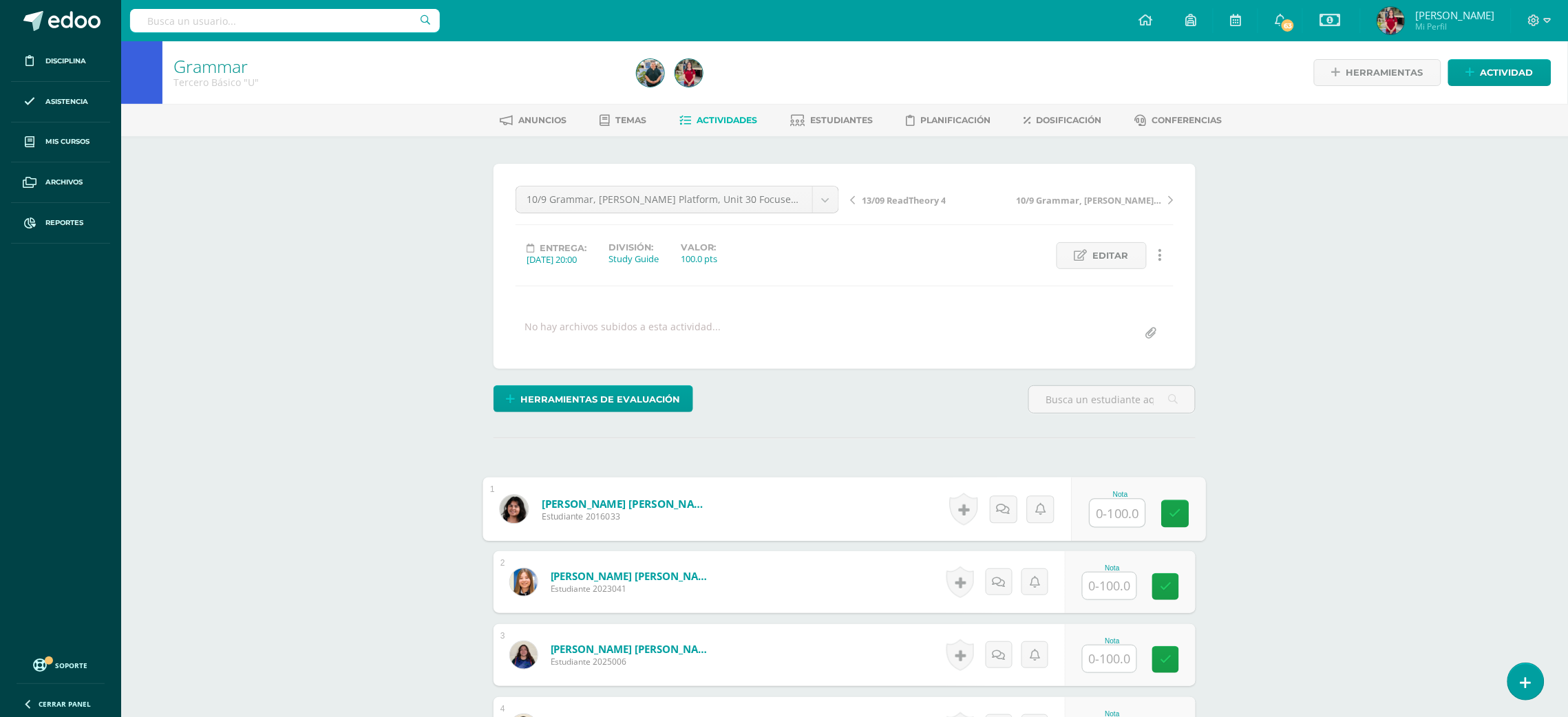
click at [1104, 506] on input "text" at bounding box center [1117, 513] width 55 height 27
type input "100"
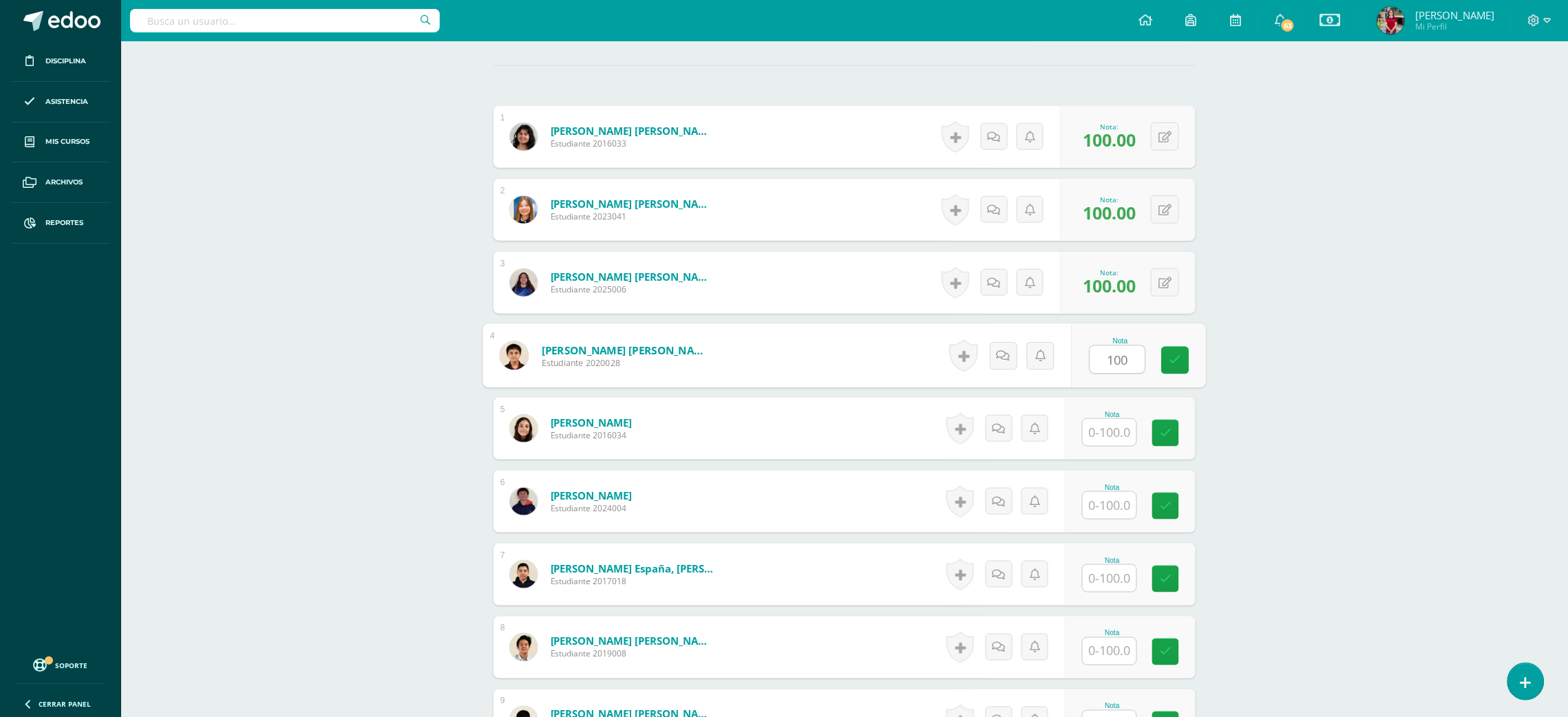
type input "100"
type input "1"
type input "73"
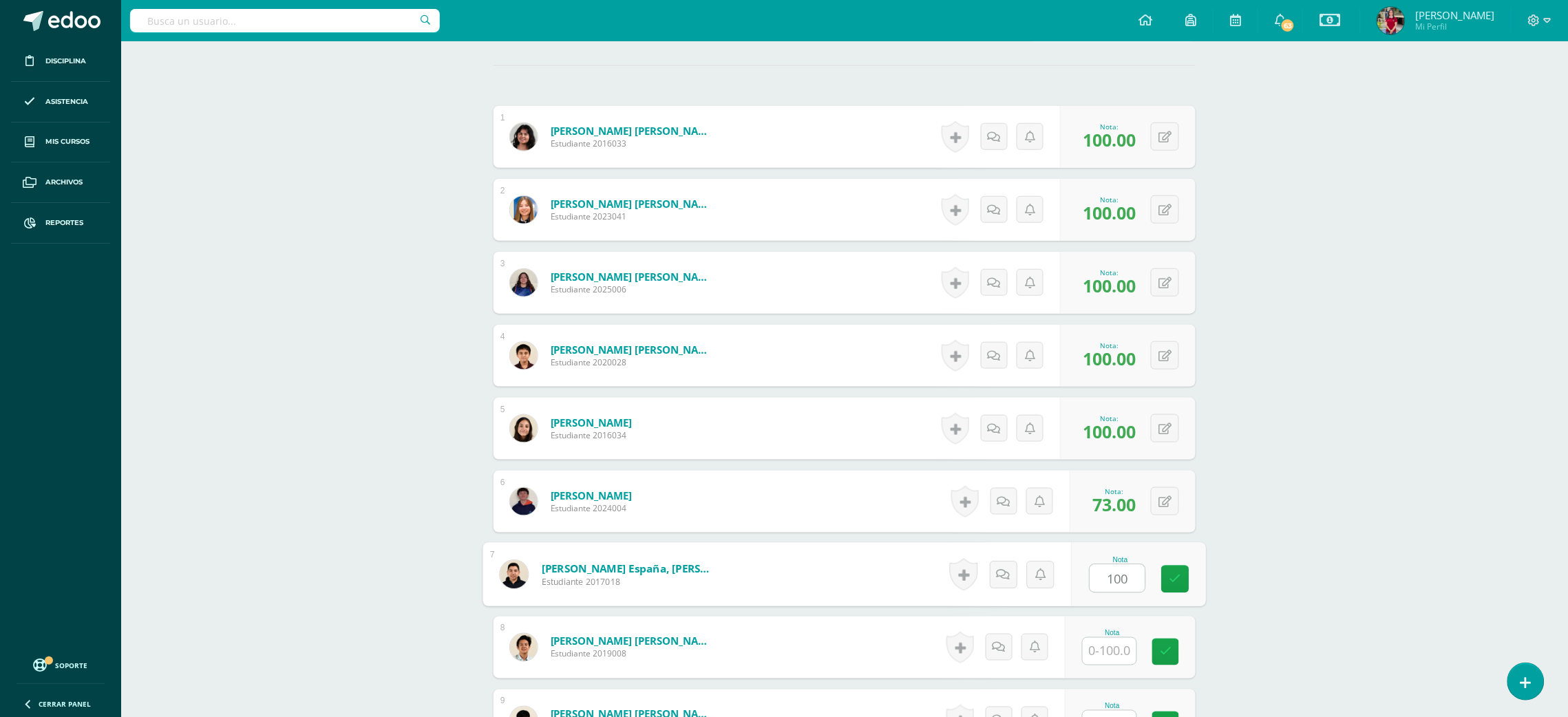
type input "100"
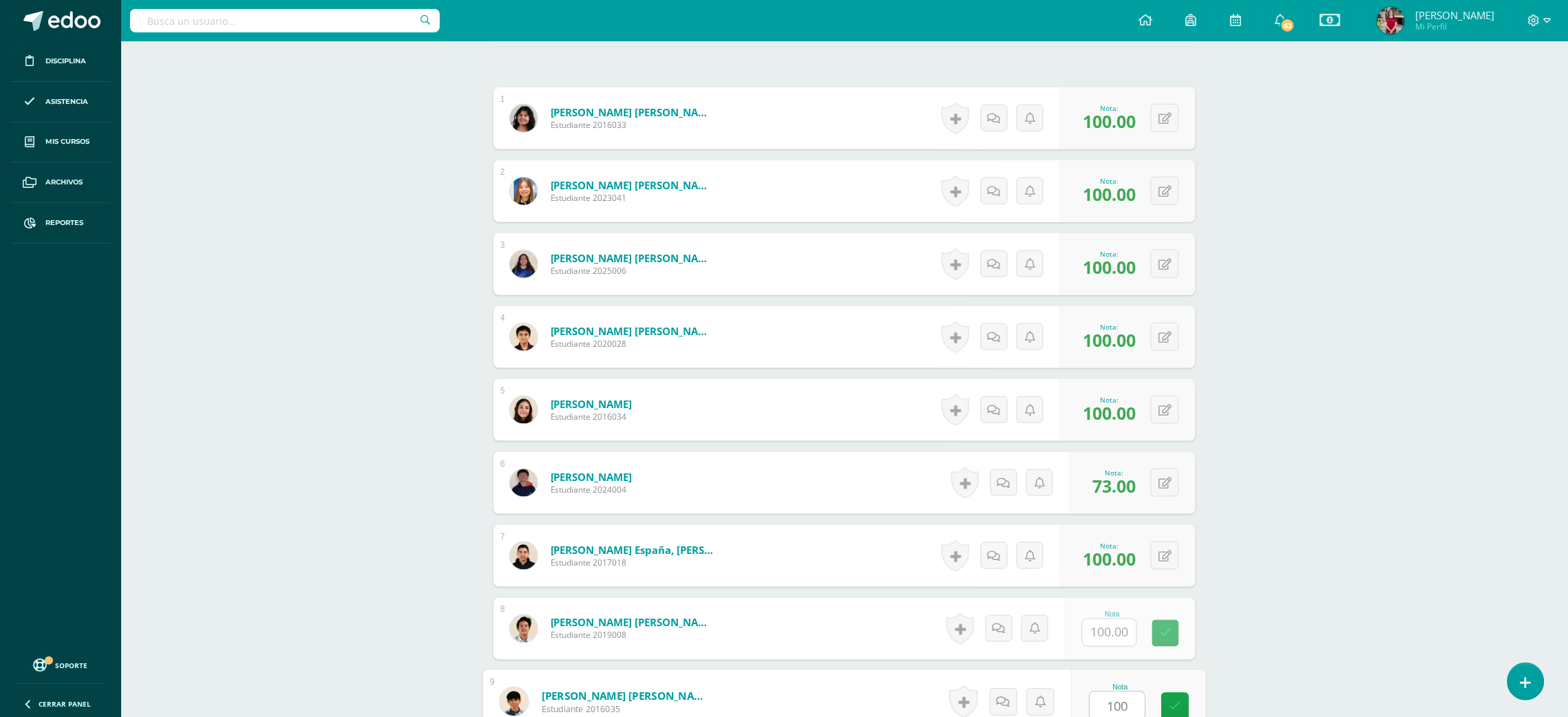
type input "100"
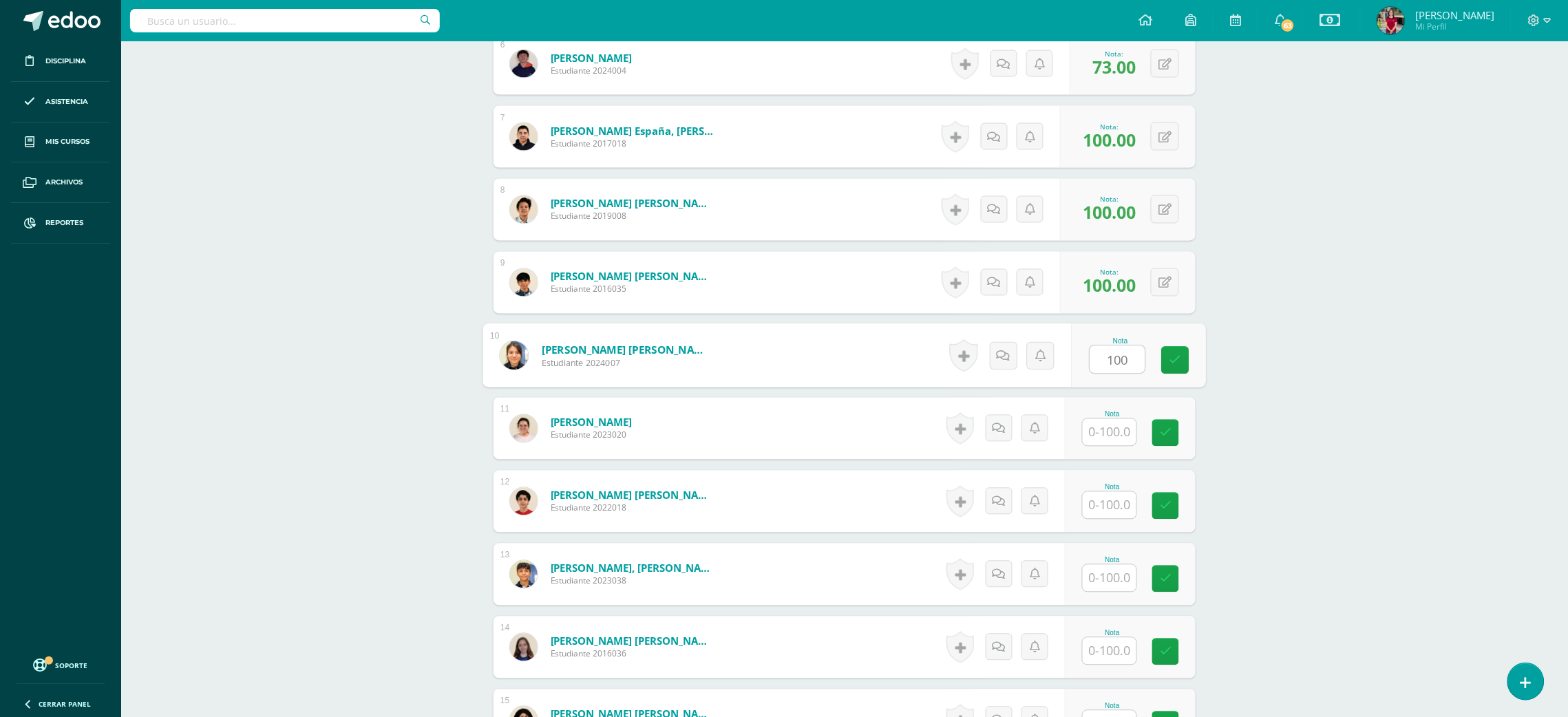
type input "100"
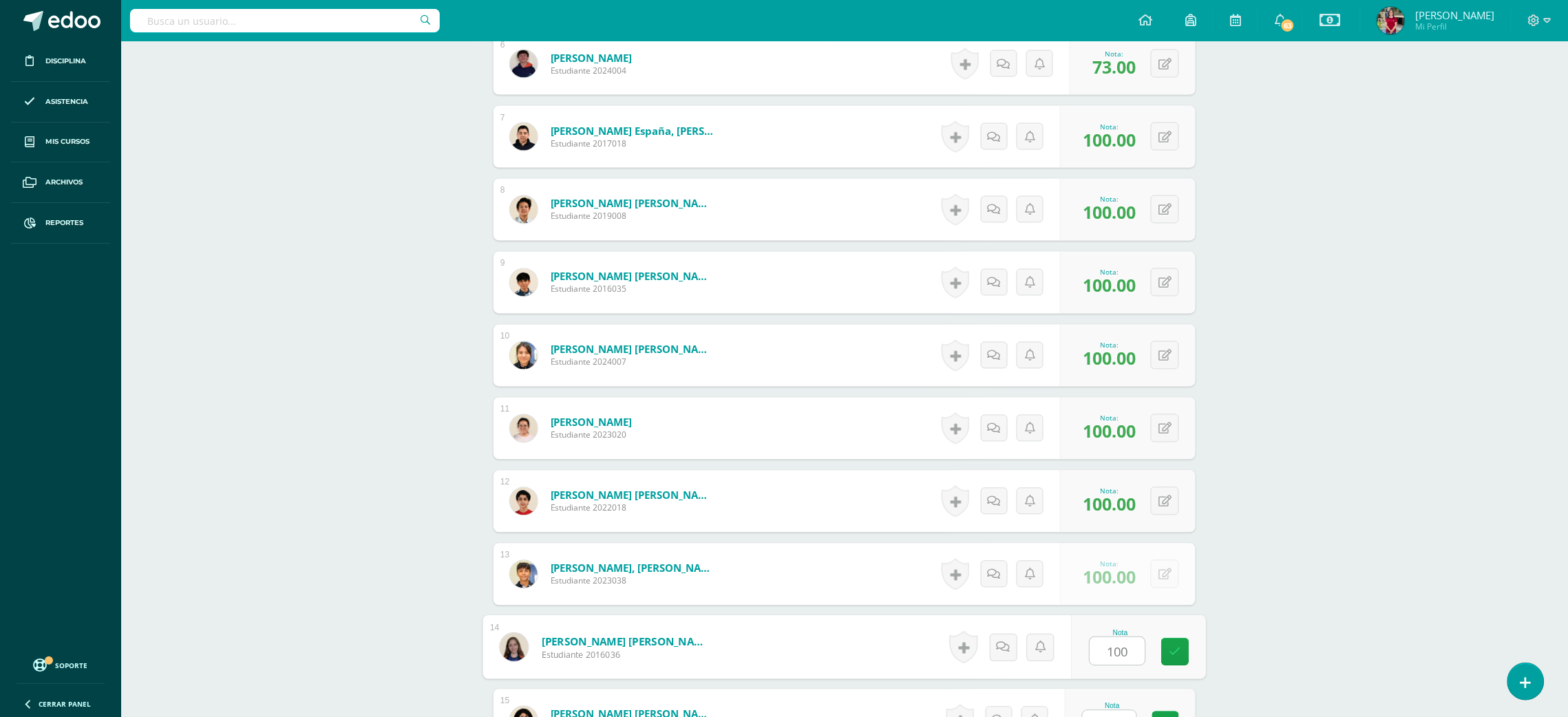
type input "100"
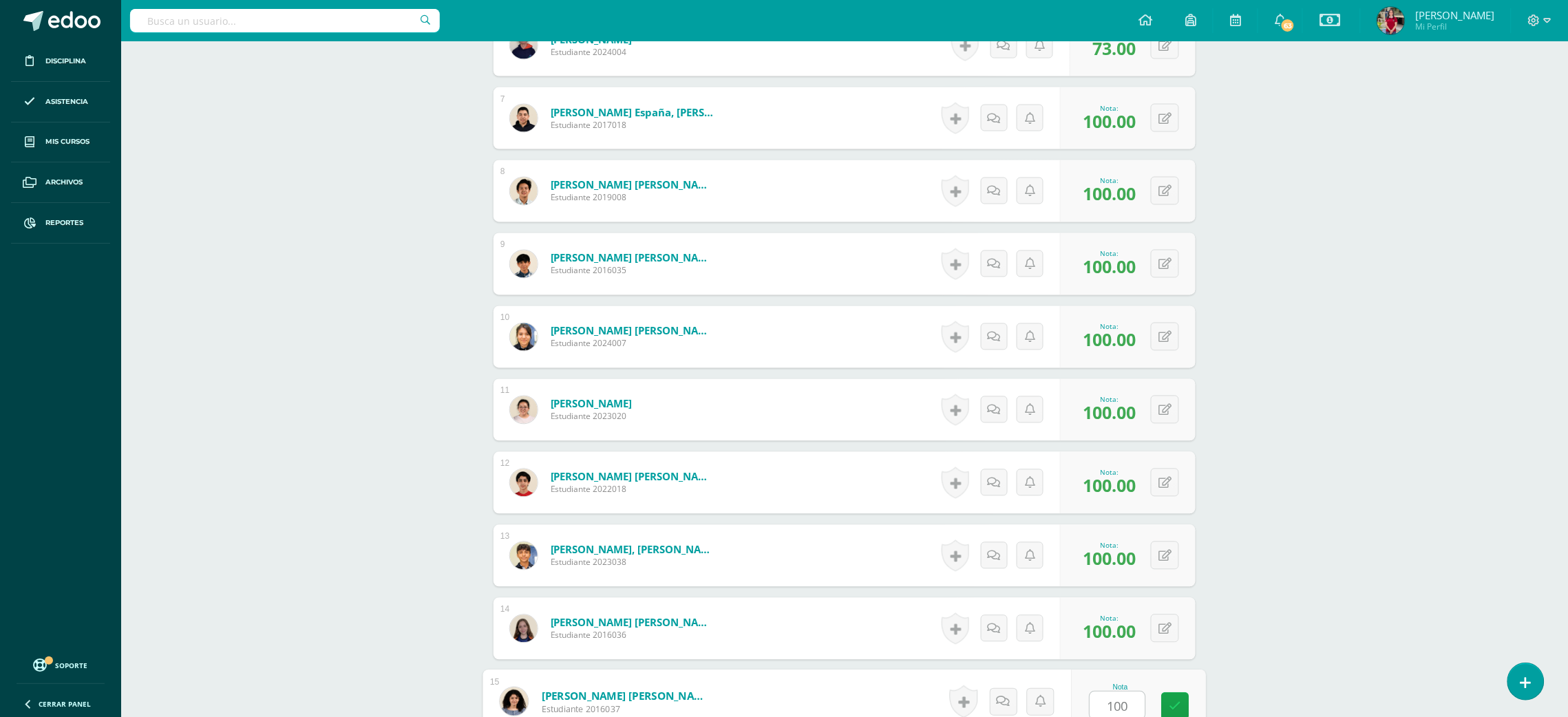
type input "100"
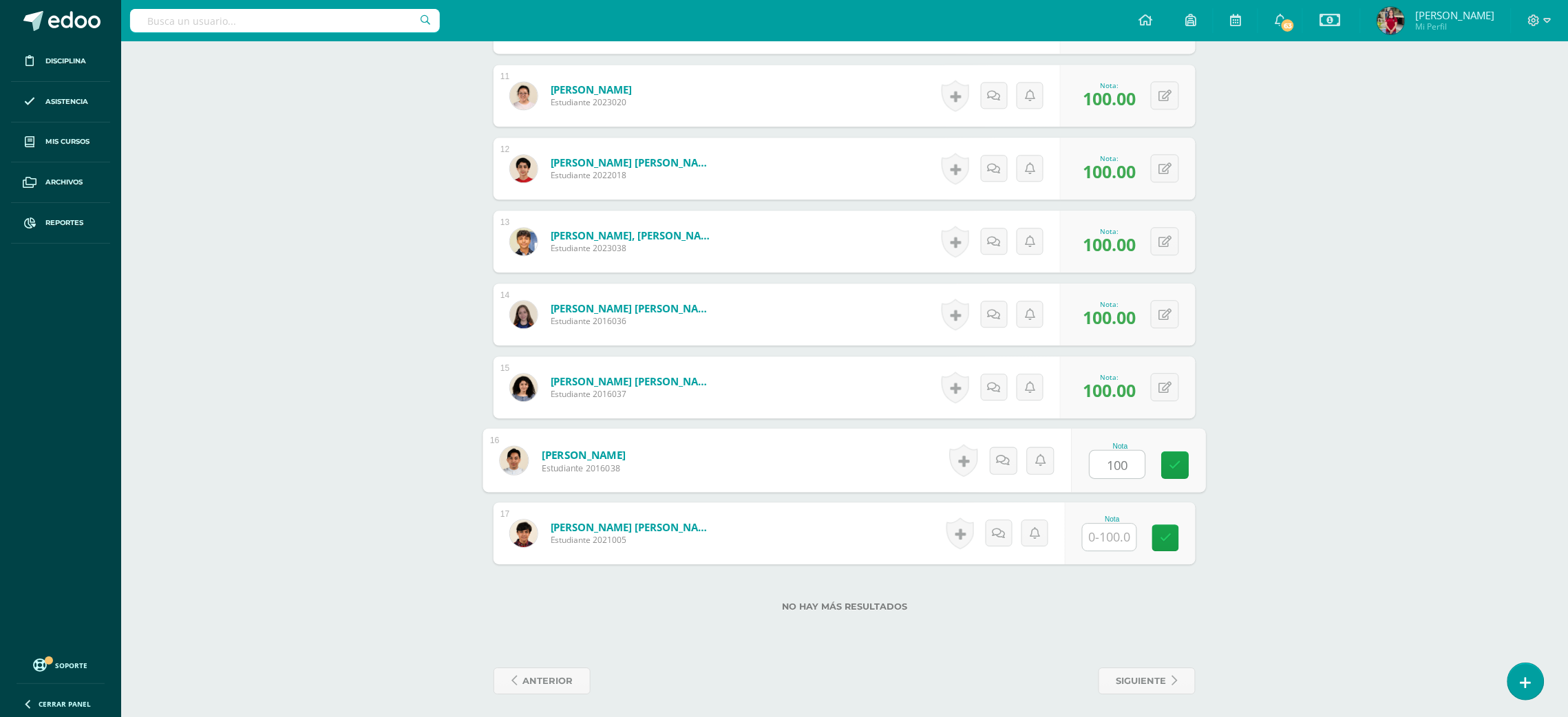
type input "100"
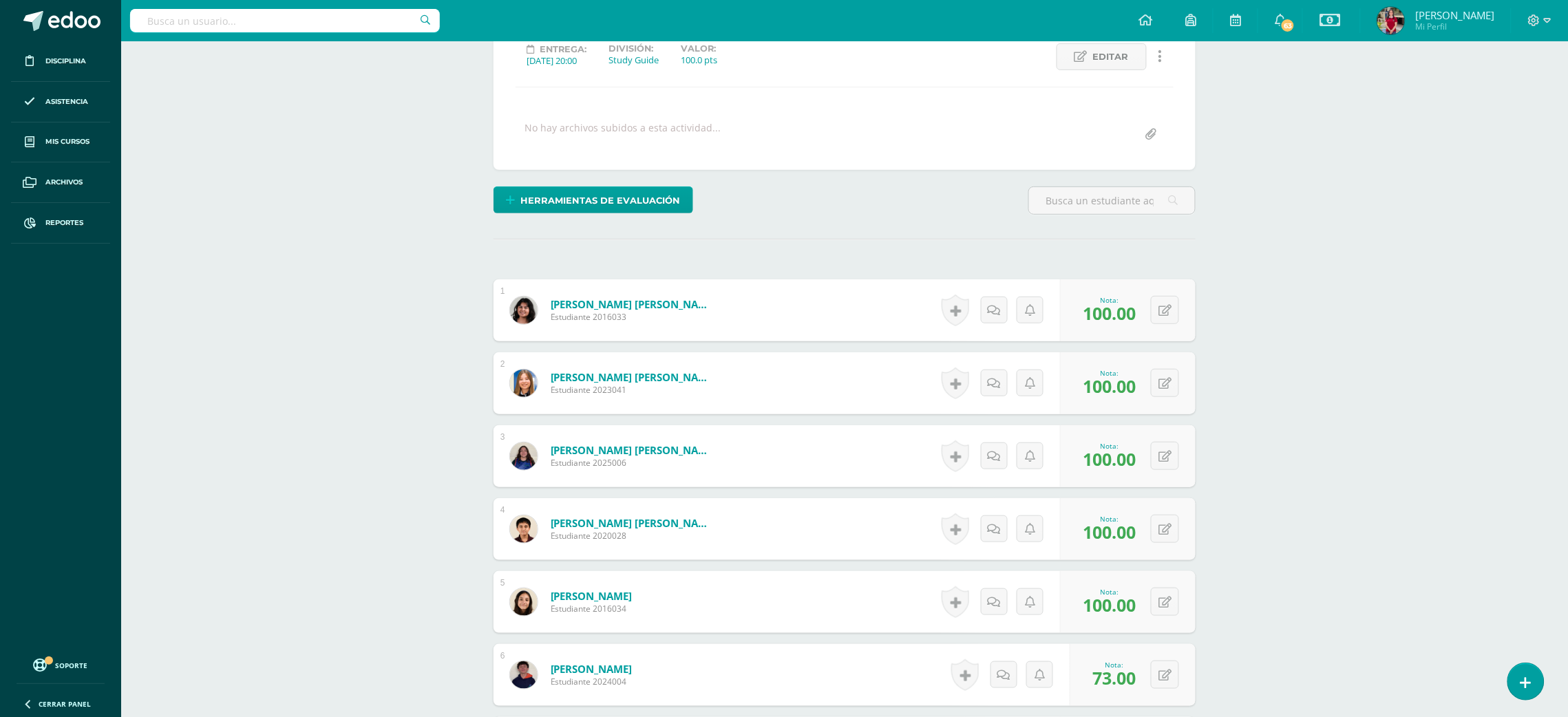
scroll to position [0, 0]
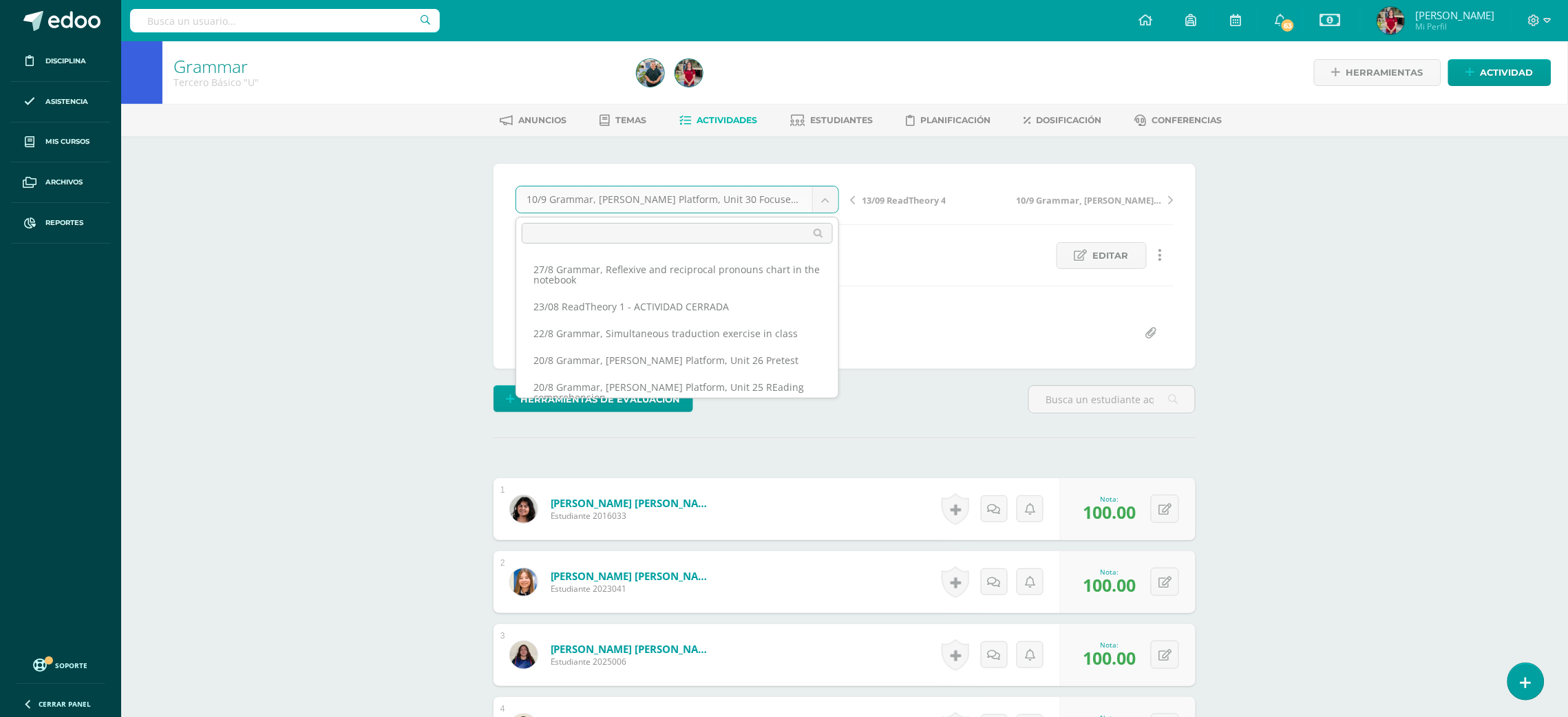
scroll to position [506, 0]
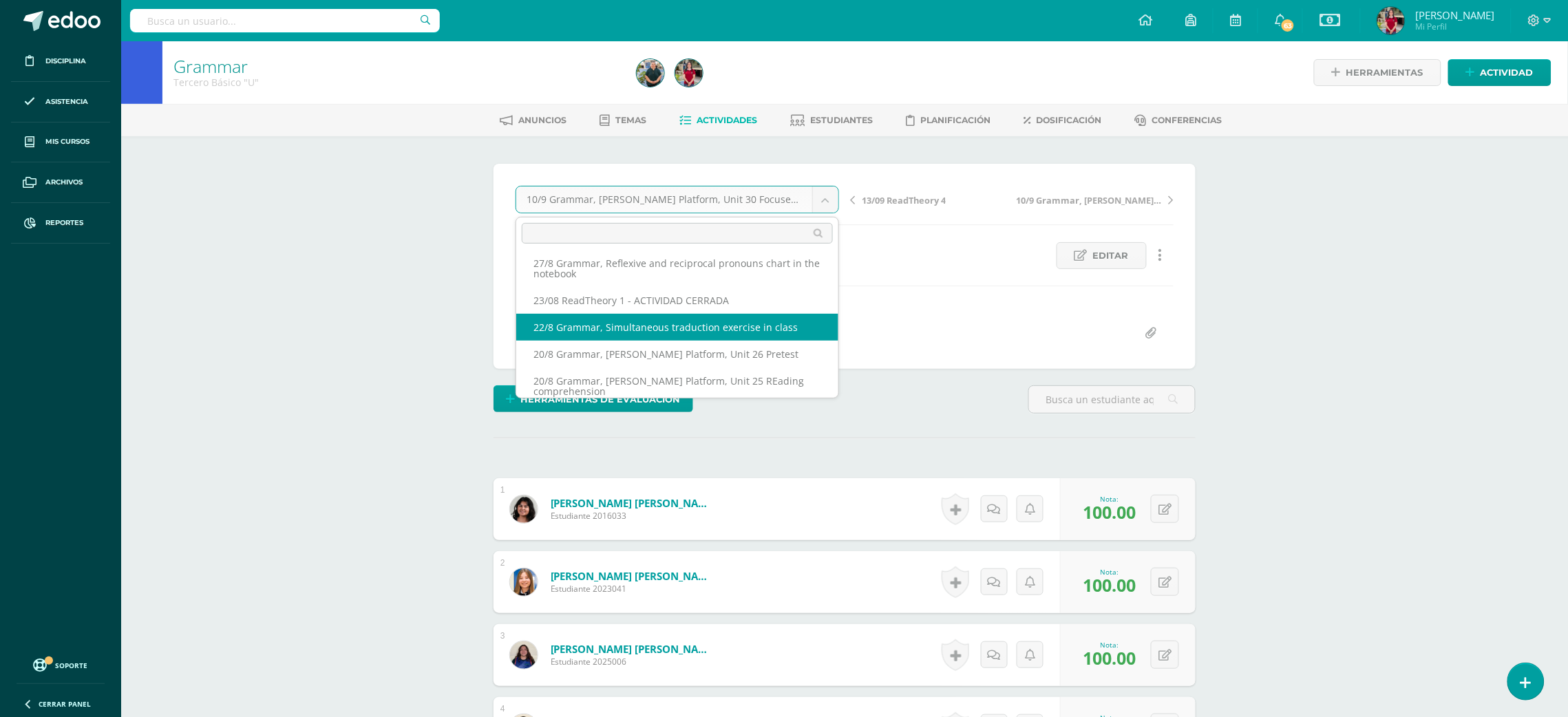
select select "/dashboard/teacher/grade-activity/219032/"
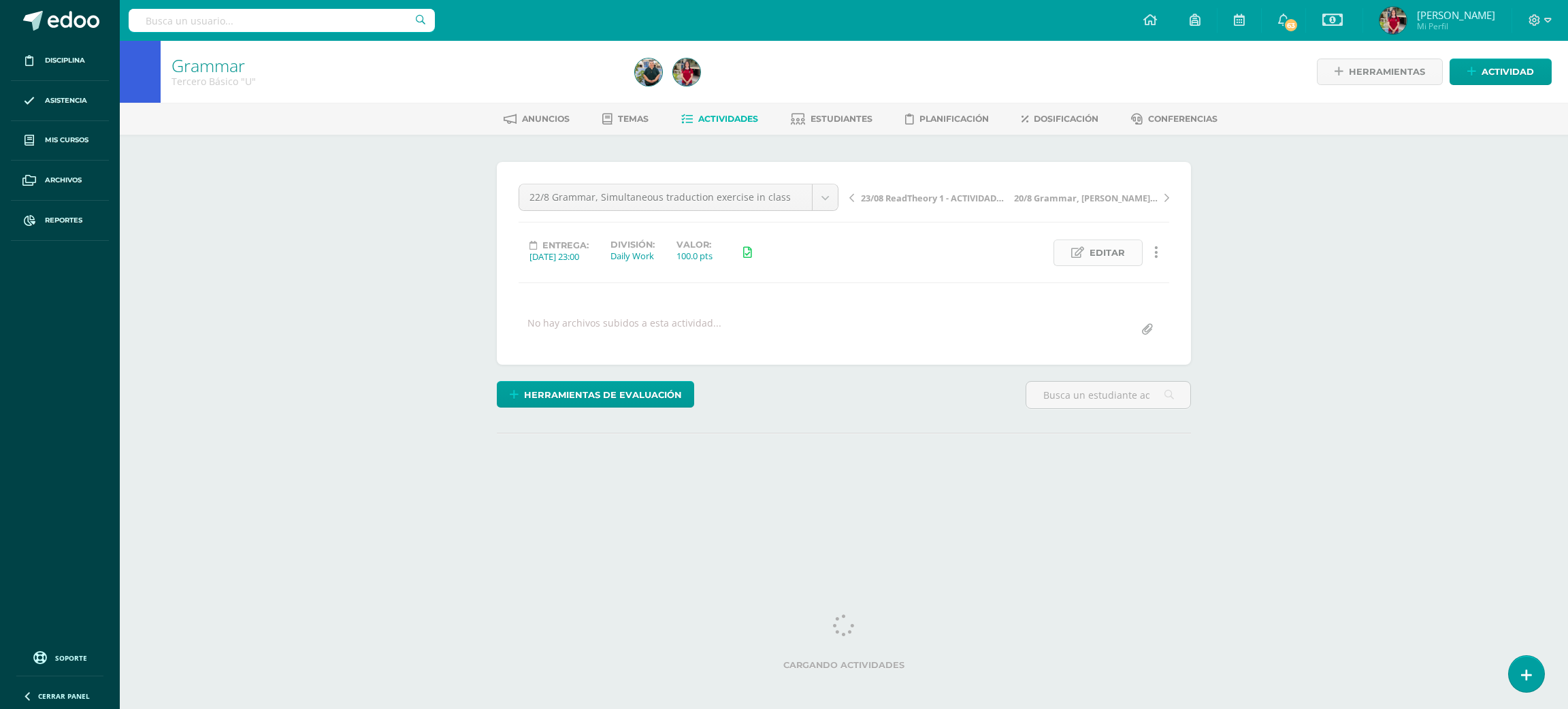
click at [1121, 255] on span "Editar" at bounding box center [1107, 253] width 36 height 25
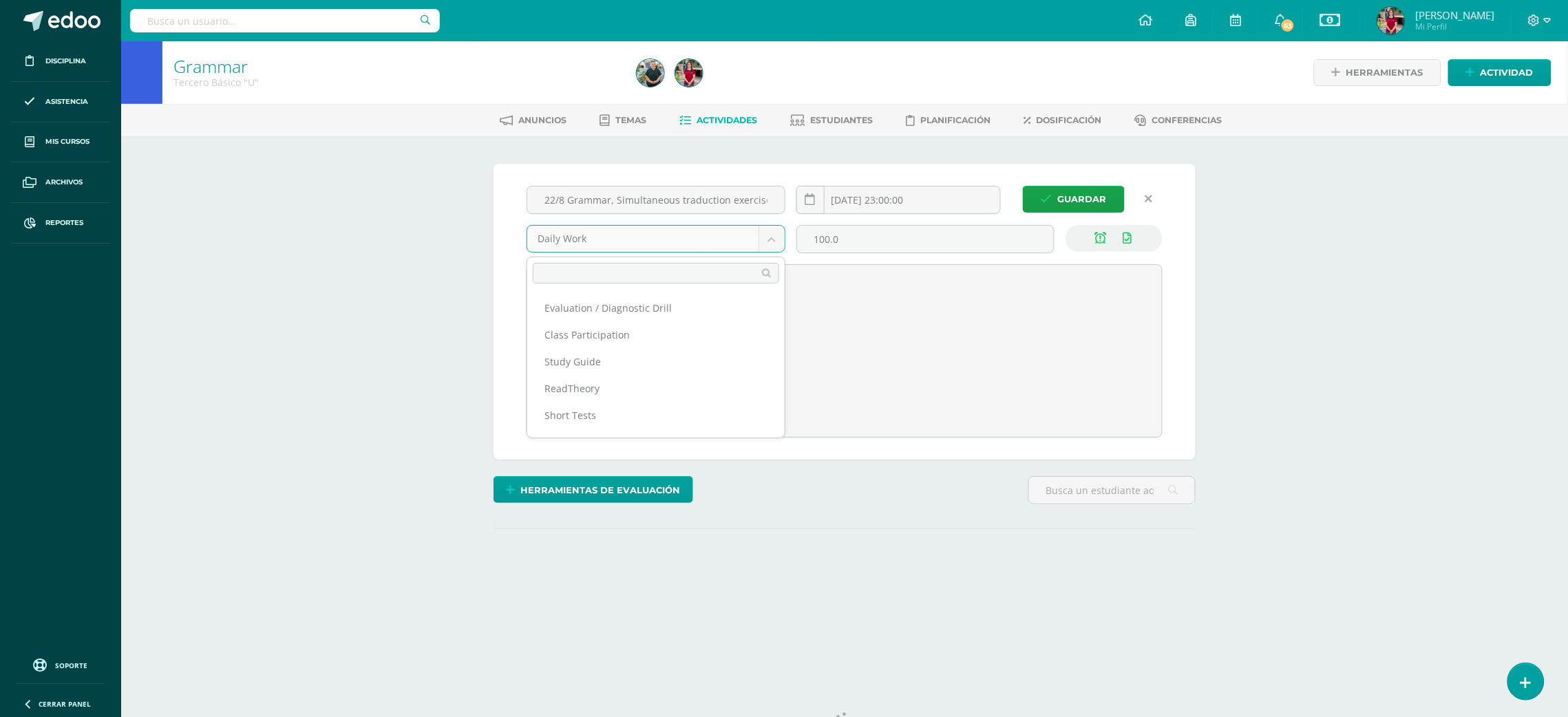
scroll to position [44, 0]
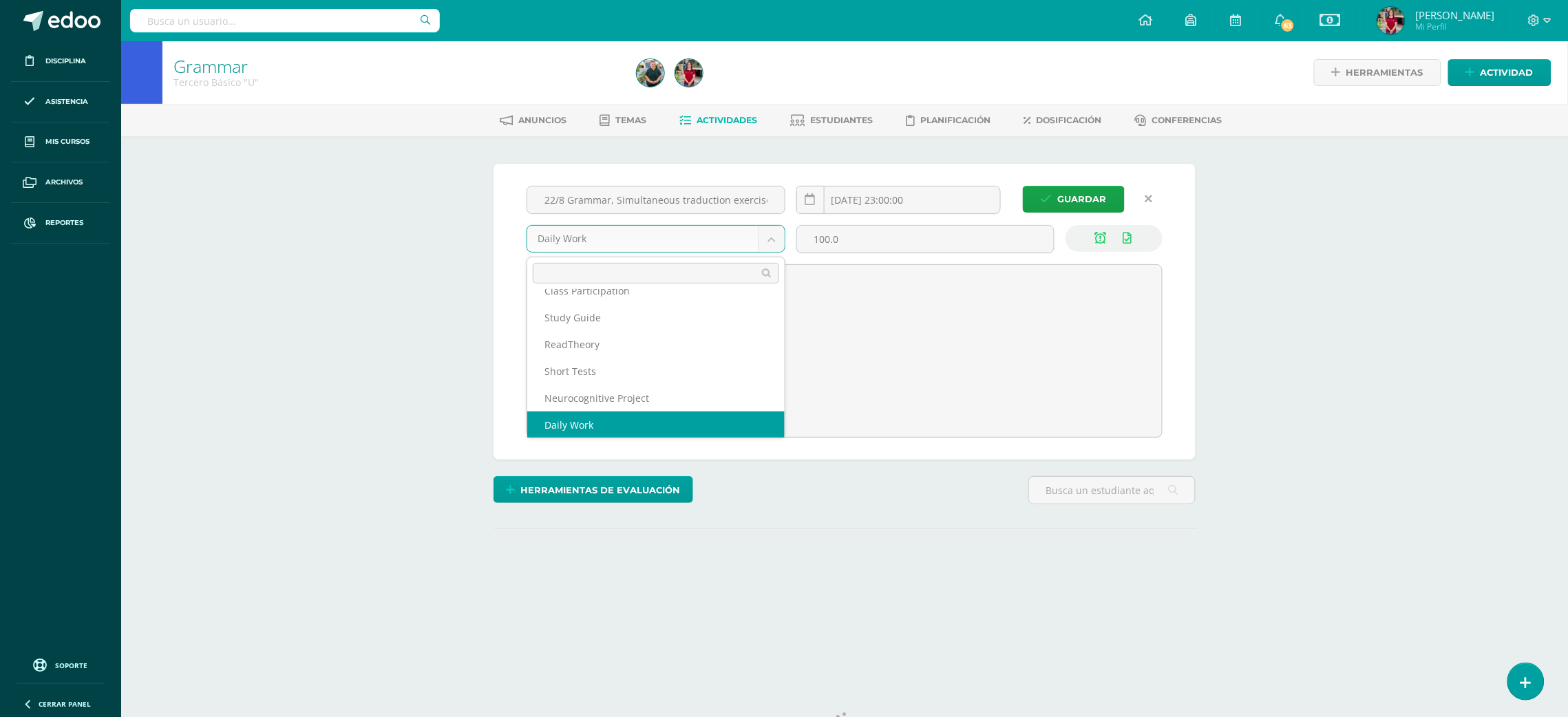
click at [769, 236] on body "Disciplina Asistencia Mis cursos Archivos Reportes Soporte Ayuda Reportar un pr…" at bounding box center [784, 317] width 1568 height 635
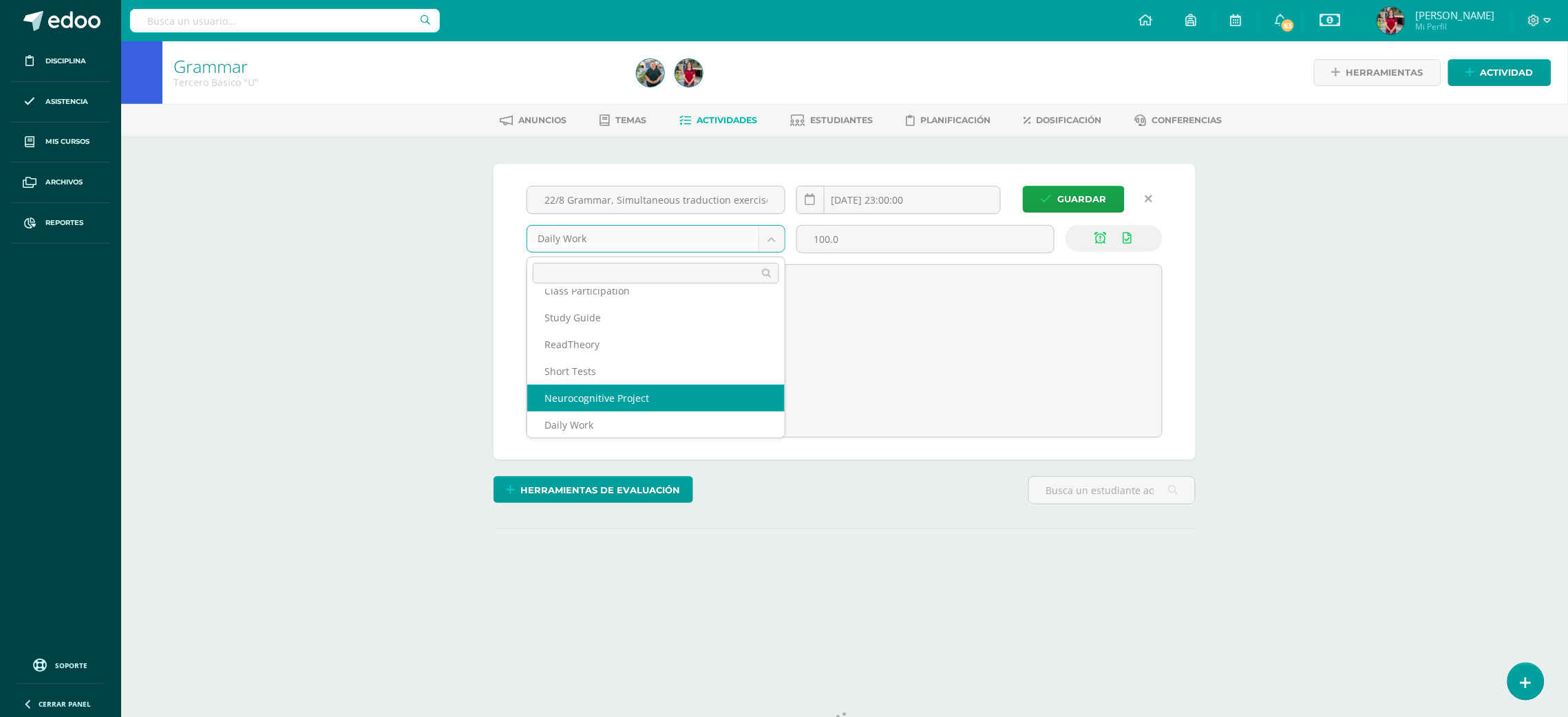
select select "202285"
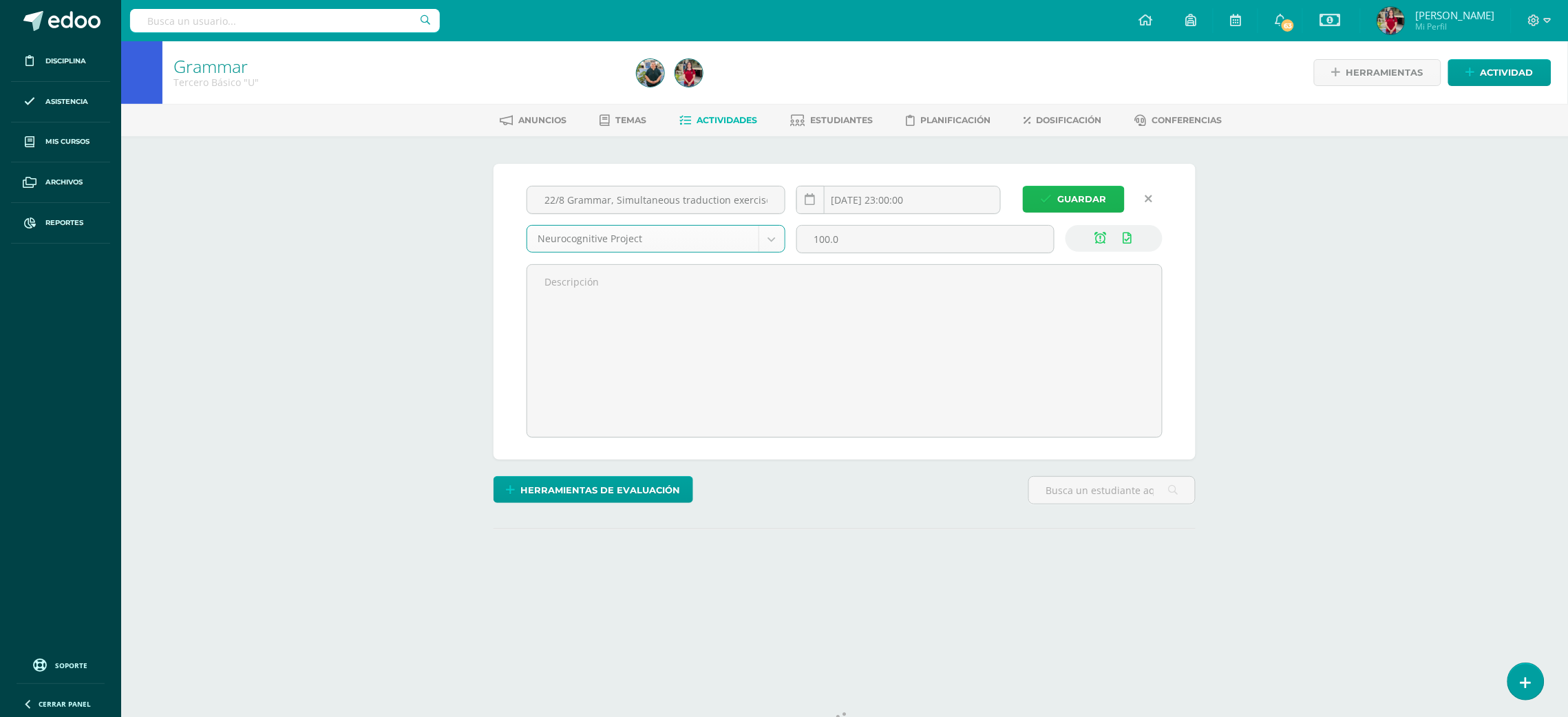
click at [1046, 202] on icon "submit" at bounding box center [1046, 199] width 12 height 12
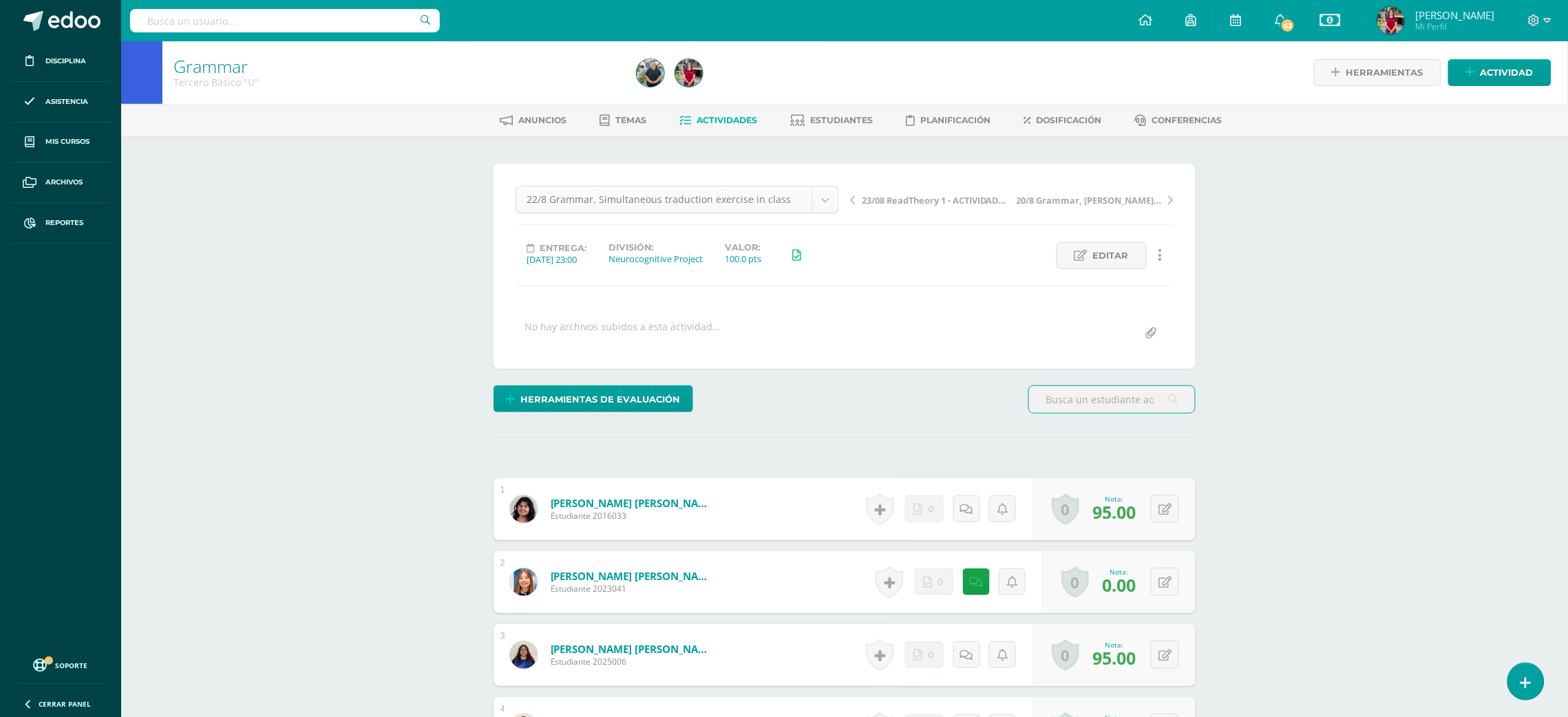
click at [829, 193] on body "La tarea 22/8 Grammar, Simultaneous traduction exercise in class fue editada ex…" at bounding box center [784, 674] width 1568 height 1349
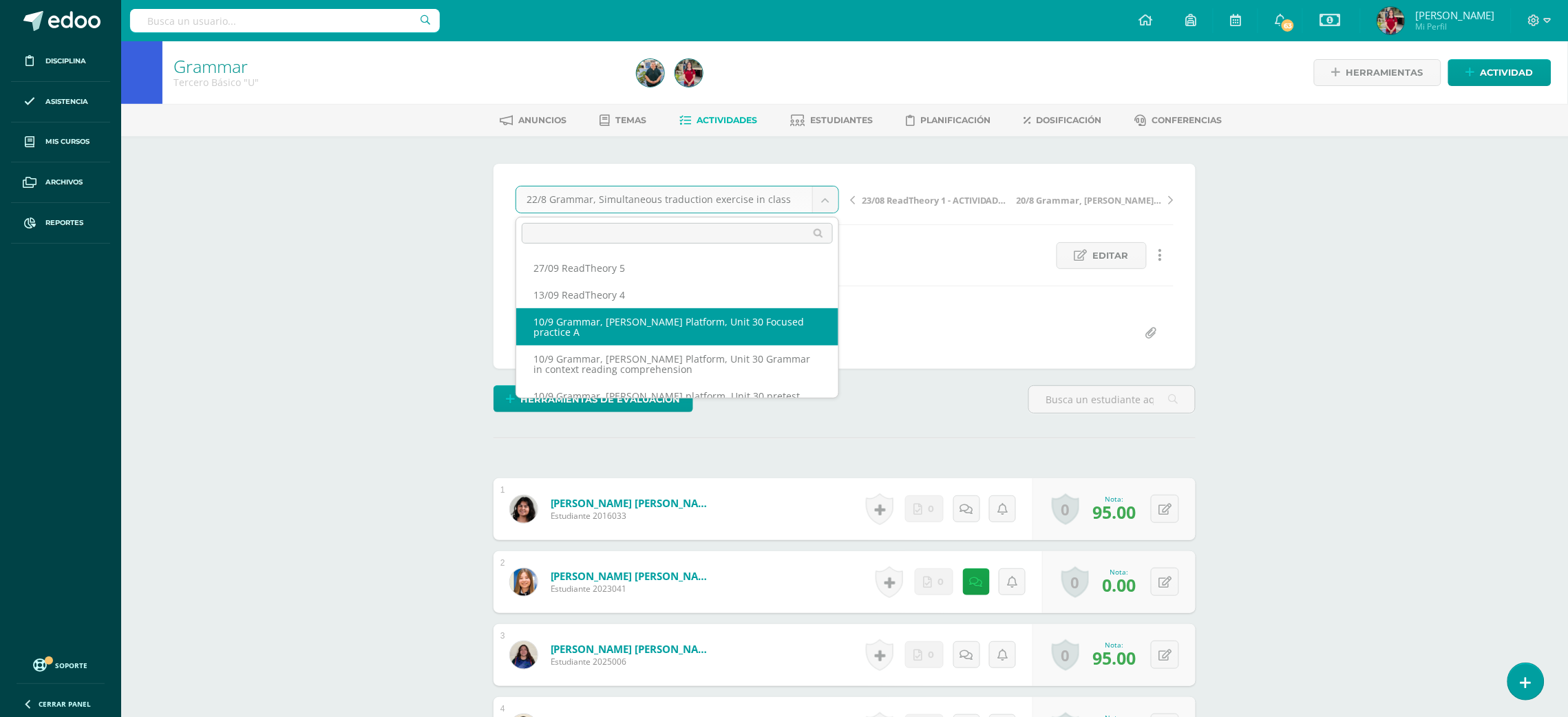
select select "/dashboard/teacher/grade-activity/220140/"
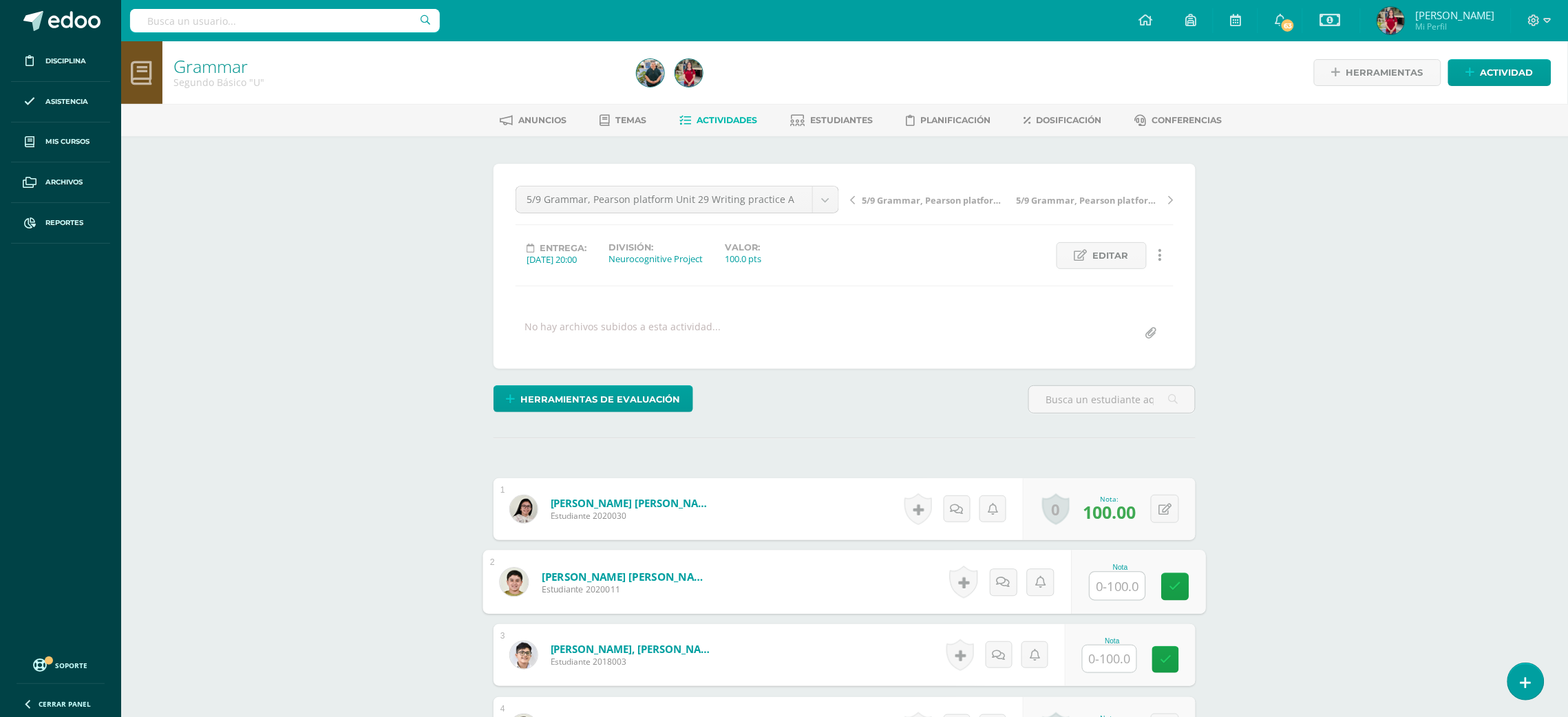
click at [1115, 582] on input "text" at bounding box center [1117, 585] width 55 height 27
type input "0"
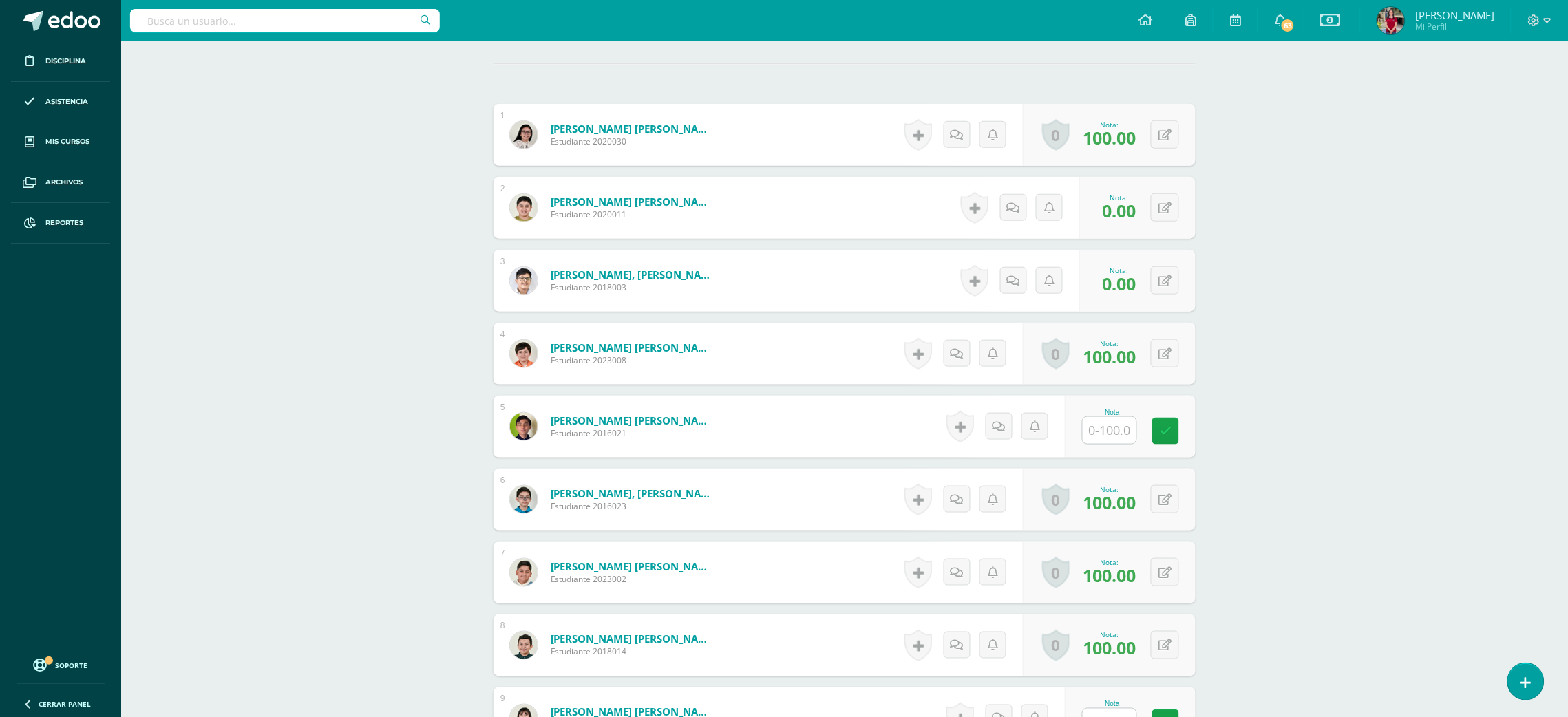
scroll to position [386, 0]
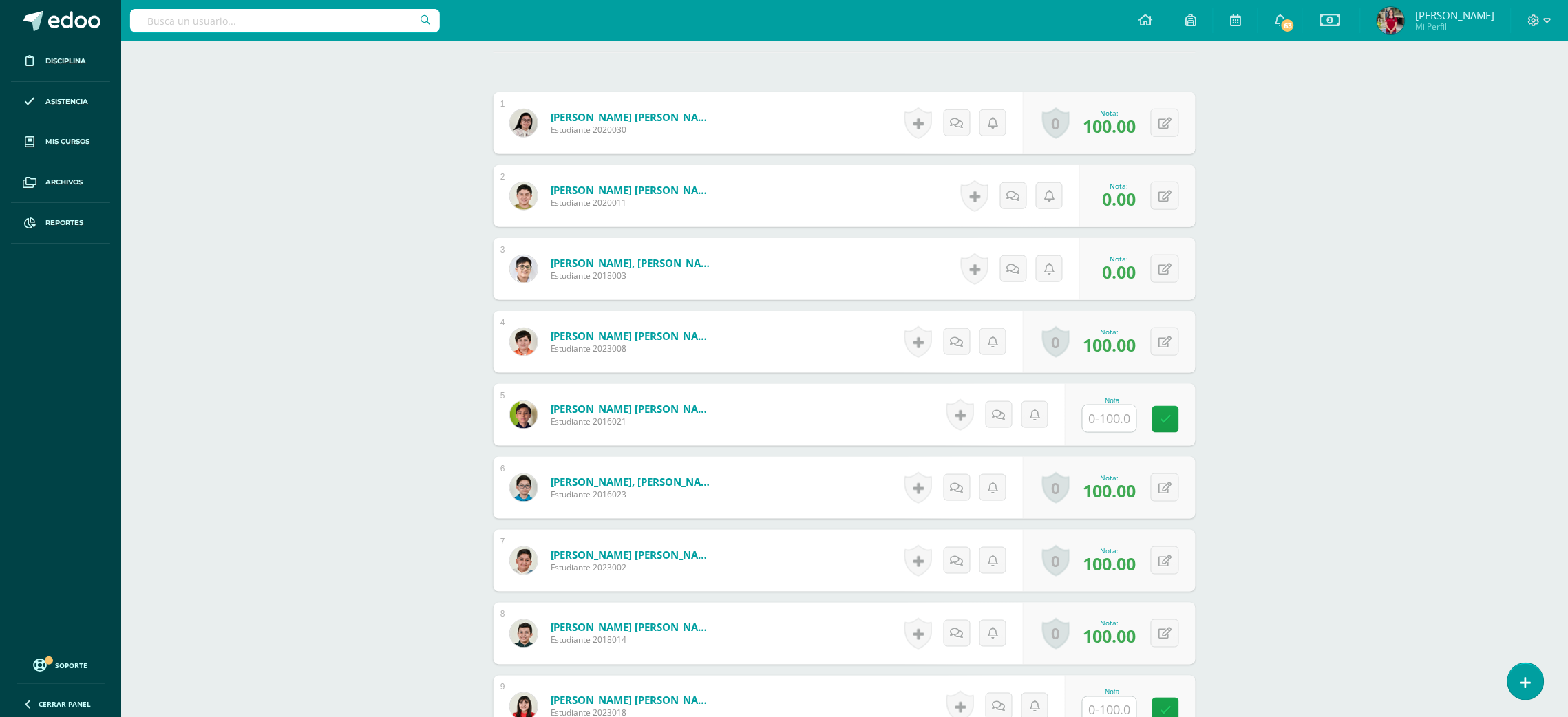
click at [1128, 419] on input "text" at bounding box center [1110, 419] width 54 height 27
type input "73"
click at [1104, 703] on input "text" at bounding box center [1110, 710] width 54 height 27
type input "100"
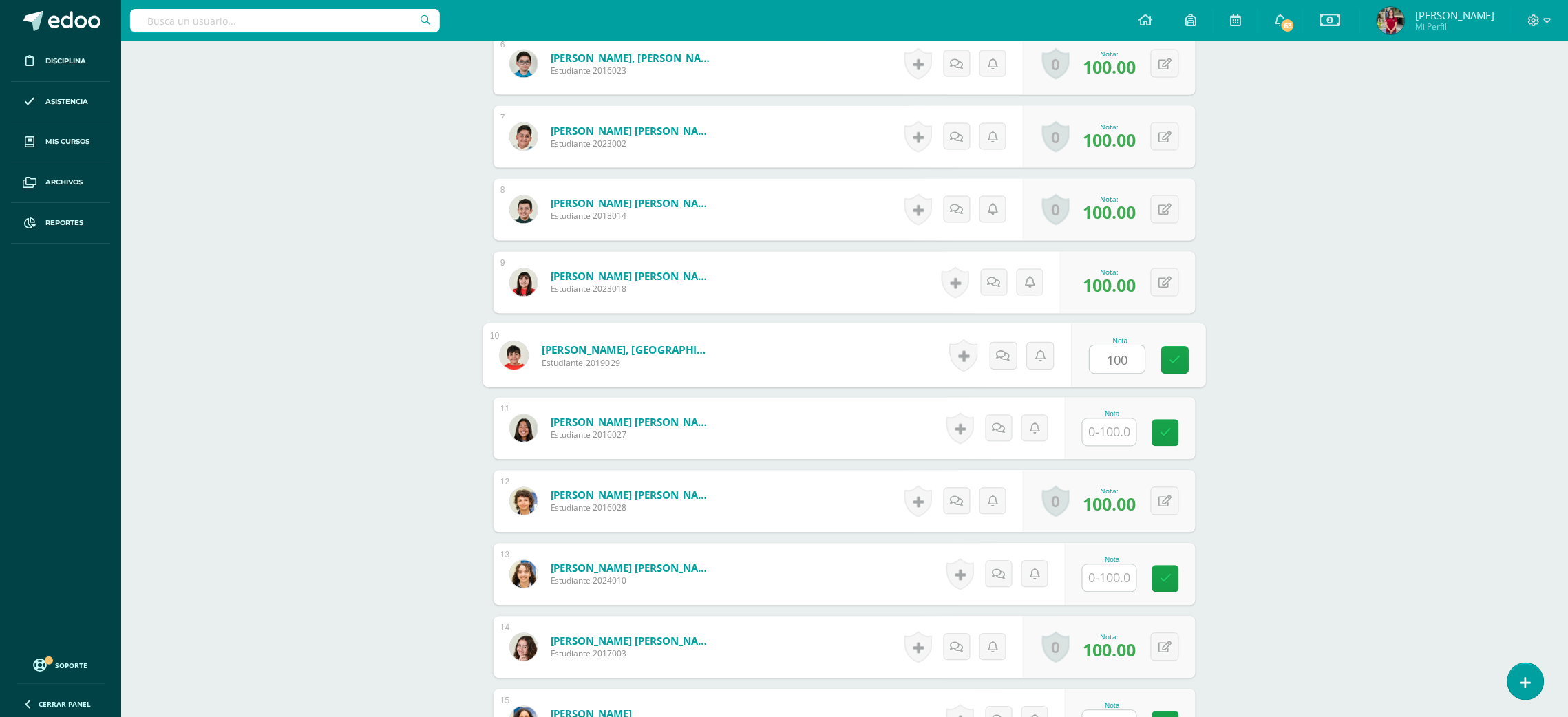
type input "100"
click at [1104, 578] on input "text" at bounding box center [1110, 578] width 54 height 27
type input "100"
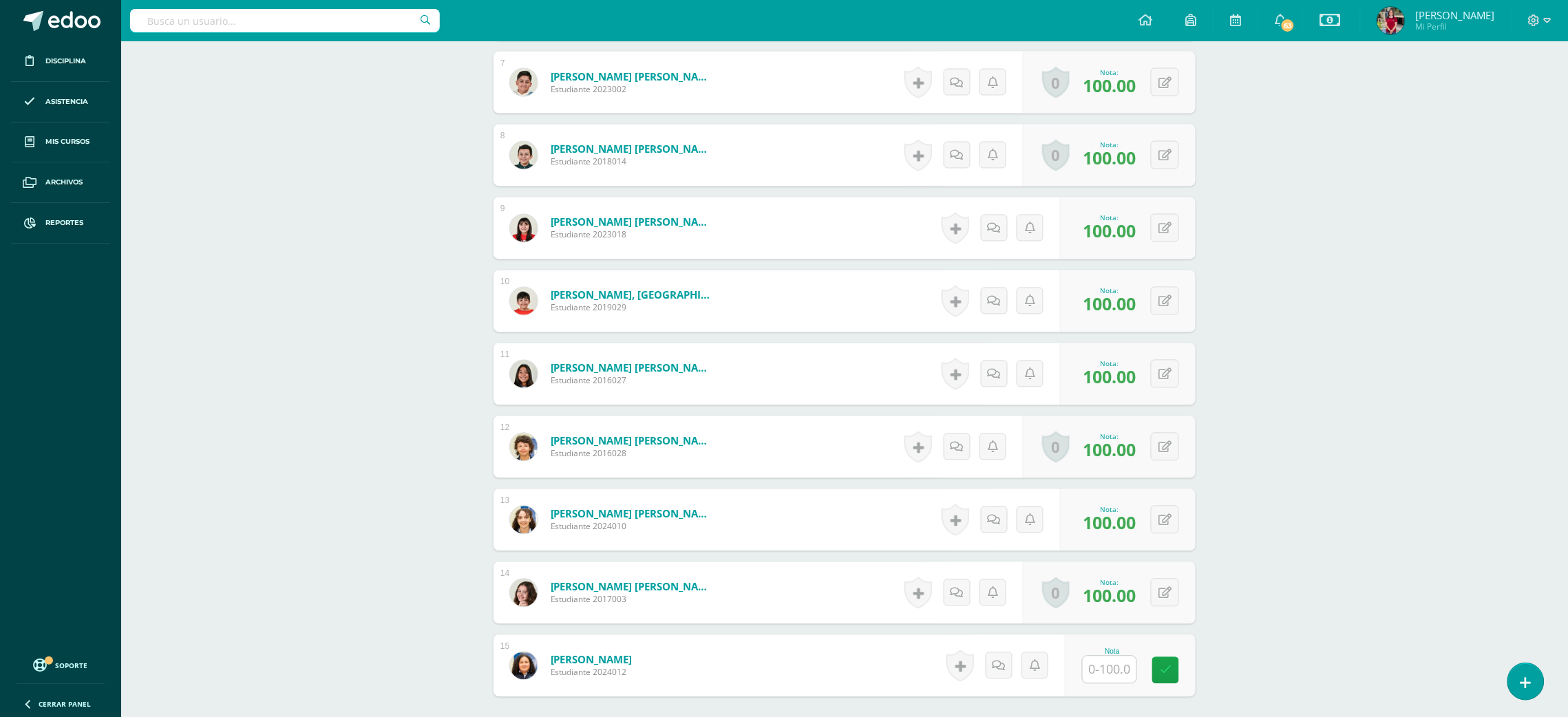
scroll to position [996, 0]
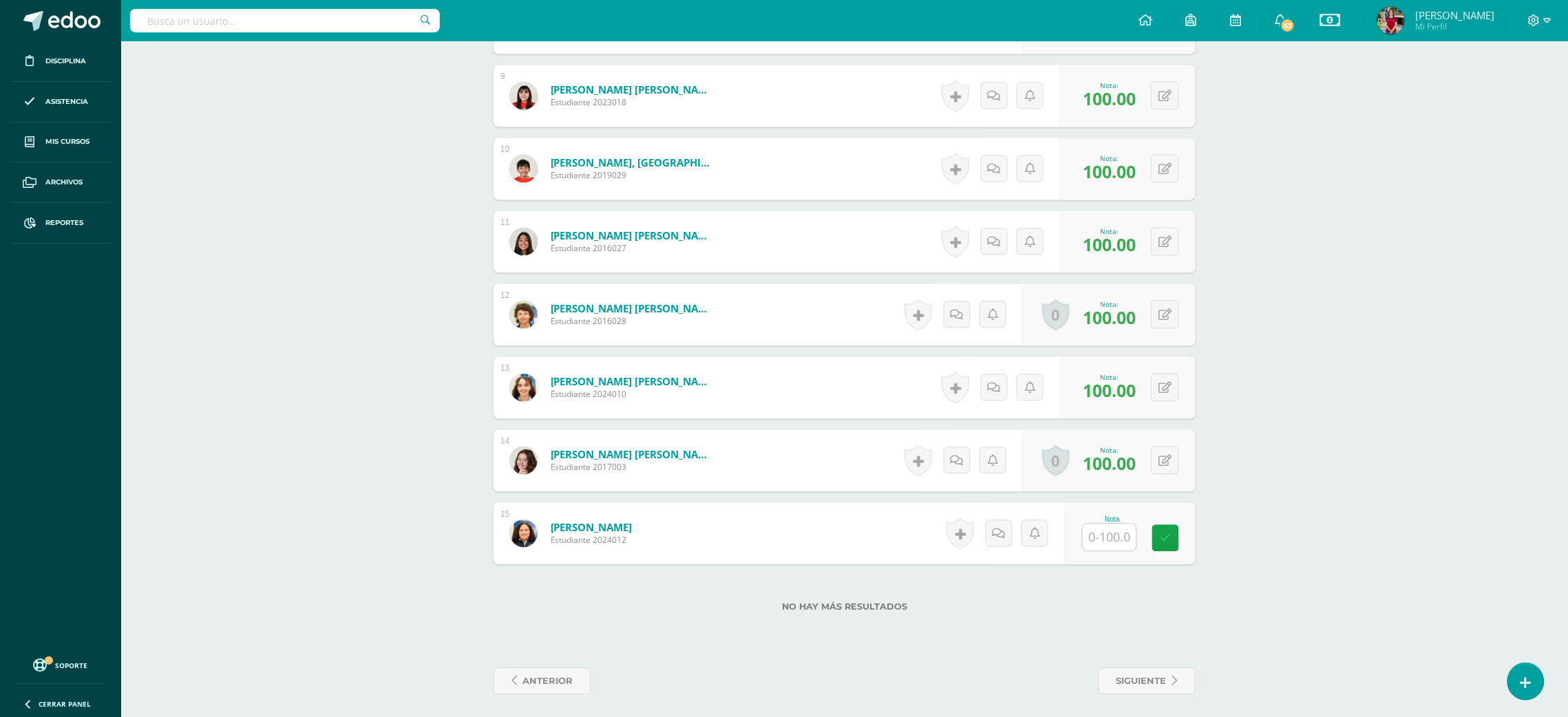
click at [1108, 539] on input "text" at bounding box center [1110, 537] width 54 height 27
type input "1"
type input "0"
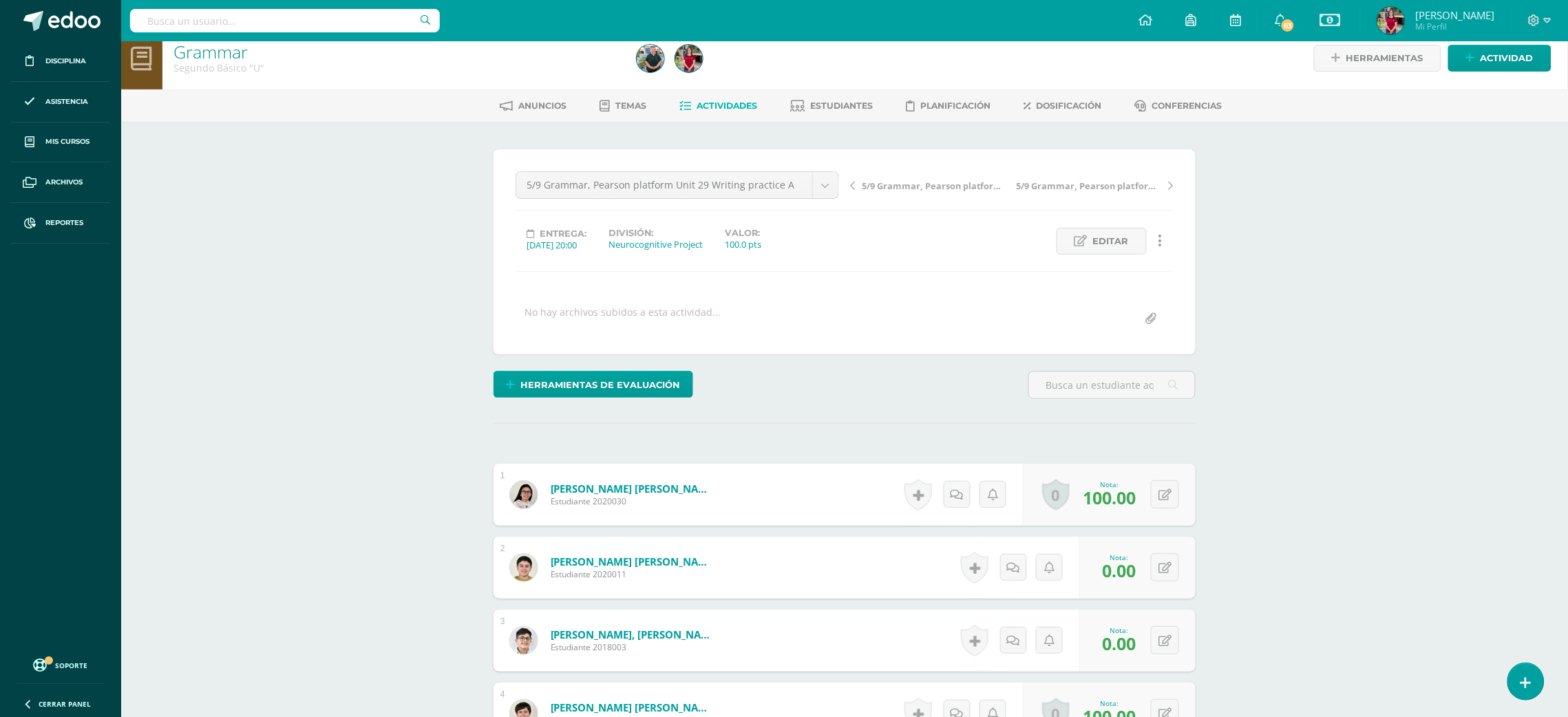
scroll to position [13, 0]
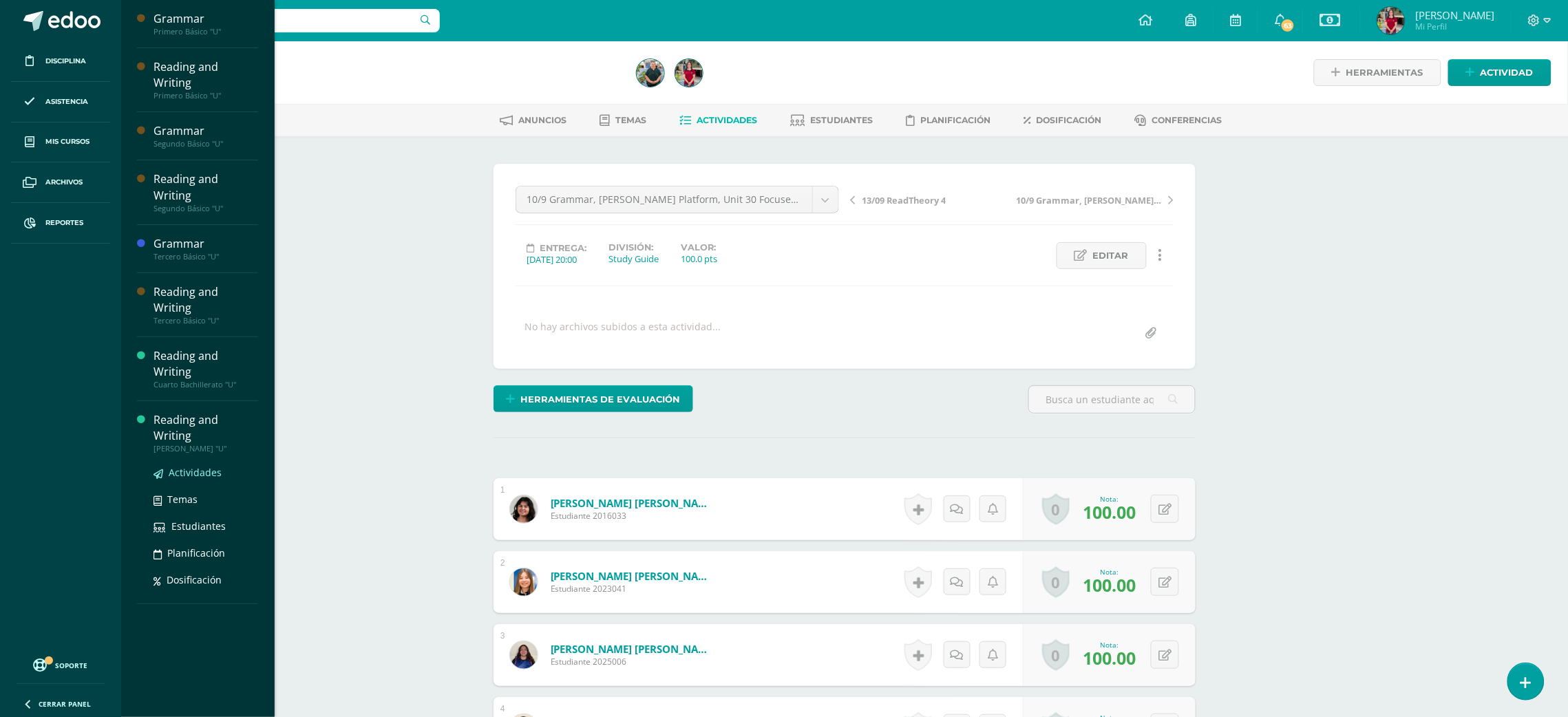
click at [172, 466] on span "Actividades" at bounding box center [194, 472] width 53 height 13
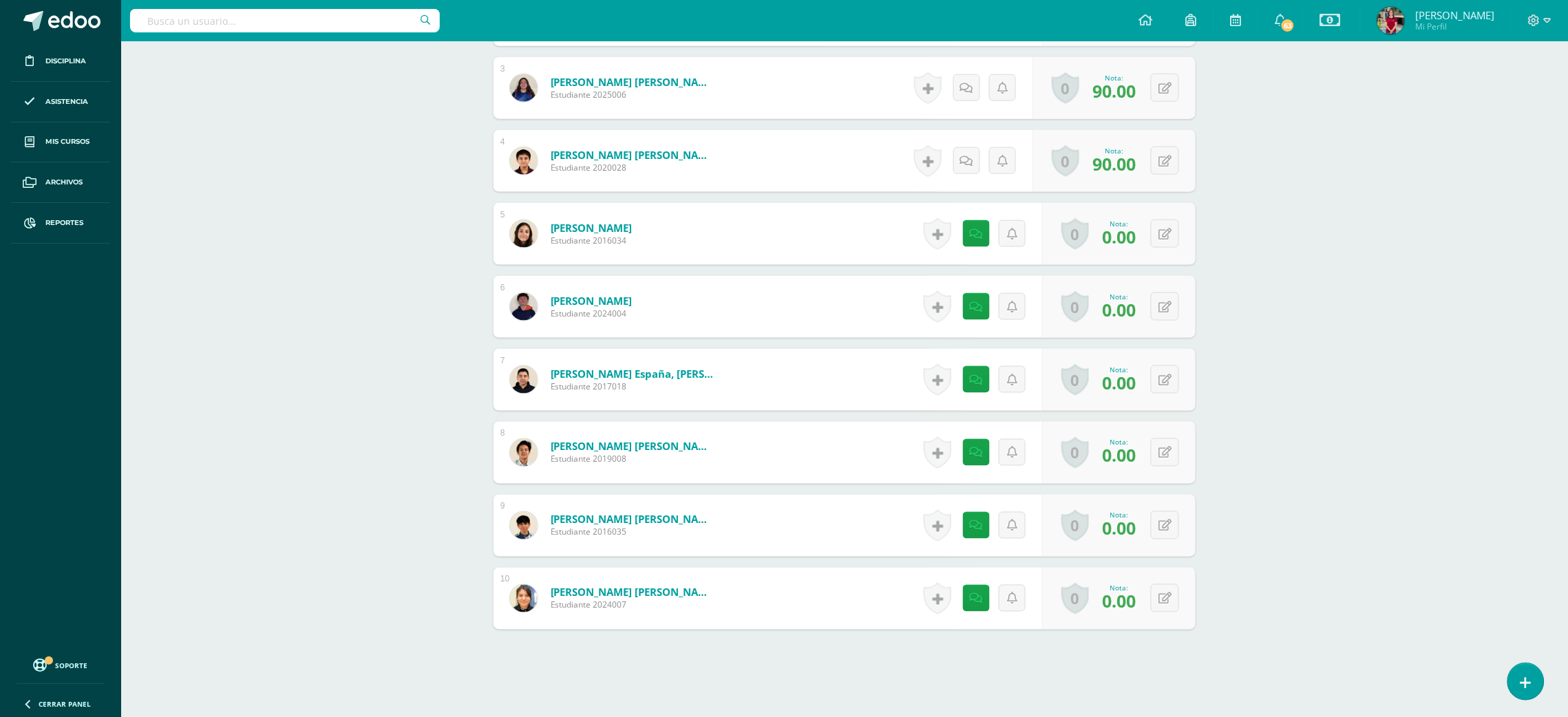
scroll to position [583, 0]
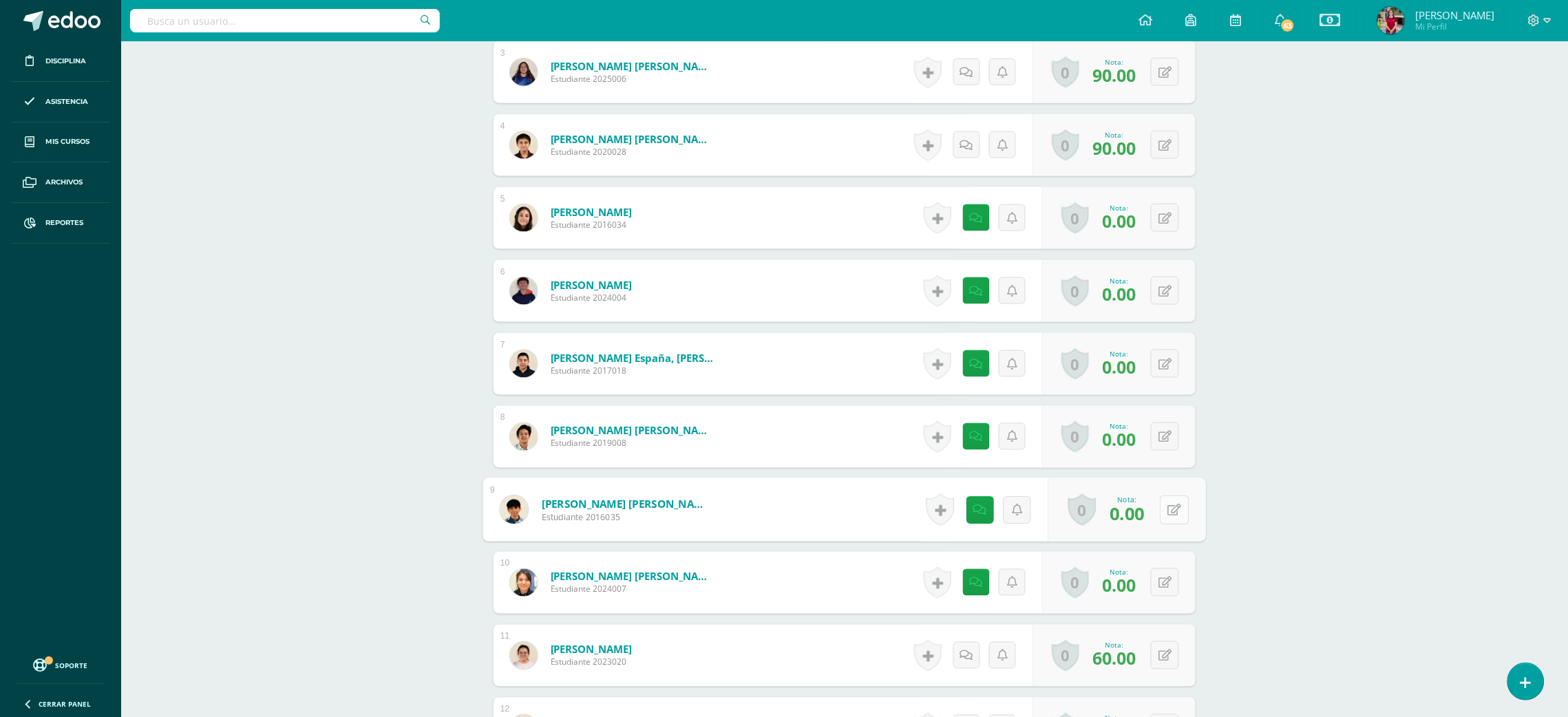
click at [1162, 507] on button at bounding box center [1174, 509] width 29 height 29
type input "70"
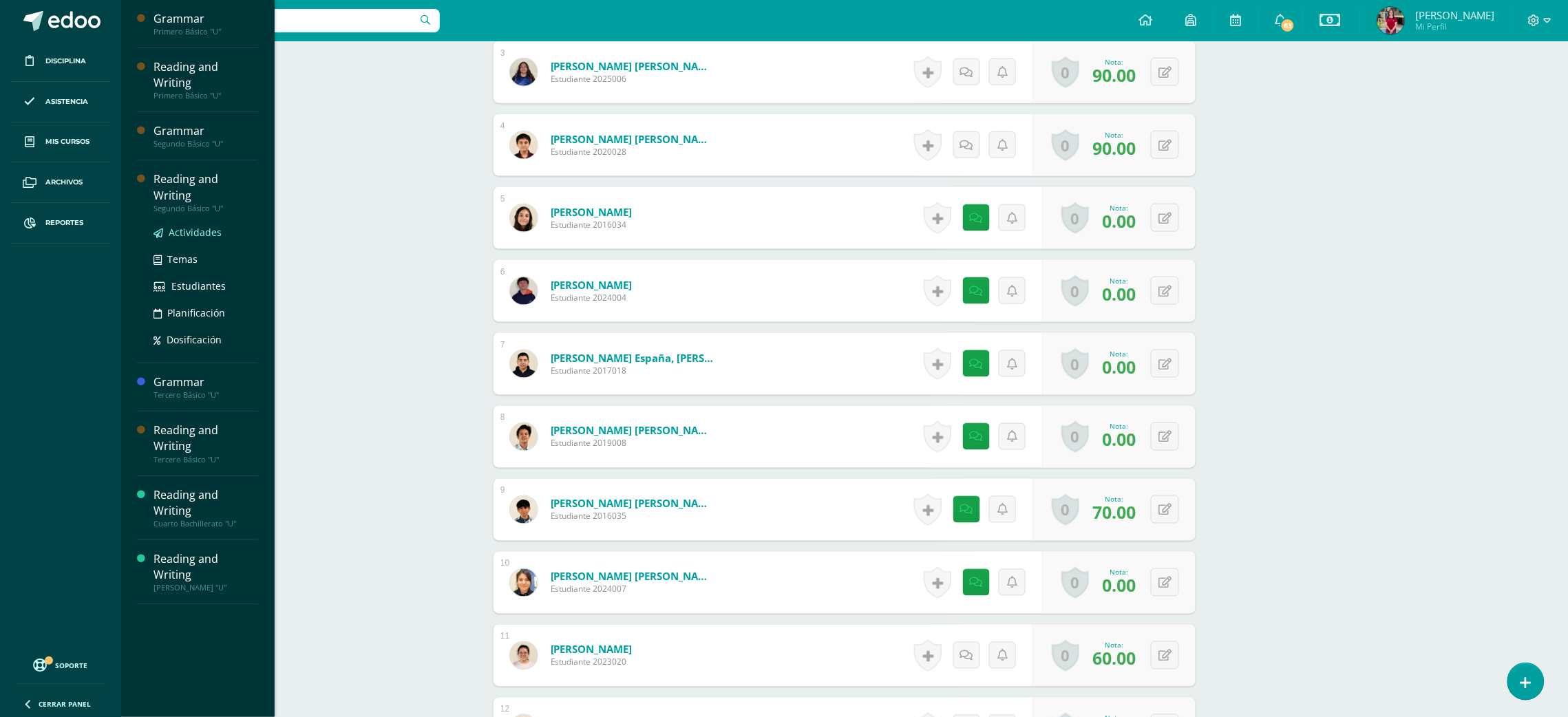
click at [196, 226] on span "Actividades" at bounding box center [194, 232] width 53 height 13
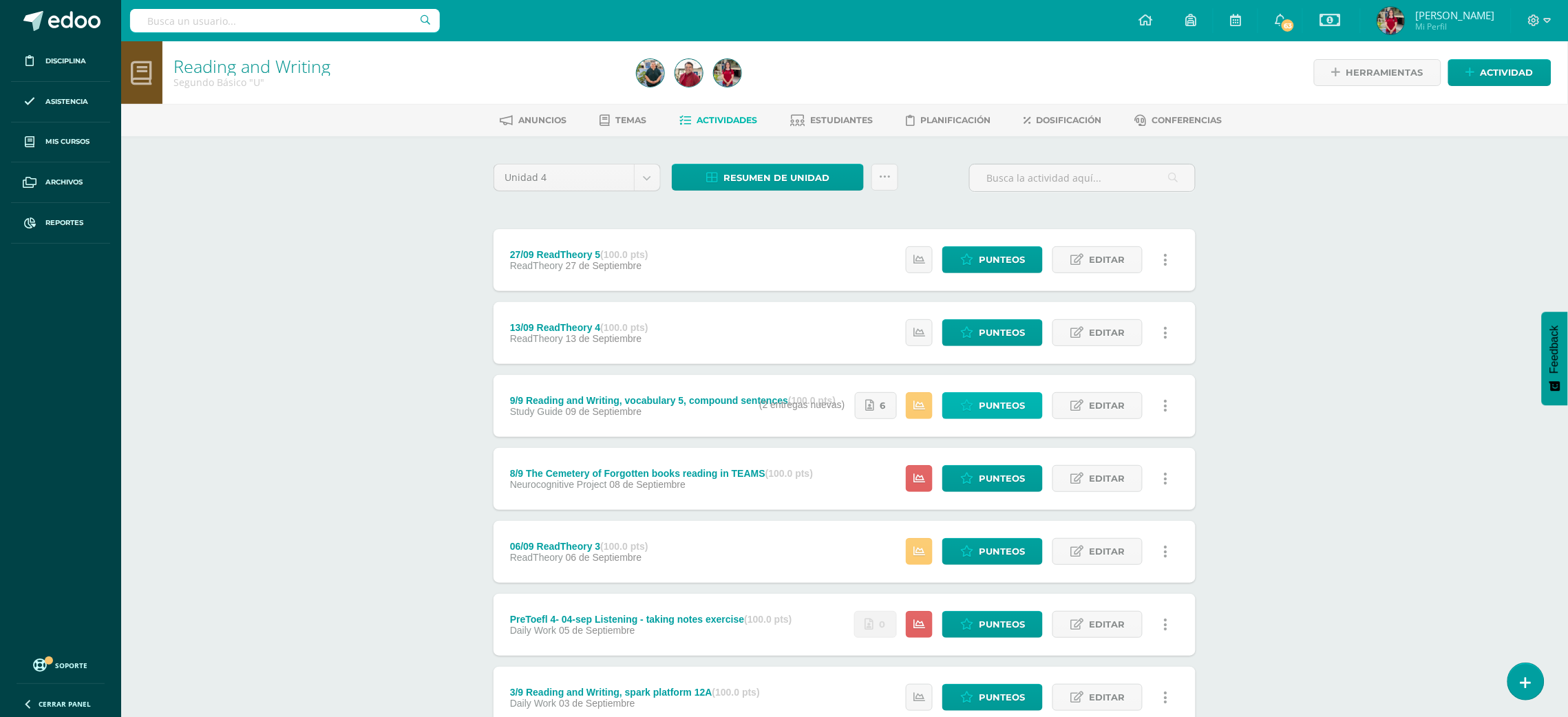
click at [986, 406] on span "Punteos" at bounding box center [1001, 405] width 46 height 25
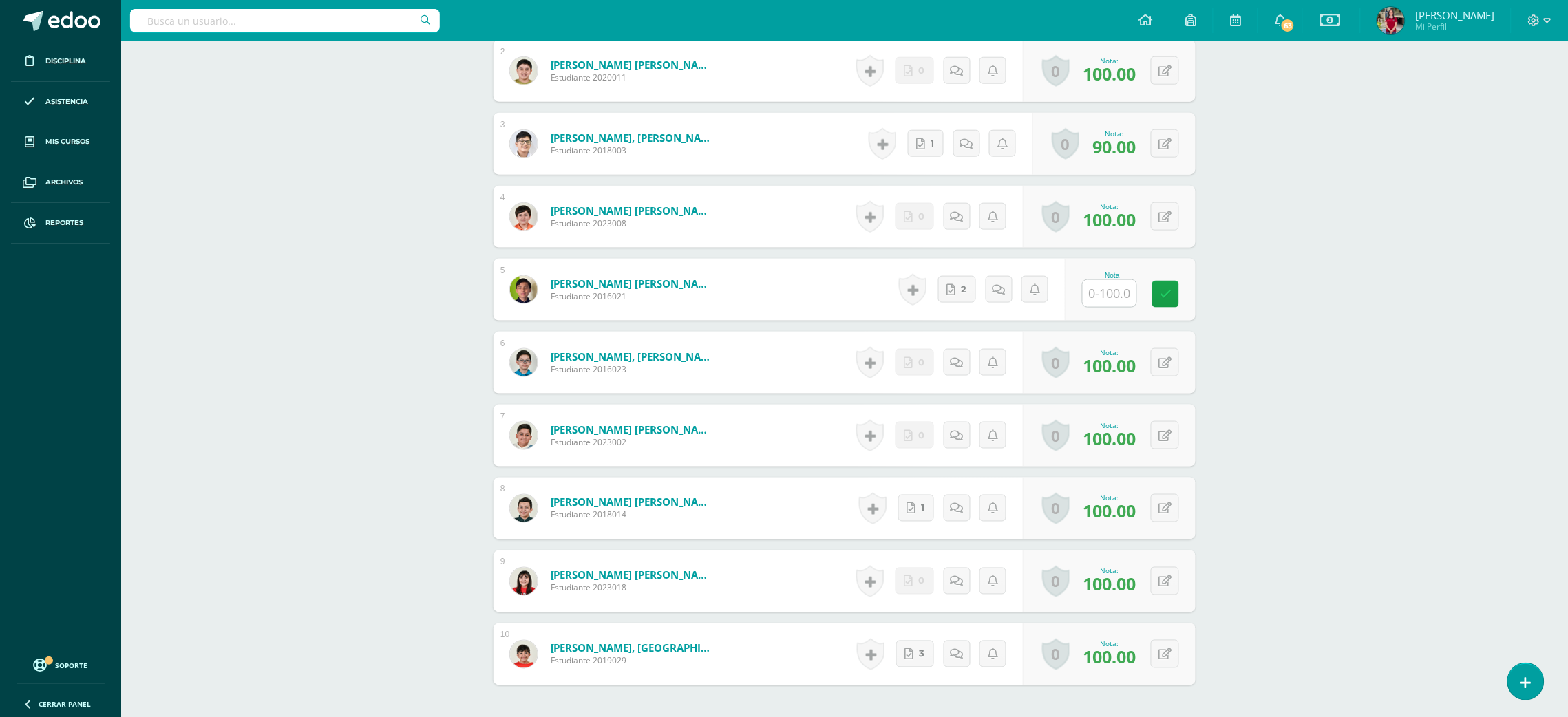
scroll to position [514, 0]
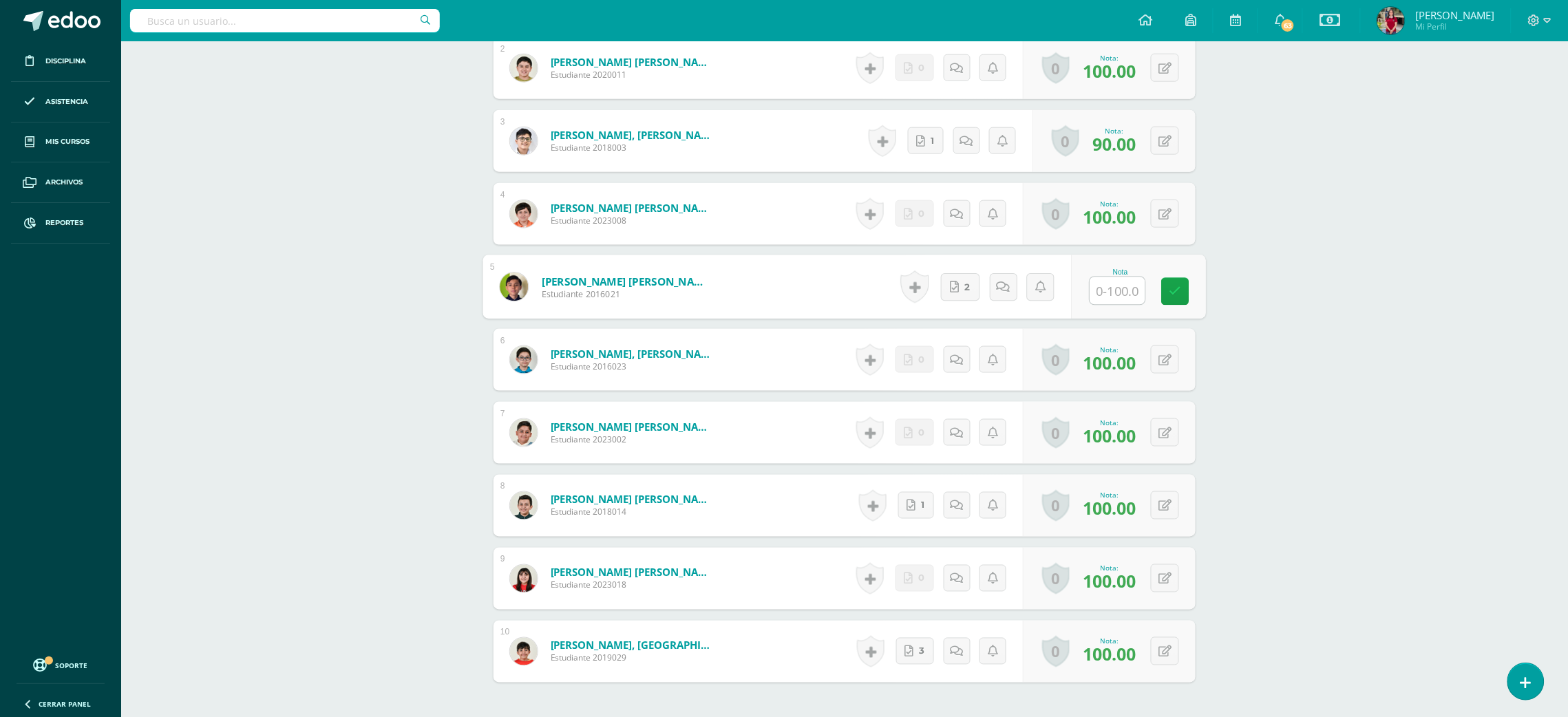
click at [1103, 288] on input "text" at bounding box center [1117, 291] width 55 height 27
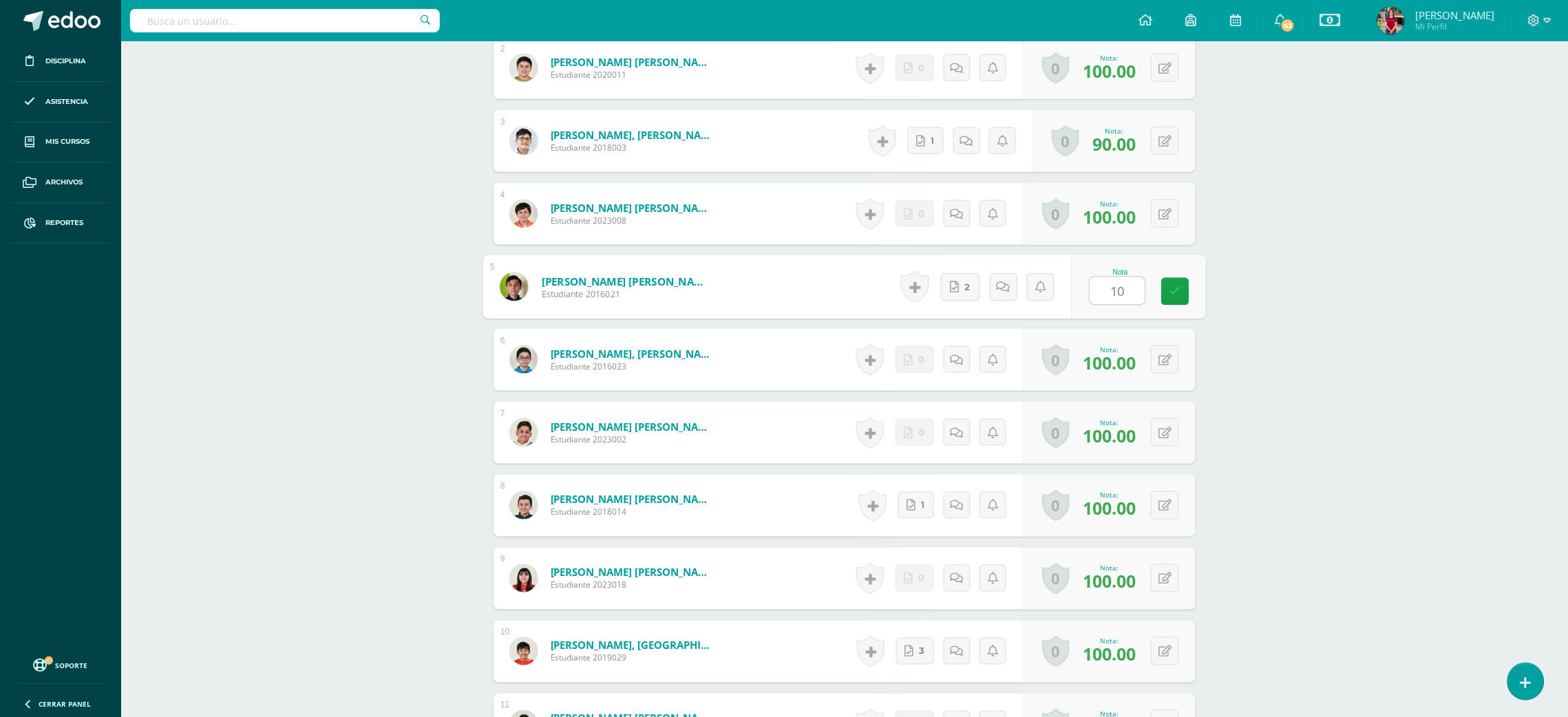
type input "100"
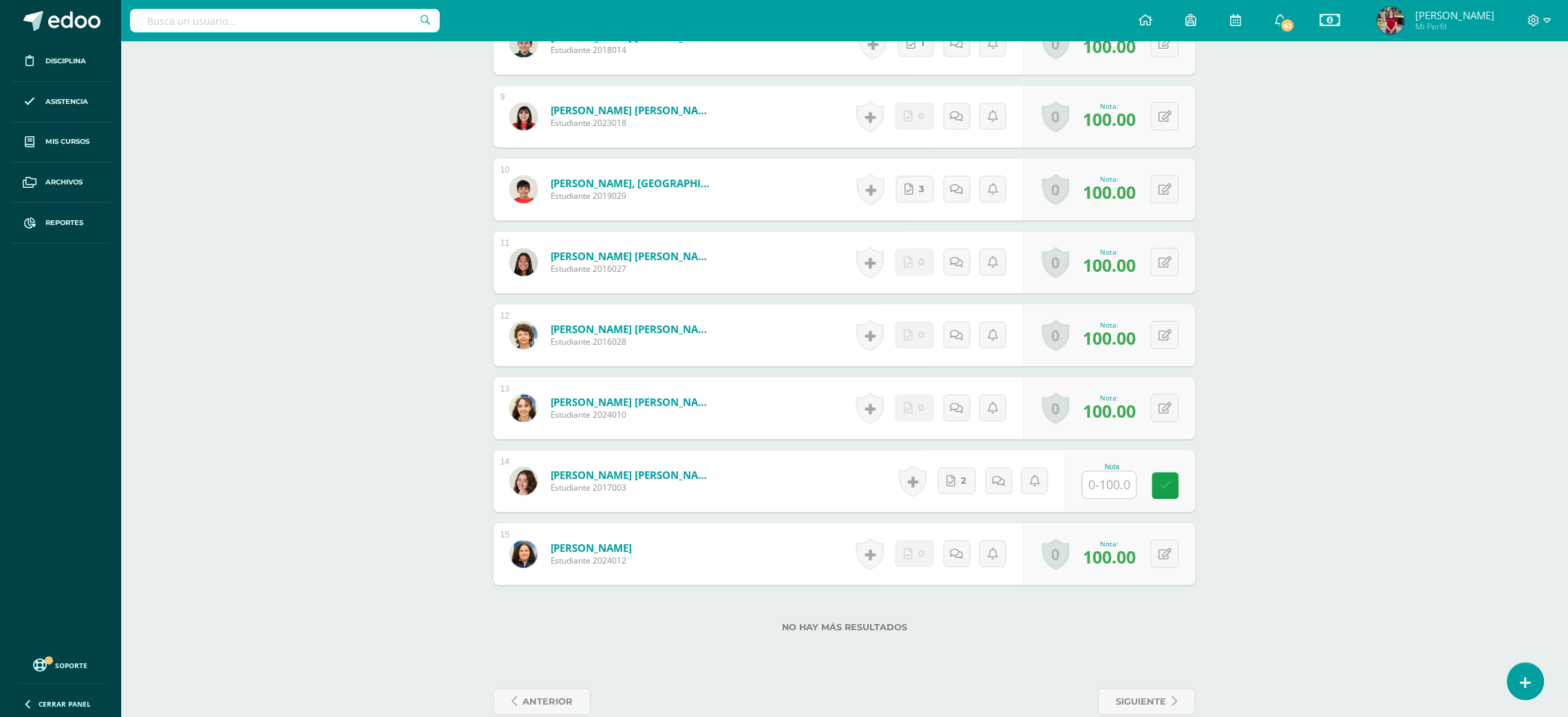
scroll to position [996, 0]
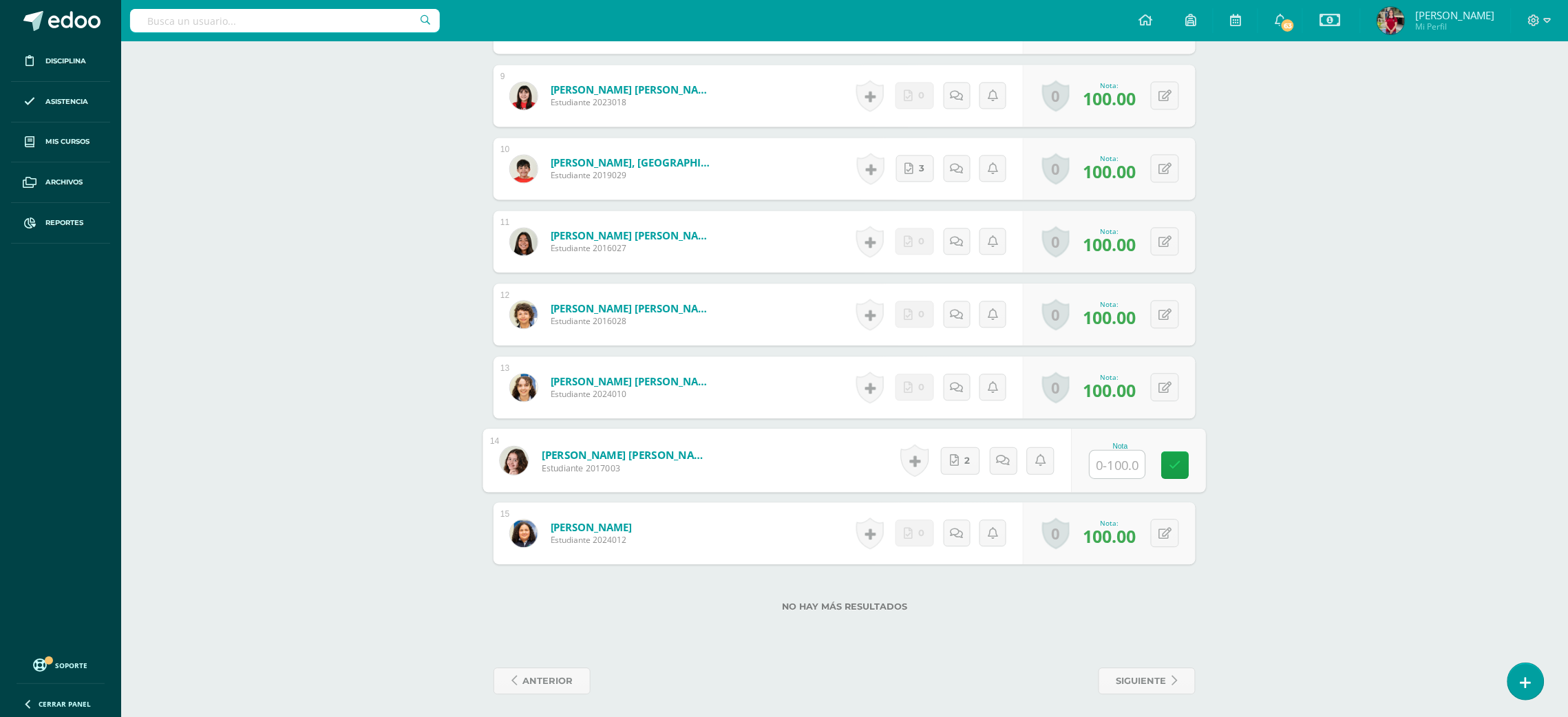
click at [1097, 454] on input "text" at bounding box center [1117, 464] width 55 height 27
type input "100"
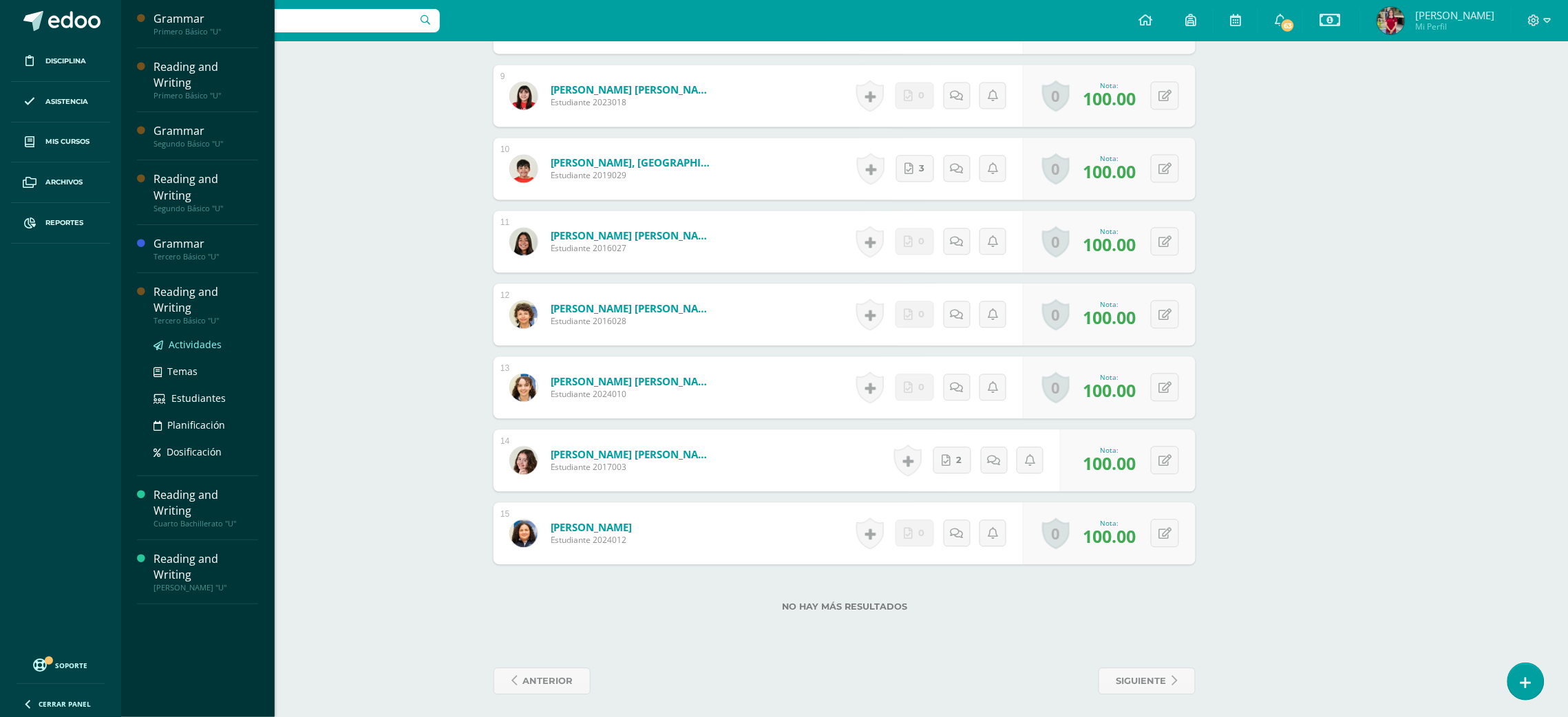
click at [196, 338] on span "Actividades" at bounding box center [194, 344] width 53 height 13
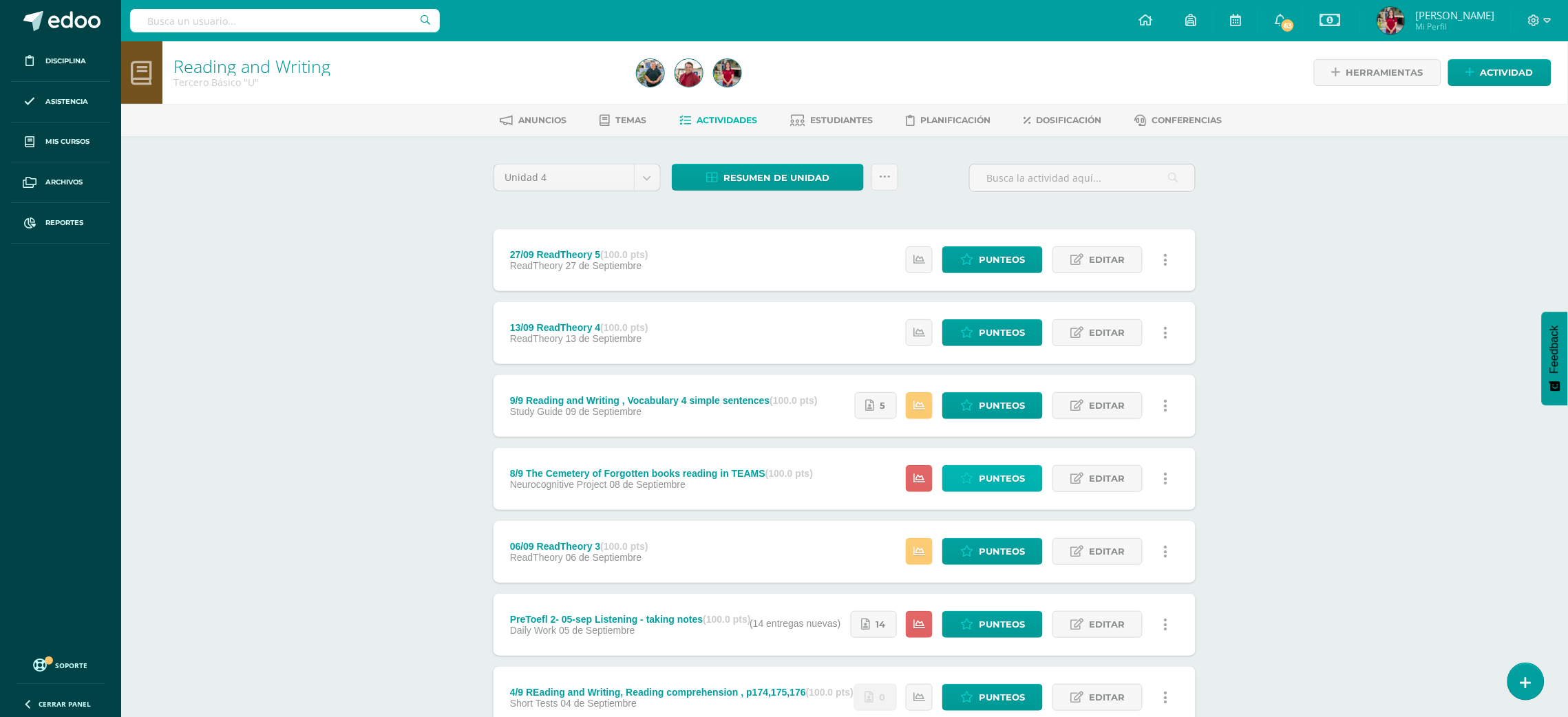
click at [991, 474] on span "Punteos" at bounding box center [1001, 478] width 46 height 25
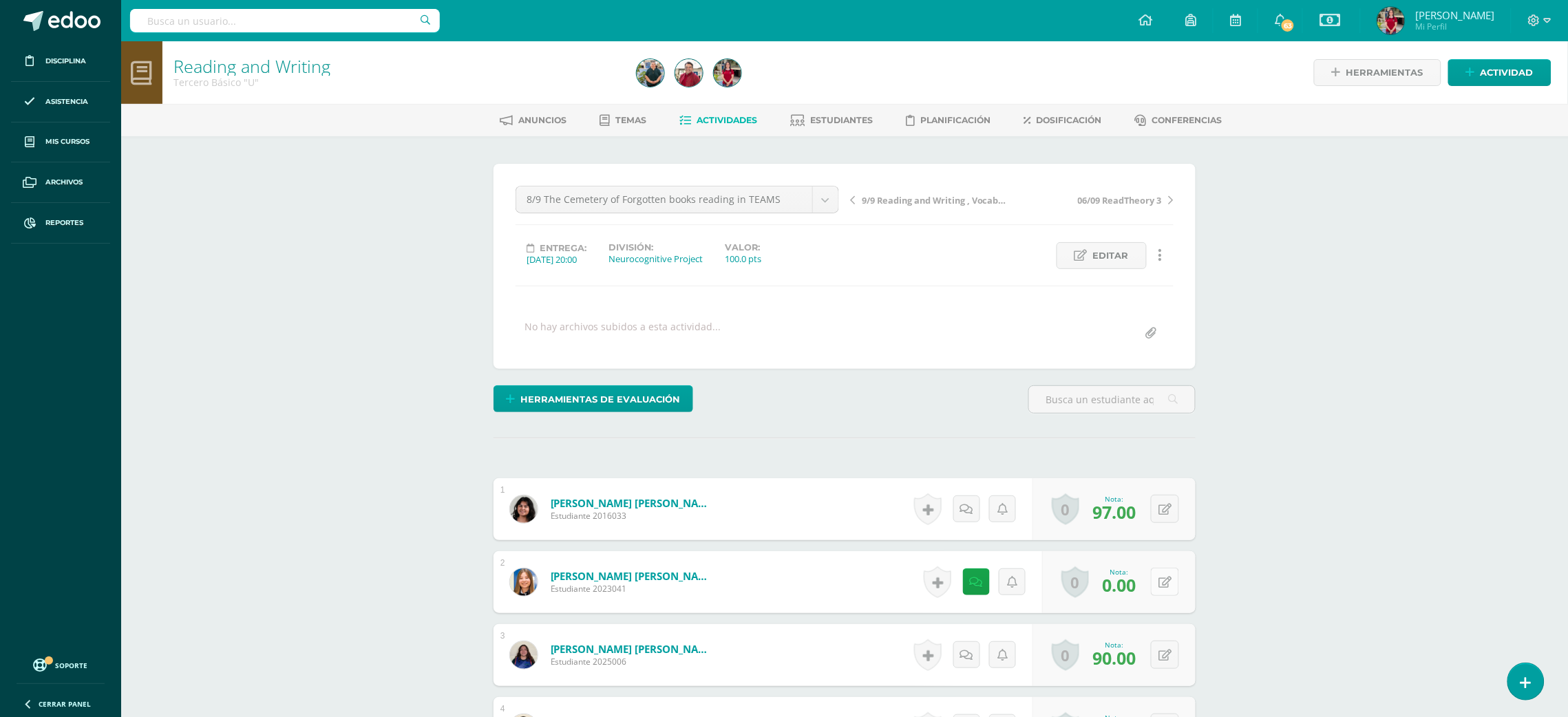
click at [1167, 585] on icon at bounding box center [1165, 582] width 13 height 12
type input "70"
click at [824, 196] on body "Disciplina Asistencia Mis cursos Archivos Reportes Soporte Ayuda Reportar un pr…" at bounding box center [784, 674] width 1568 height 1349
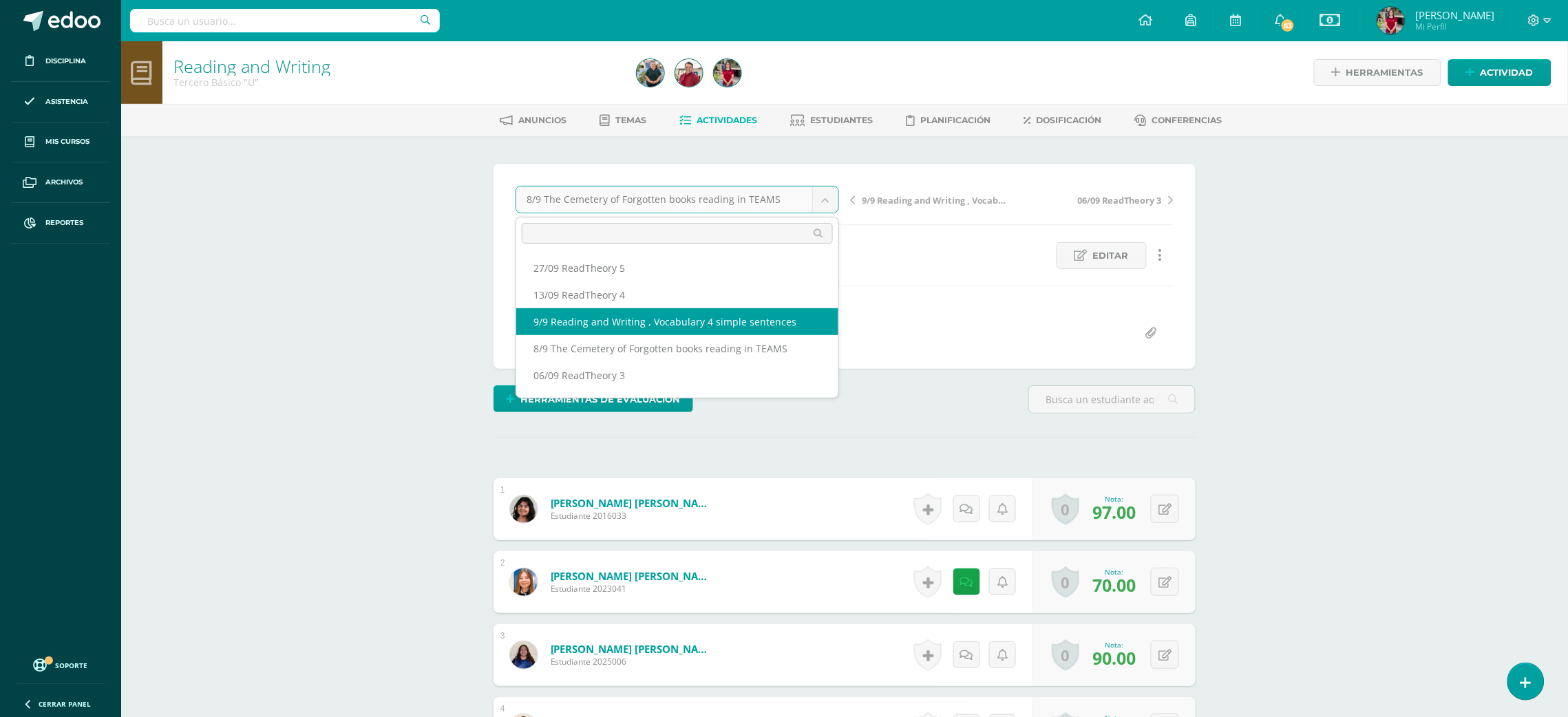
select select "/dashboard/teacher/grade-activity/220063/"
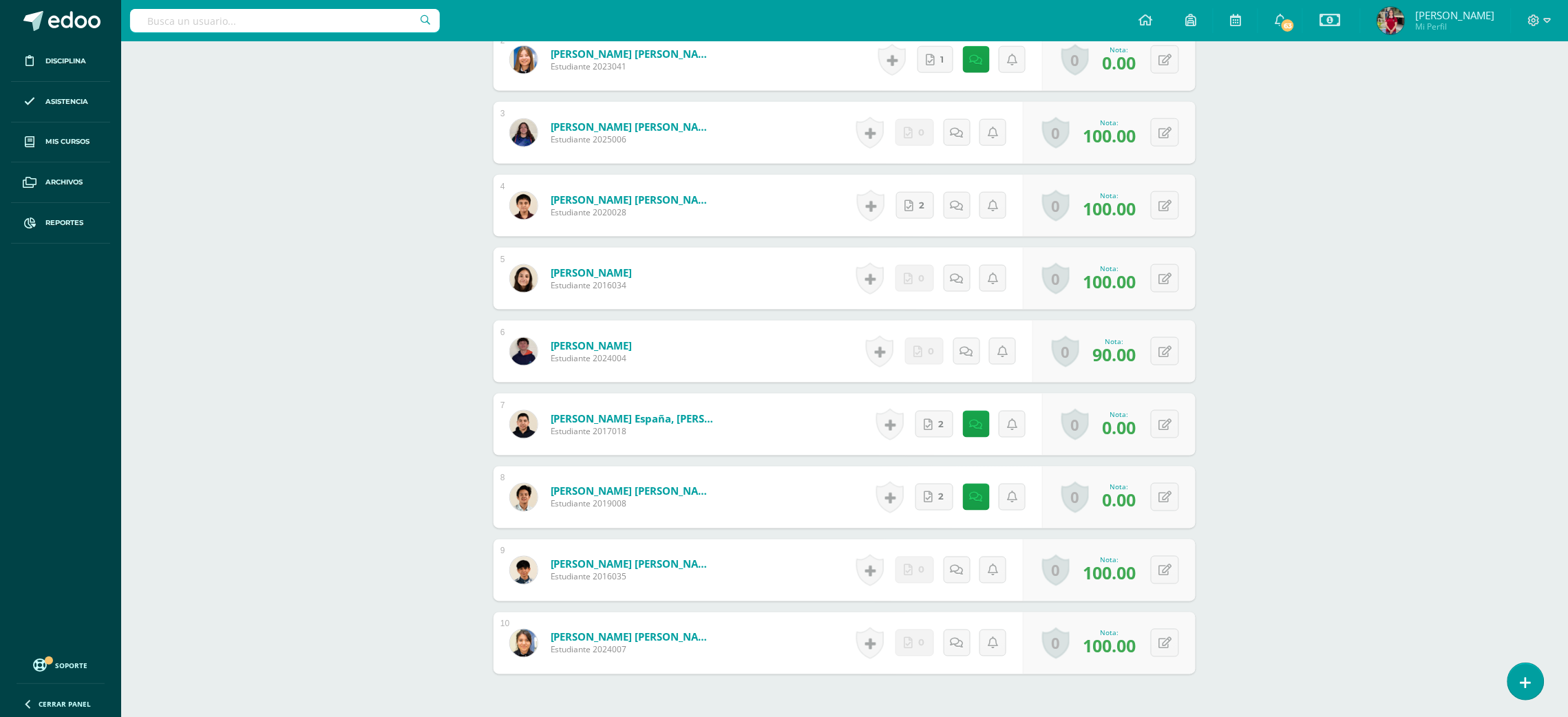
scroll to position [597, 0]
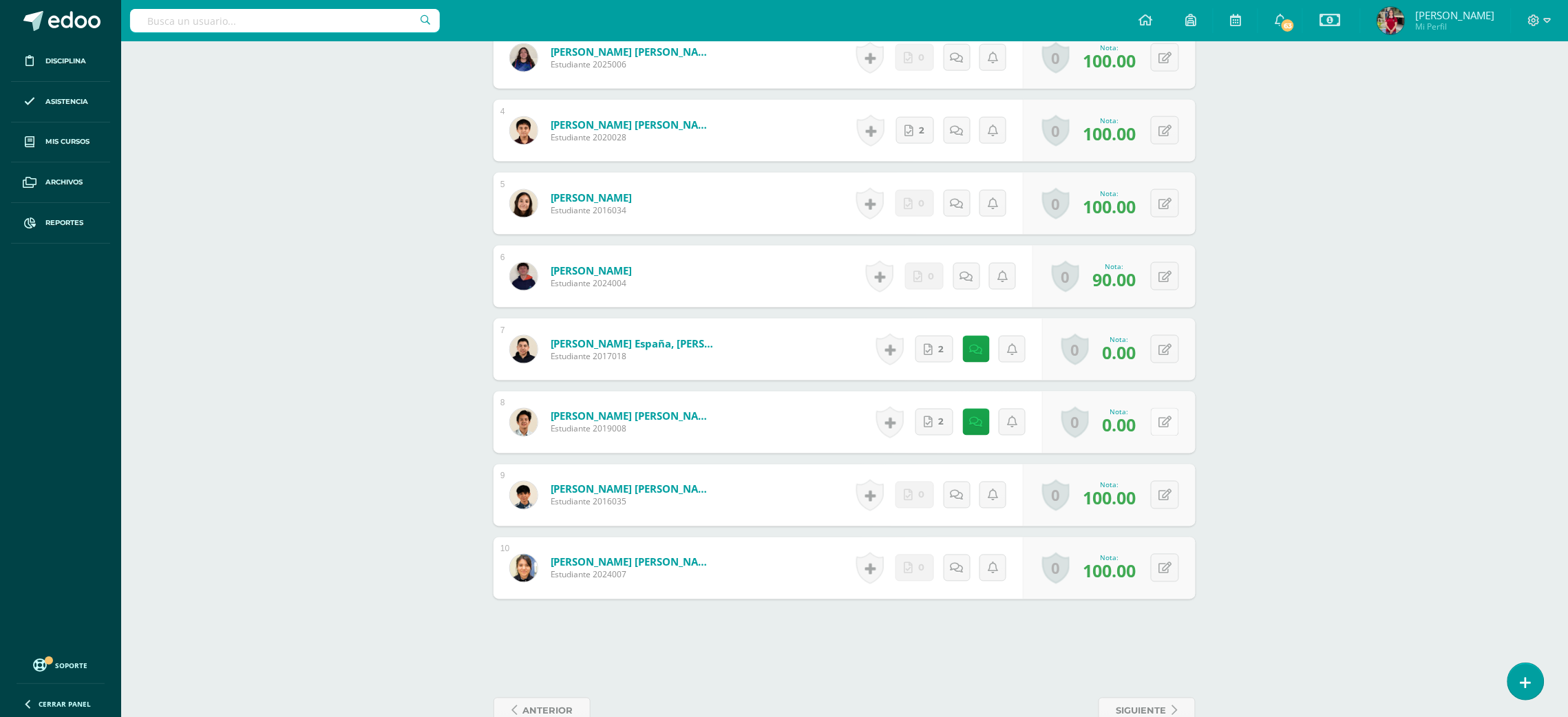
click at [1162, 412] on button at bounding box center [1165, 422] width 28 height 28
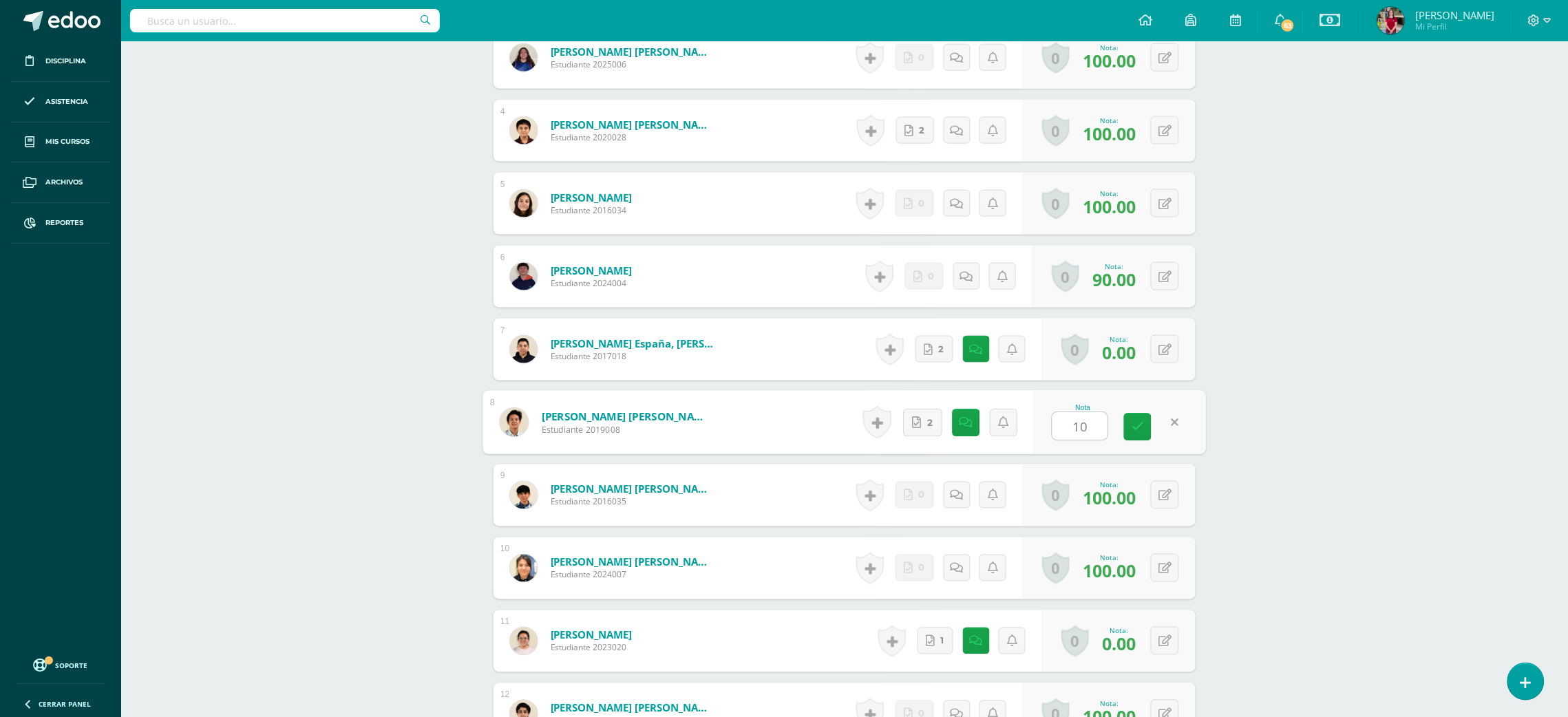
type input "100"
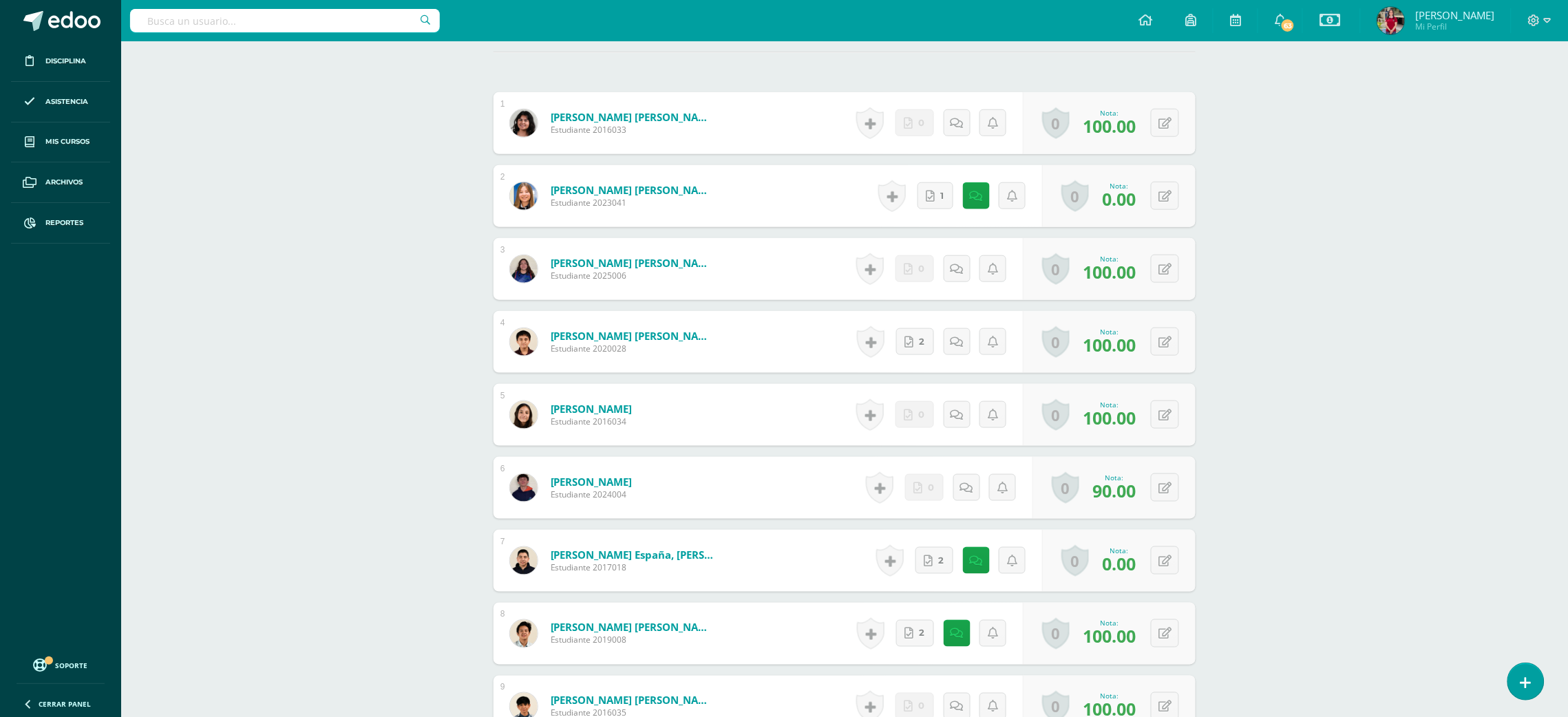
scroll to position [382, 0]
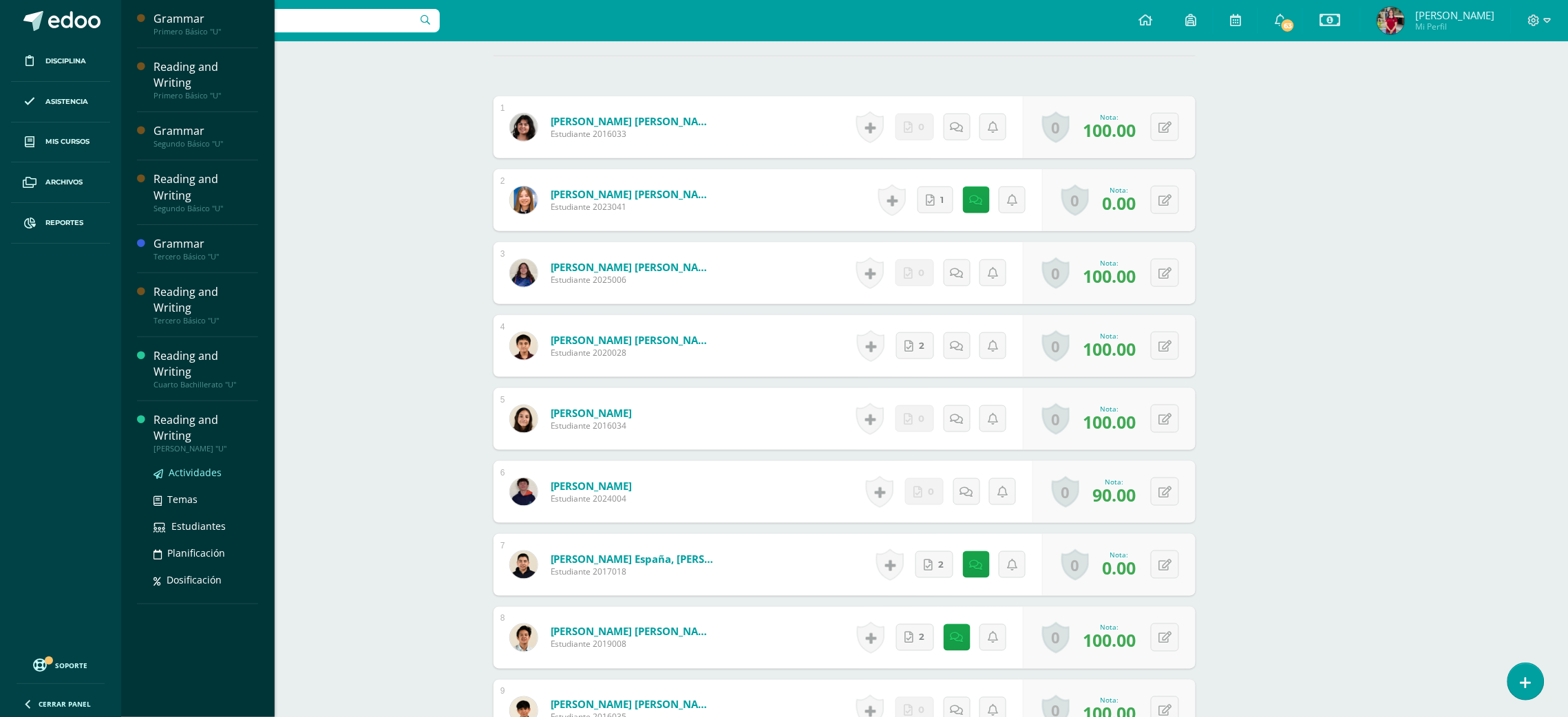
click at [195, 464] on link "Actividades" at bounding box center [206, 472] width 105 height 15
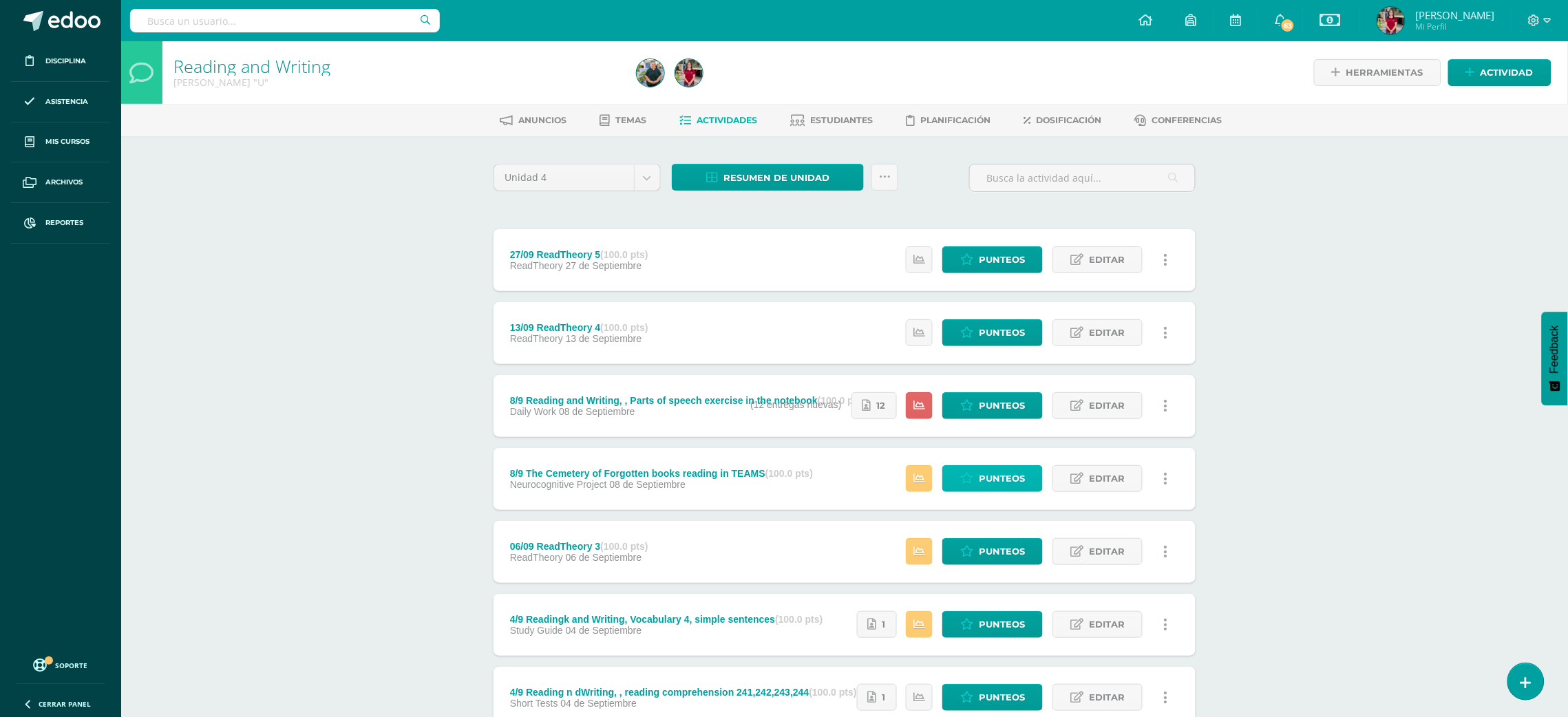
click at [986, 480] on span "Punteos" at bounding box center [1001, 478] width 46 height 25
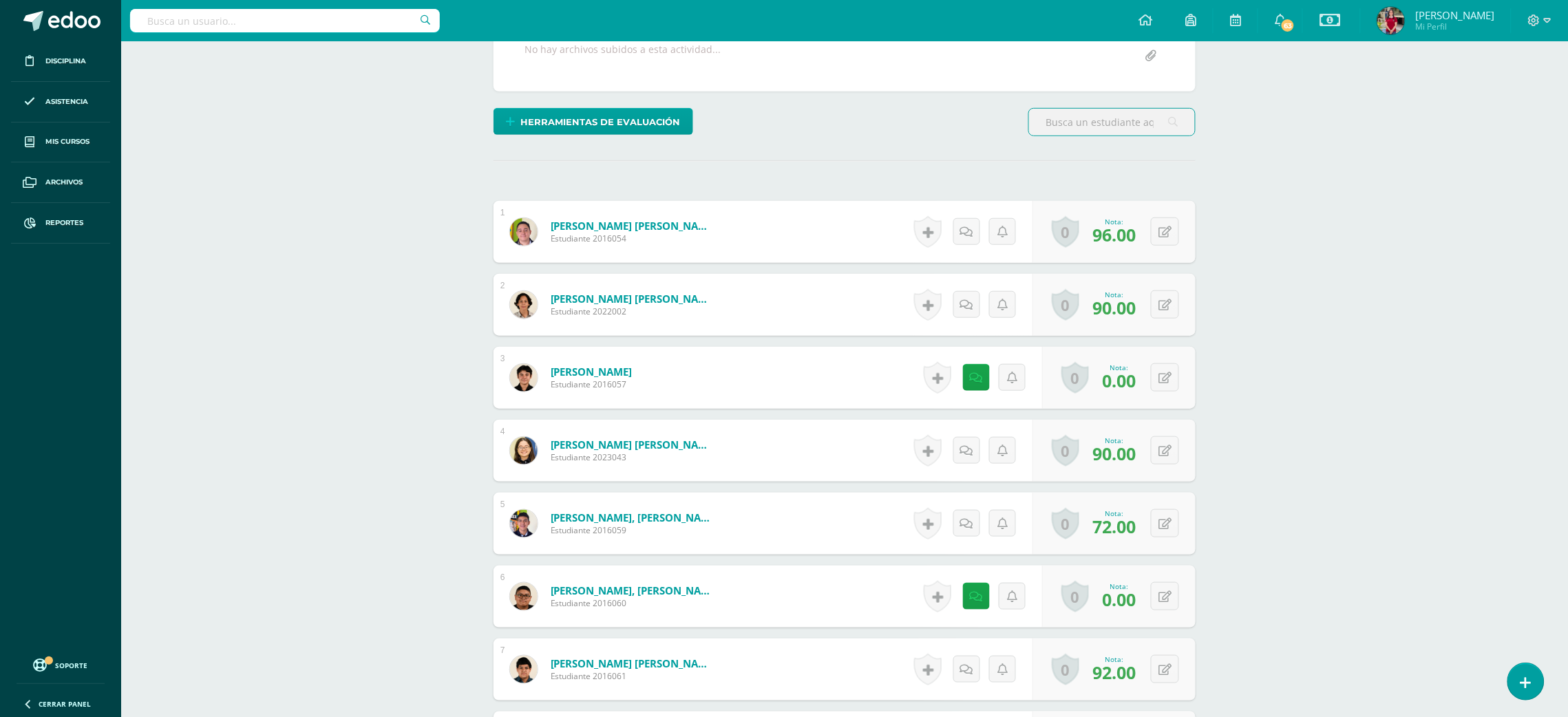
scroll to position [279, 0]
click at [1166, 375] on icon at bounding box center [1165, 376] width 13 height 12
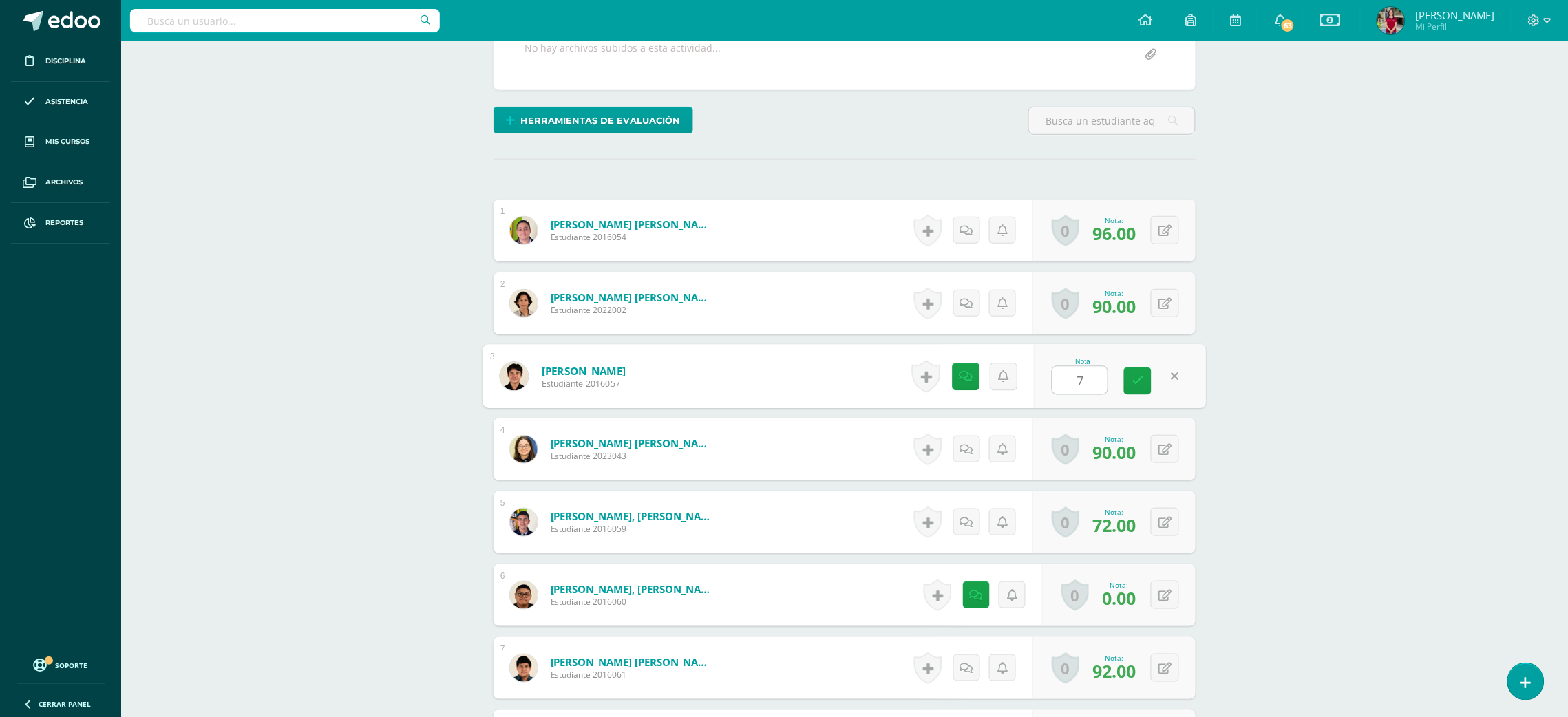
type input "70"
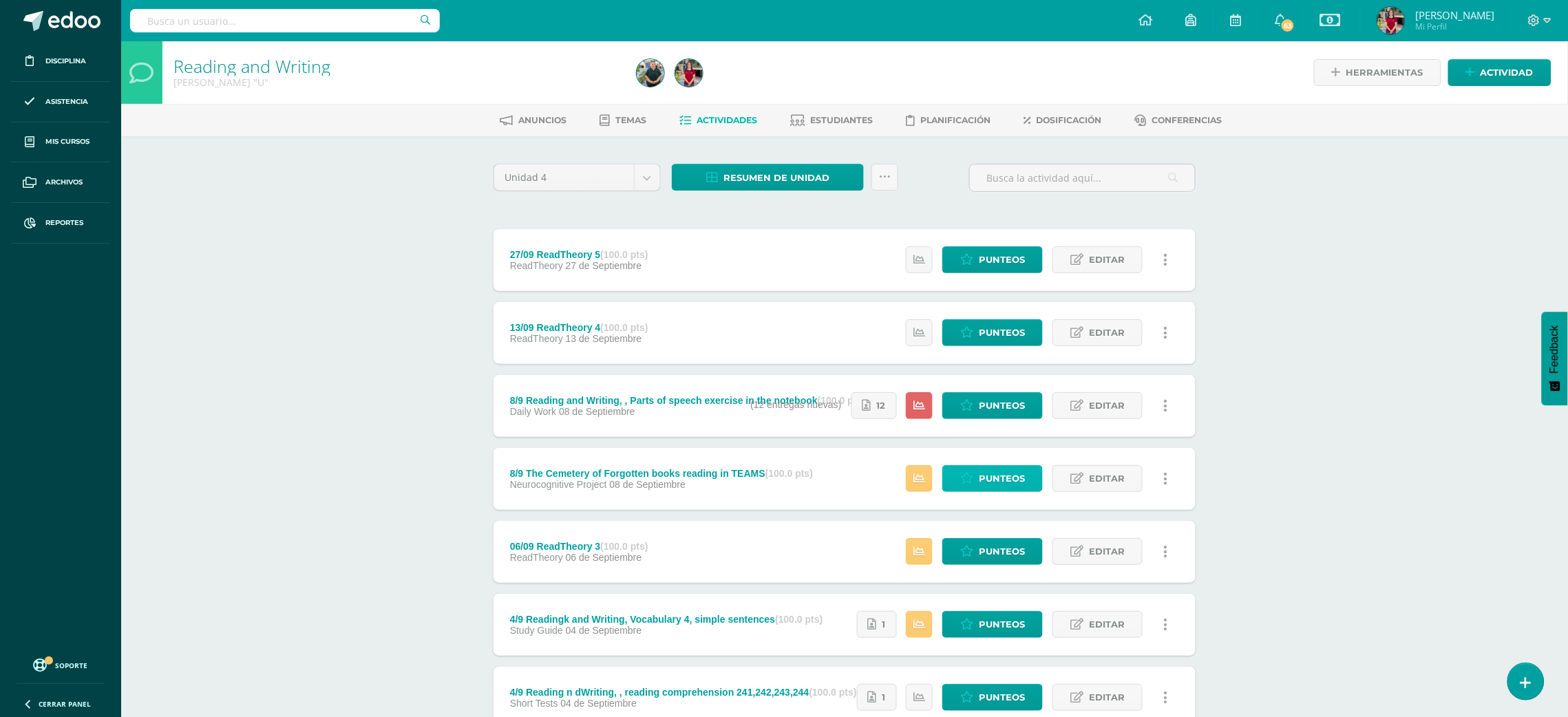
click at [981, 481] on span "Punteos" at bounding box center [1001, 478] width 46 height 25
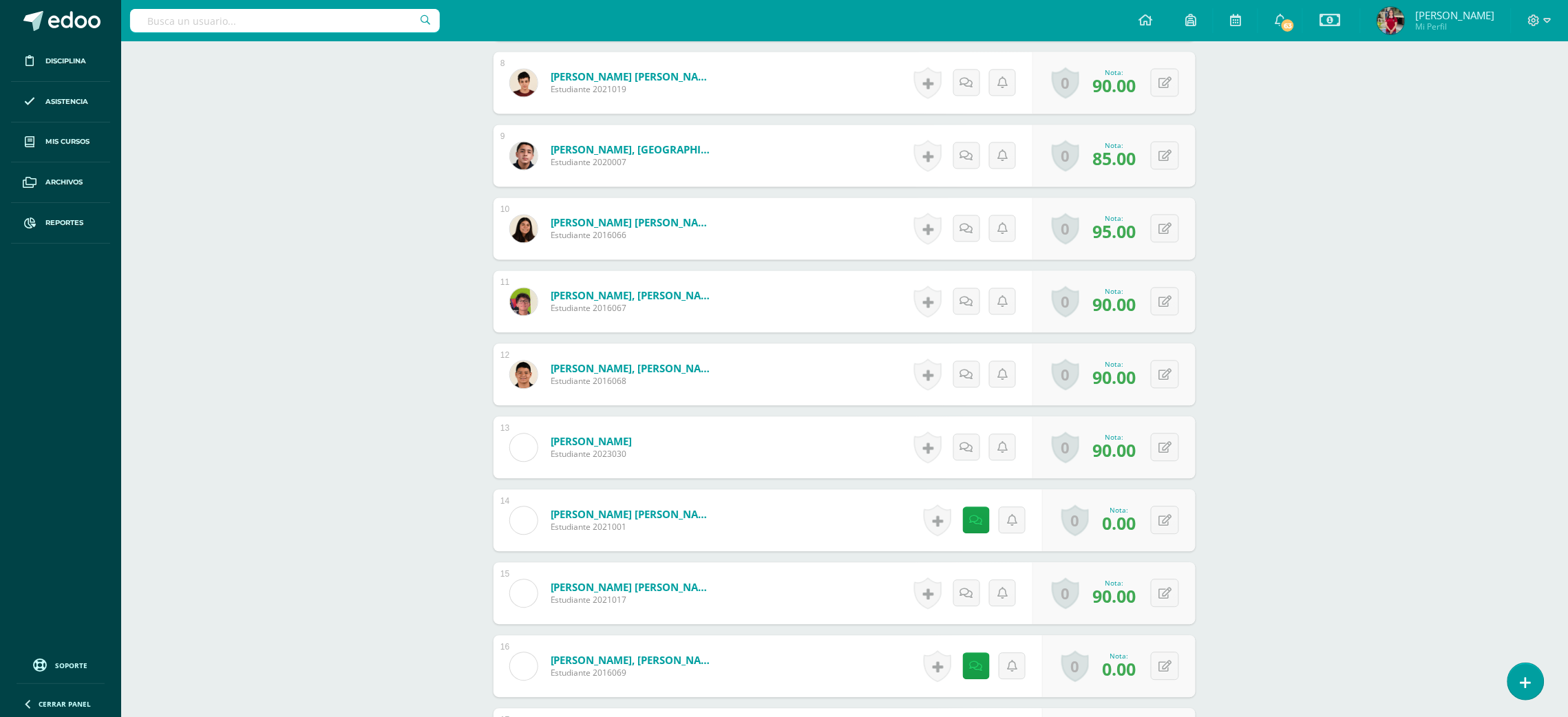
scroll to position [1143, 0]
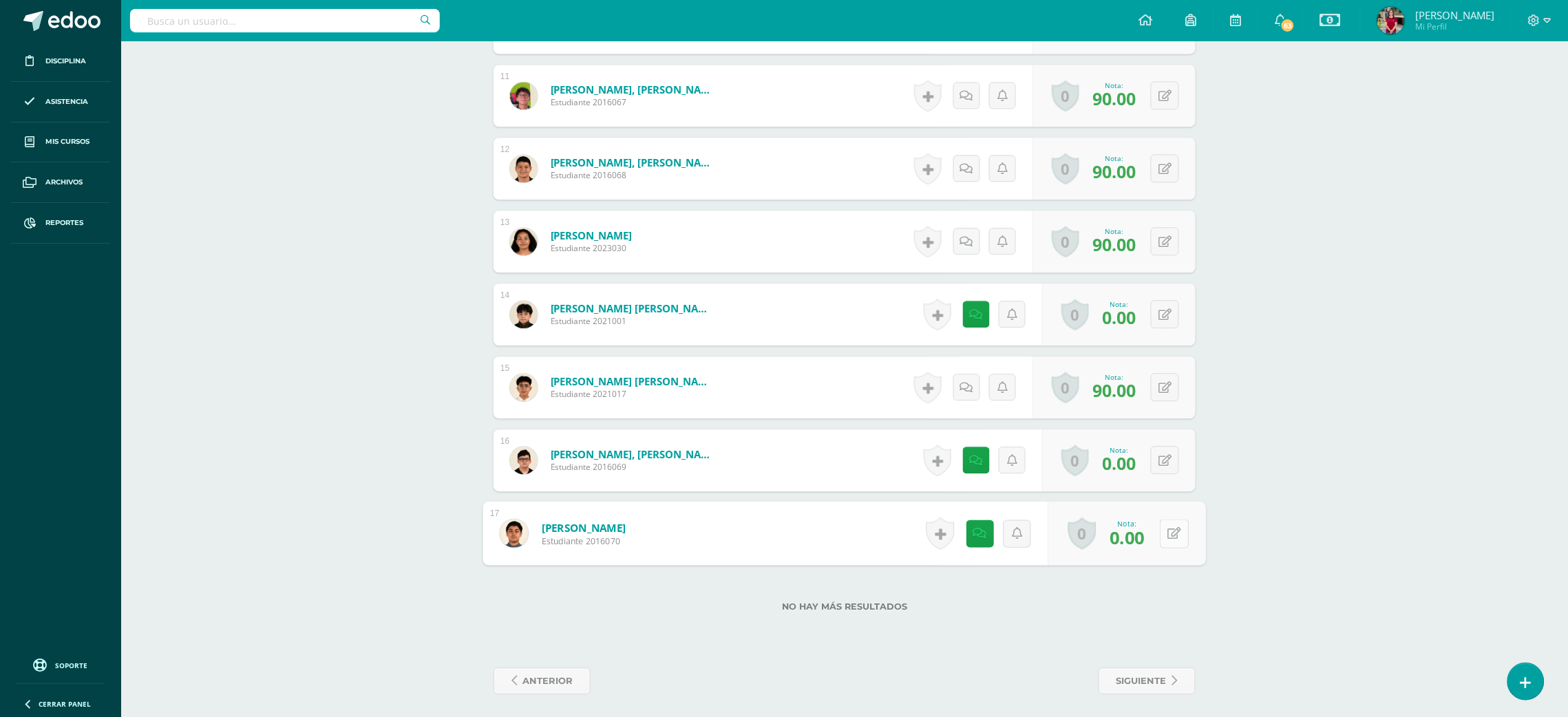
click at [1163, 528] on button at bounding box center [1174, 533] width 29 height 29
type input "70"
drag, startPoint x: 821, startPoint y: 552, endPoint x: 786, endPoint y: 564, distance: 37.0
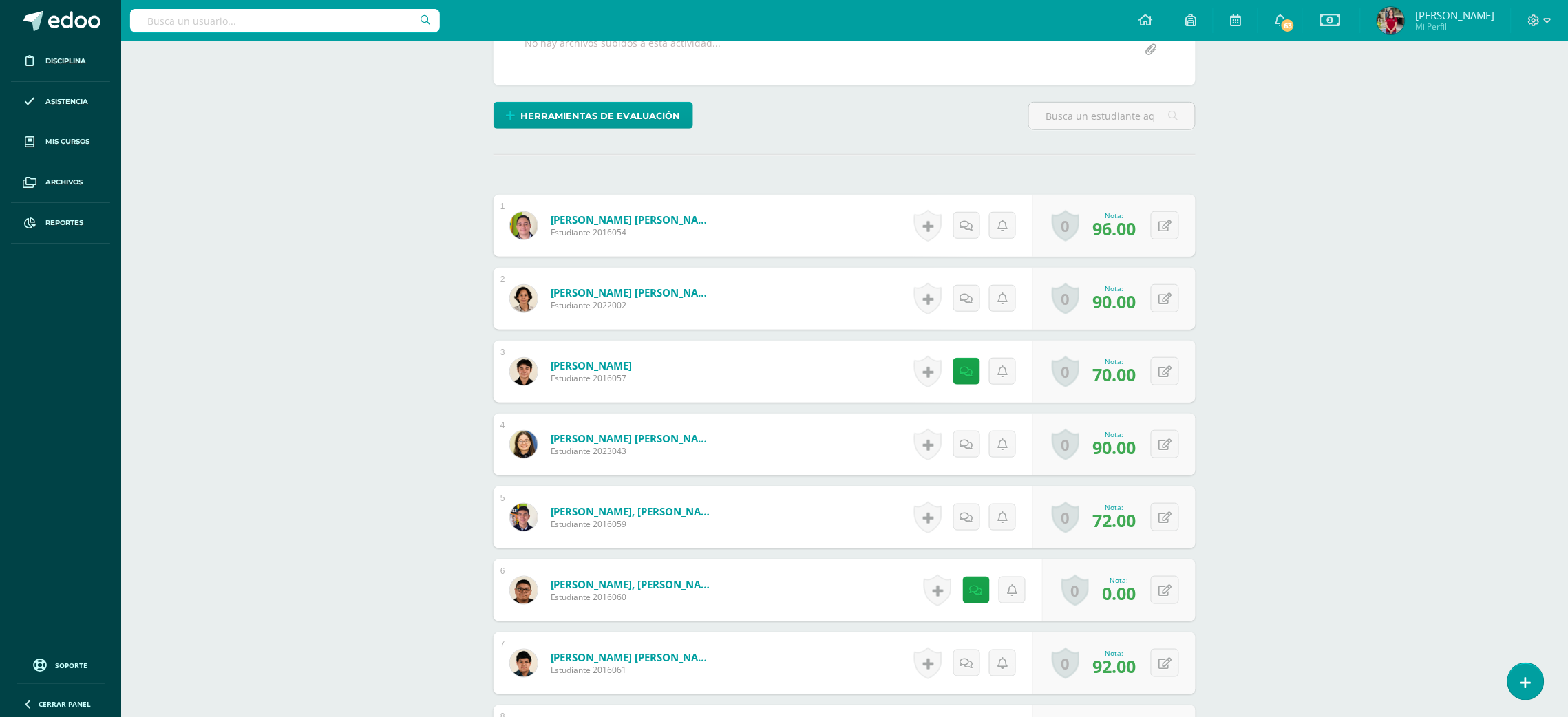
scroll to position [47, 0]
